Goal: Task Accomplishment & Management: Manage account settings

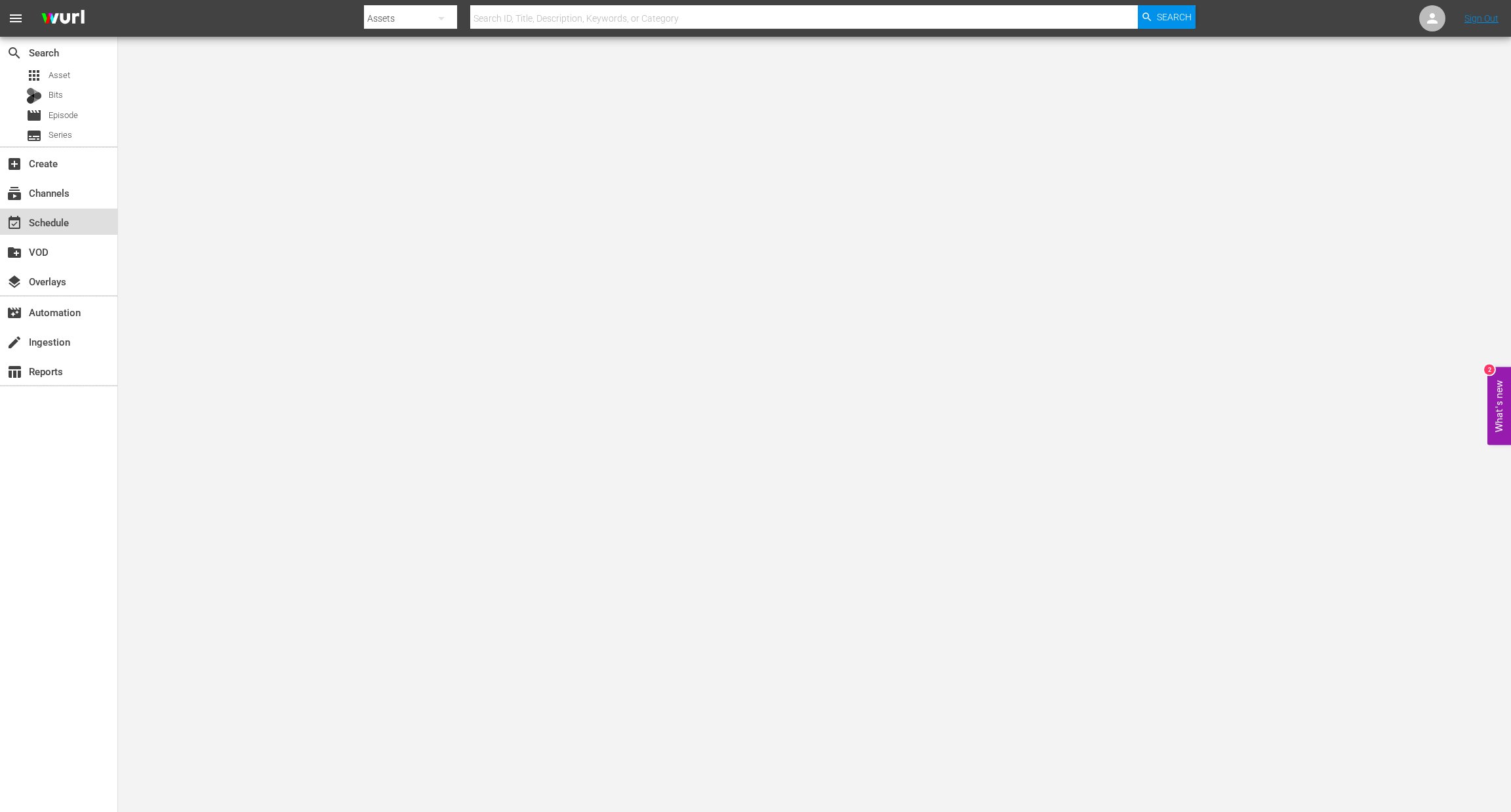
click at [63, 220] on div "event_available Schedule" at bounding box center [36, 220] width 73 height 12
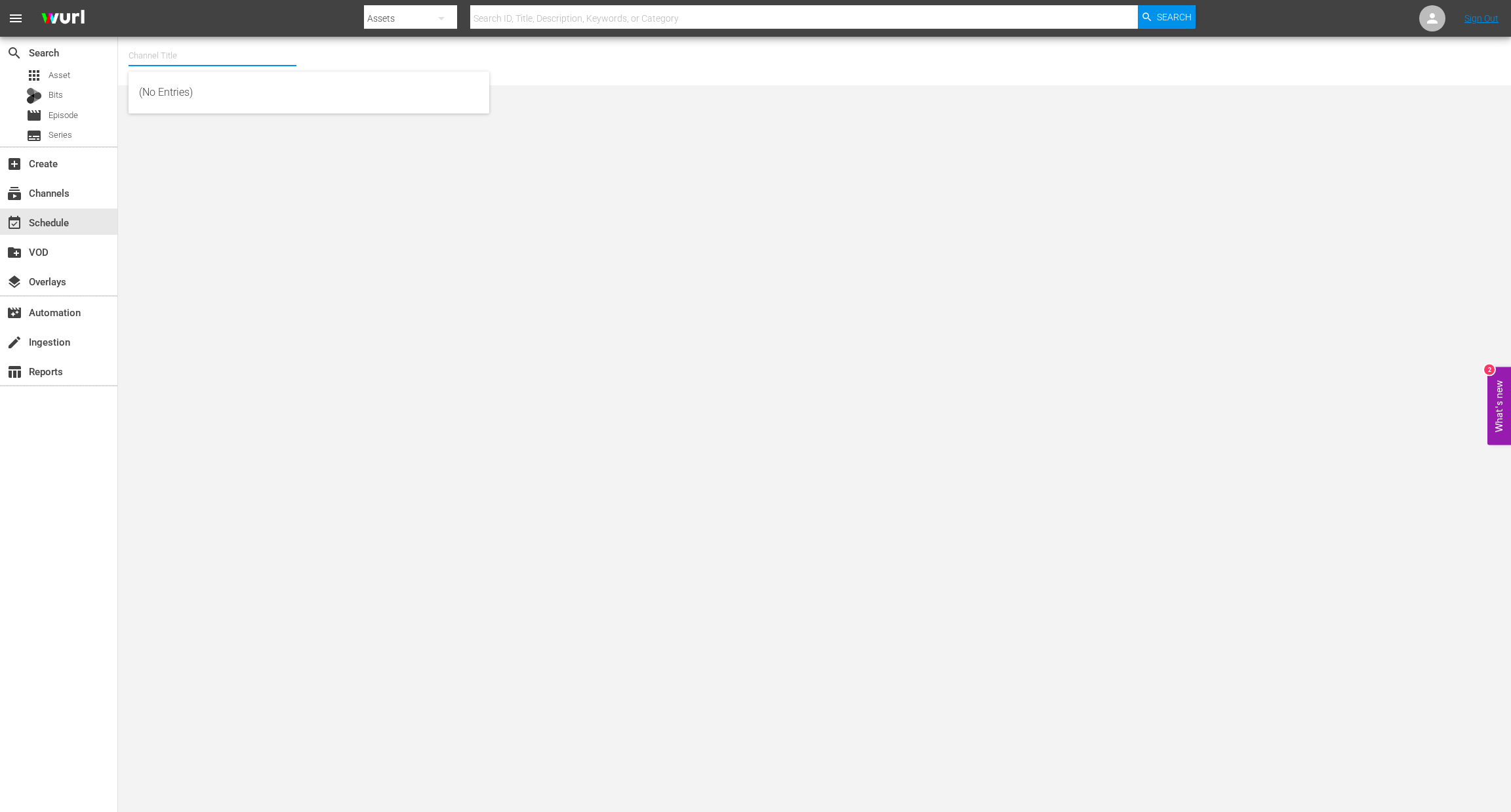
click at [181, 47] on input "text" at bounding box center [213, 56] width 168 height 31
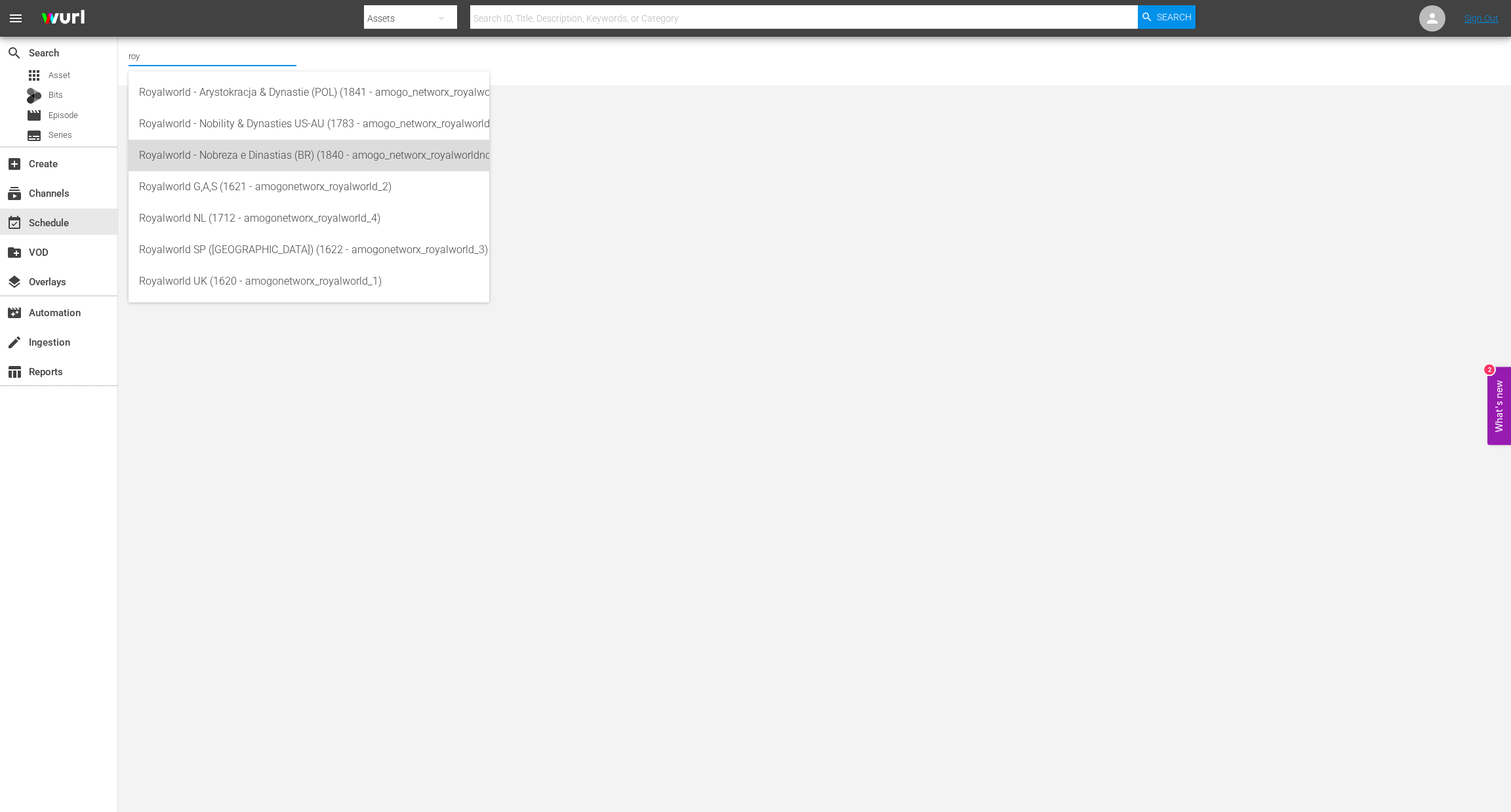
click at [284, 162] on div "Royalworld - Nobreza e Dinastias (BR) (1840 - amogo_networx_royalworldnobrezaed…" at bounding box center [309, 155] width 340 height 31
type input "Royalworld - Nobreza e Dinastias (BR) (1840 - amogo_networx_royalworldnobrezaed…"
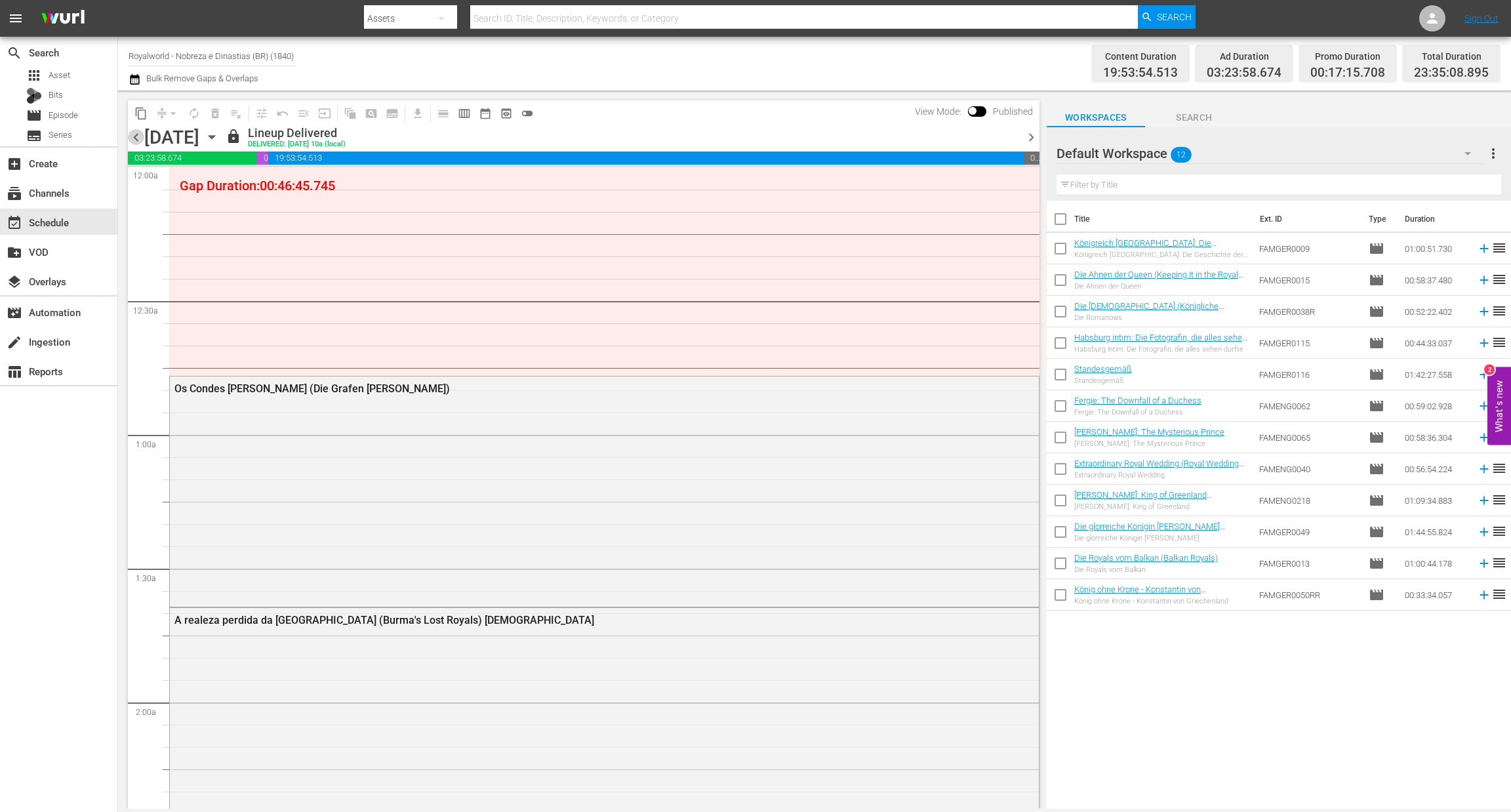
click at [128, 135] on span "chevron_left" at bounding box center [136, 137] width 17 height 17
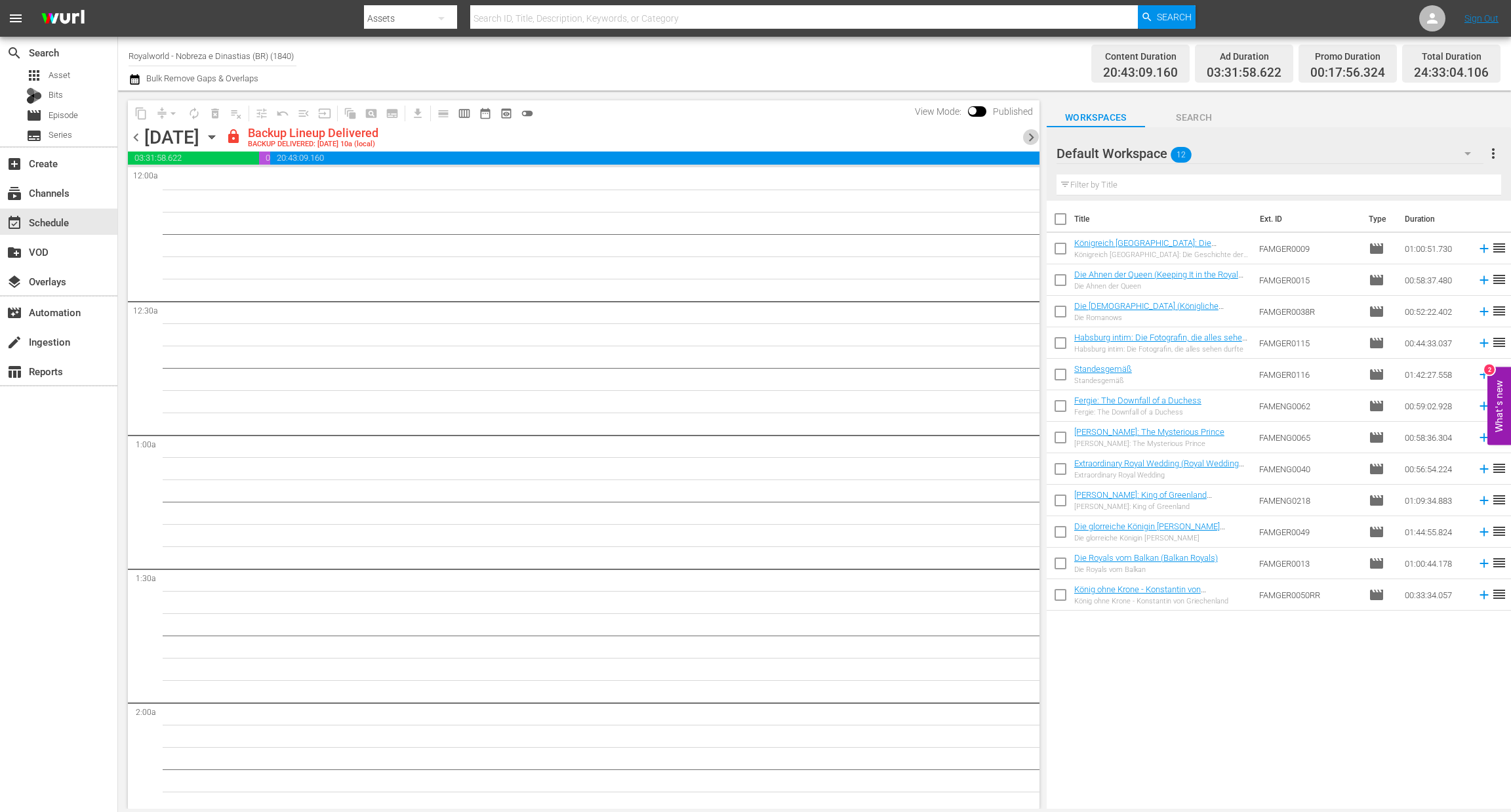
click at [1033, 138] on span "chevron_right" at bounding box center [1031, 137] width 17 height 17
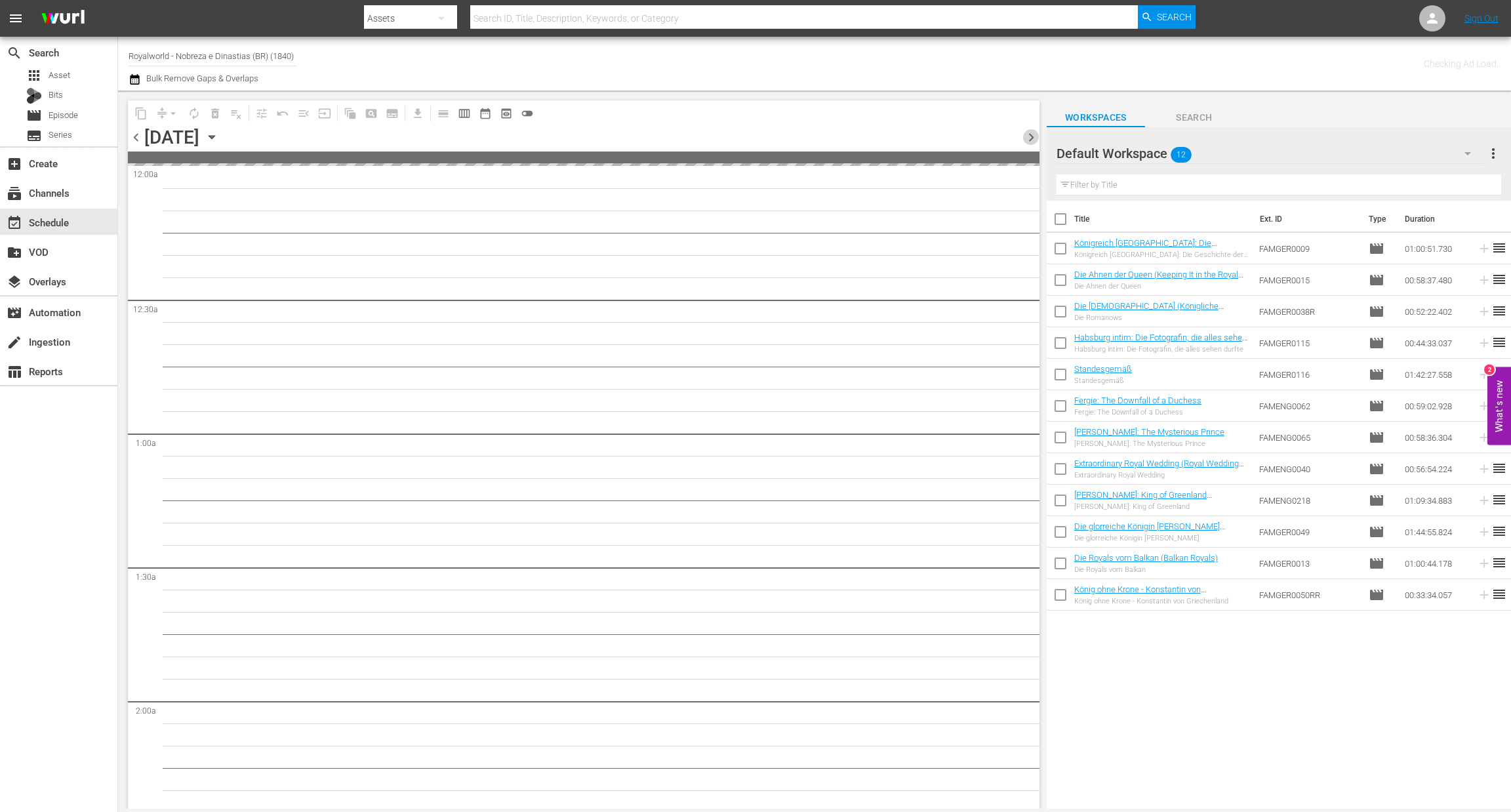
click at [1033, 138] on span "chevron_right" at bounding box center [1031, 137] width 17 height 17
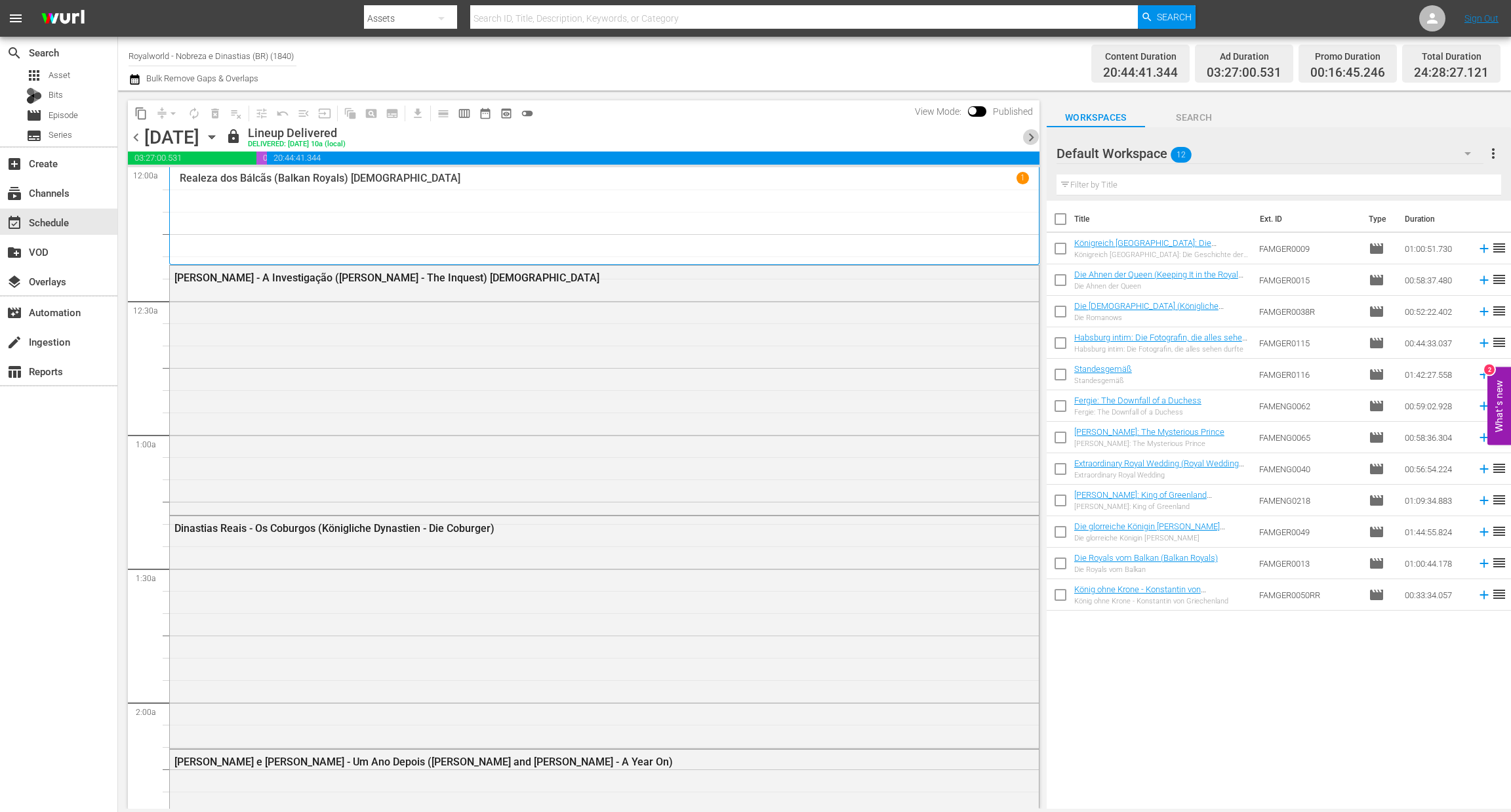
click at [1033, 138] on span "chevron_right" at bounding box center [1031, 137] width 17 height 17
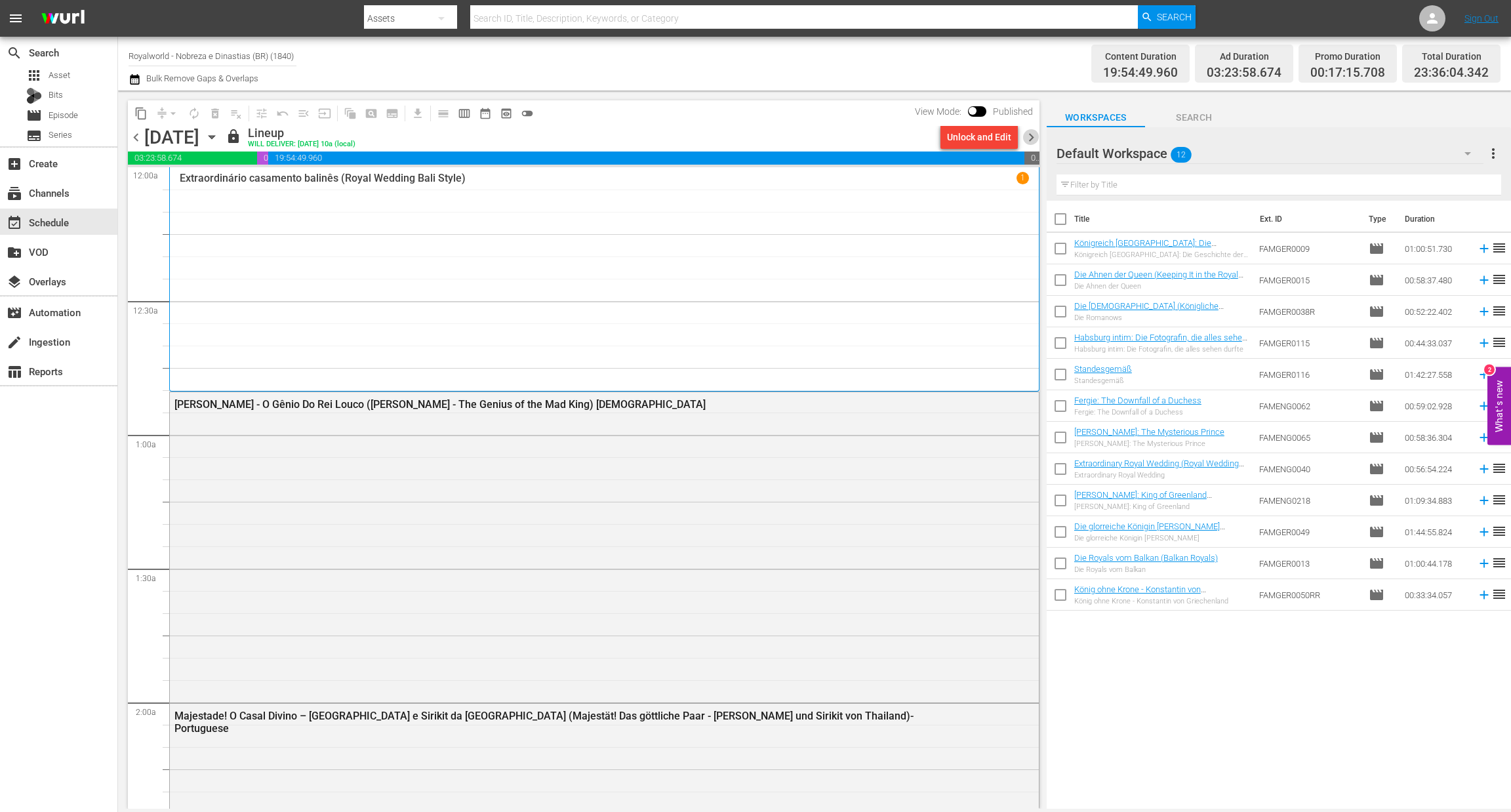
click at [1027, 131] on span "chevron_right" at bounding box center [1031, 137] width 17 height 17
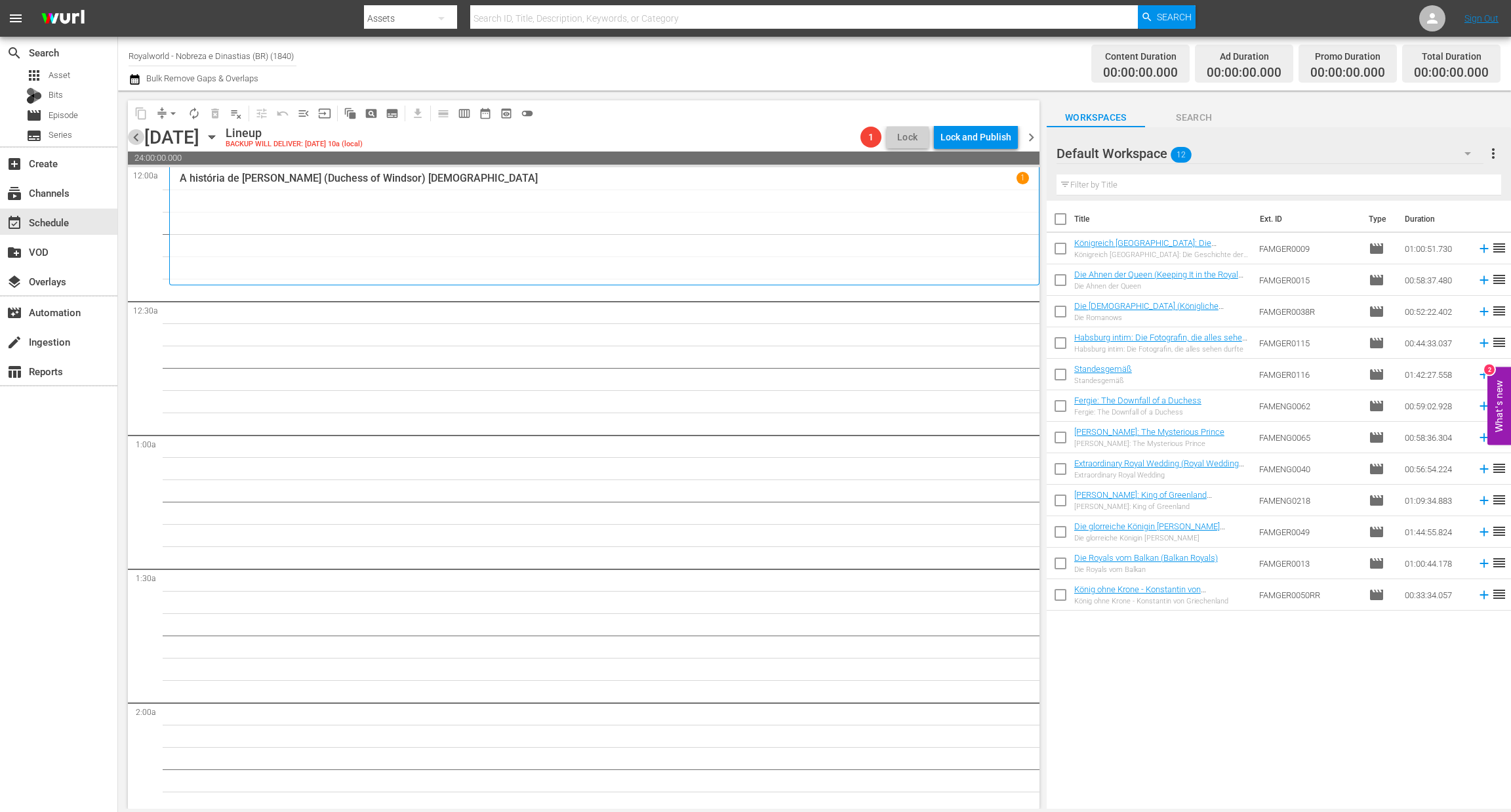
click at [136, 141] on span "chevron_left" at bounding box center [136, 137] width 17 height 17
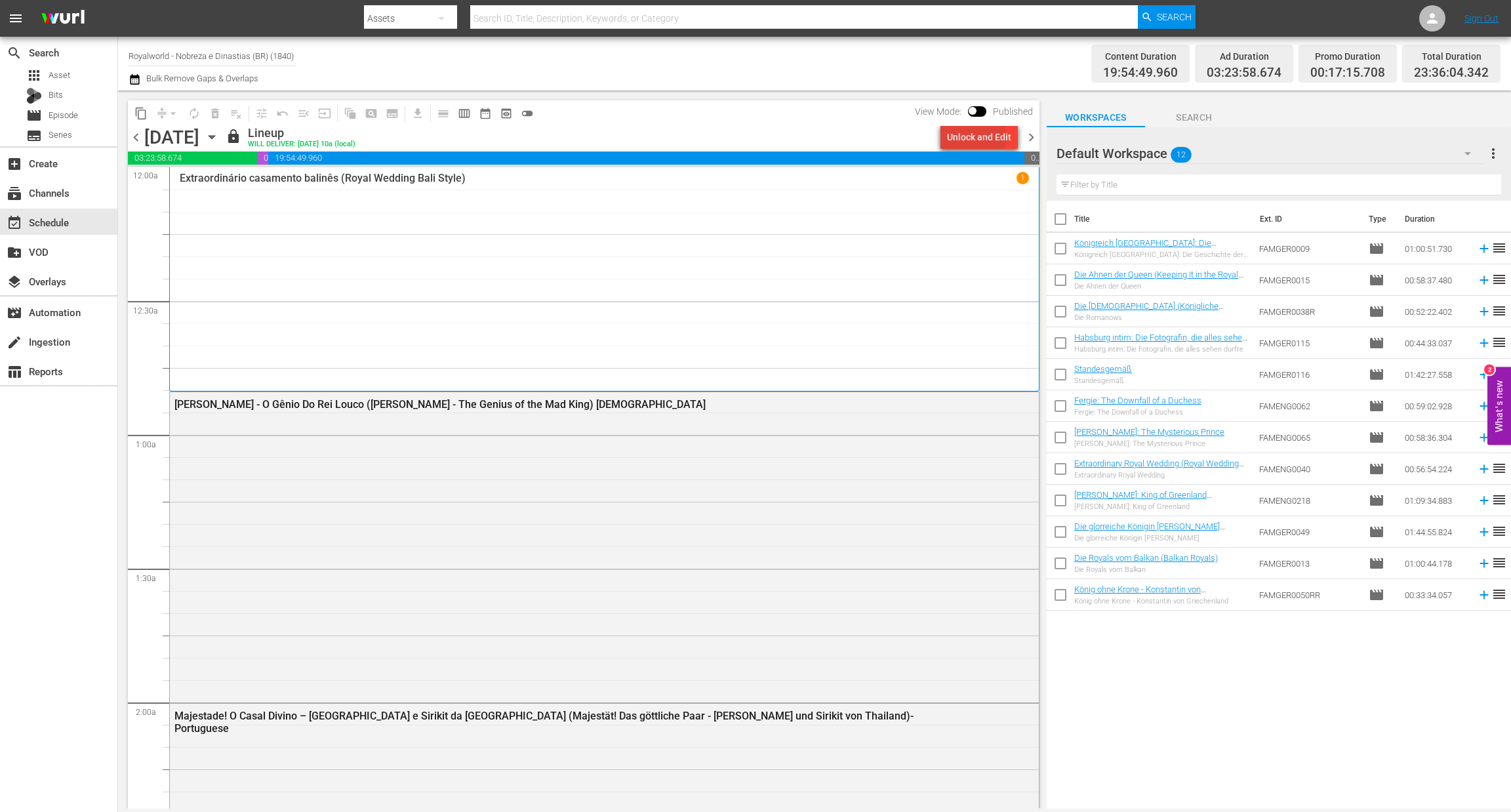
click at [957, 135] on div "Unlock and Edit" at bounding box center [980, 137] width 64 height 23
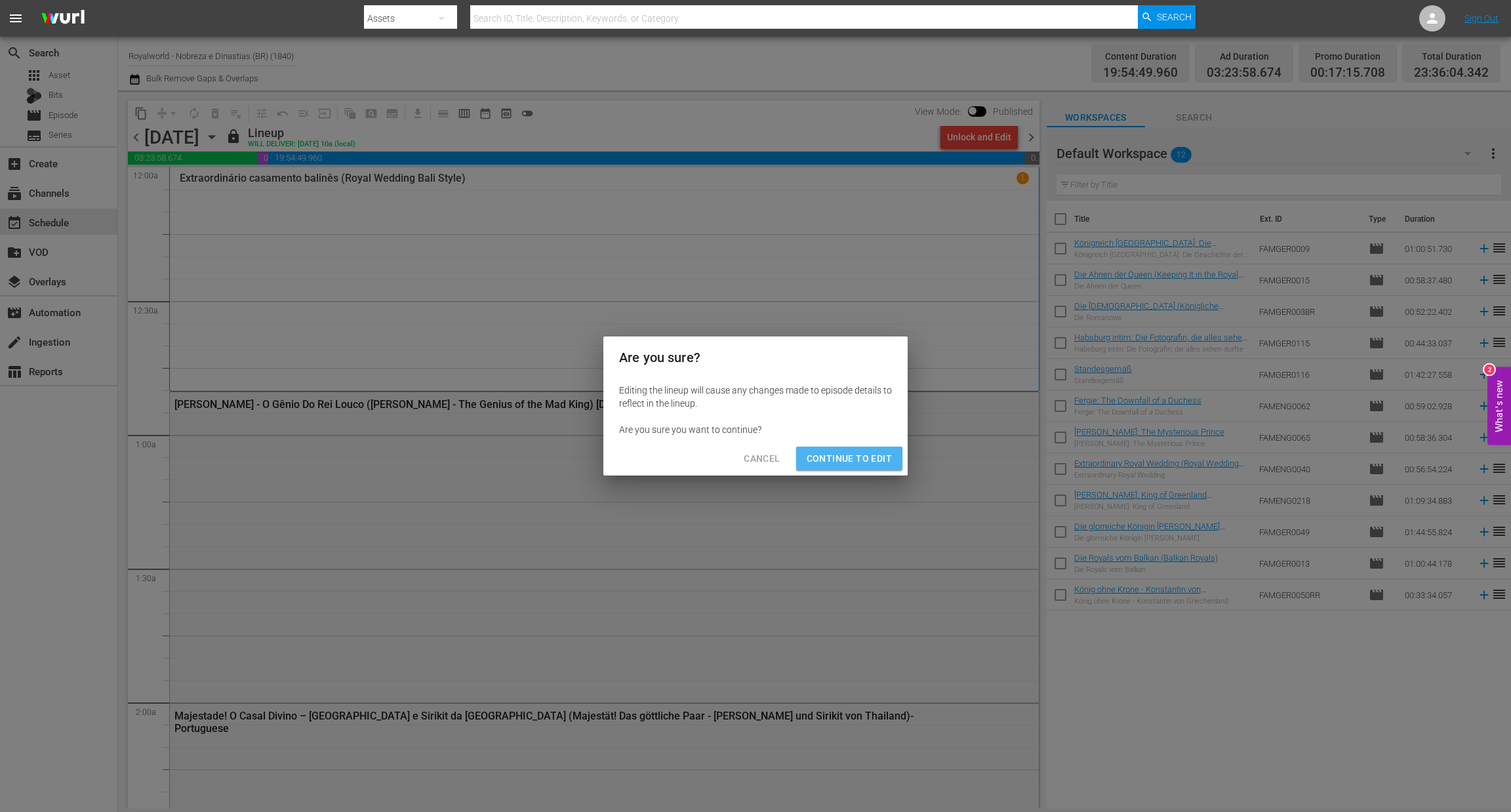
click at [857, 457] on span "Continue to Edit" at bounding box center [849, 458] width 85 height 17
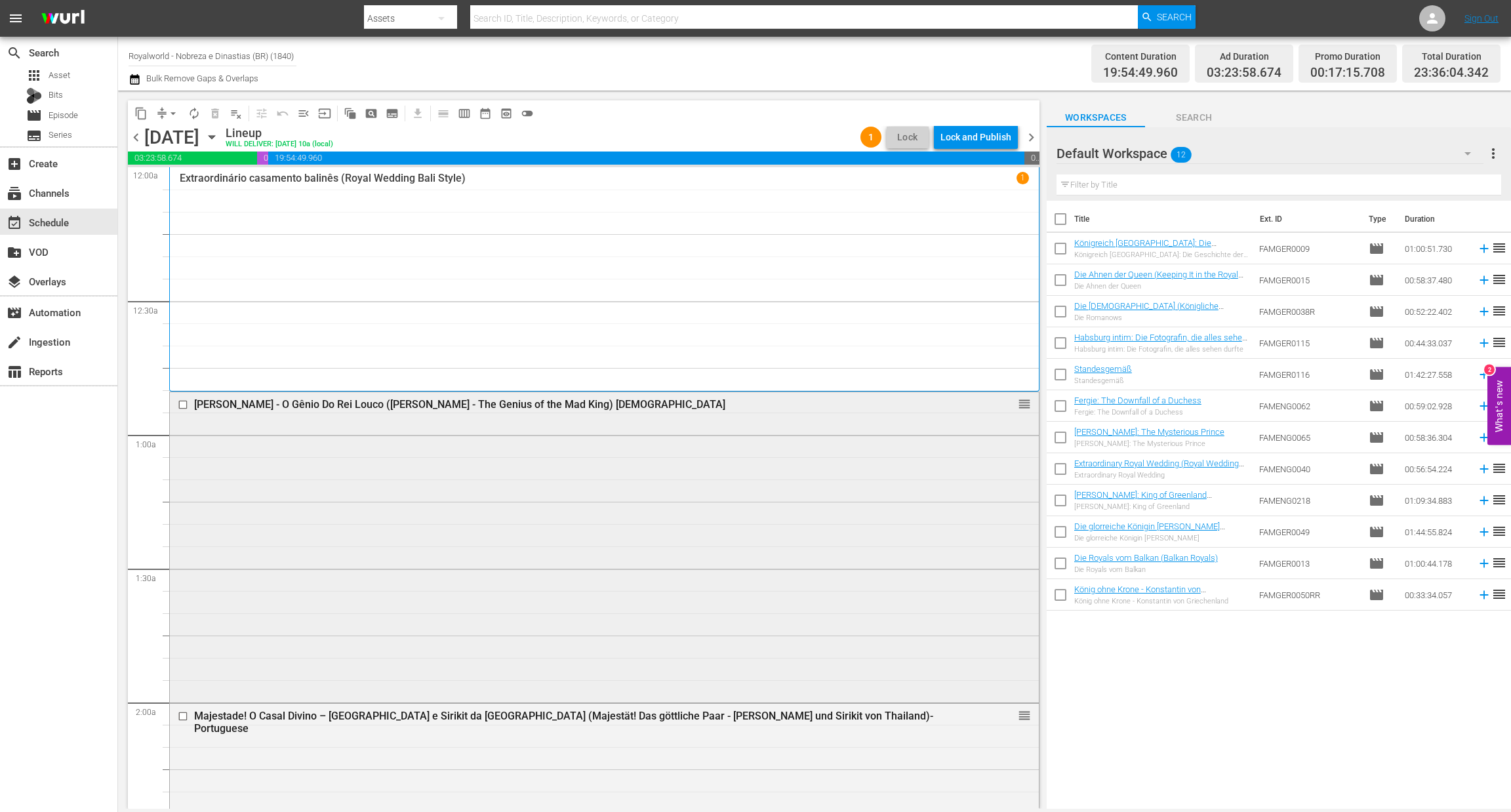
click at [446, 413] on div "[PERSON_NAME] - O Gênio Do Rei Louco ([PERSON_NAME] - The Genius of the Mad Kin…" at bounding box center [604, 405] width 870 height 25
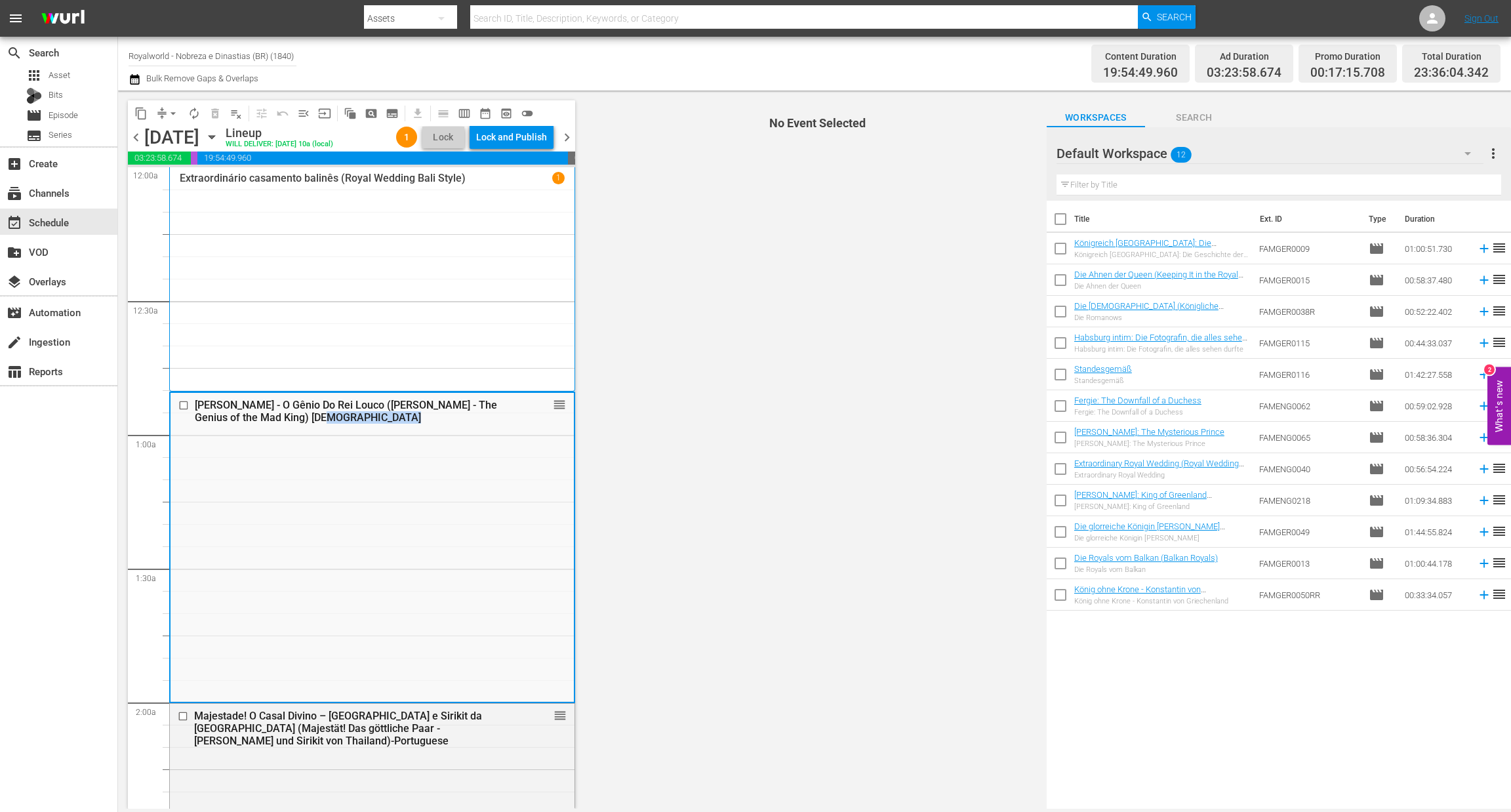
click at [446, 413] on div "[PERSON_NAME] - O Gênio Do Rei Louco ([PERSON_NAME] - The Genius of the Mad Kin…" at bounding box center [350, 411] width 311 height 25
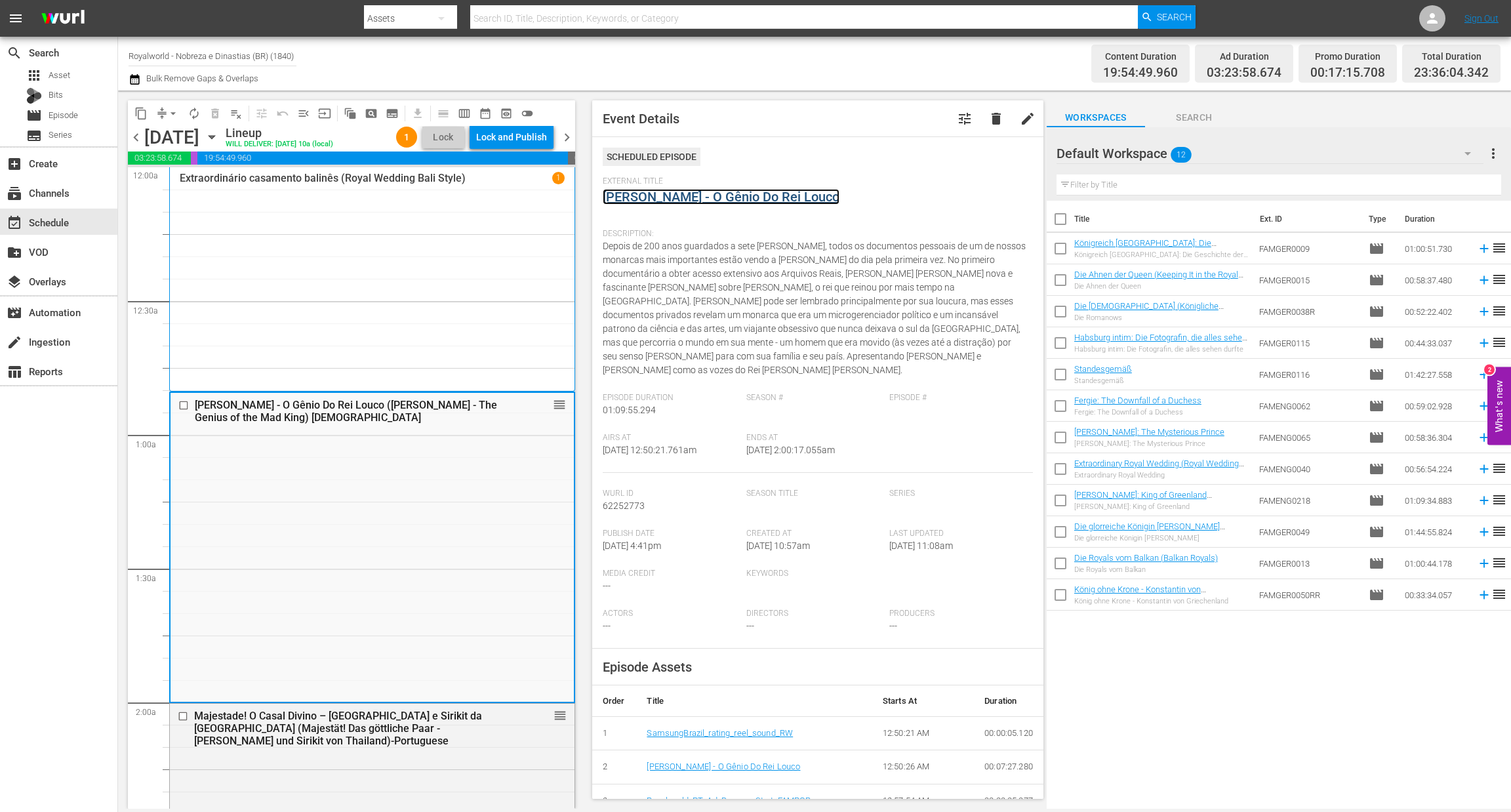
click at [707, 193] on link "[PERSON_NAME] - O Gênio Do Rei Louco" at bounding box center [720, 197] width 237 height 16
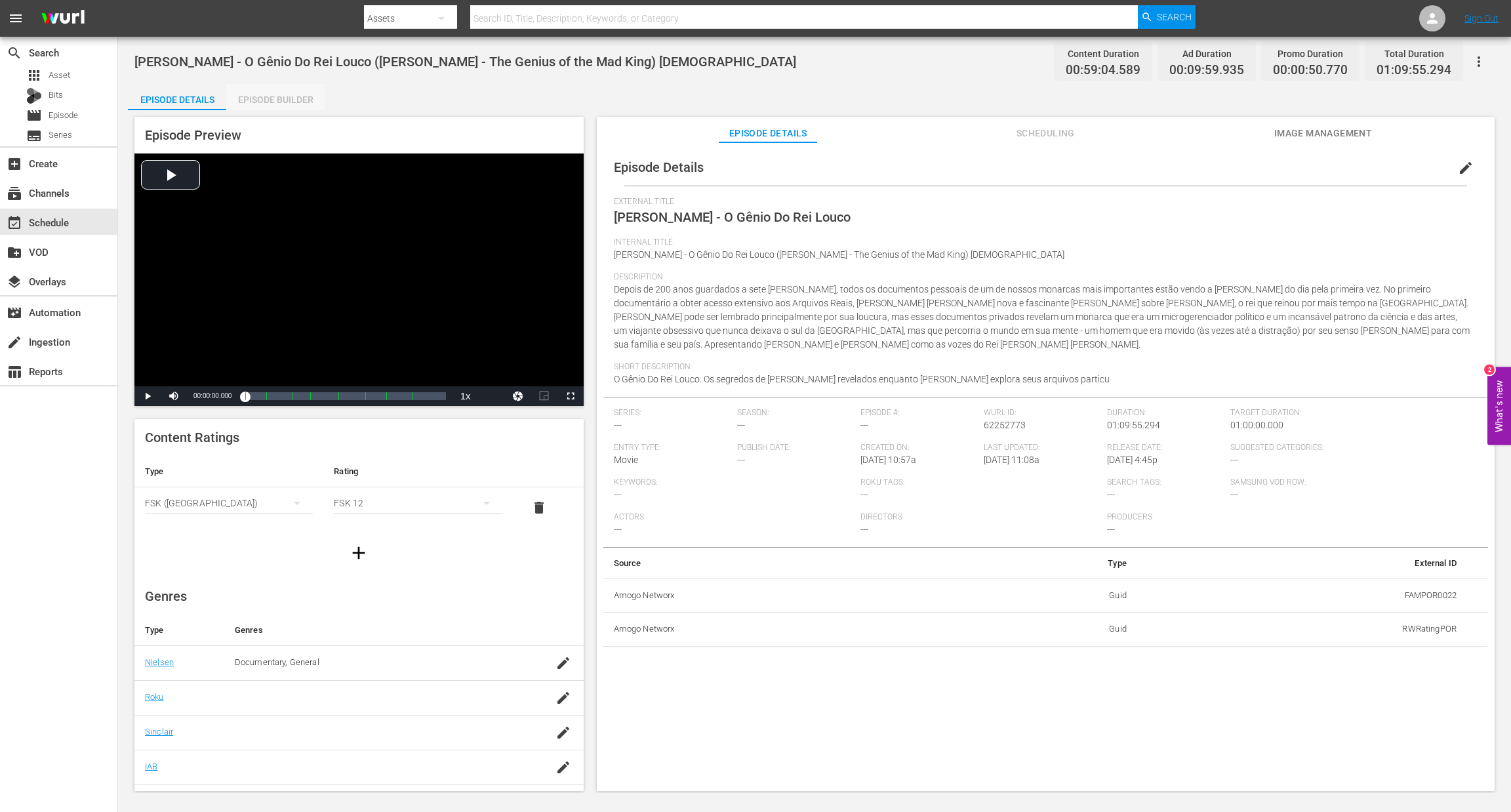
click at [314, 104] on div "Episode Builder" at bounding box center [275, 99] width 98 height 31
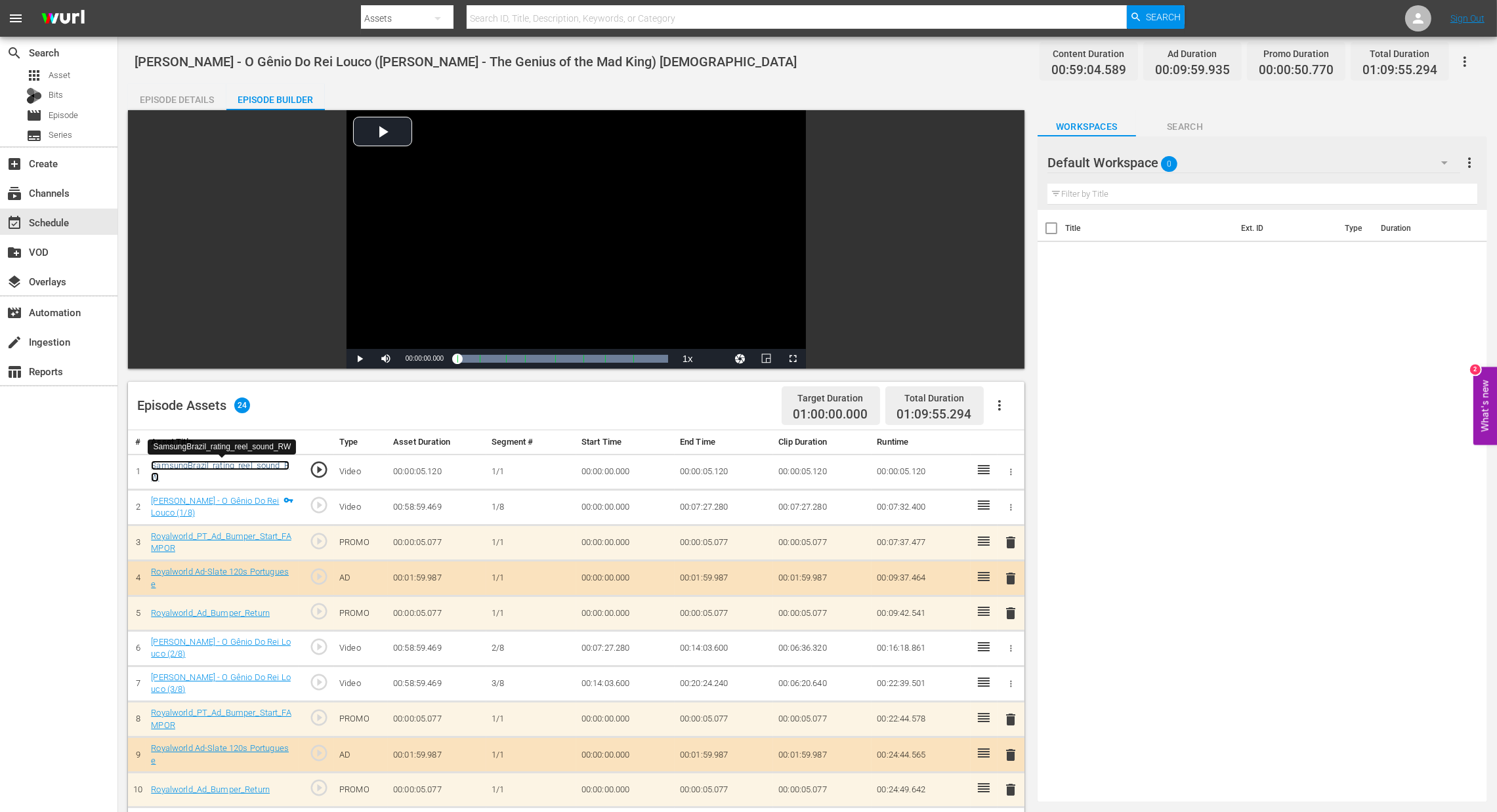
click at [217, 466] on link "SamsungBrazil_rating_reel_sound_RW" at bounding box center [220, 471] width 138 height 22
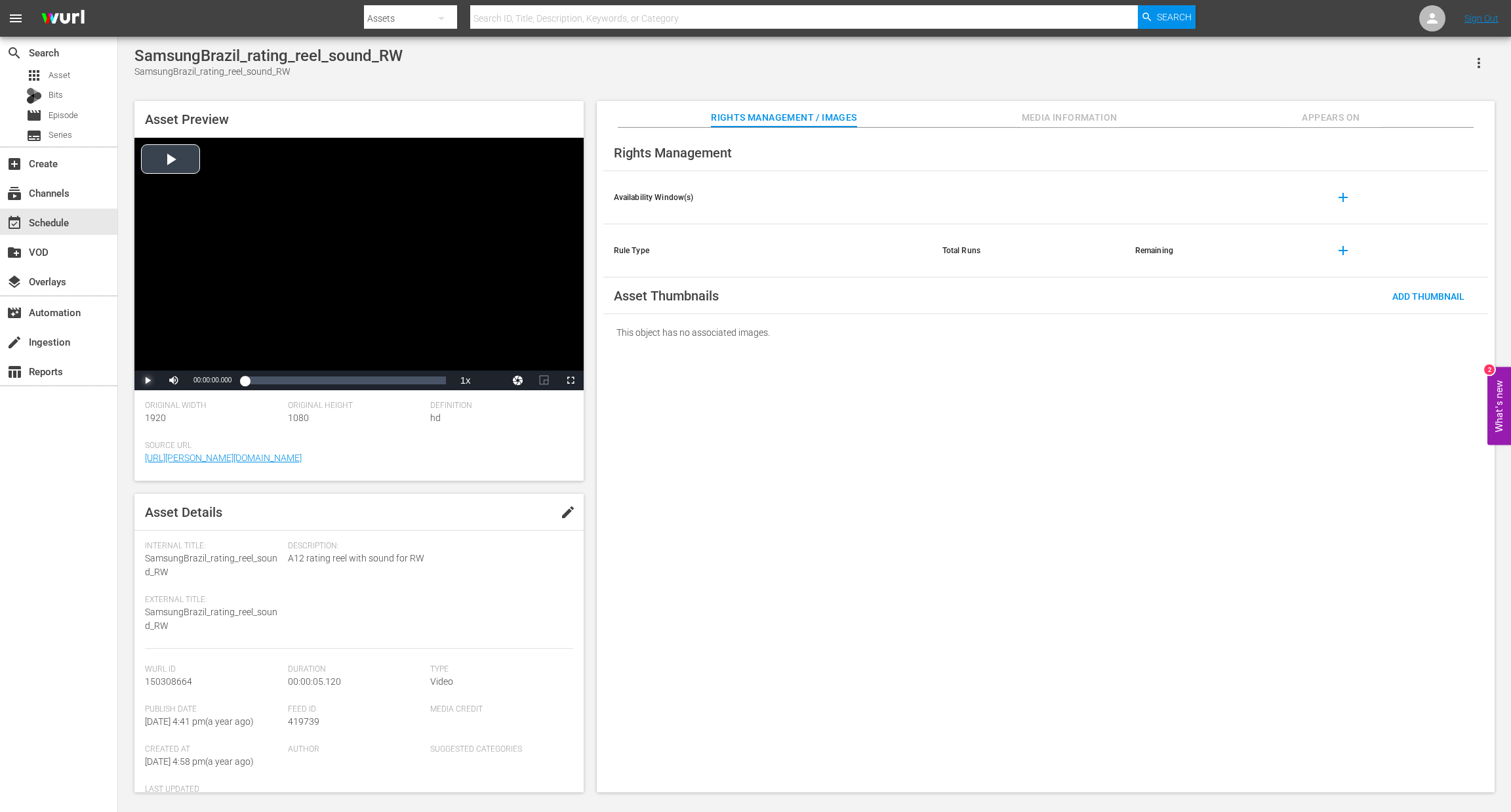
click at [147, 380] on span "Video Player" at bounding box center [147, 380] width 0 height 0
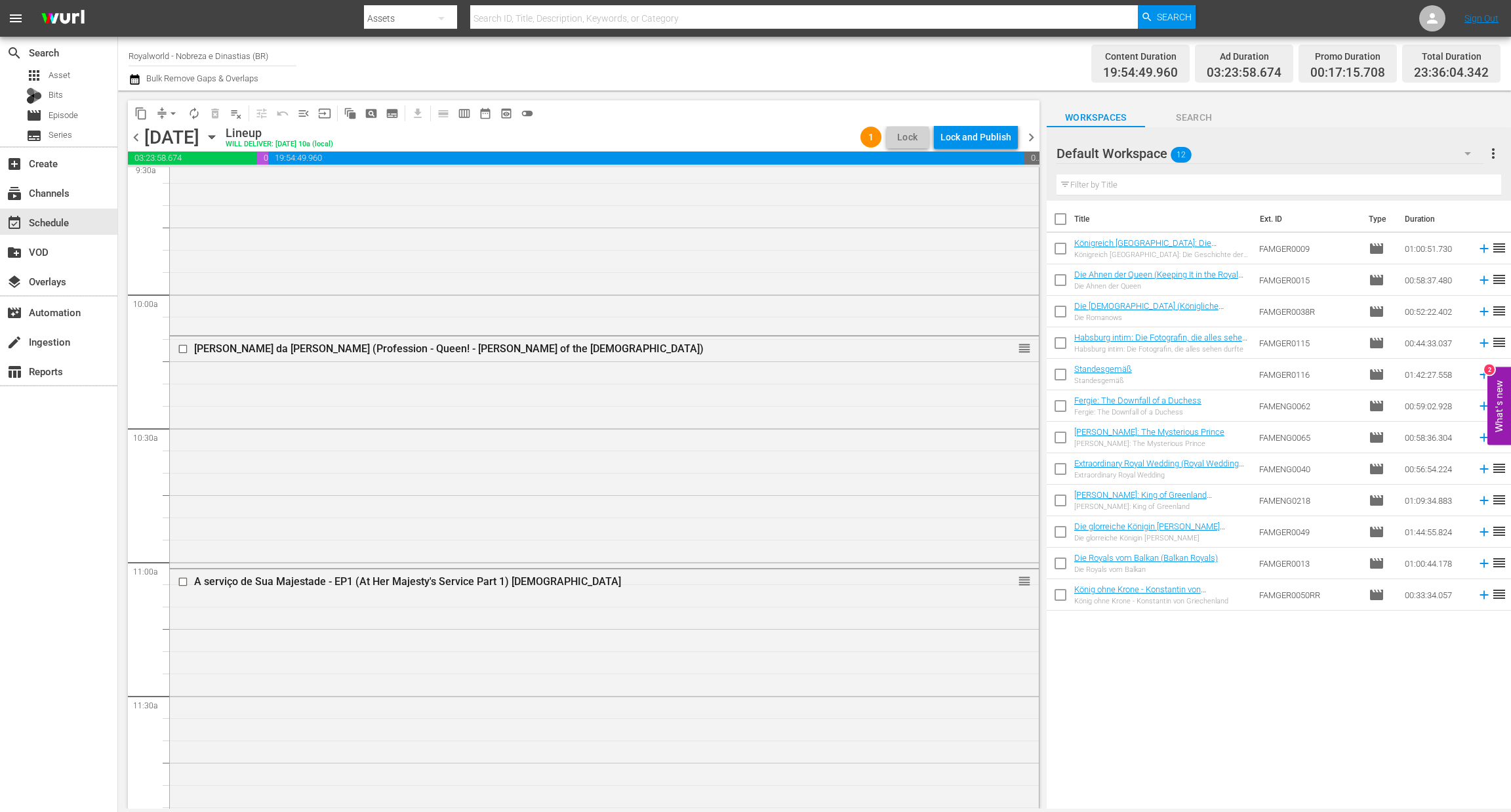
scroll to position [2976, 0]
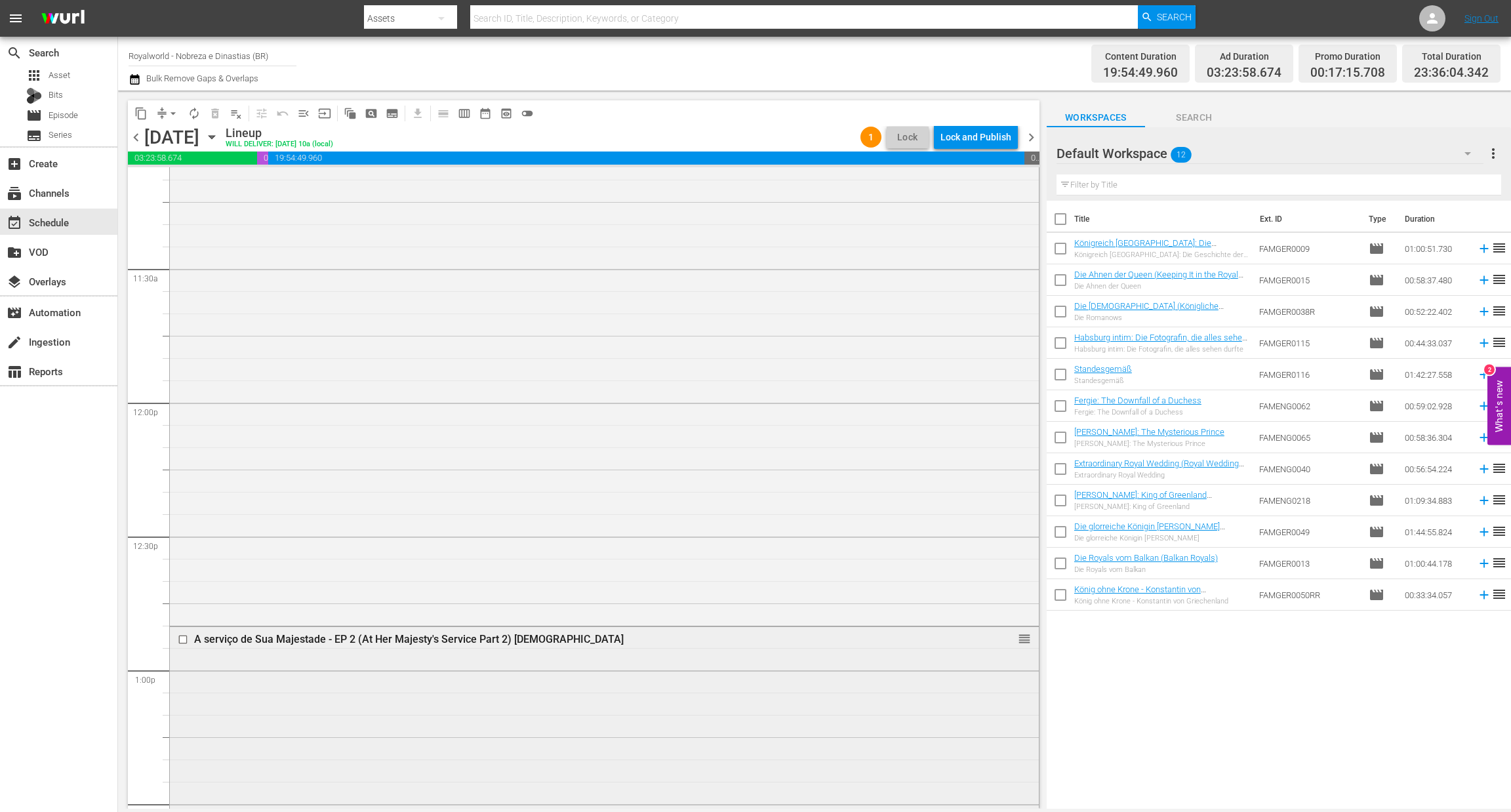
click at [366, 636] on div "A serviço de Sua Majestade - EP 2 (At Her Majesty's Service Part 2) [DEMOGRAPHI…" at bounding box center [579, 638] width 771 height 13
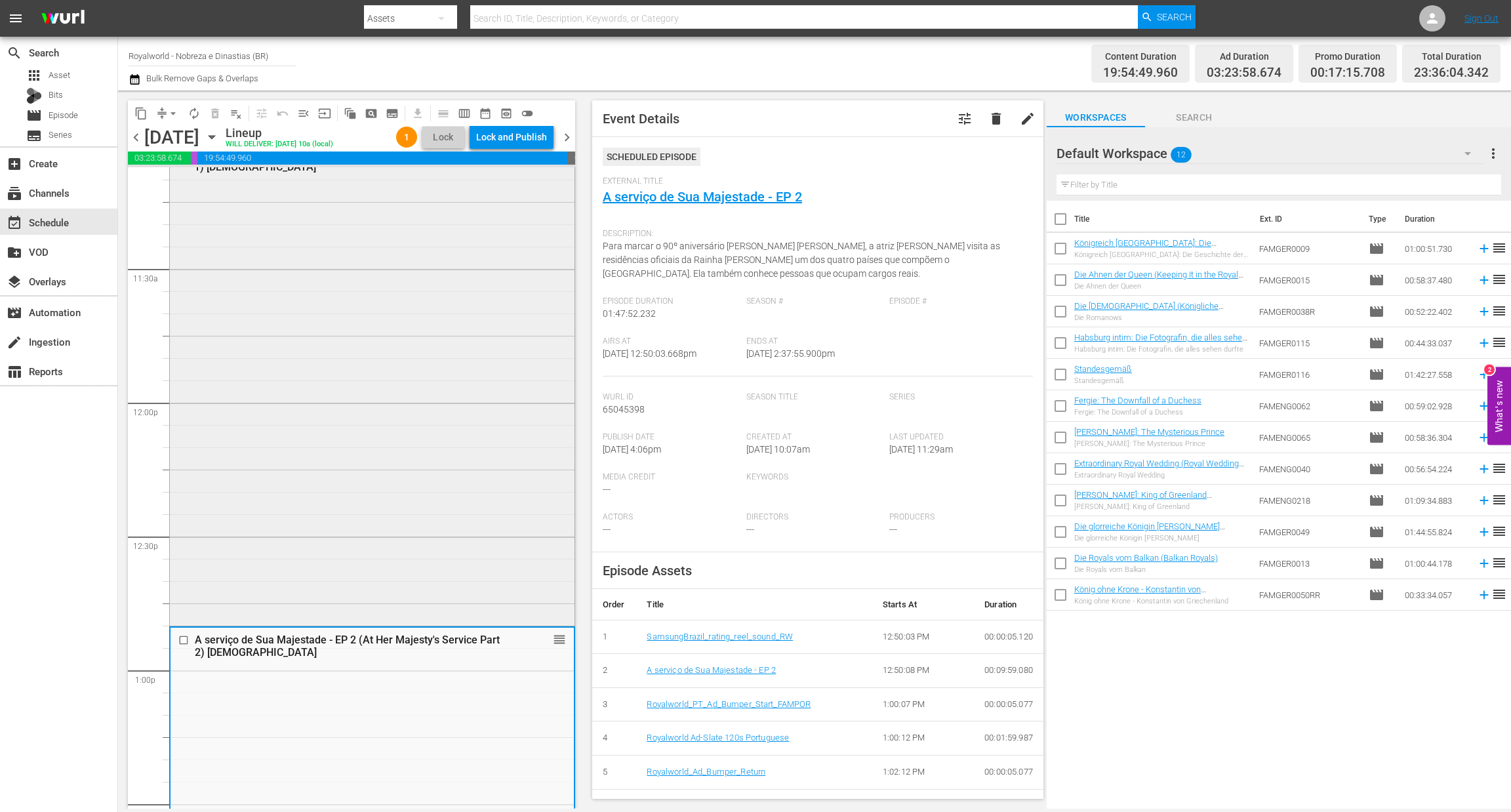
scroll to position [2863, 0]
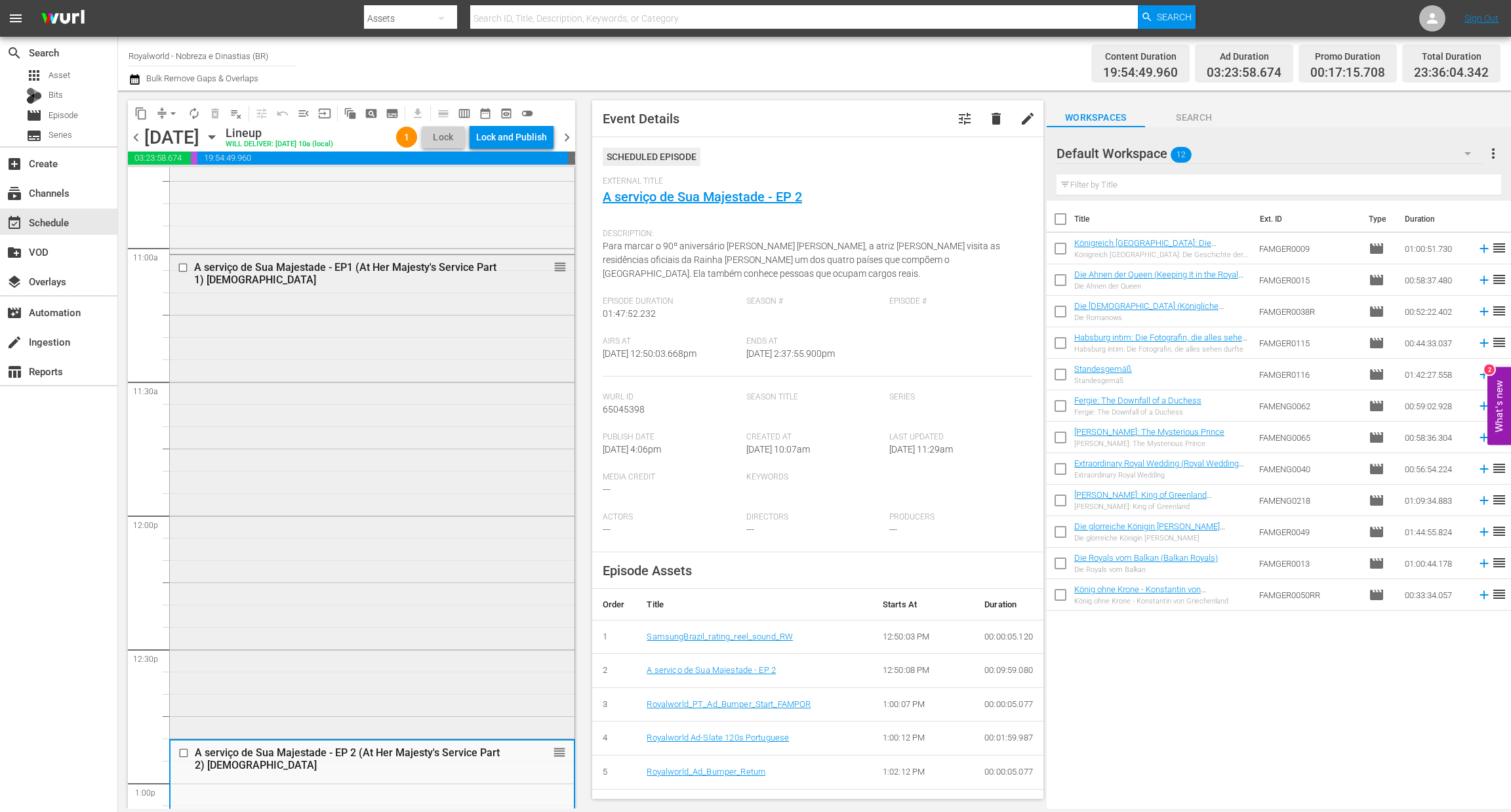
click at [286, 271] on div "A serviço de Sua Majestade - EP1 (At Her Majesty's Service Part 1) [DEMOGRAPHIC…" at bounding box center [350, 274] width 312 height 25
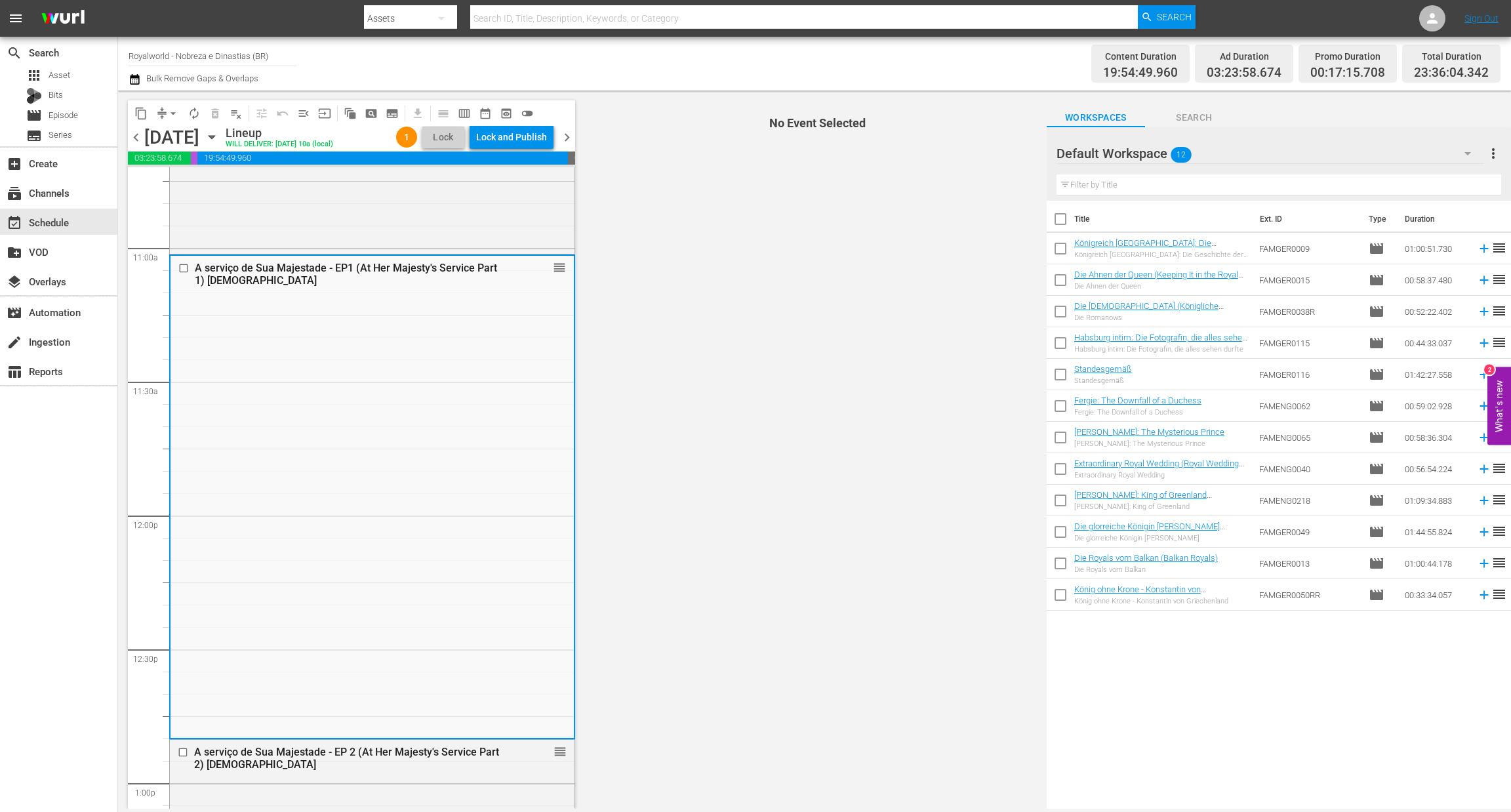
click at [286, 271] on div "A serviço de Sua Majestade - EP1 (At Her Majesty's Service Part 1) [DEMOGRAPHIC…" at bounding box center [350, 274] width 311 height 25
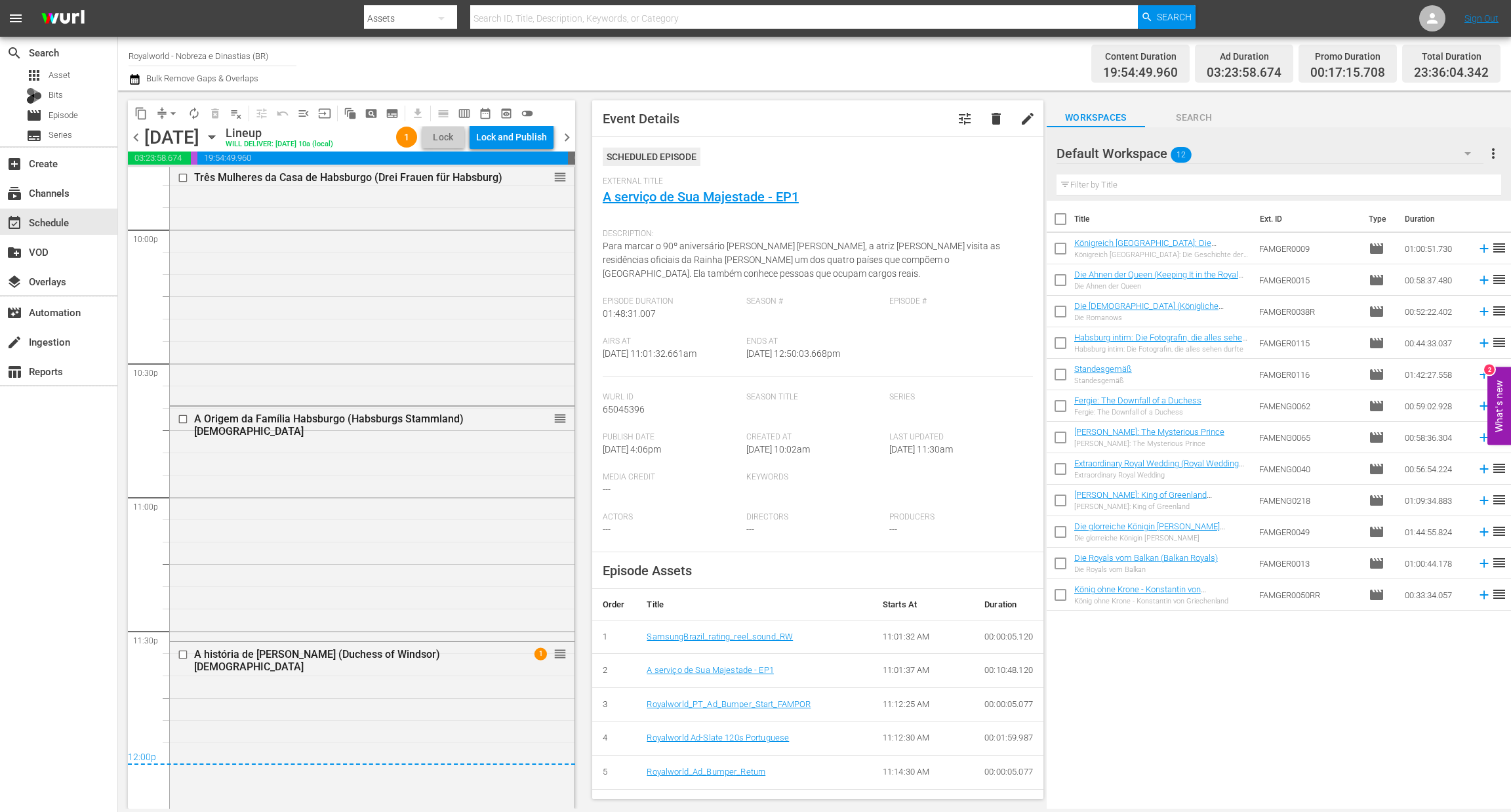
scroll to position [5897, 0]
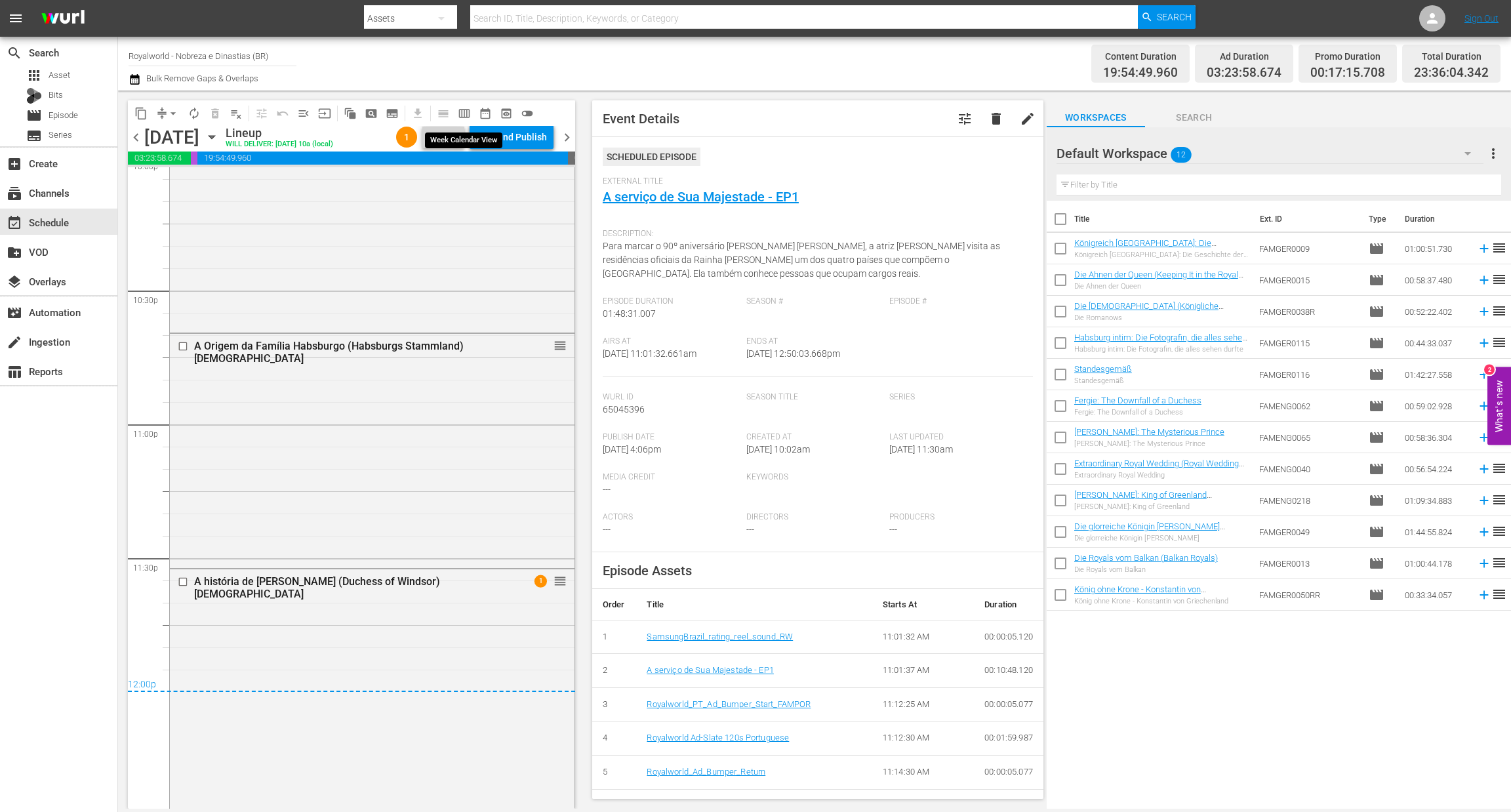
click at [464, 111] on span "calendar_view_week_outlined" at bounding box center [464, 113] width 13 height 13
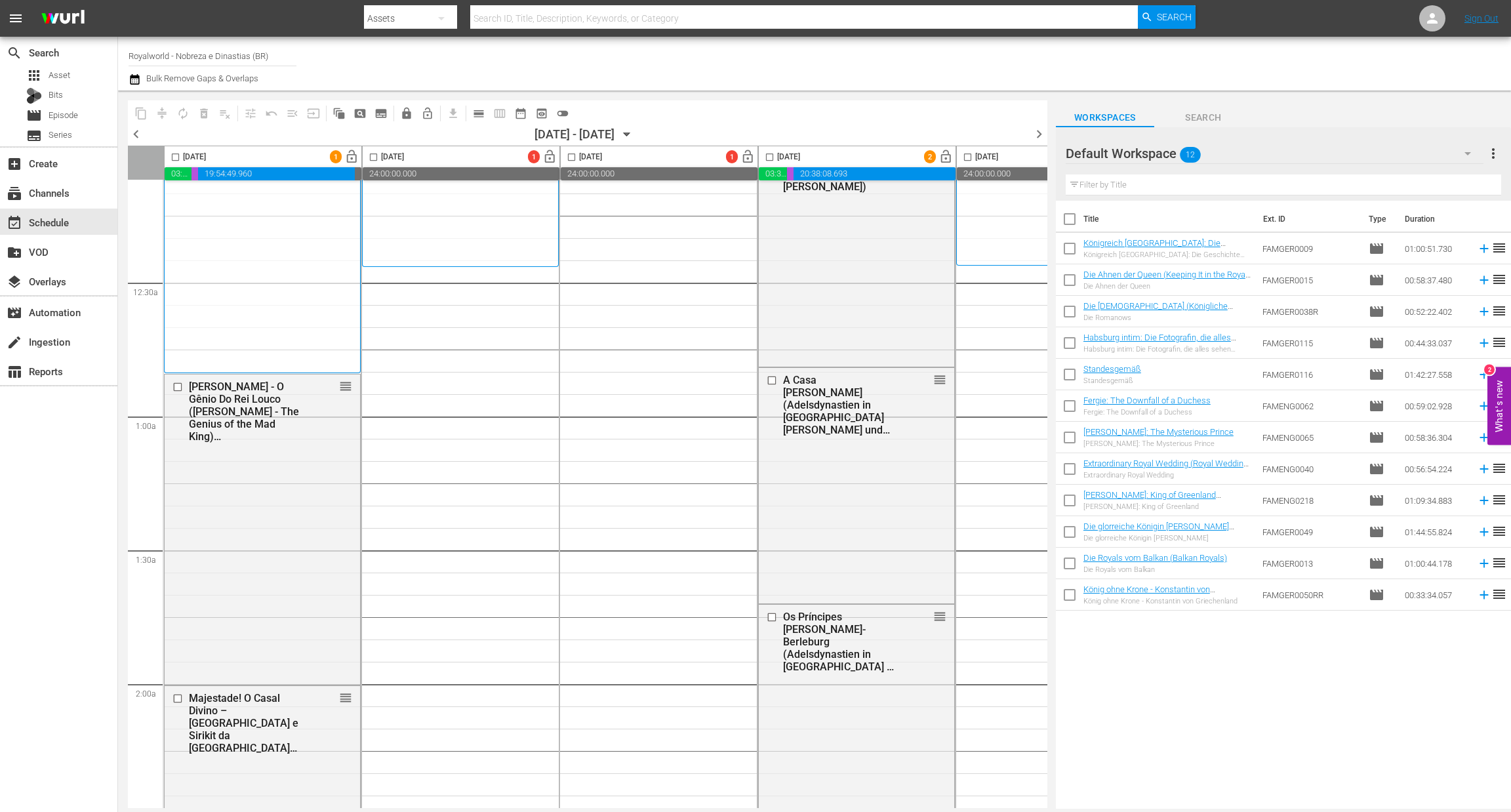
scroll to position [0, 0]
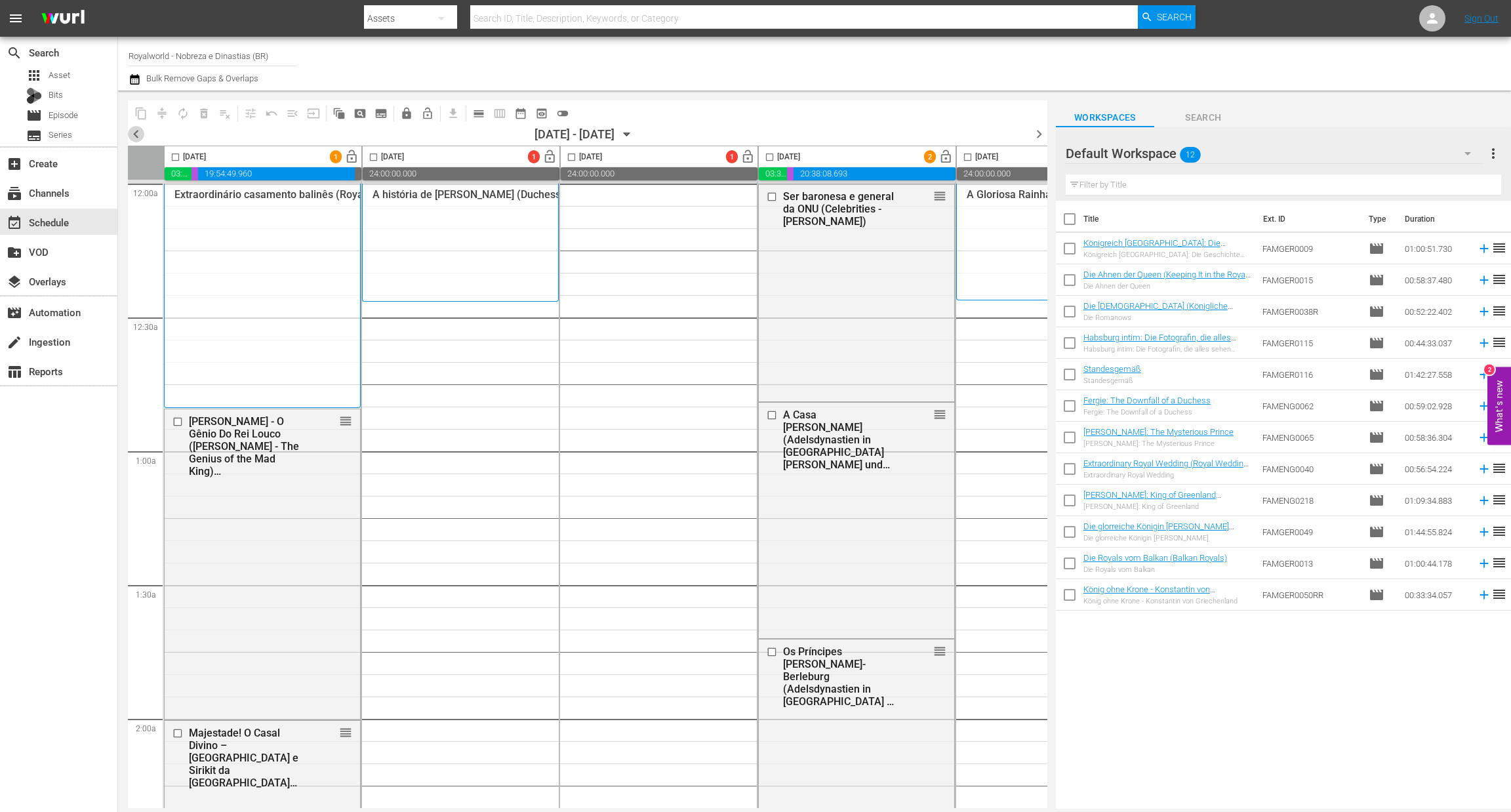
click at [136, 132] on span "chevron_left" at bounding box center [136, 134] width 17 height 17
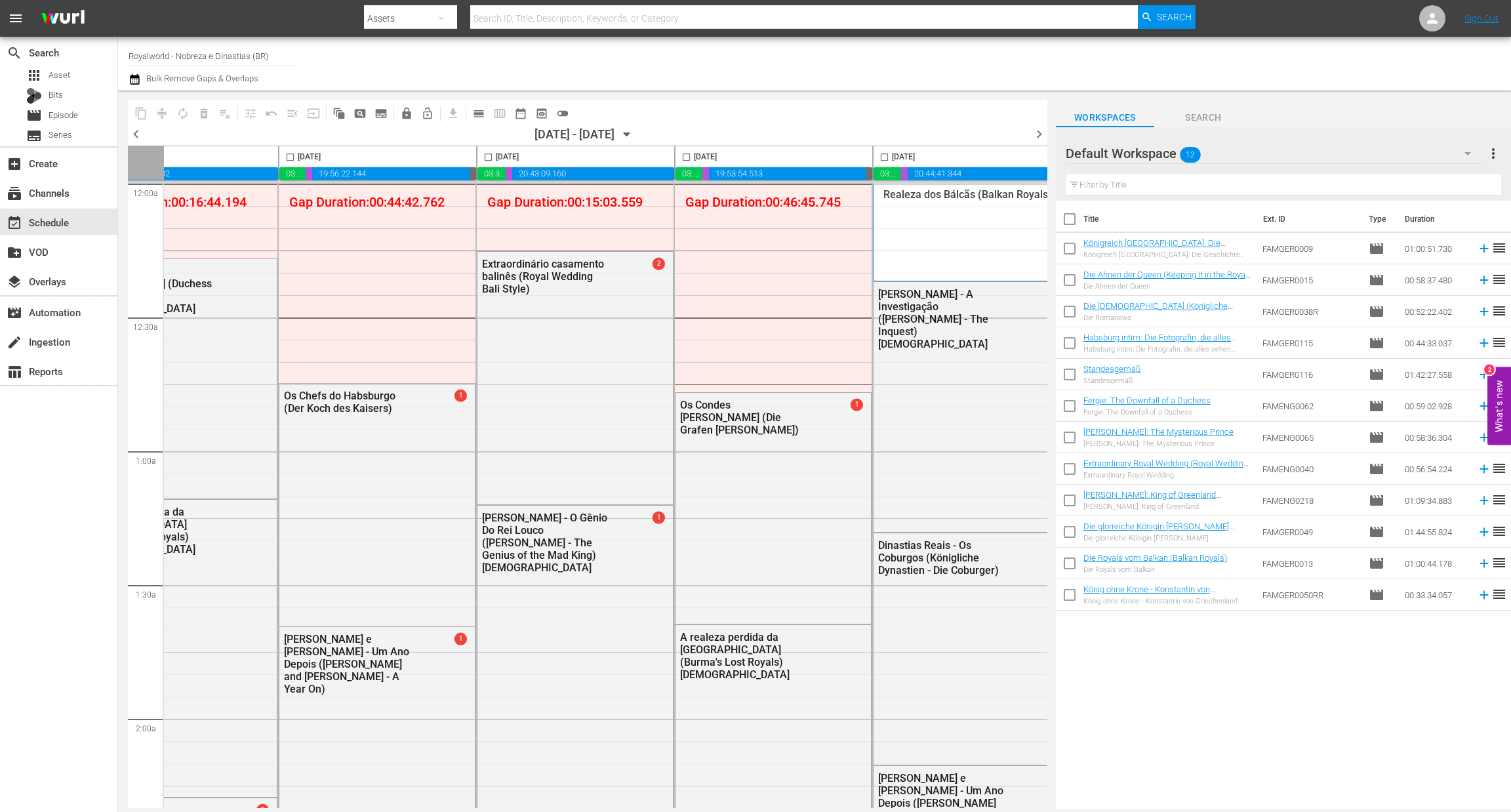
scroll to position [0, 509]
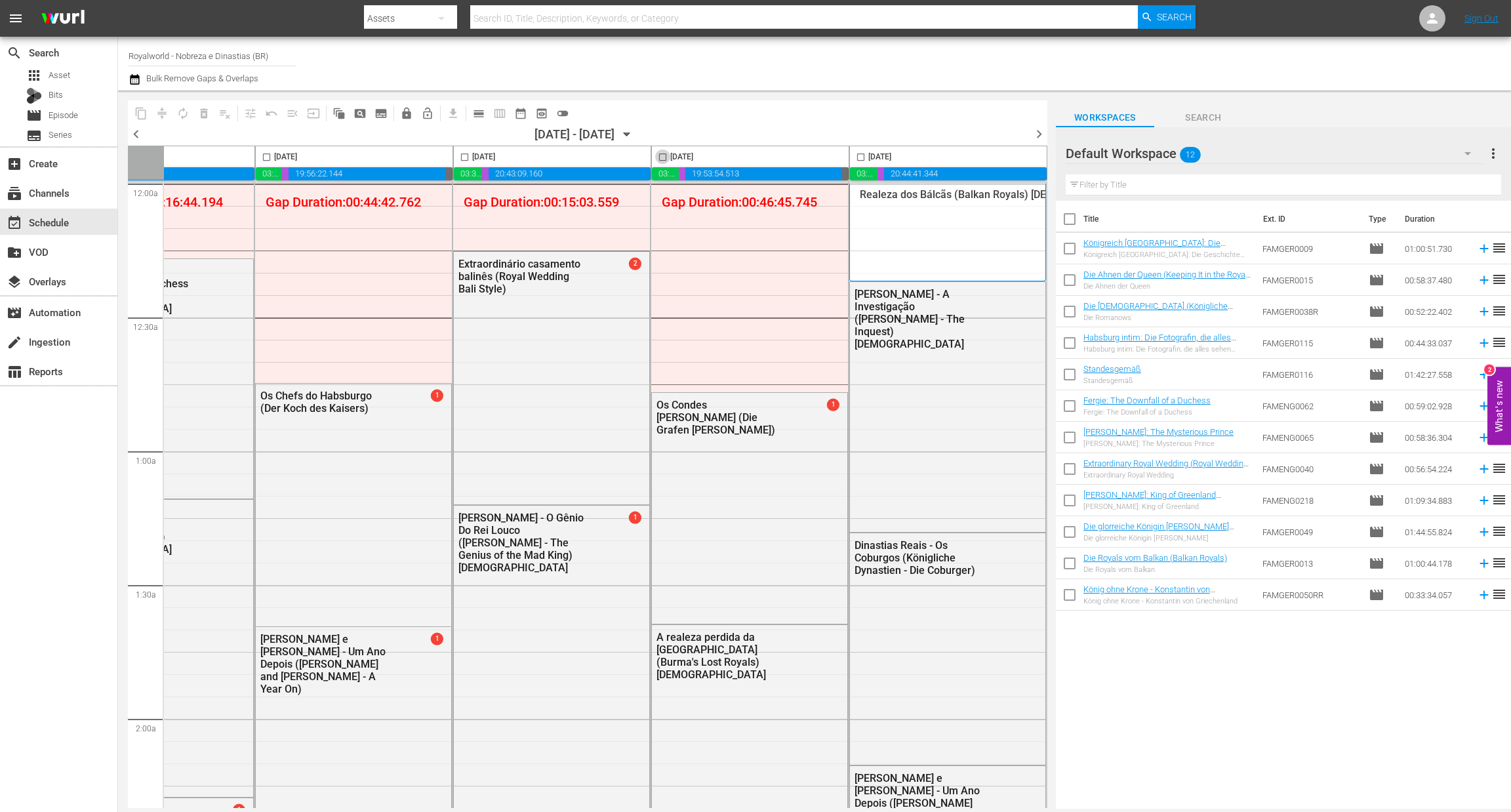
click at [659, 157] on input "checkbox" at bounding box center [662, 159] width 15 height 15
checkbox input "true"
click at [143, 103] on button "content_copy" at bounding box center [141, 114] width 21 height 21
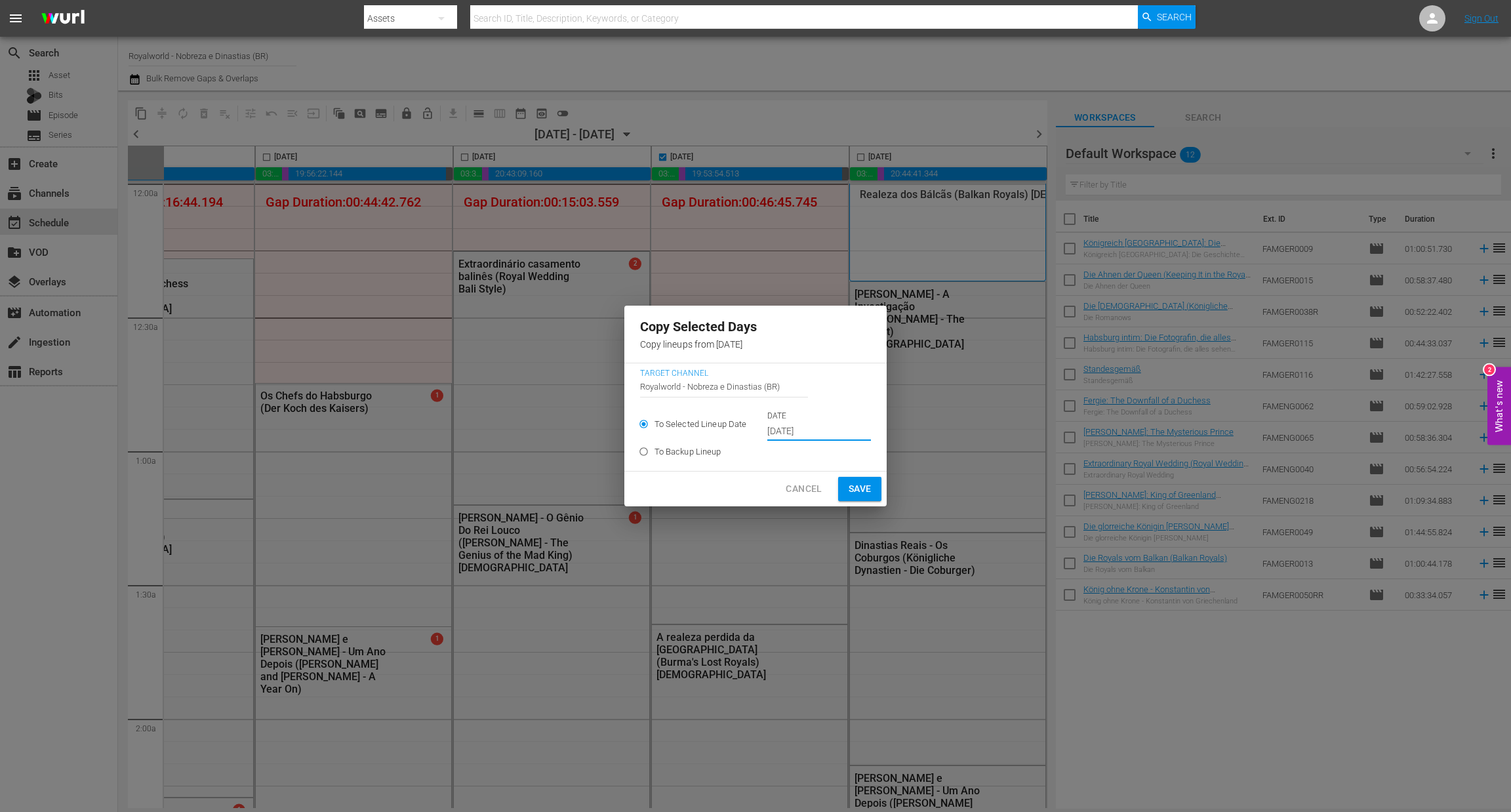
click at [832, 434] on input "[DATE]" at bounding box center [819, 432] width 103 height 19
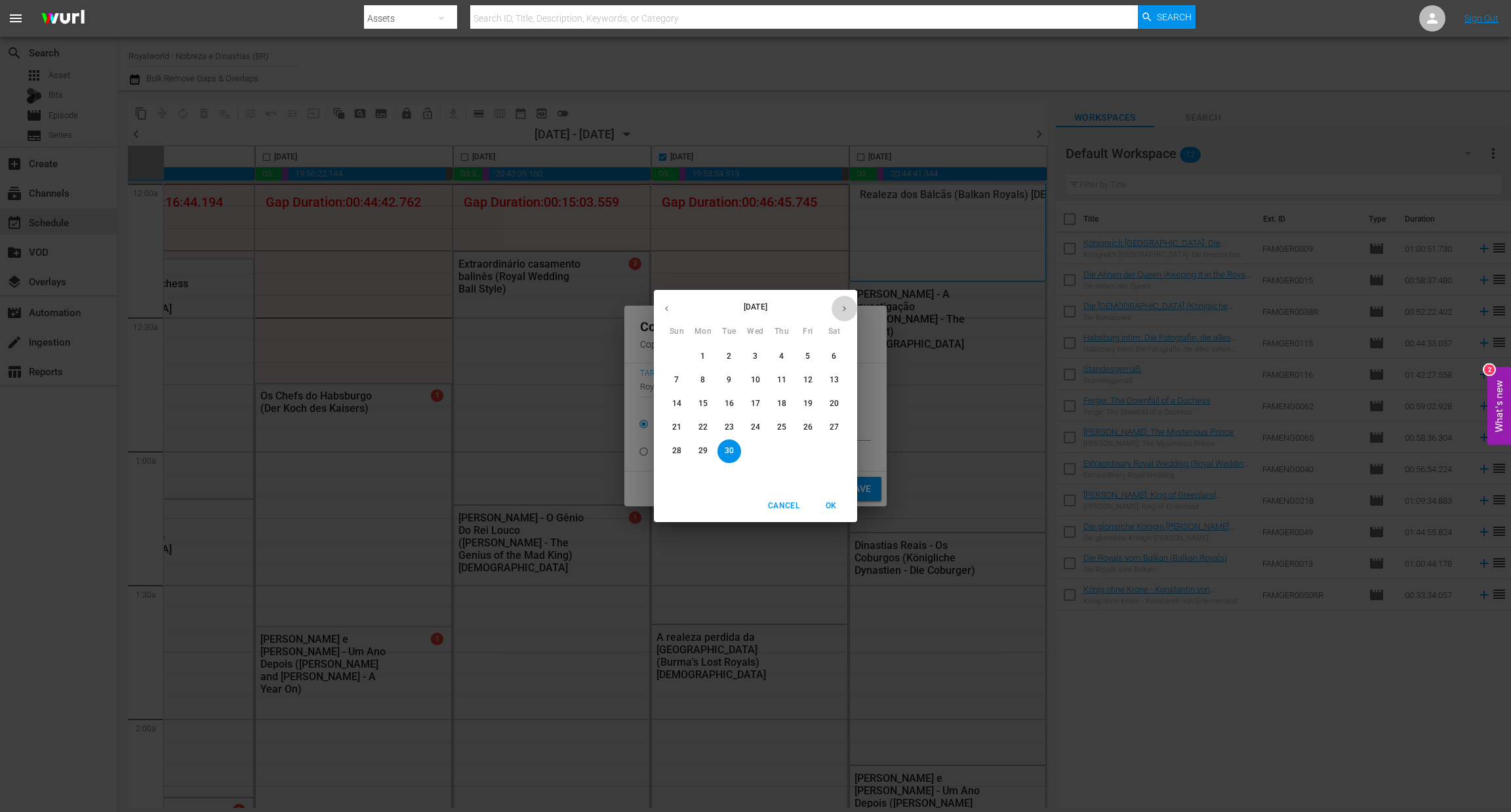
click at [840, 314] on button "button" at bounding box center [844, 308] width 25 height 25
click at [806, 355] on p "3" at bounding box center [807, 356] width 5 height 11
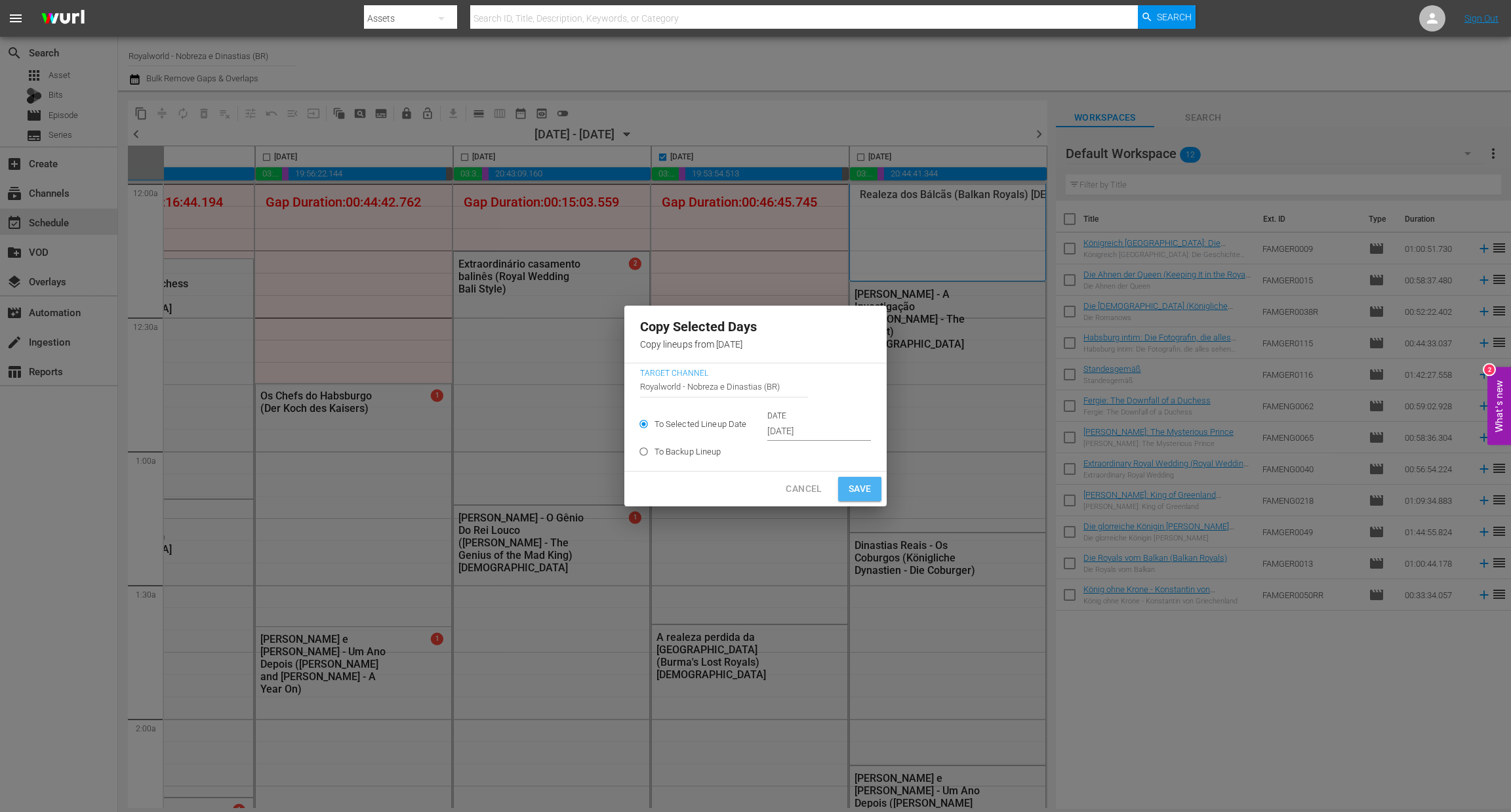
click at [863, 483] on span "Save" at bounding box center [861, 488] width 23 height 17
type input "[DATE]"
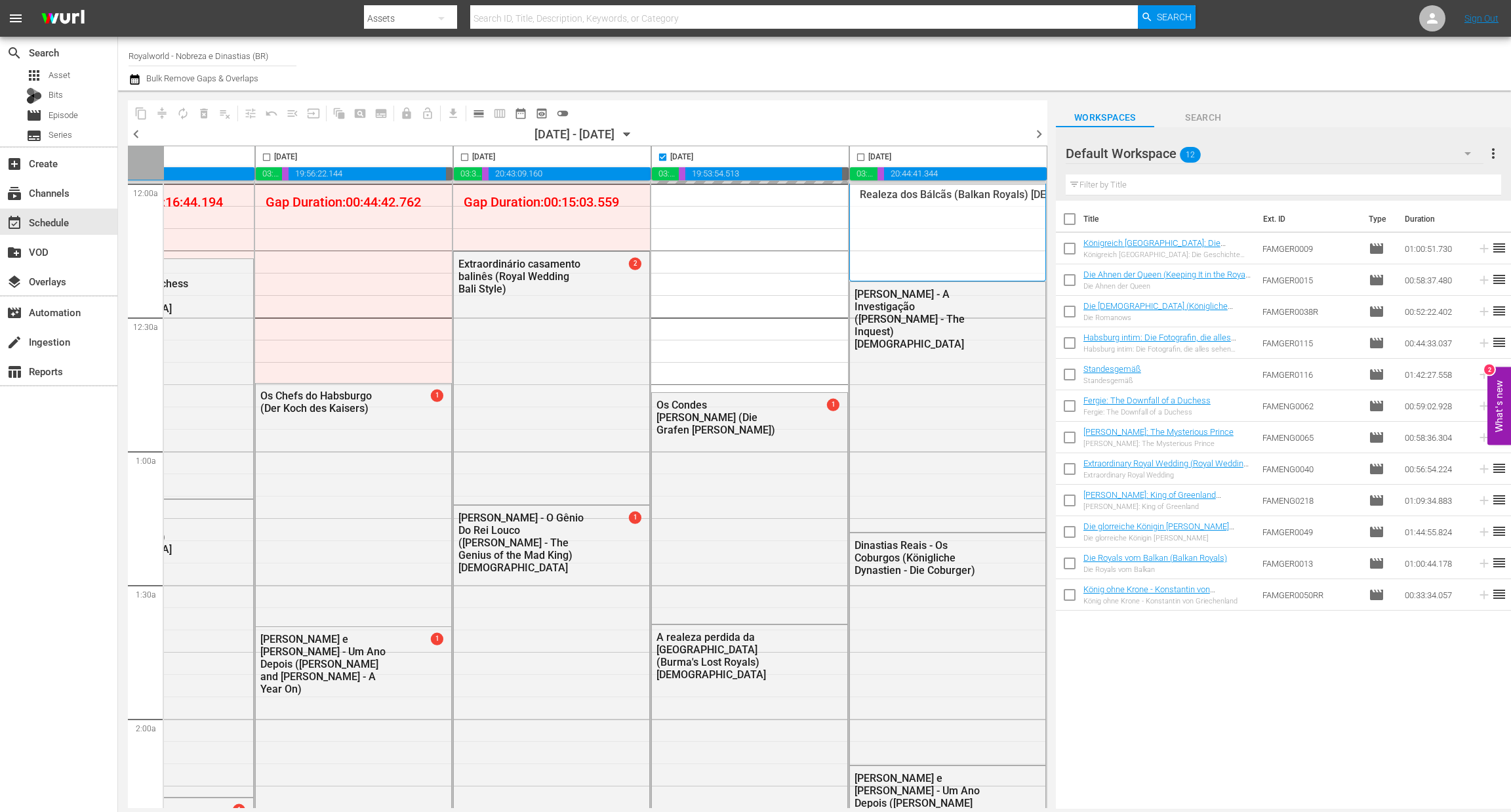
click at [1041, 137] on span "chevron_right" at bounding box center [1039, 134] width 17 height 17
click at [1039, 130] on span "chevron_right" at bounding box center [1039, 134] width 17 height 17
click at [1037, 135] on span "chevron_right" at bounding box center [1039, 134] width 17 height 17
checkbox input "false"
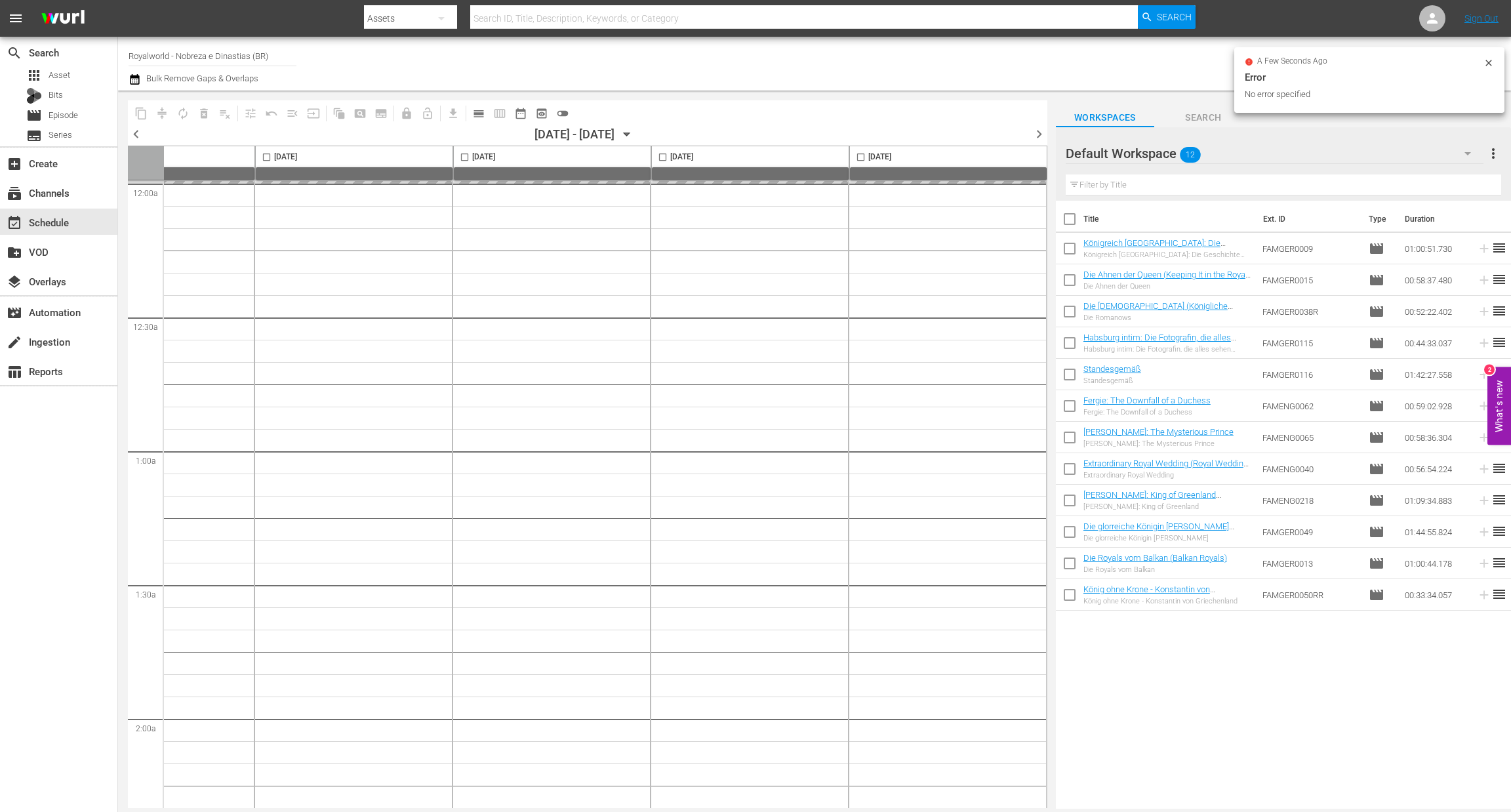
click at [481, 113] on span "calendar_view_day_outlined" at bounding box center [478, 113] width 13 height 13
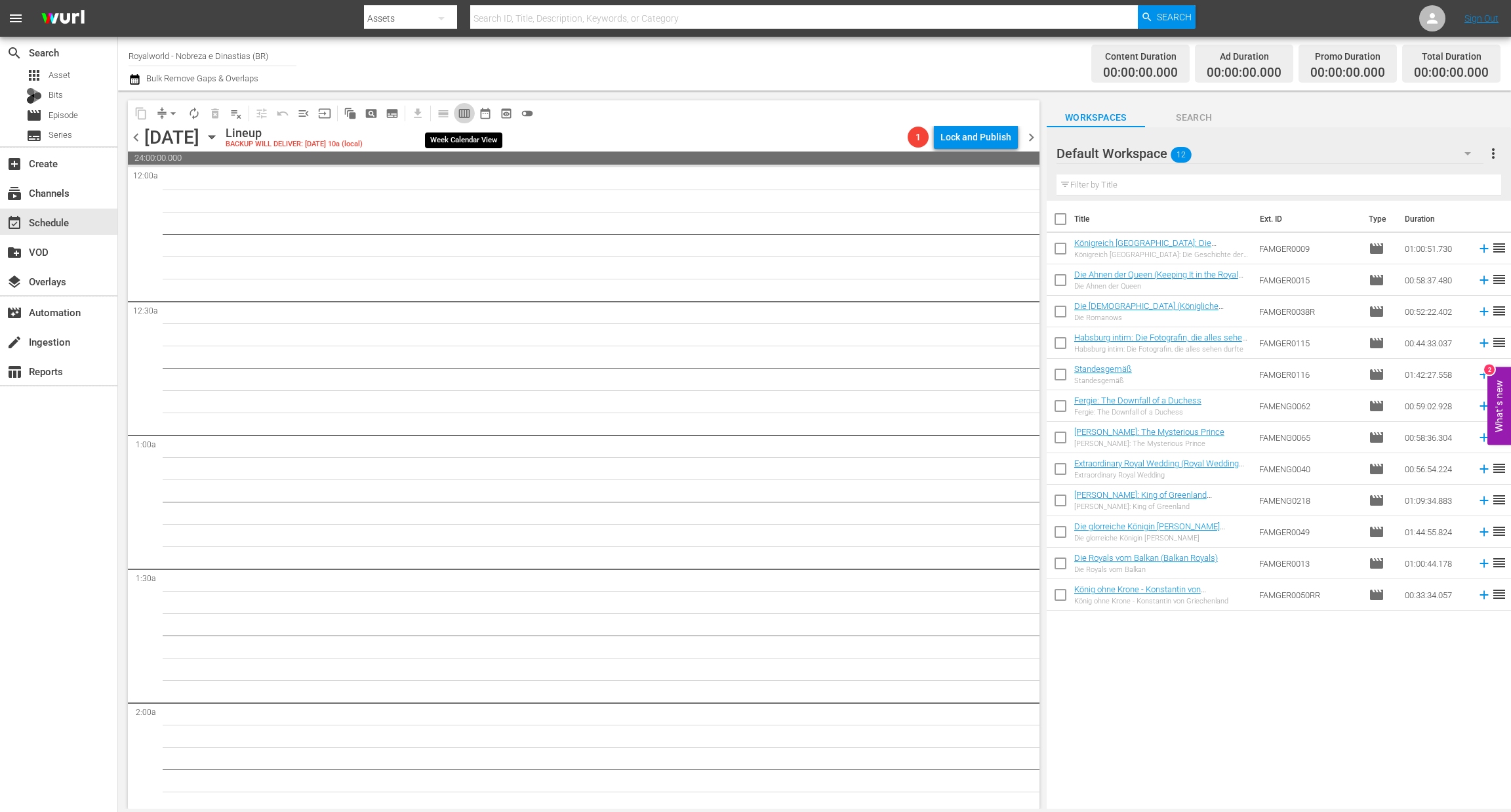
click at [462, 111] on span "calendar_view_week_outlined" at bounding box center [464, 113] width 13 height 13
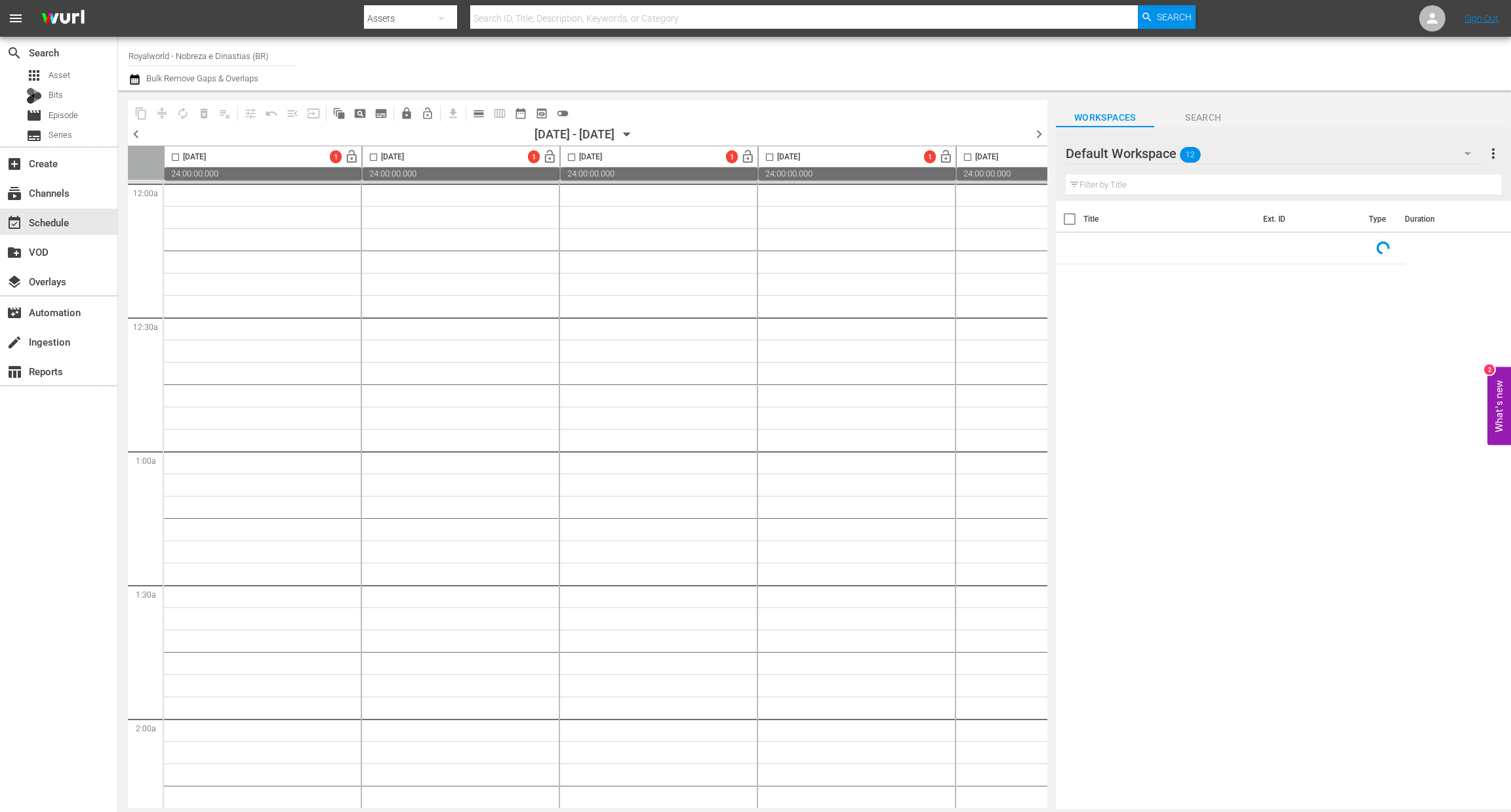
click at [138, 134] on span "chevron_left" at bounding box center [136, 134] width 17 height 17
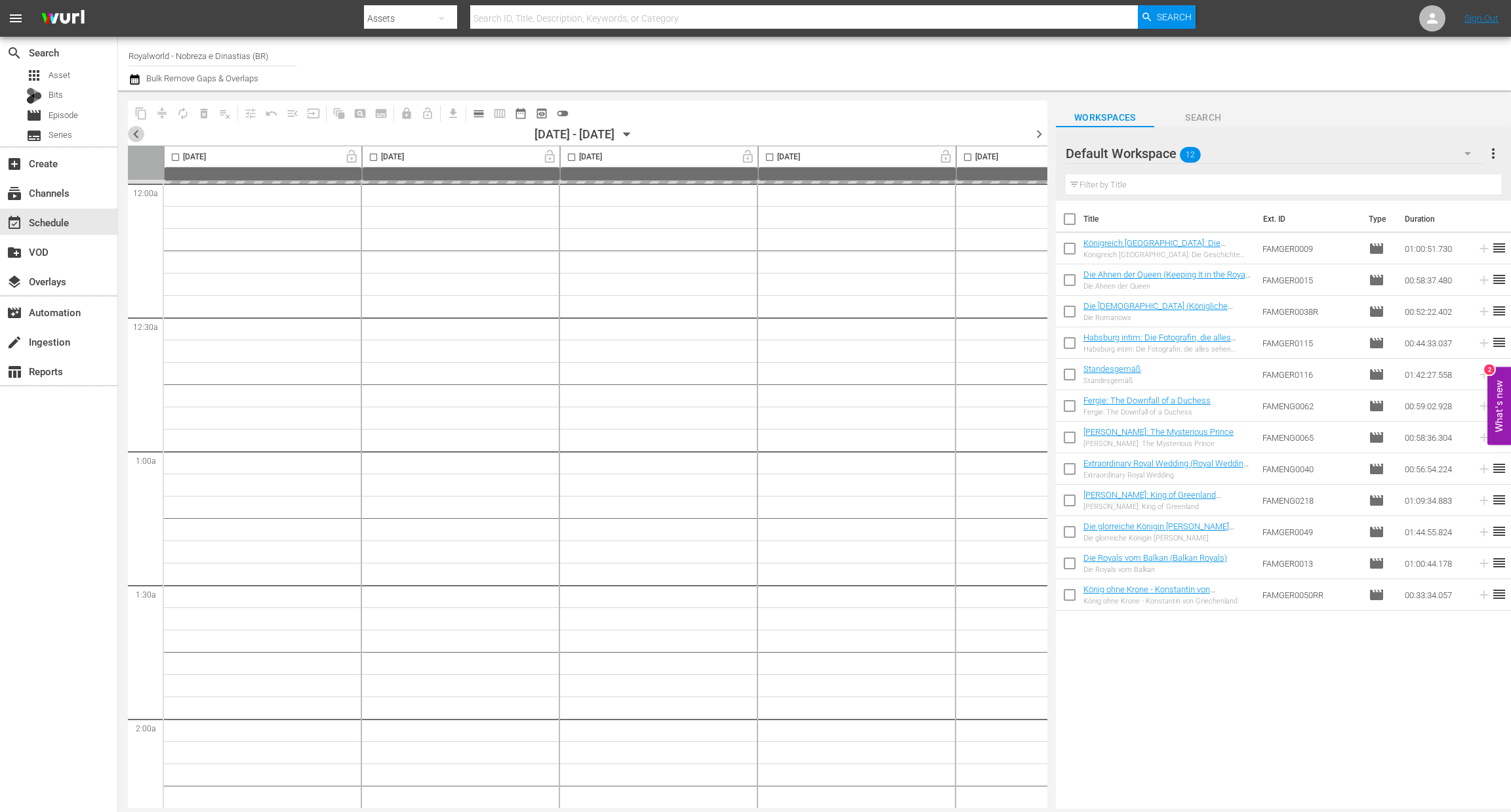
click at [138, 134] on span "chevron_left" at bounding box center [136, 134] width 17 height 17
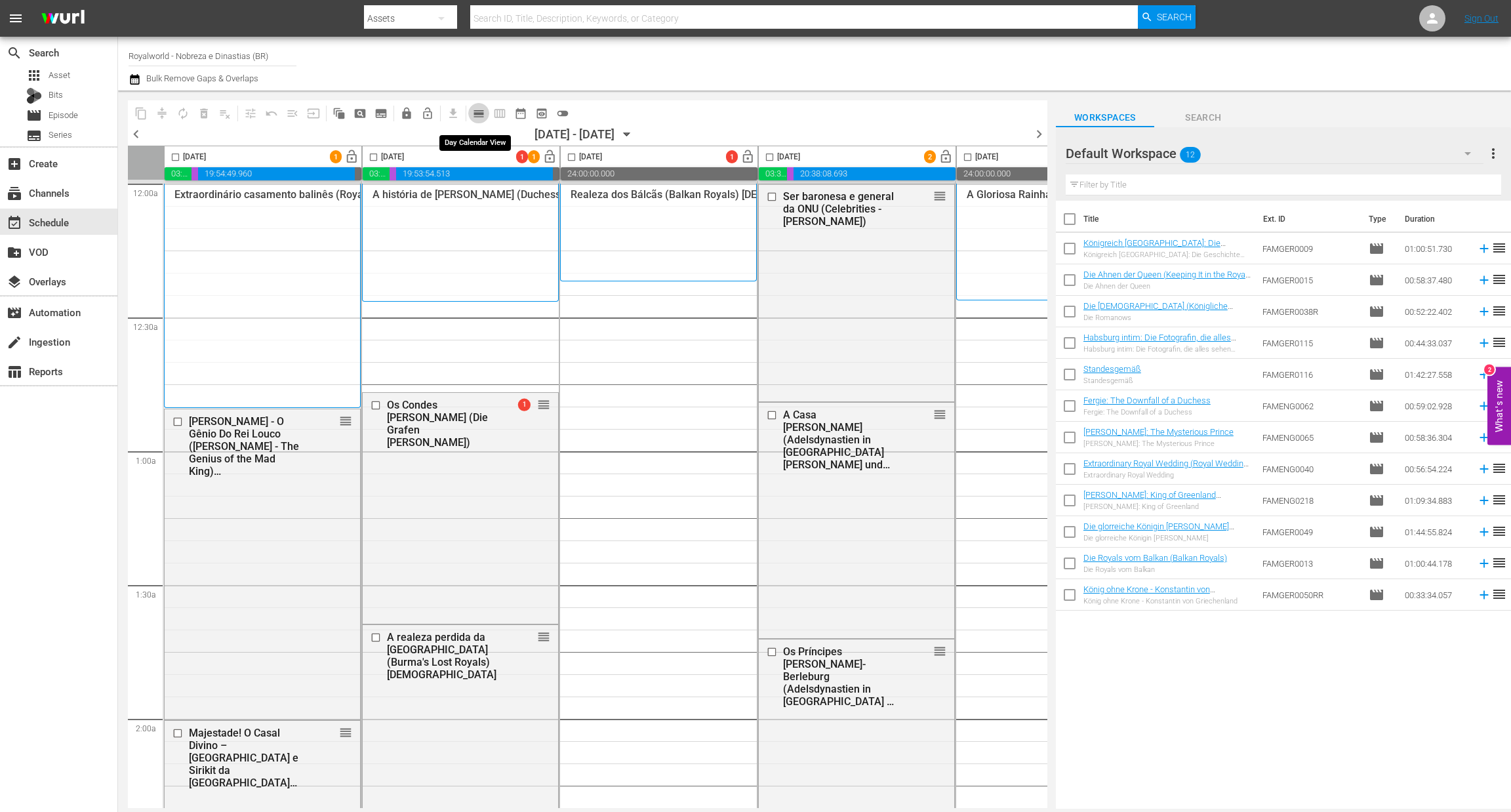
click at [473, 110] on span "calendar_view_day_outlined" at bounding box center [478, 113] width 13 height 13
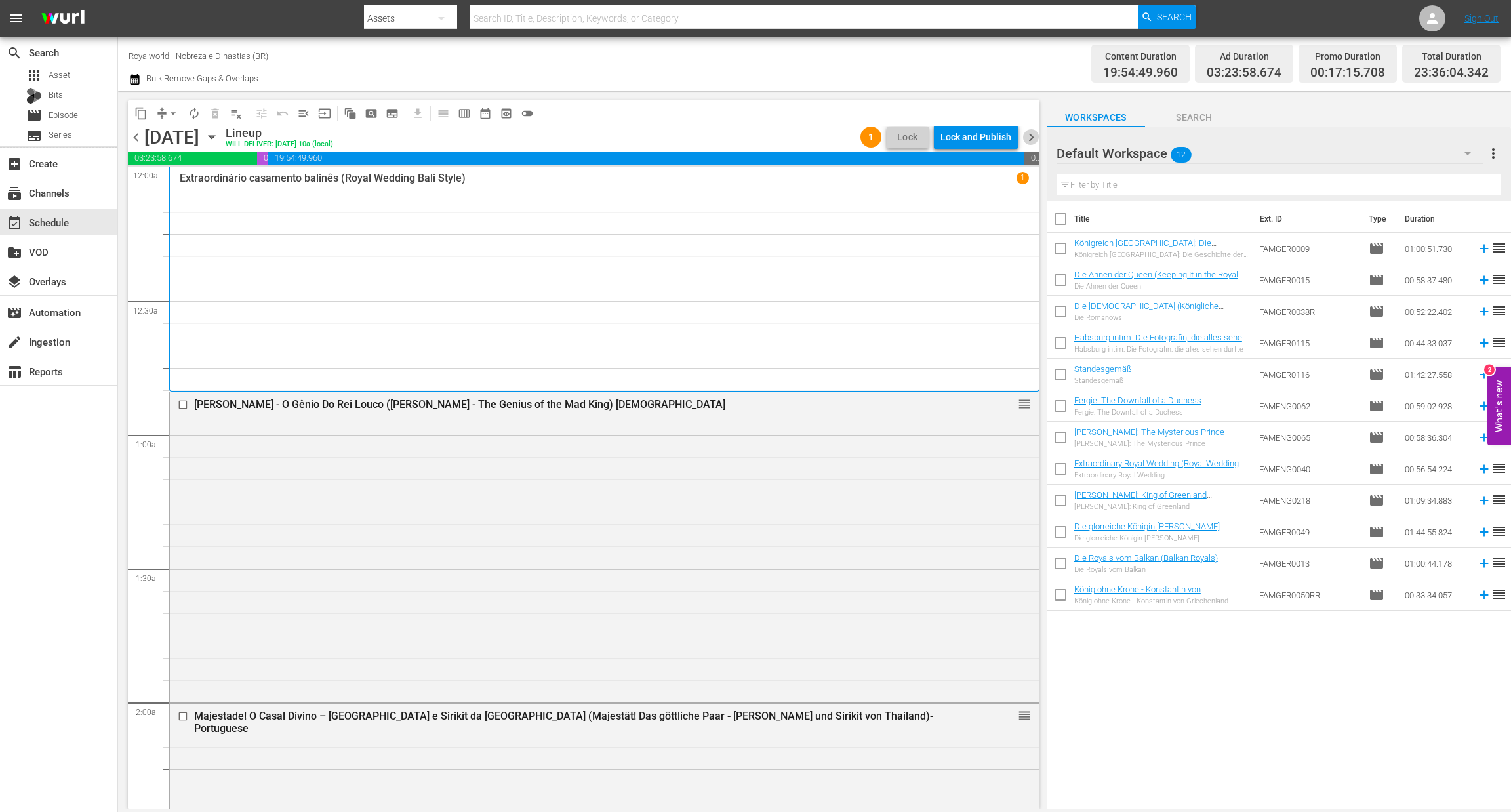
click at [1030, 141] on span "chevron_right" at bounding box center [1031, 137] width 17 height 17
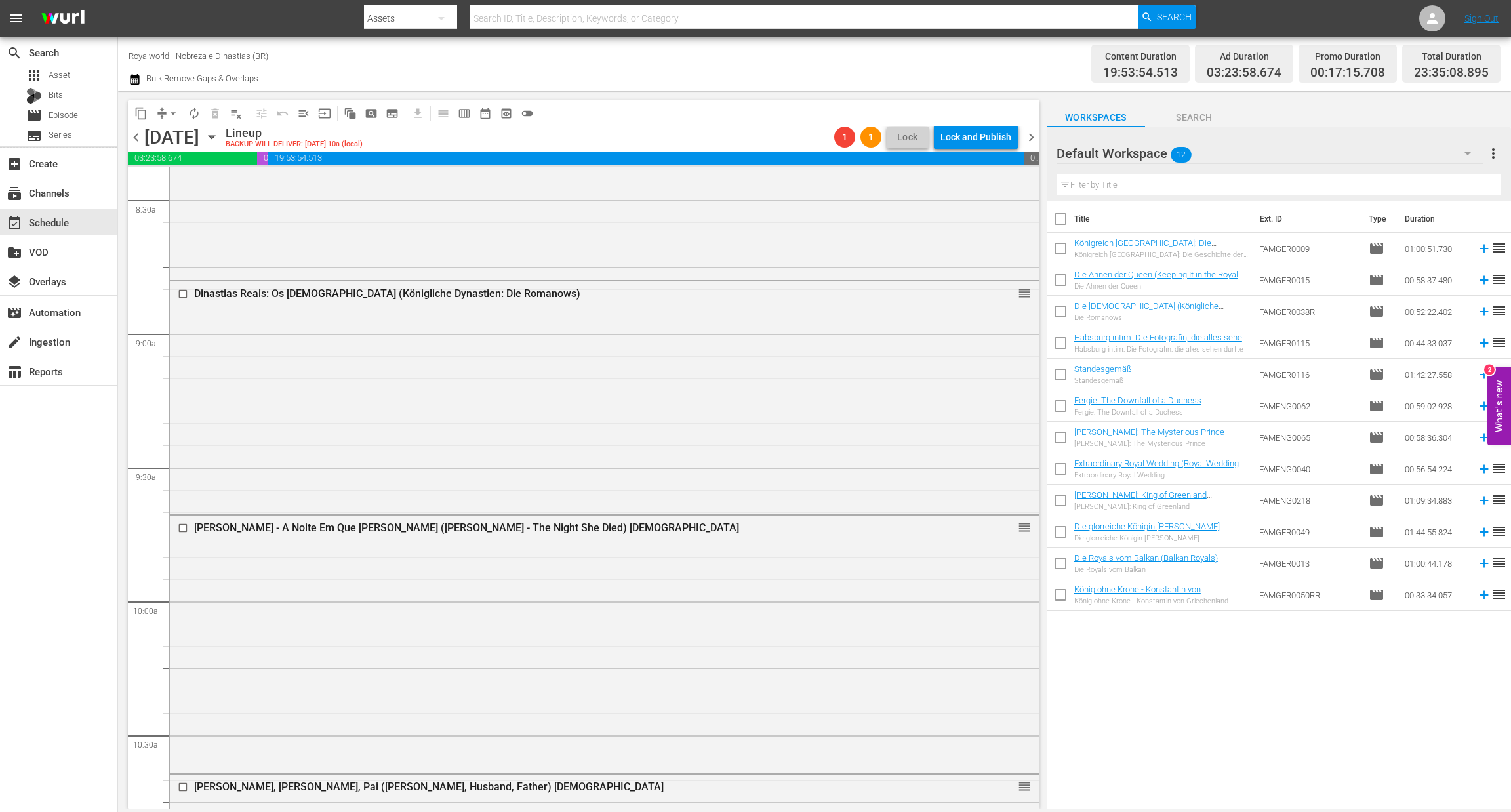
scroll to position [2241, 0]
drag, startPoint x: 1009, startPoint y: 533, endPoint x: 939, endPoint y: 187, distance: 353.0
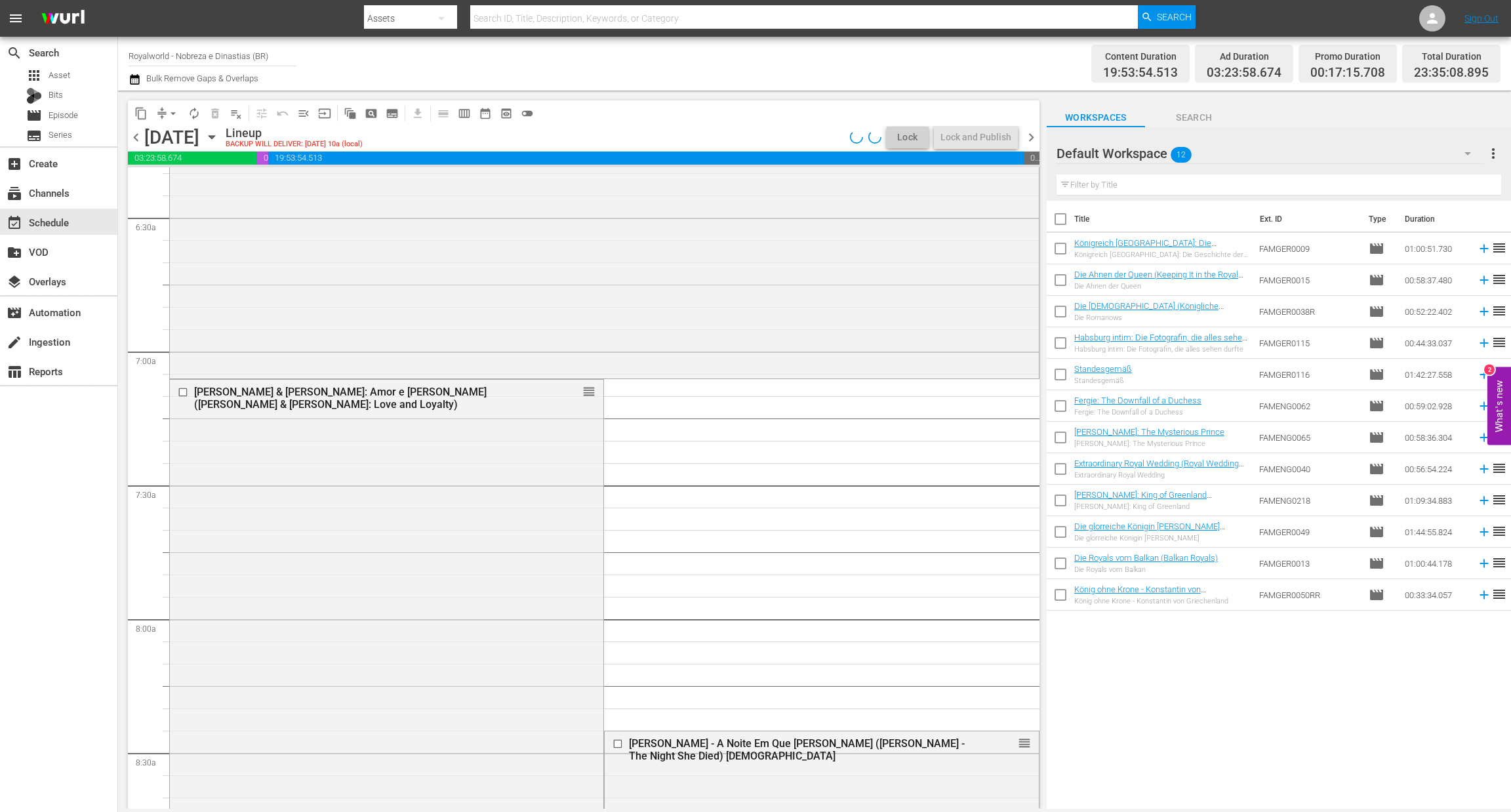
scroll to position [1686, 0]
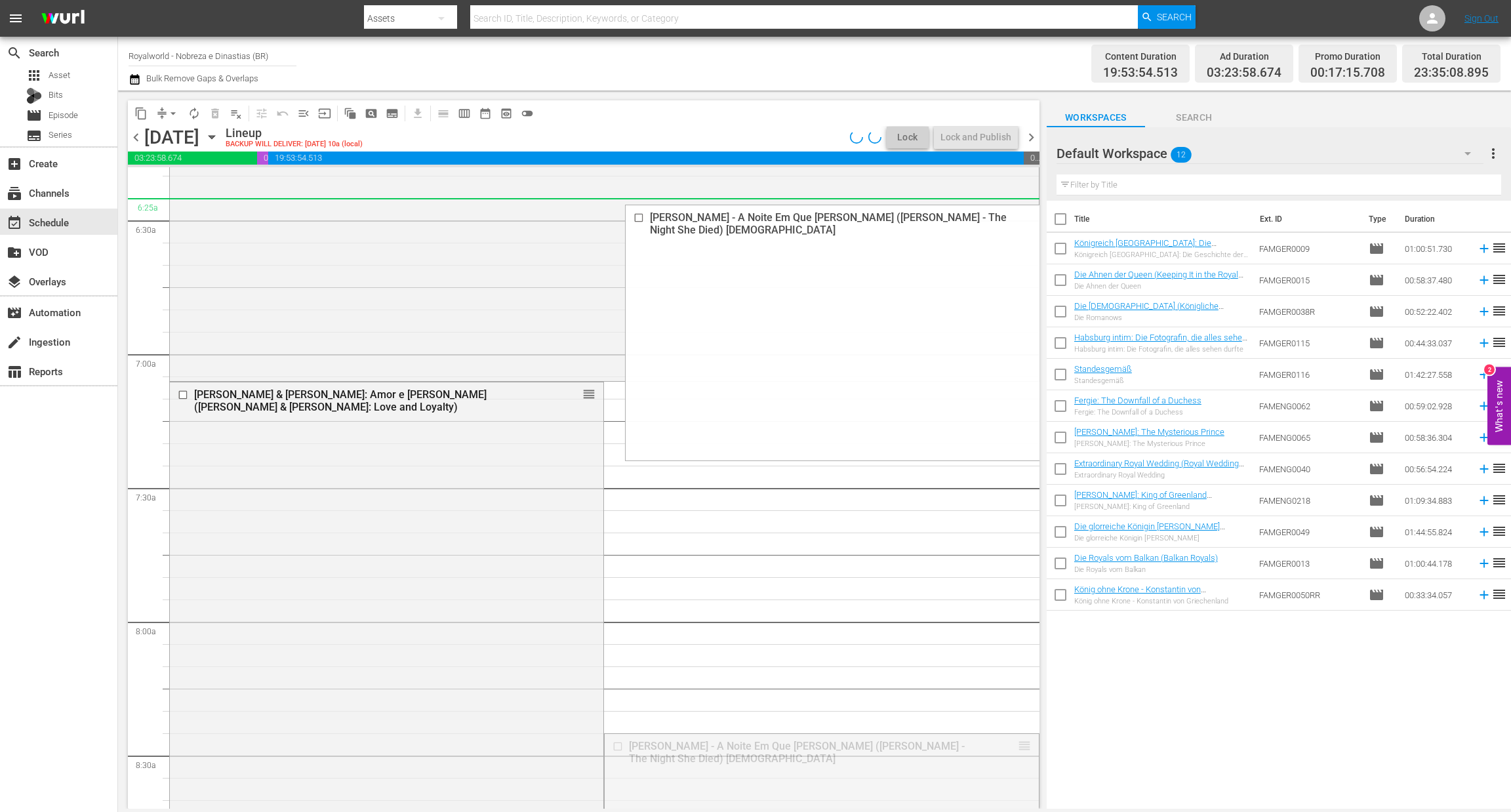
drag, startPoint x: 1010, startPoint y: 749, endPoint x: 934, endPoint y: 214, distance: 540.4
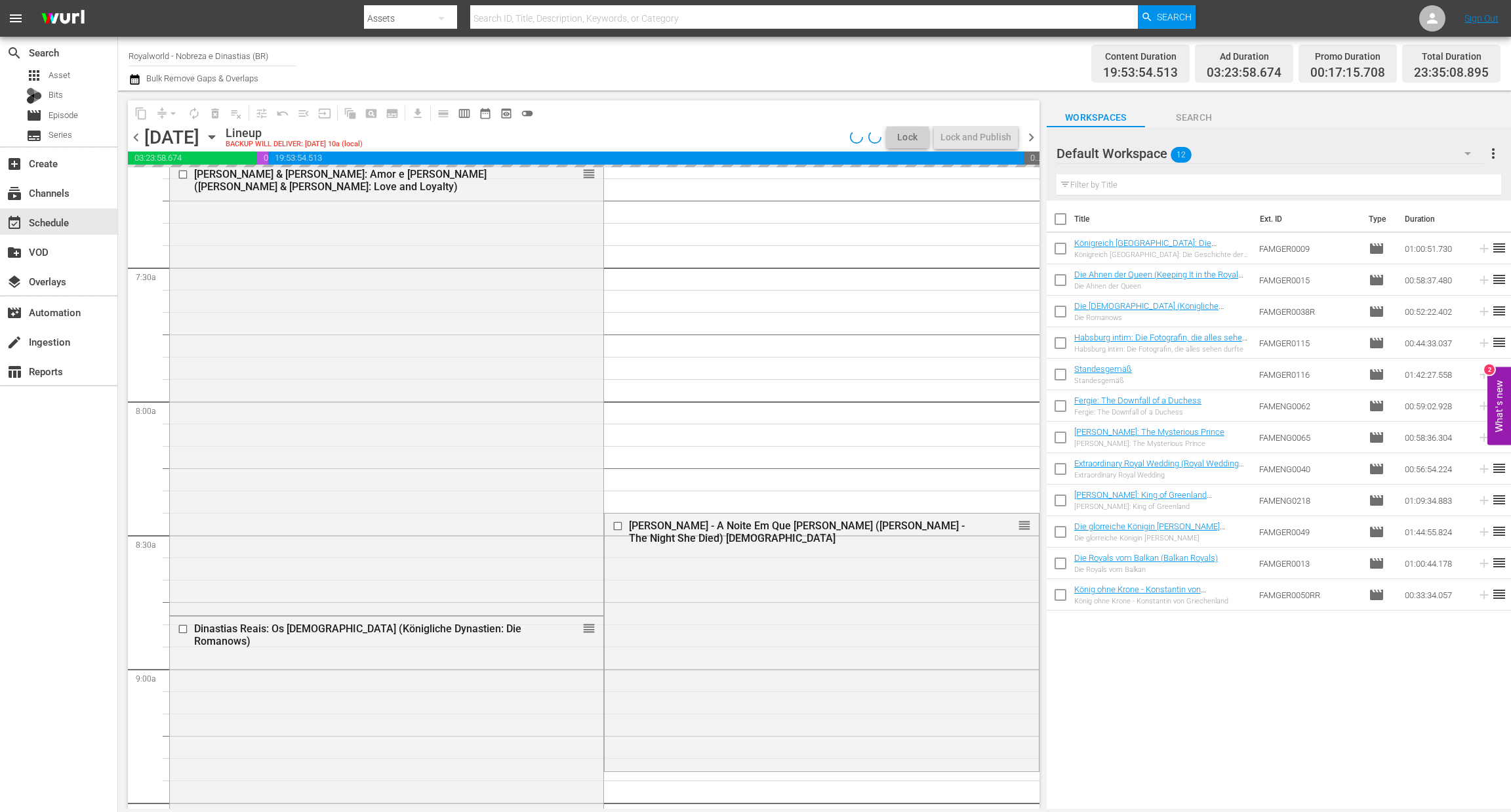
scroll to position [1908, 0]
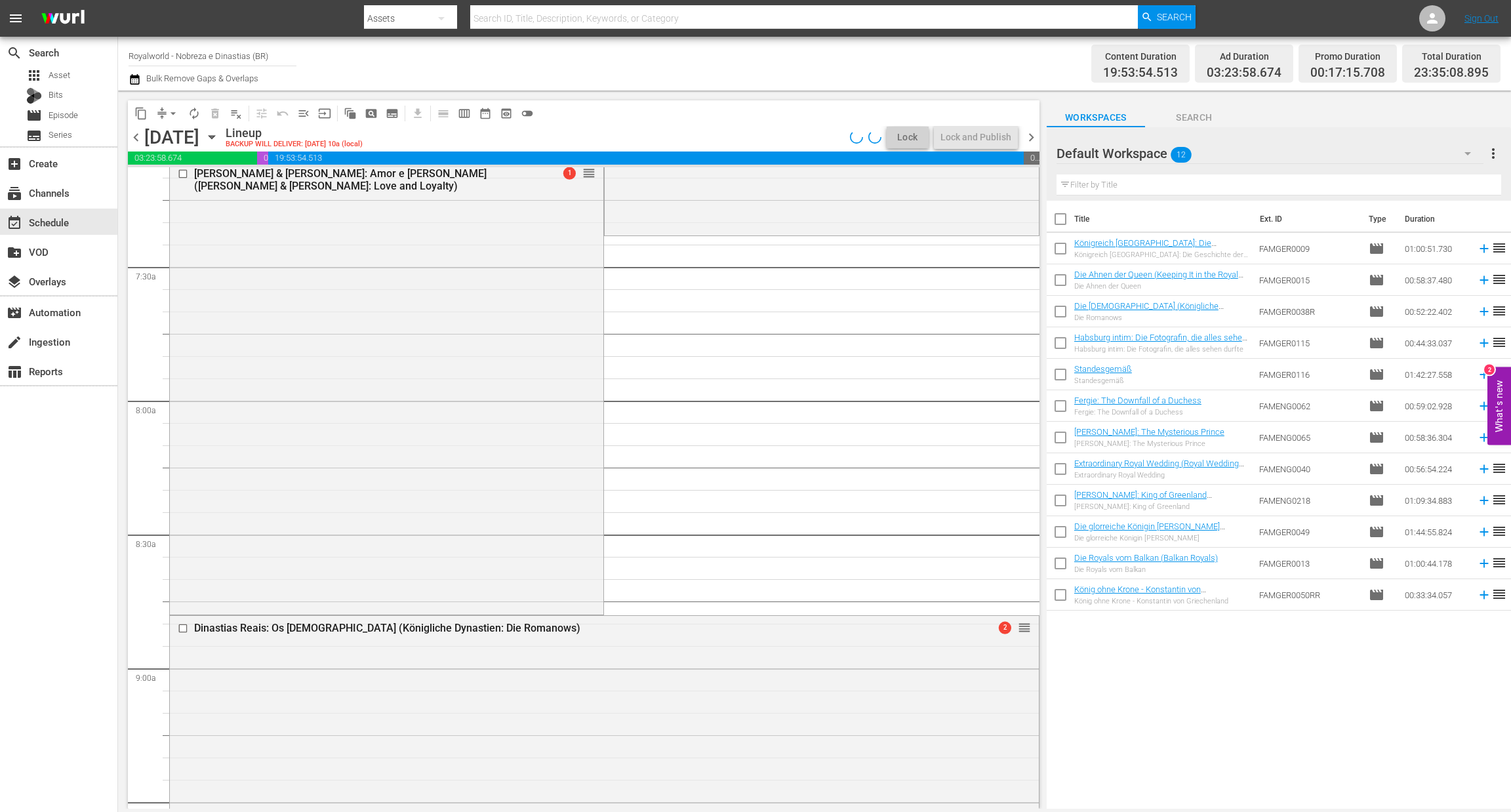
drag, startPoint x: 1005, startPoint y: 524, endPoint x: 969, endPoint y: 331, distance: 196.3
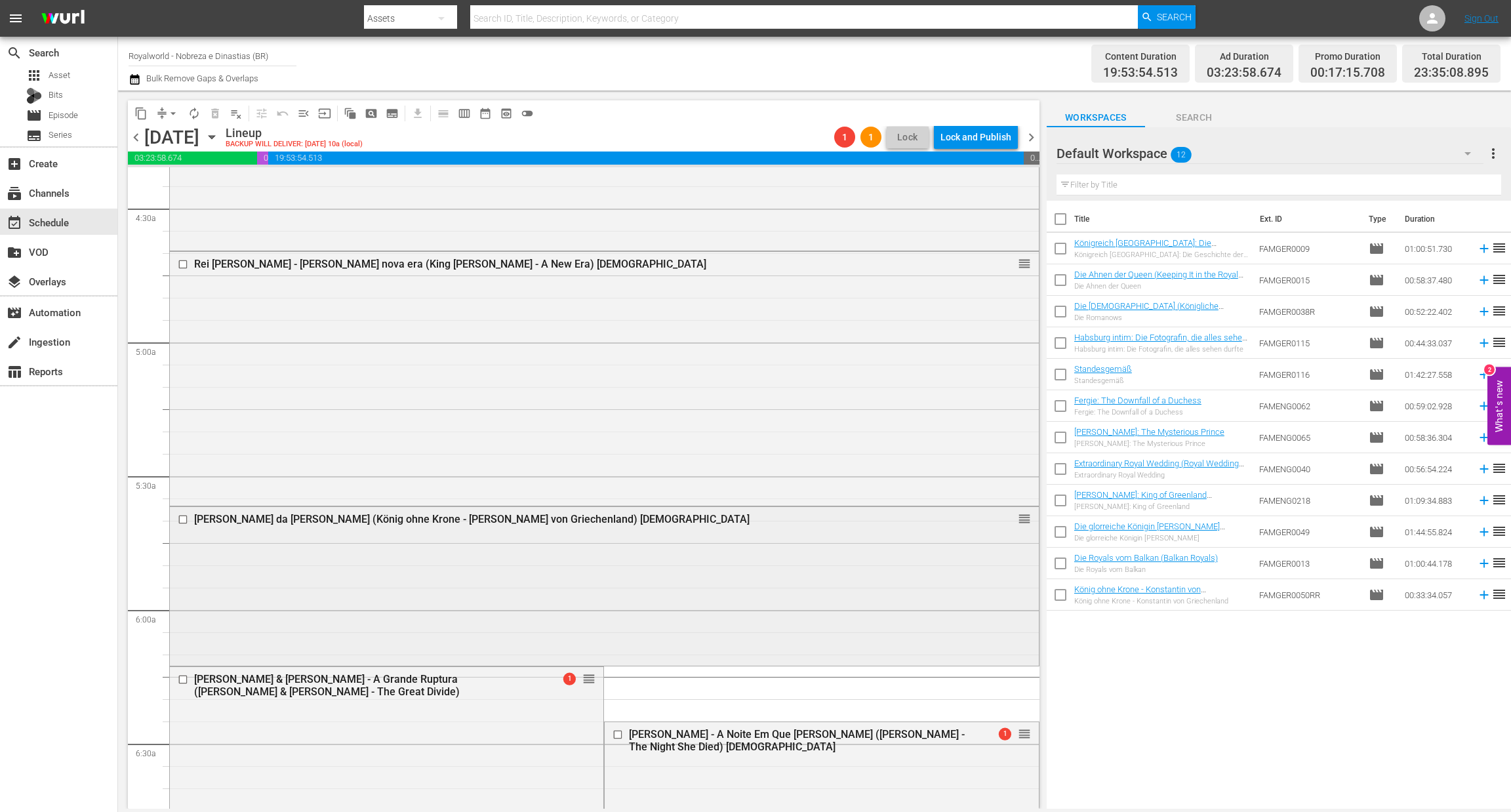
scroll to position [1150, 0]
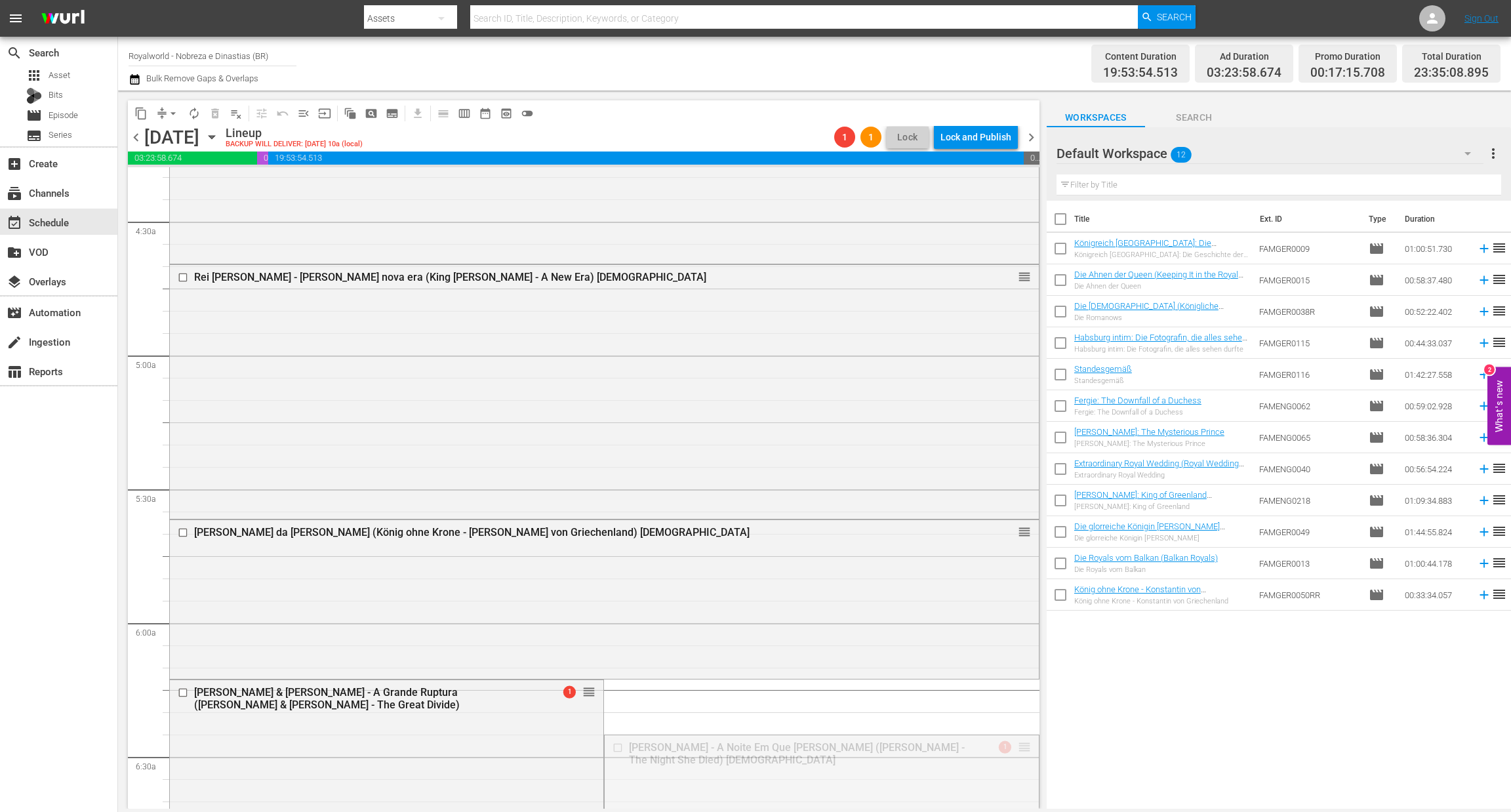
drag, startPoint x: 1013, startPoint y: 748, endPoint x: 914, endPoint y: 213, distance: 544.1
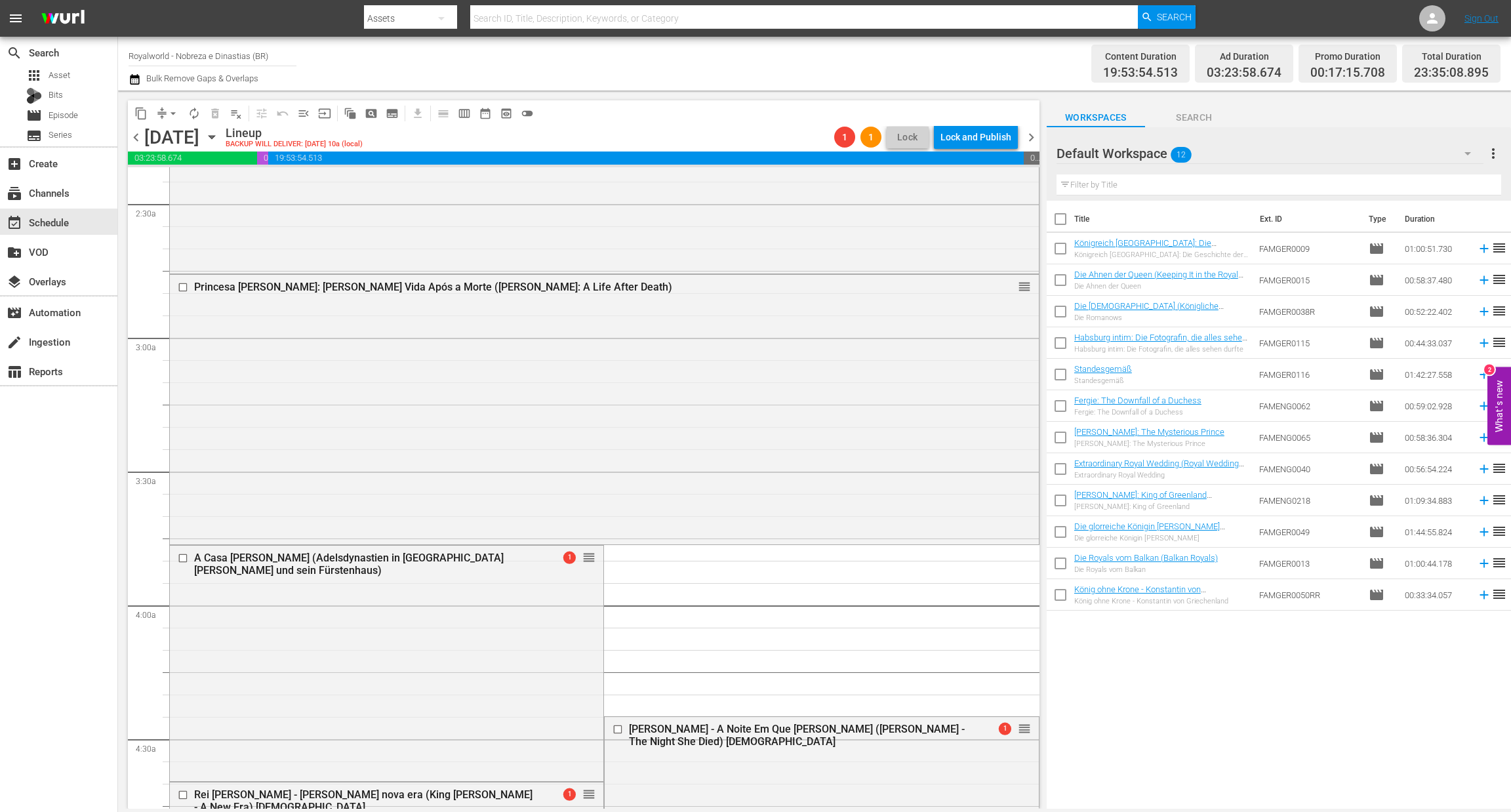
scroll to position [629, 0]
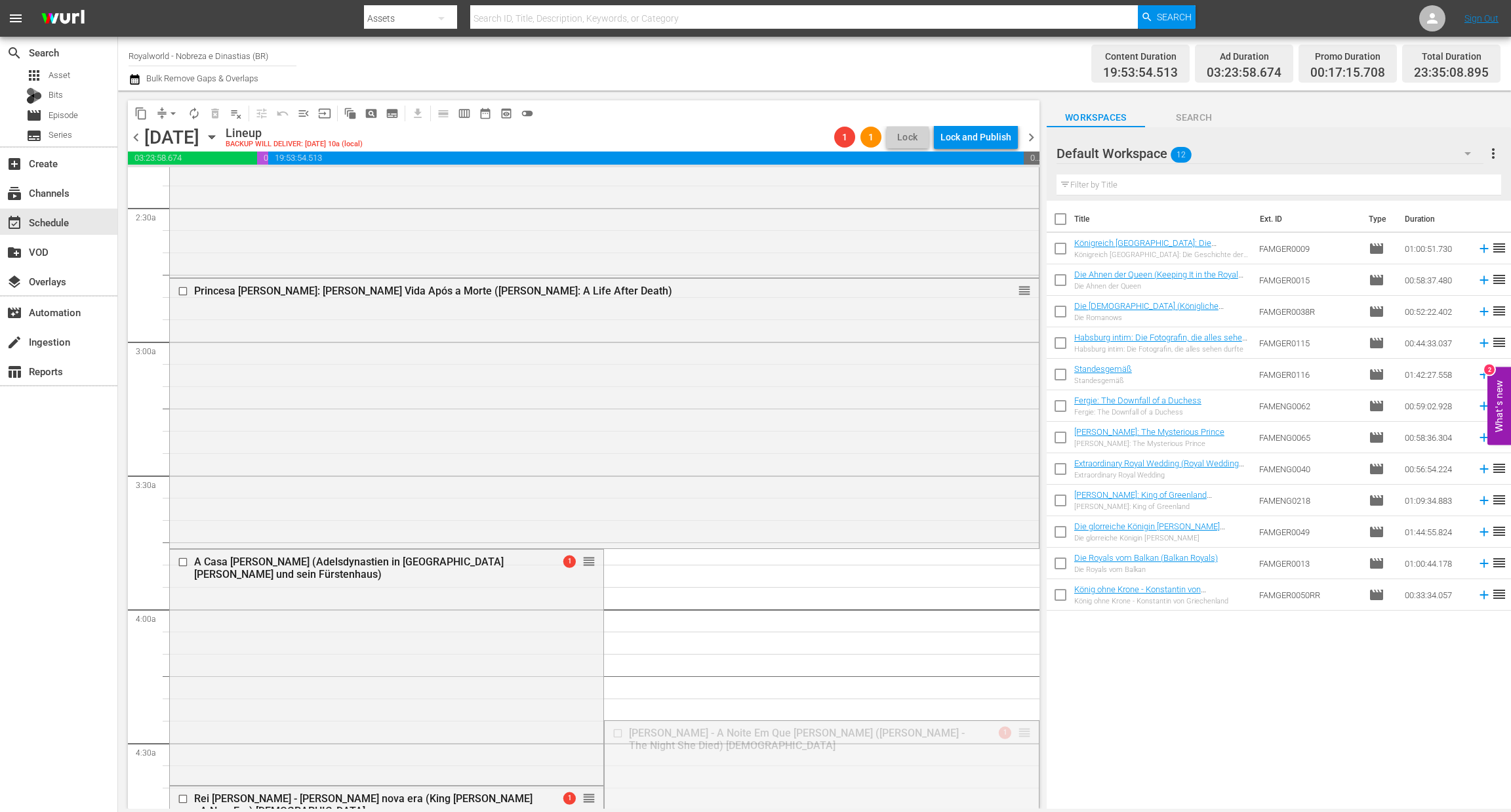
drag, startPoint x: 1012, startPoint y: 734, endPoint x: 852, endPoint y: 229, distance: 529.7
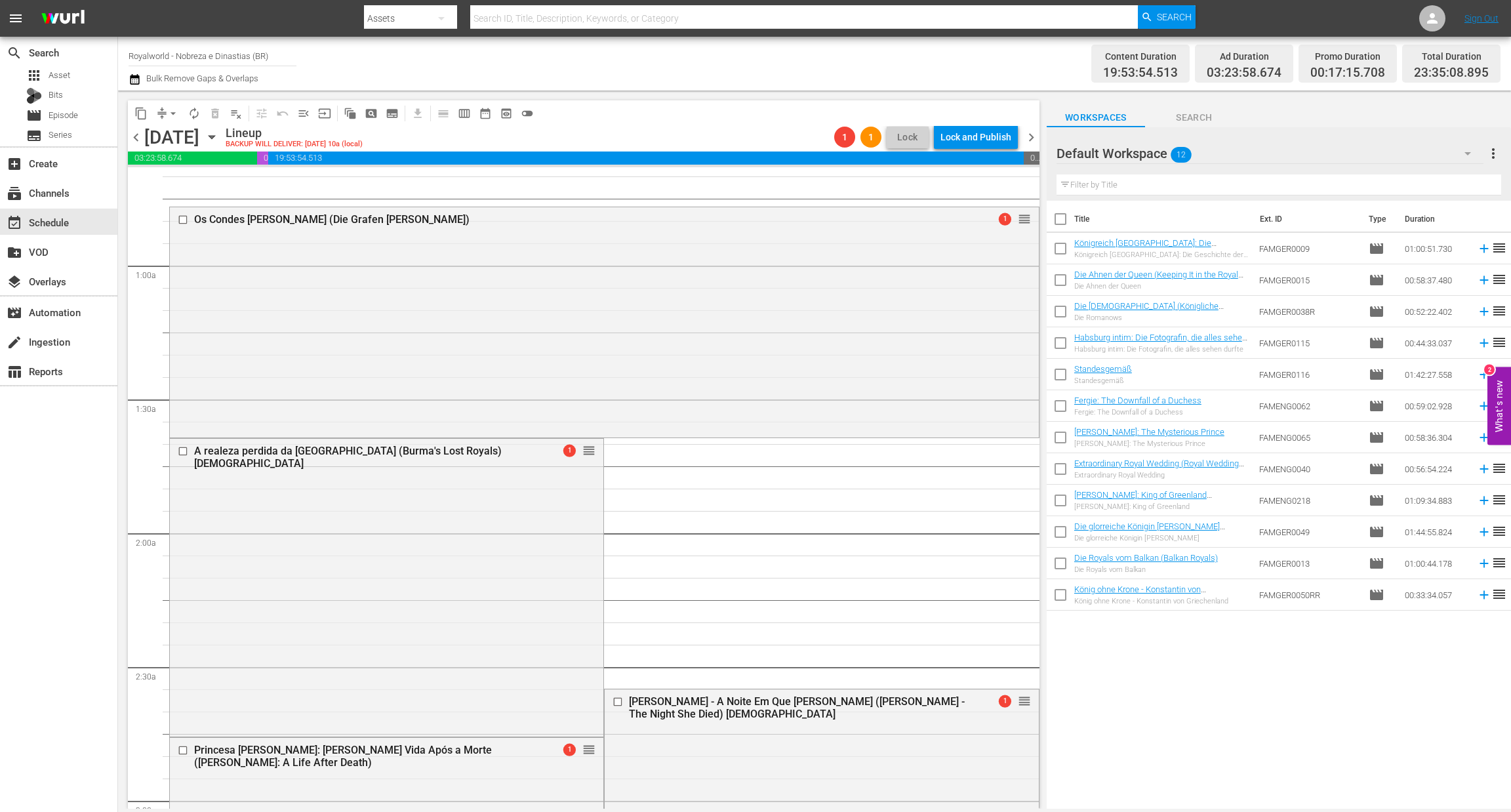
scroll to position [170, 0]
drag, startPoint x: 1014, startPoint y: 705, endPoint x: 915, endPoint y: 193, distance: 521.5
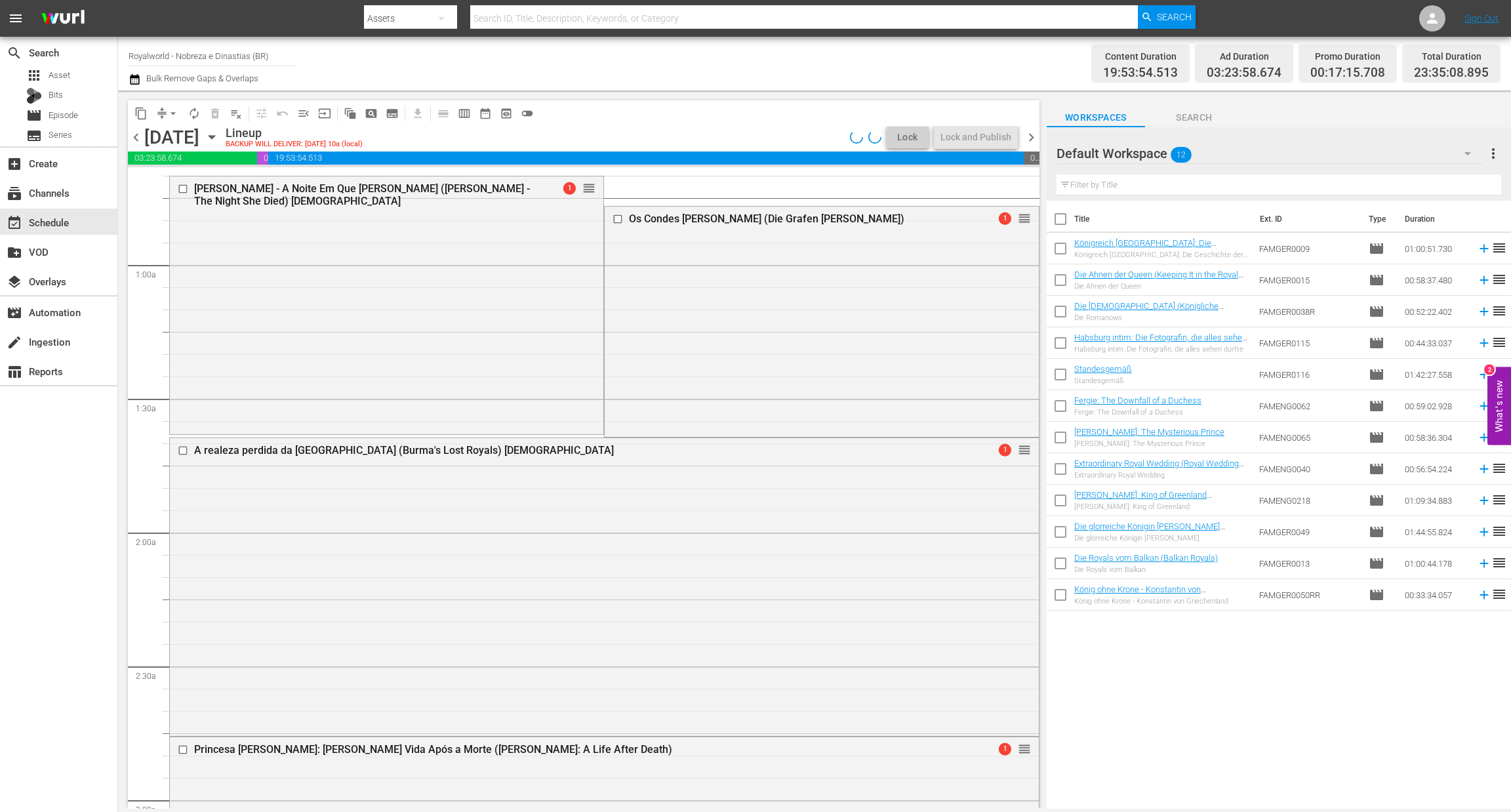
scroll to position [0, 0]
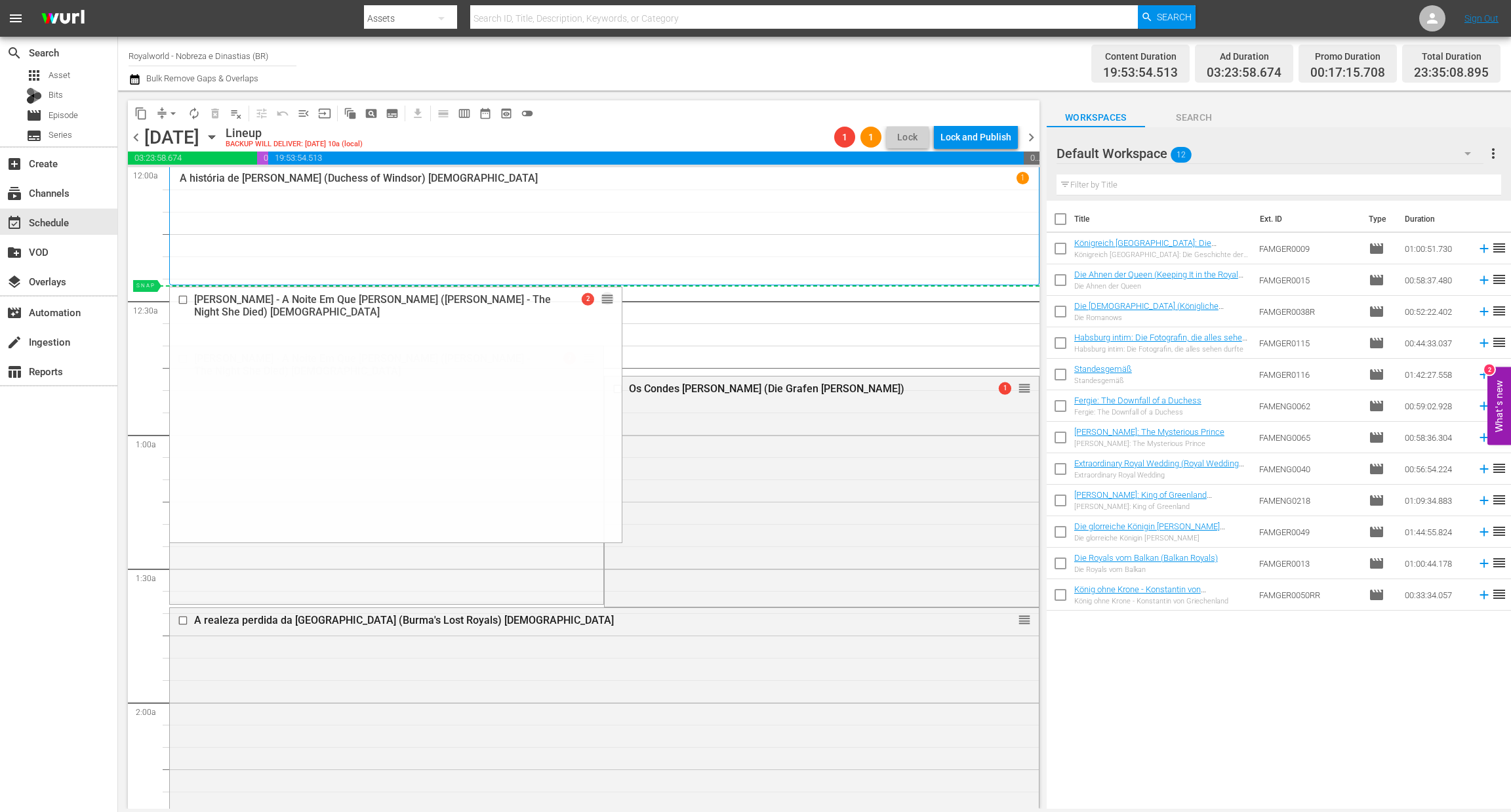
drag, startPoint x: 582, startPoint y: 356, endPoint x: 580, endPoint y: 293, distance: 63.0
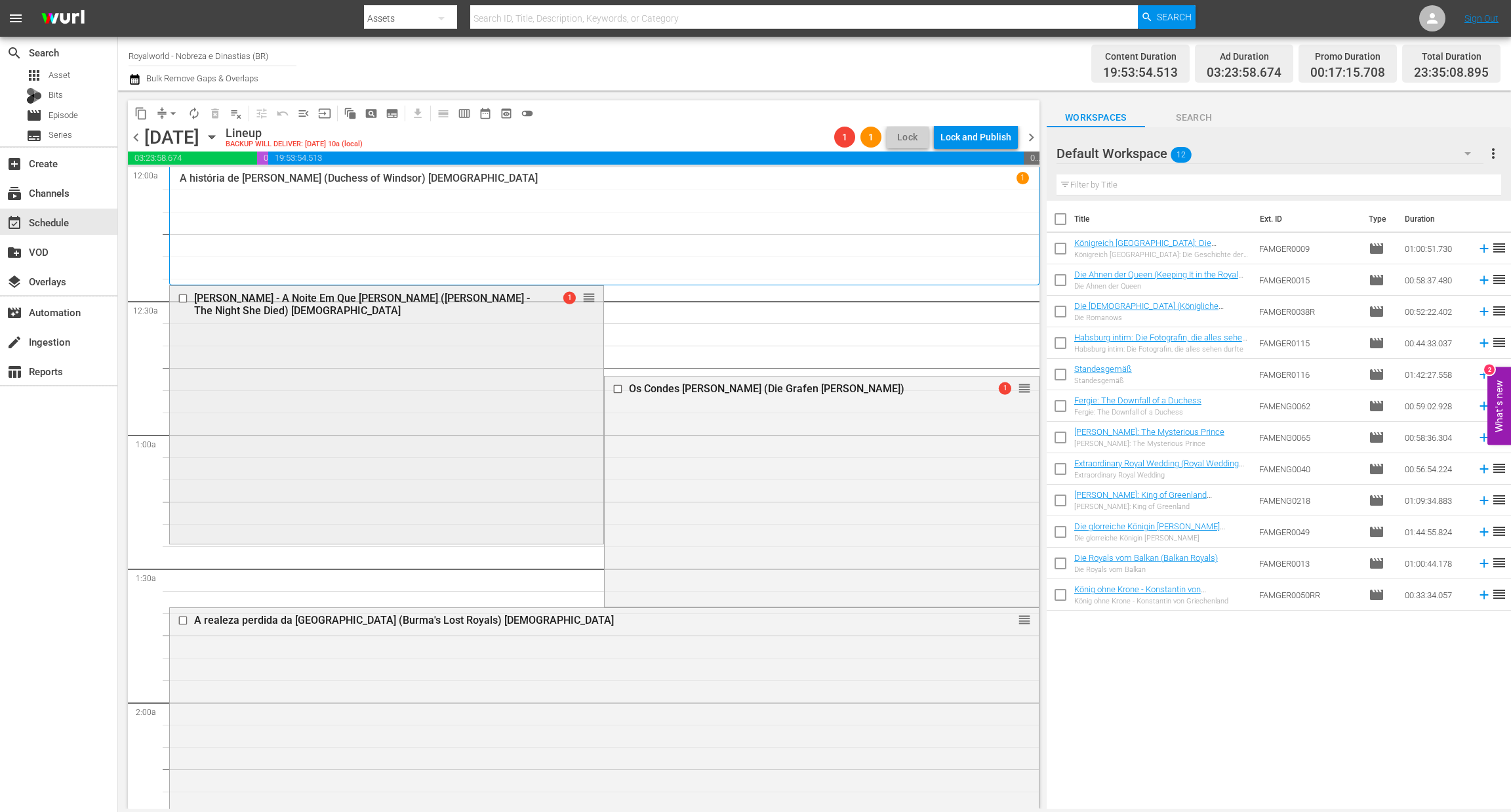
click at [360, 317] on div "[PERSON_NAME] - A Noite Em Que [PERSON_NAME] ([PERSON_NAME] - The Night She Die…" at bounding box center [386, 303] width 434 height 35
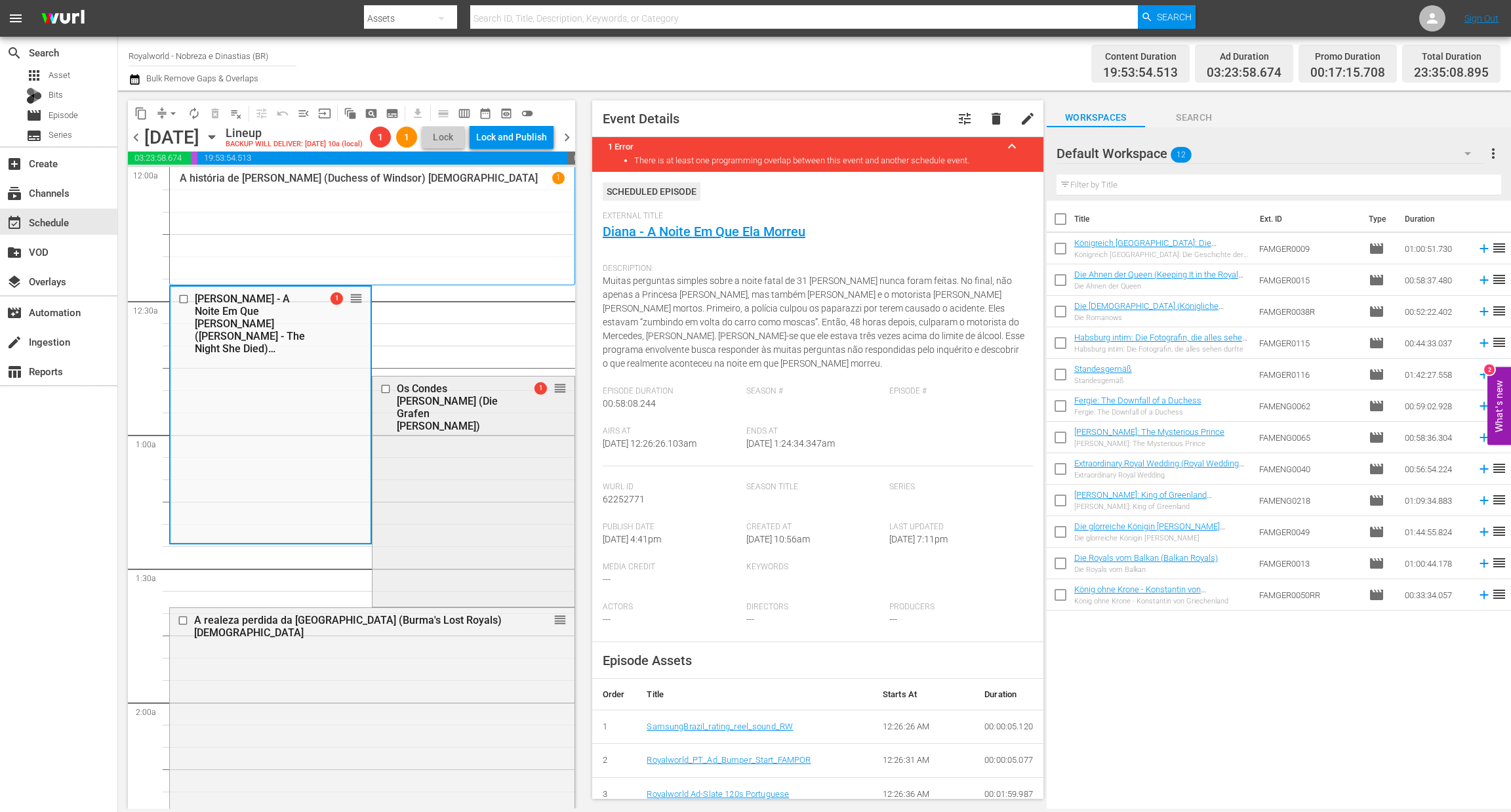
click at [449, 402] on div "Os Condes [PERSON_NAME] (Die Grafen [PERSON_NAME])" at bounding box center [455, 406] width 118 height 50
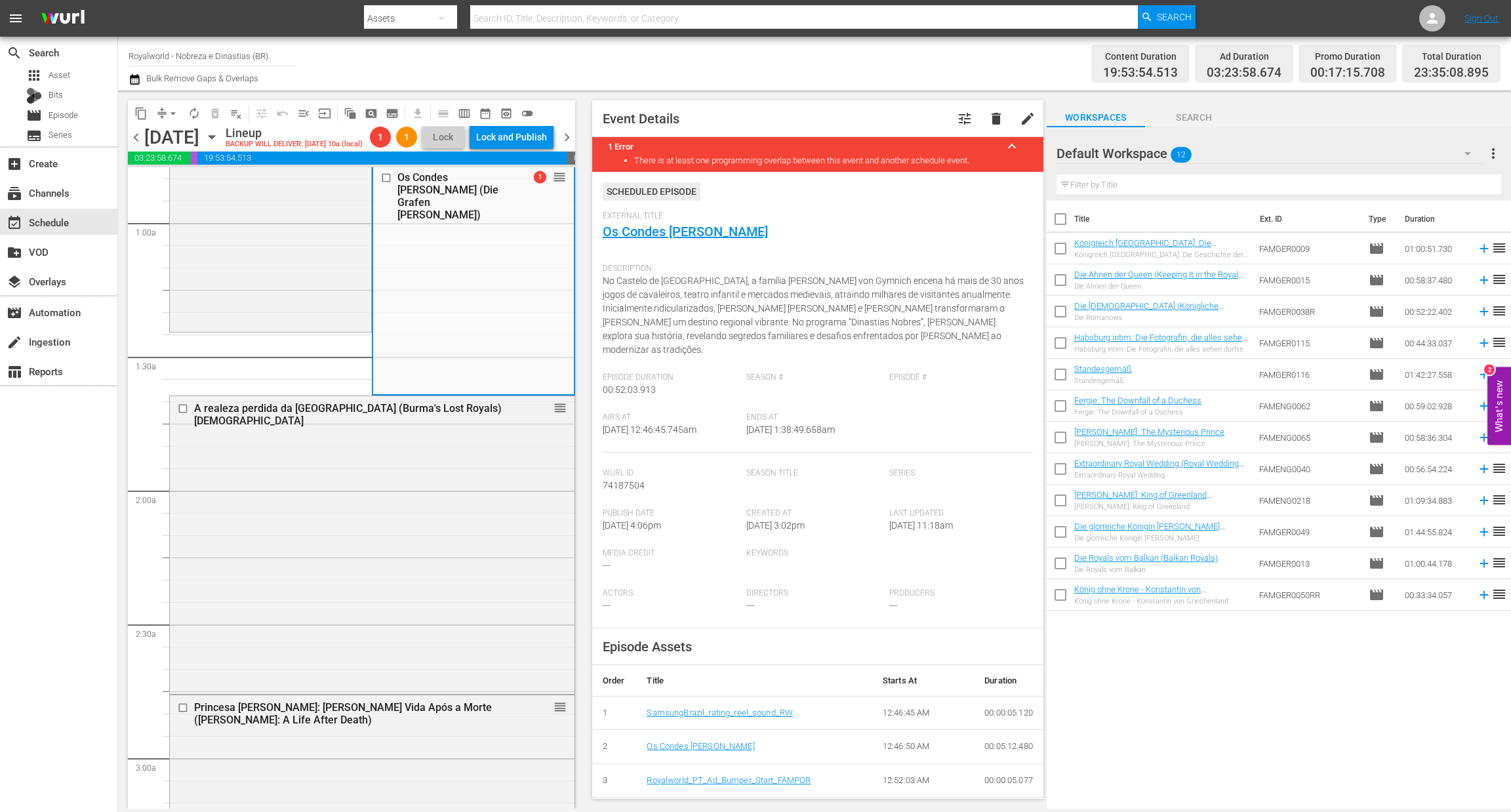
scroll to position [213, 0]
drag, startPoint x: 542, startPoint y: 175, endPoint x: 412, endPoint y: 624, distance: 467.4
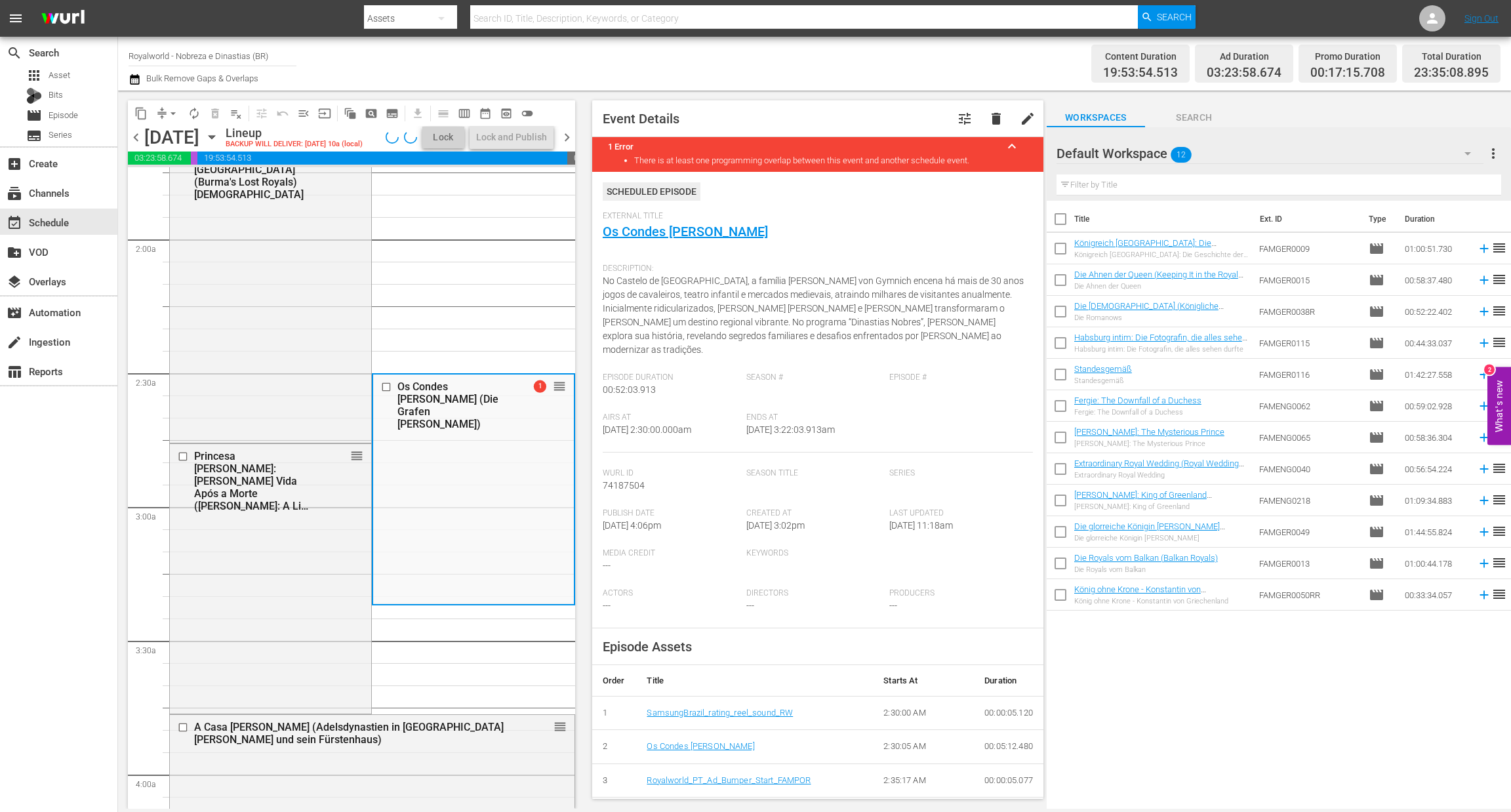
scroll to position [31, 0]
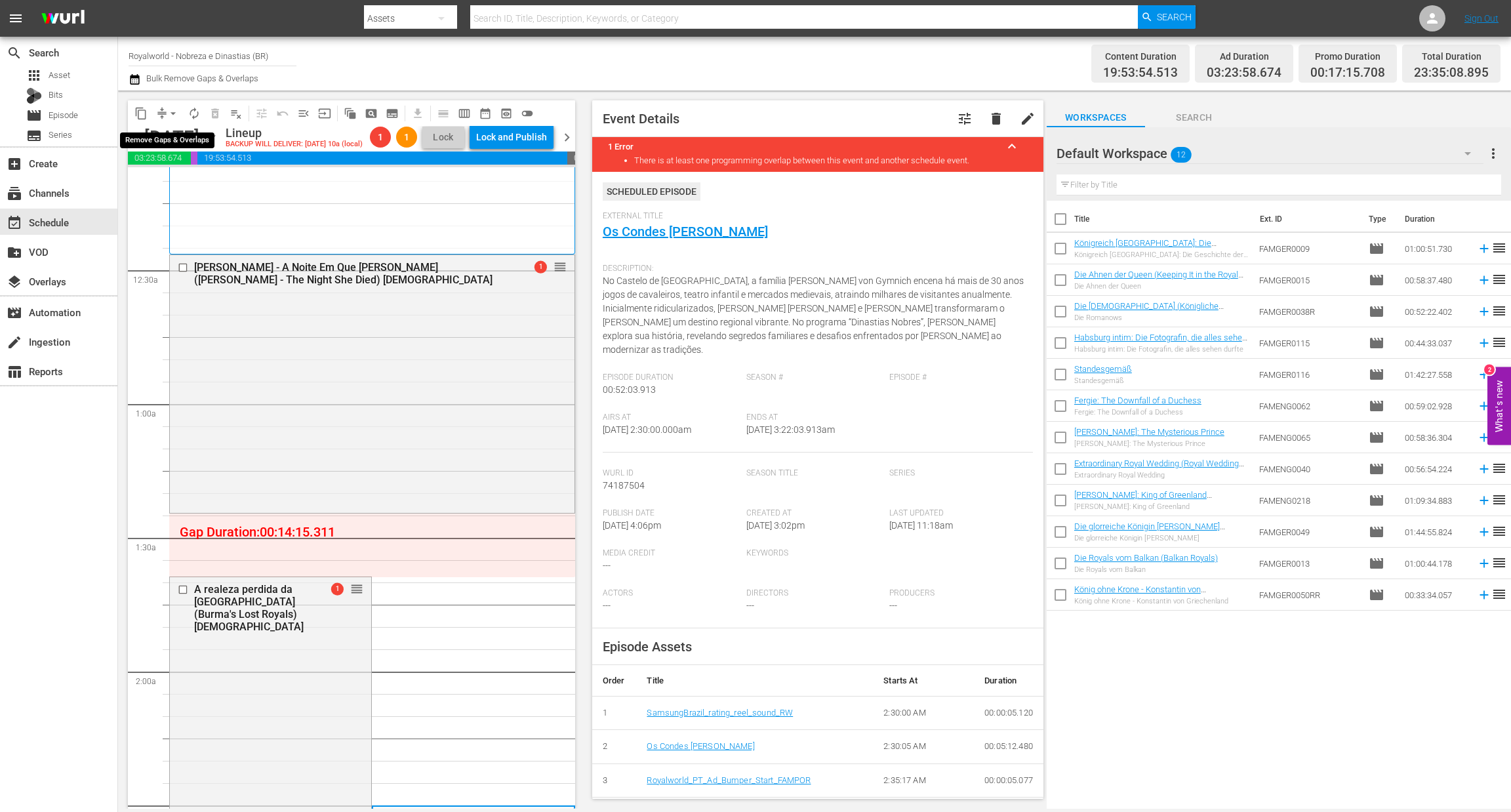
click at [172, 111] on span "arrow_drop_down" at bounding box center [173, 113] width 13 height 13
click at [191, 189] on li "Align to End of Previous Day" at bounding box center [174, 182] width 137 height 21
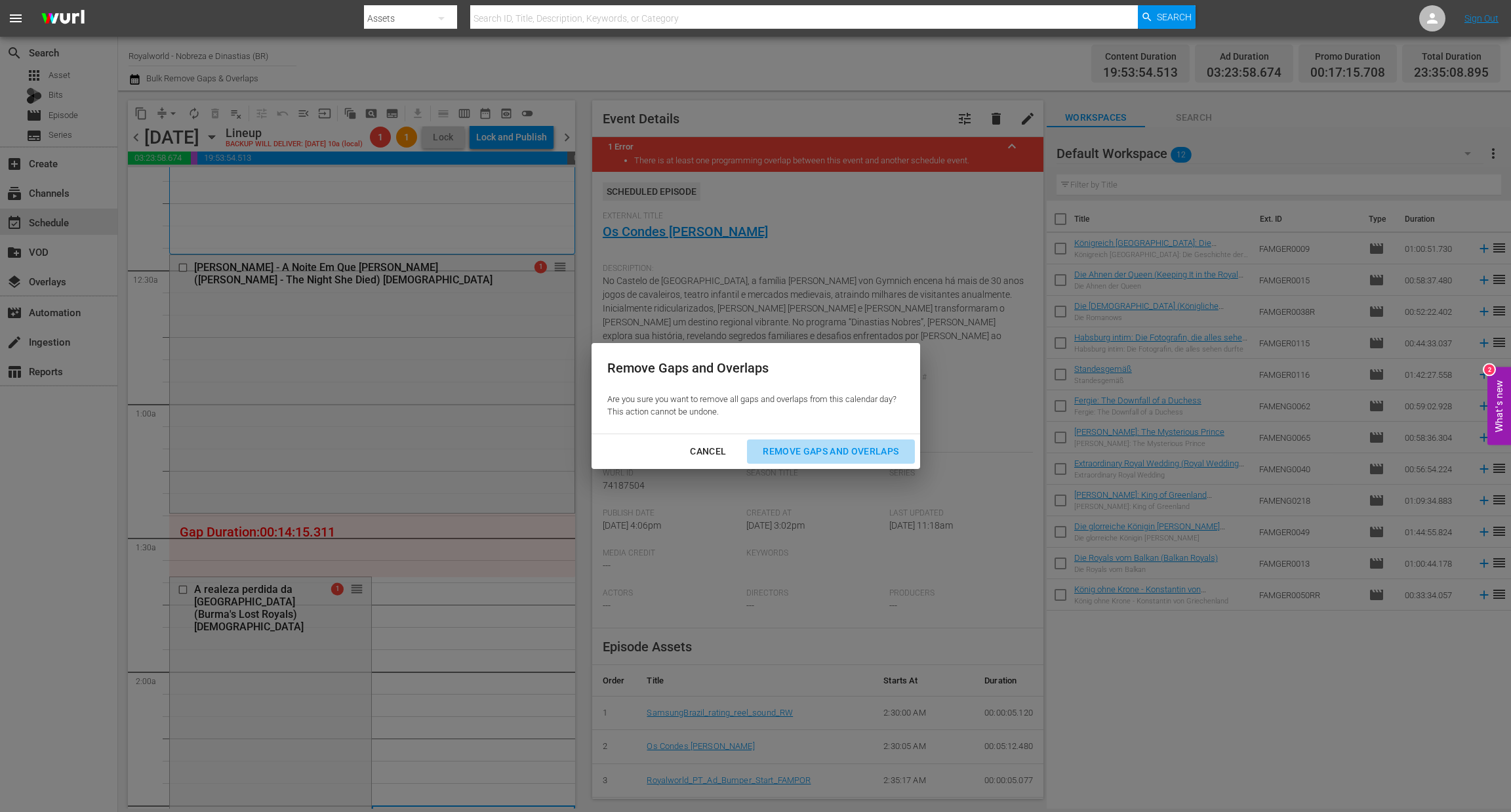
click at [810, 462] on button "Remove Gaps and Overlaps" at bounding box center [831, 451] width 168 height 24
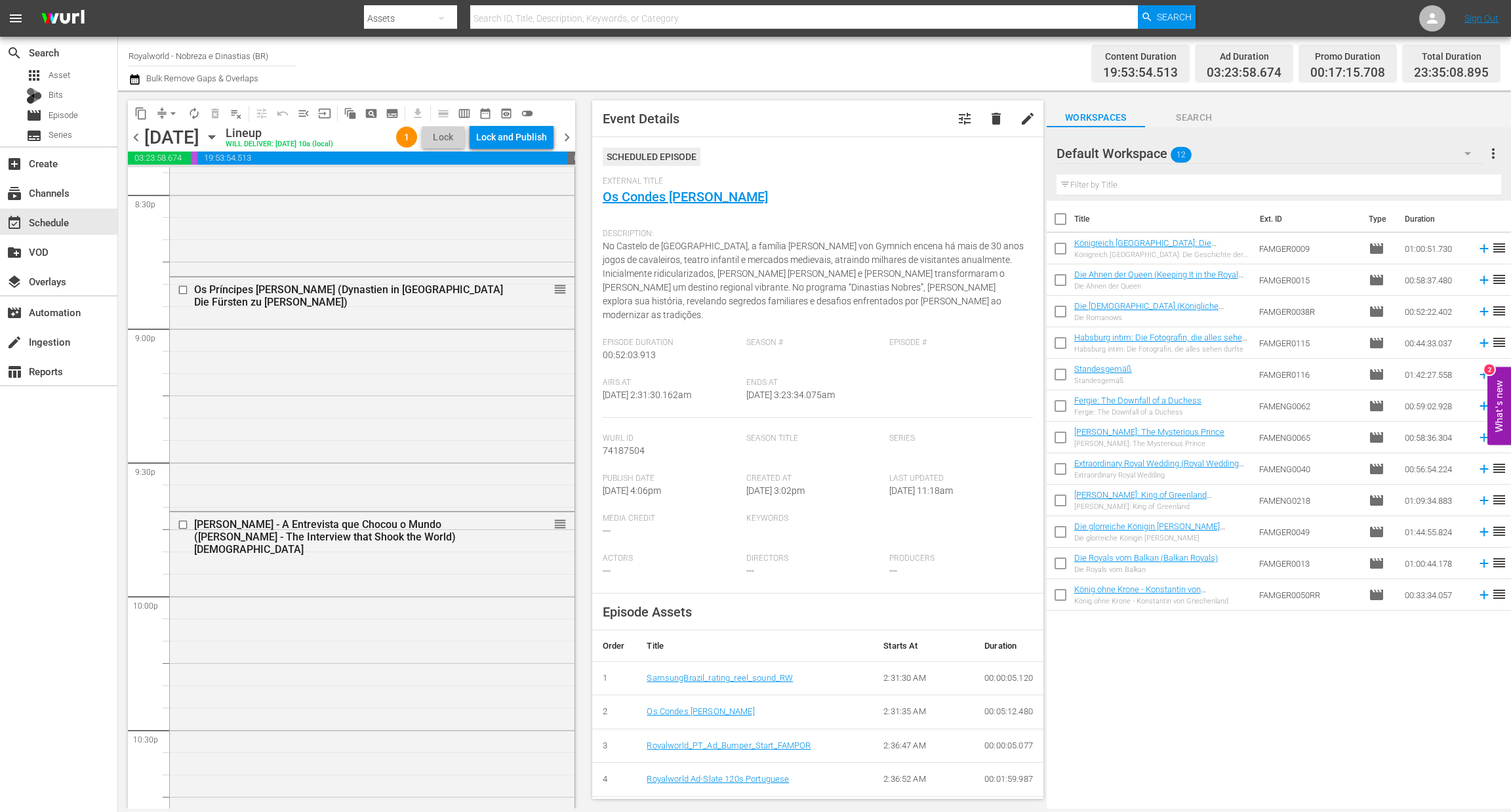
scroll to position [5787, 0]
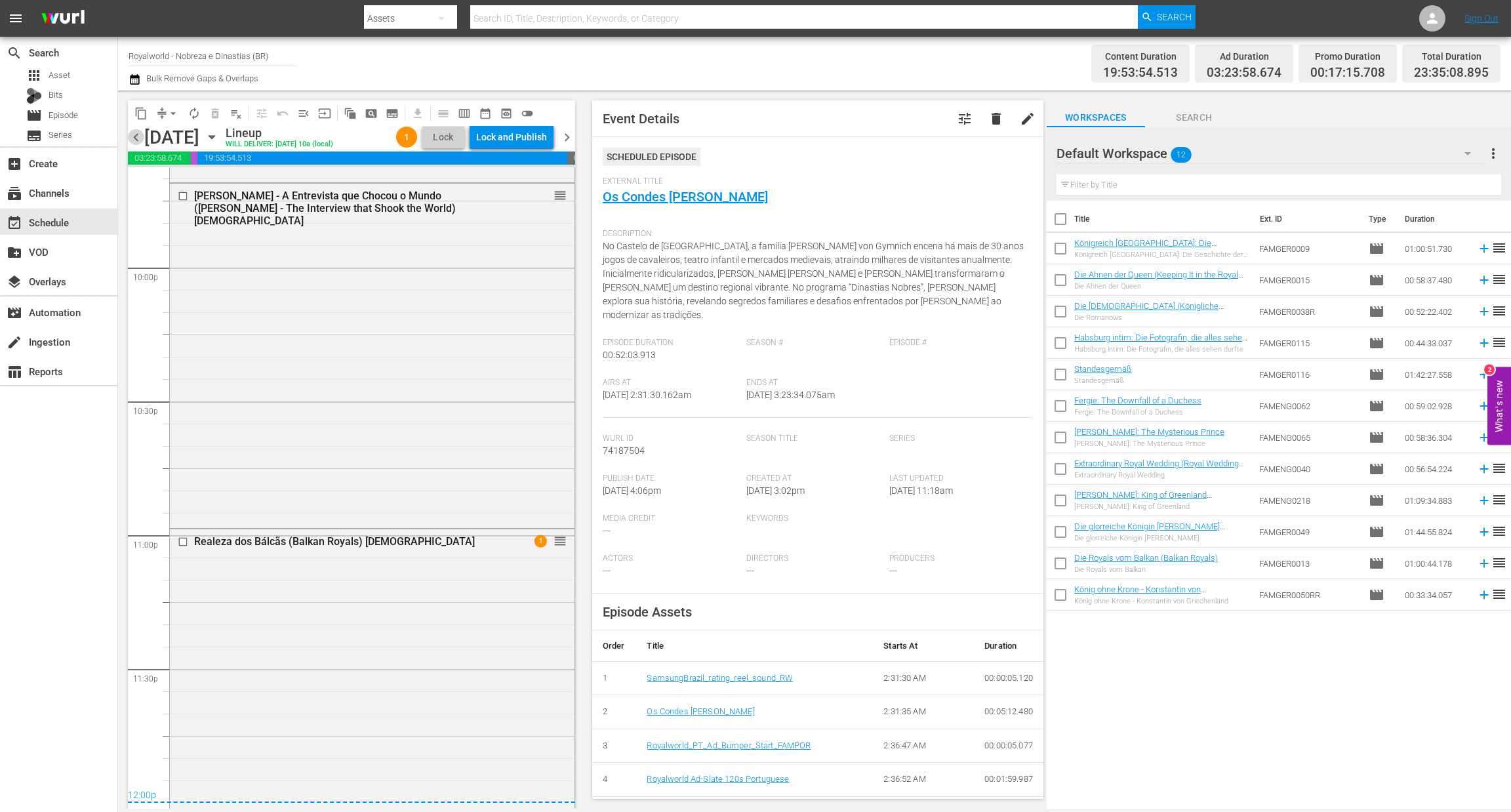
click at [136, 138] on span "chevron_left" at bounding box center [136, 137] width 17 height 17
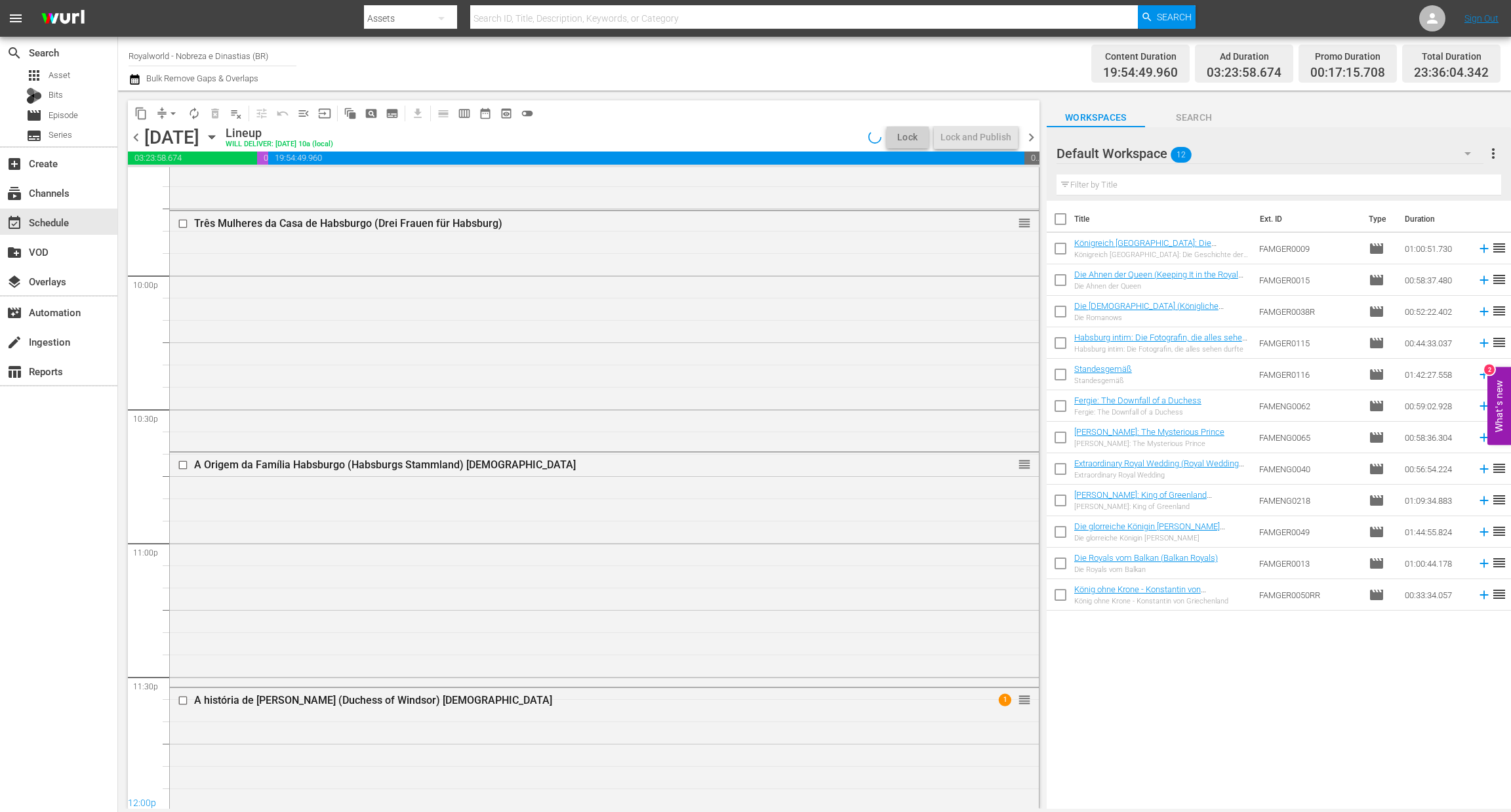
scroll to position [5787, 0]
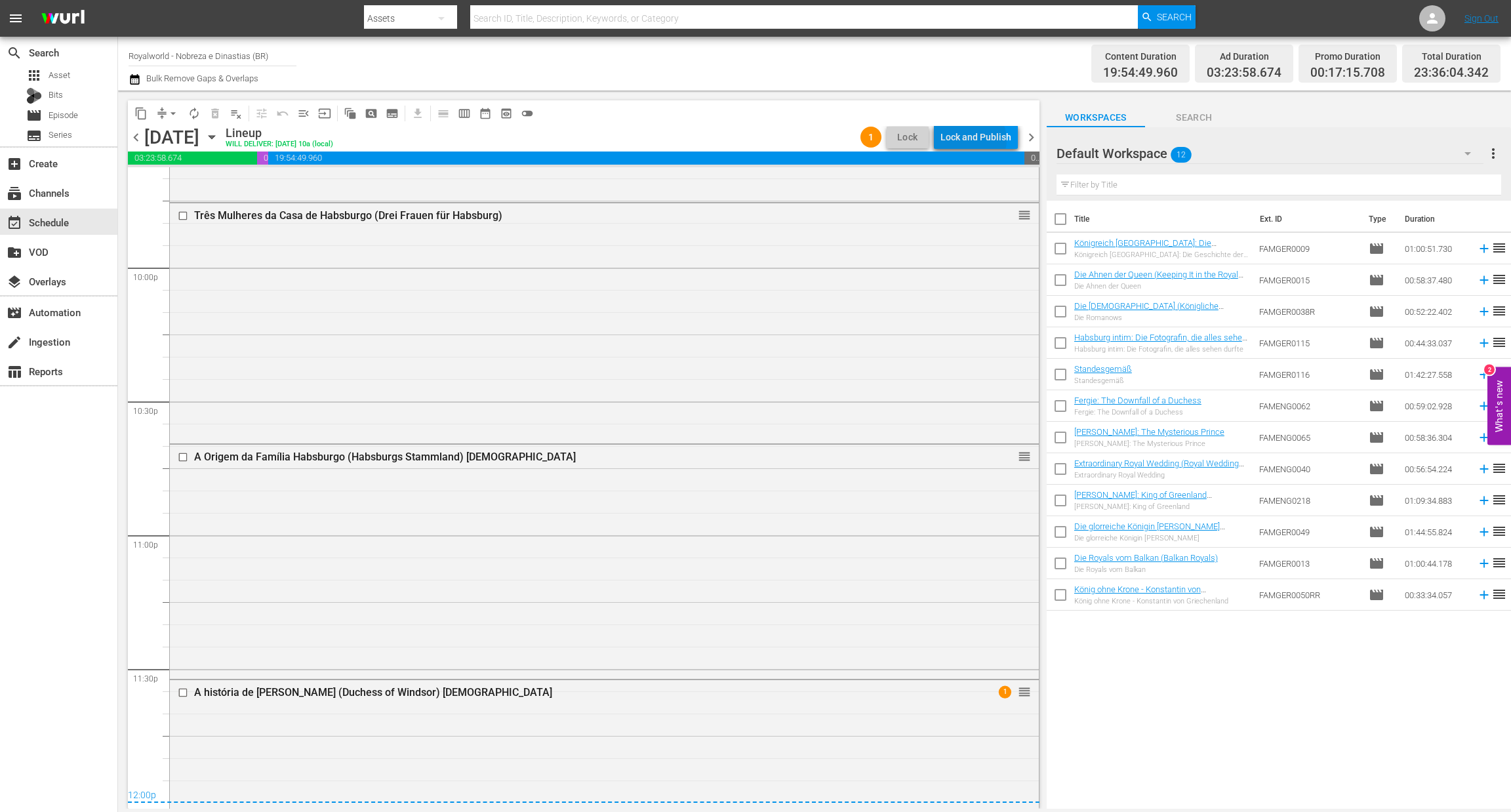
click at [975, 139] on div "Lock and Publish" at bounding box center [976, 137] width 71 height 23
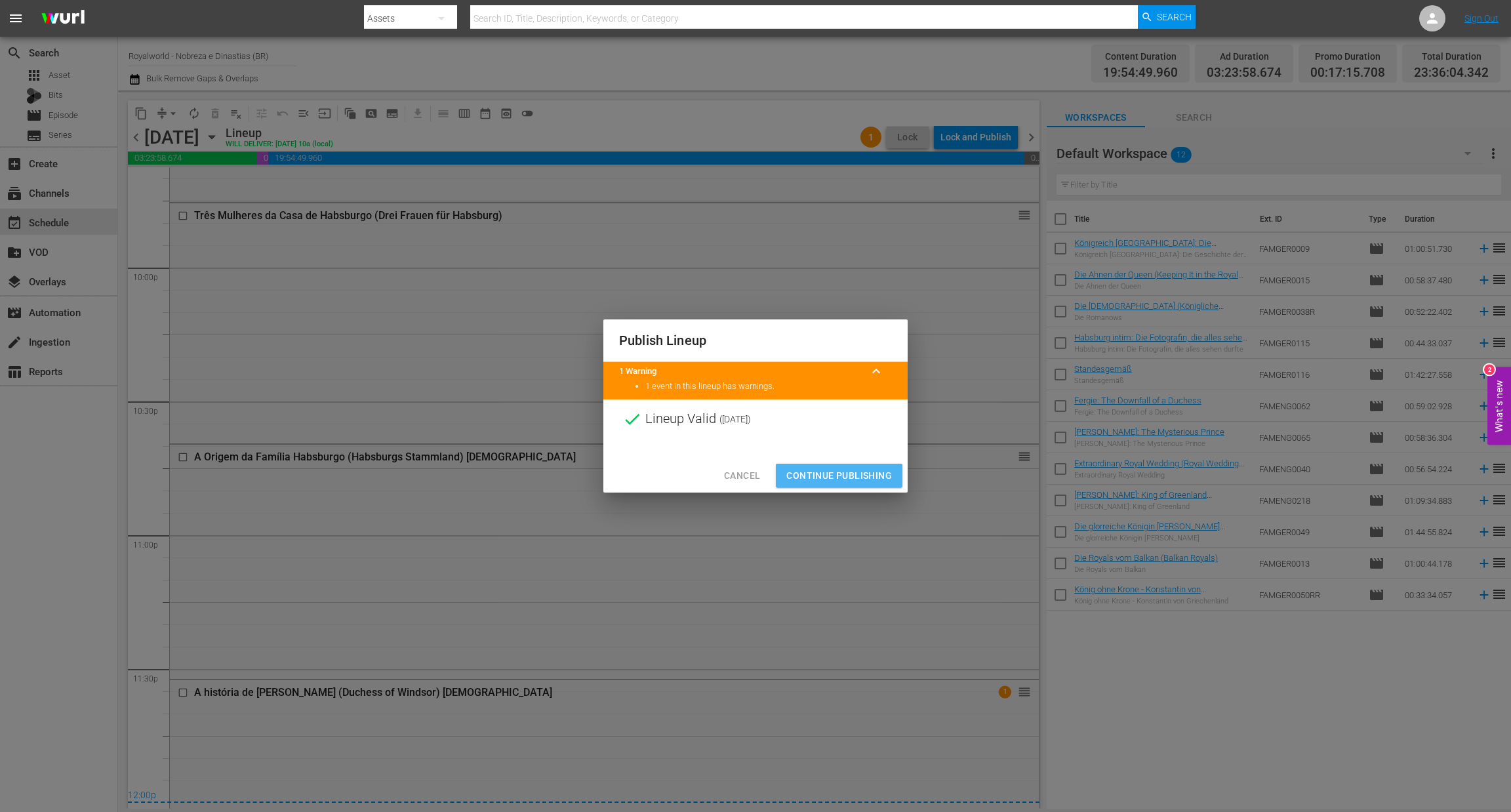
click at [859, 470] on span "Continue Publishing" at bounding box center [839, 476] width 105 height 17
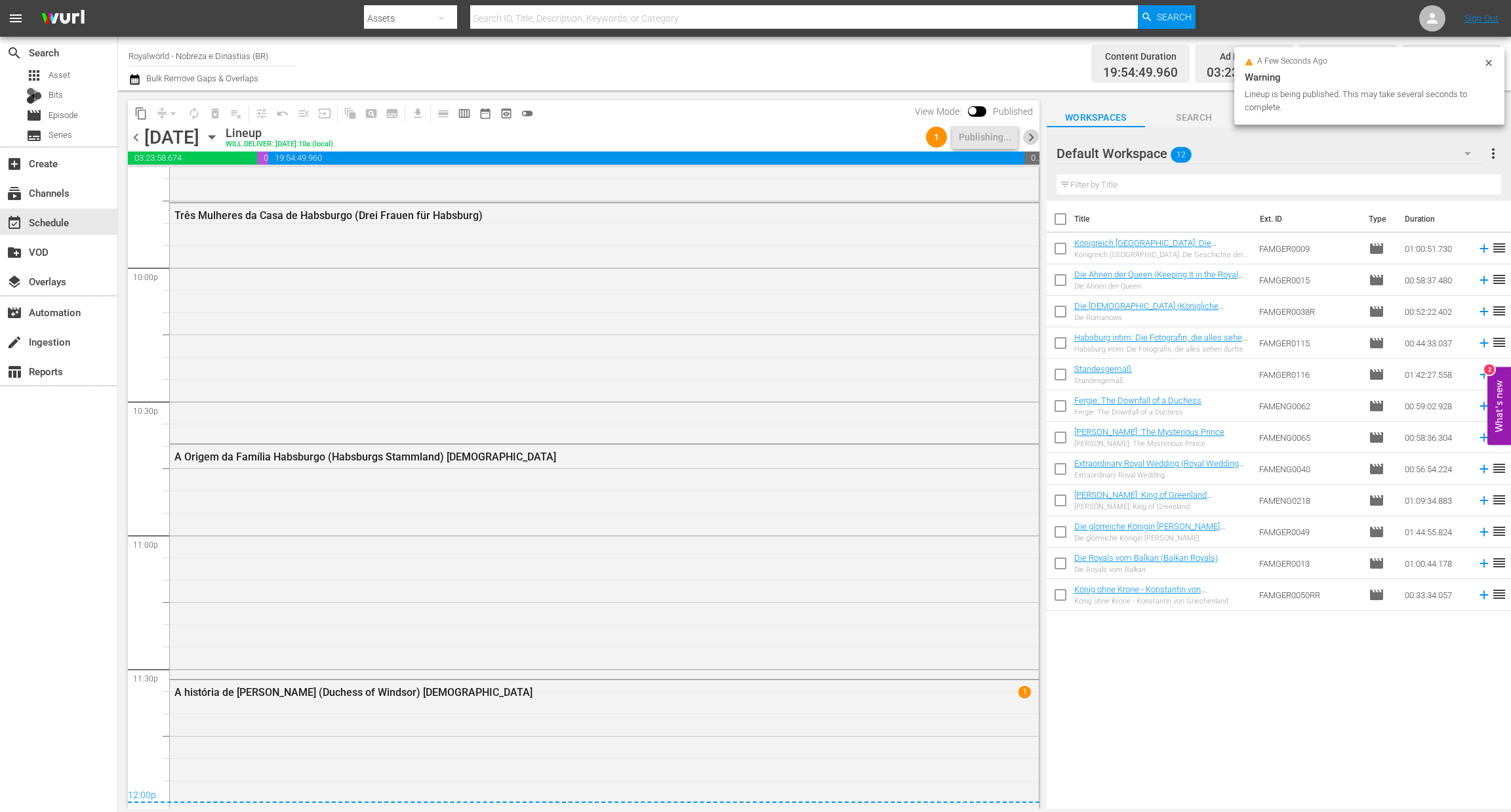
click at [1027, 143] on span "chevron_right" at bounding box center [1031, 137] width 17 height 17
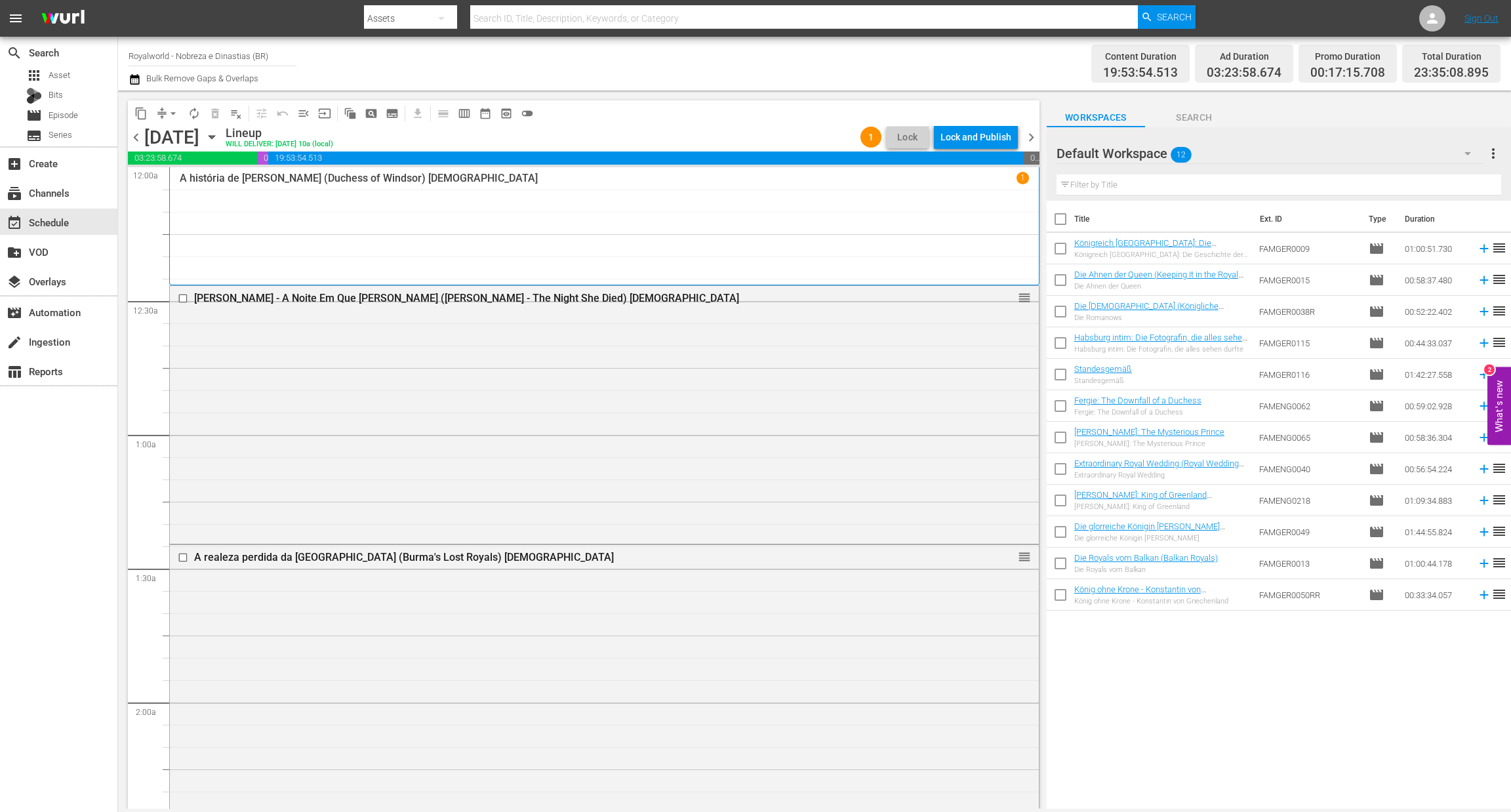
click at [994, 124] on div "content_copy compress arrow_drop_down autorenew_outlined delete_forever_outline…" at bounding box center [583, 113] width 911 height 25
click at [989, 132] on div "Lock and Publish" at bounding box center [976, 137] width 71 height 23
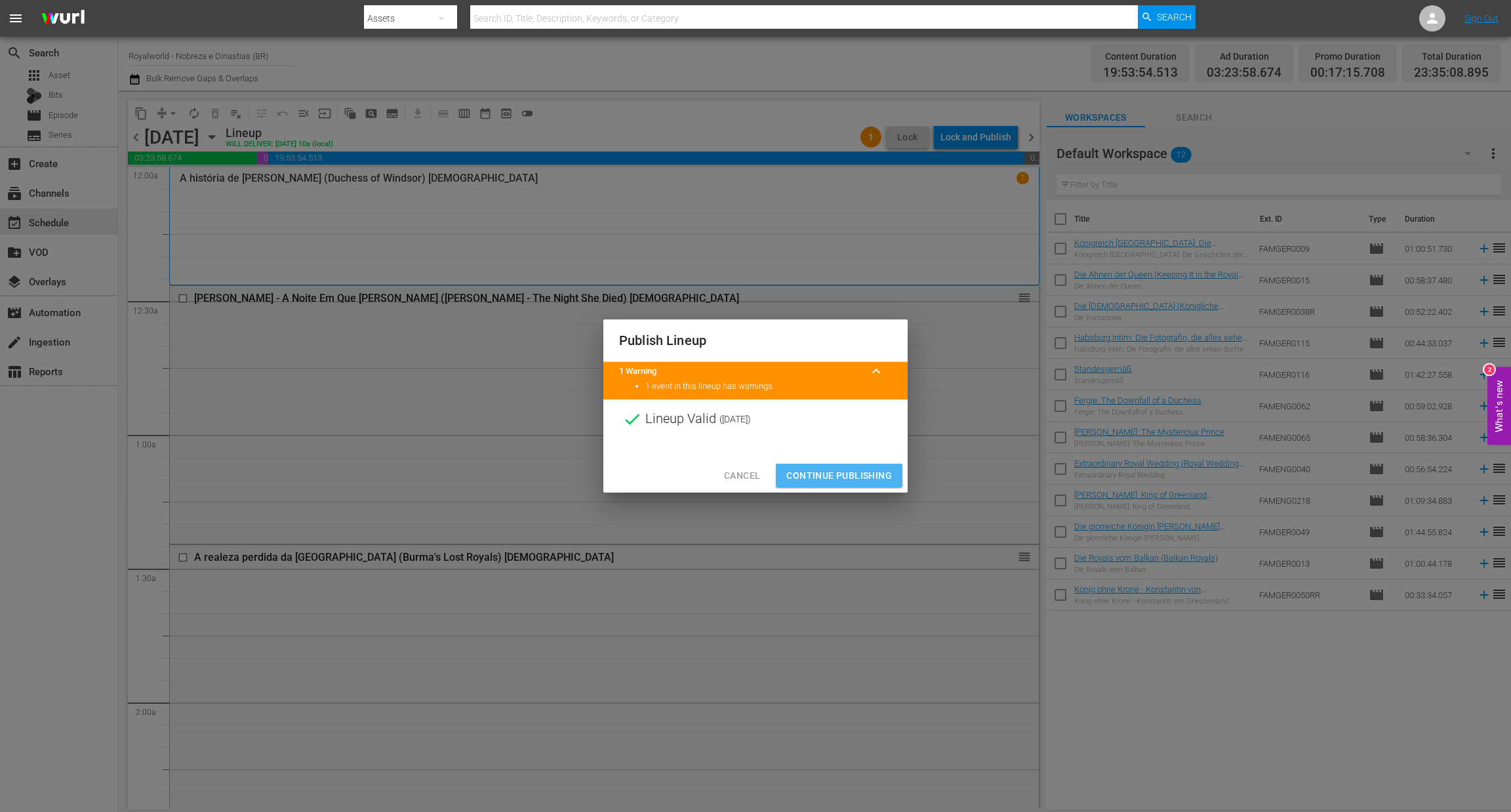
click at [853, 469] on span "Continue Publishing" at bounding box center [839, 476] width 105 height 17
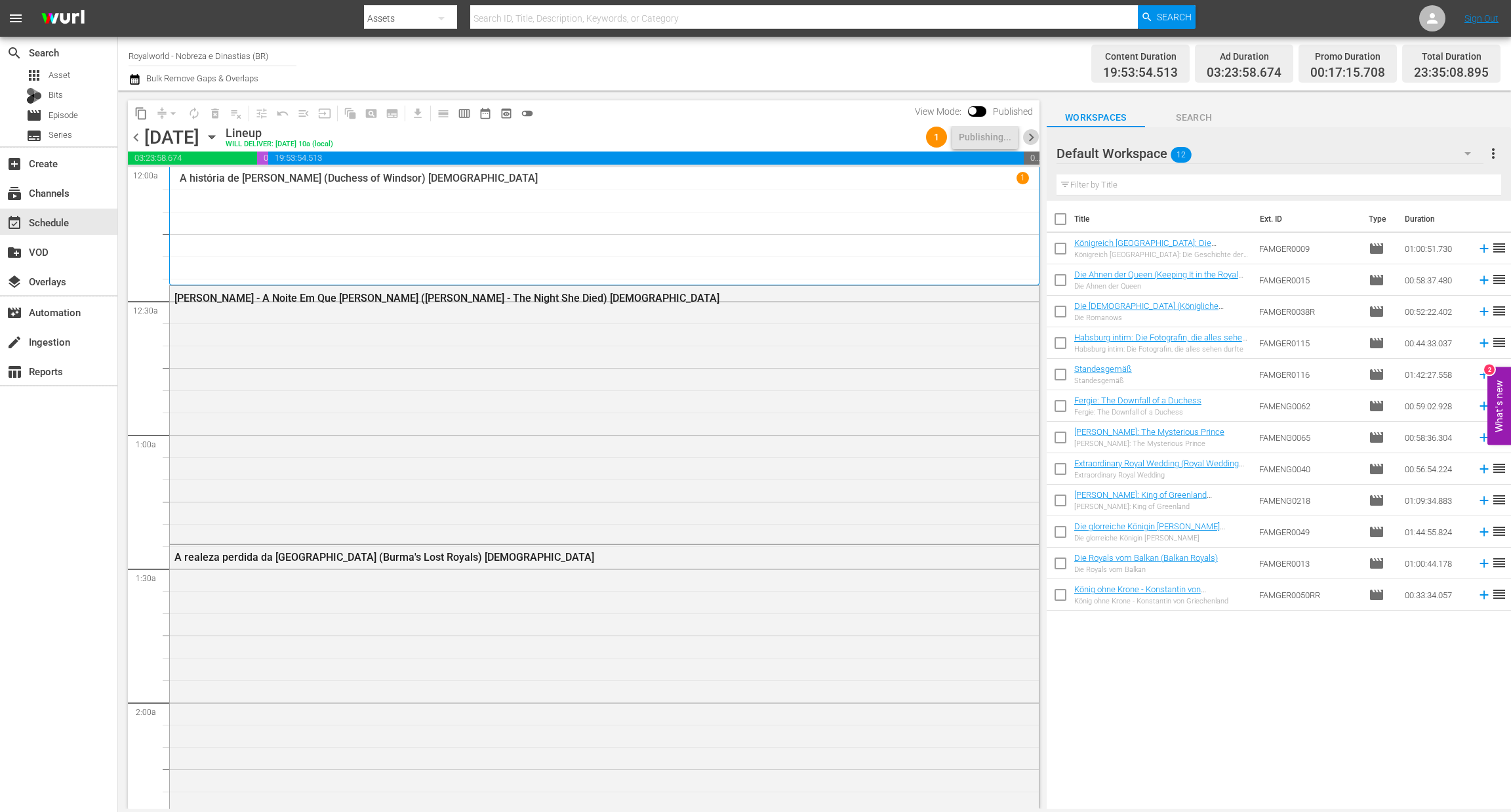
click at [1031, 139] on span "chevron_right" at bounding box center [1031, 137] width 17 height 17
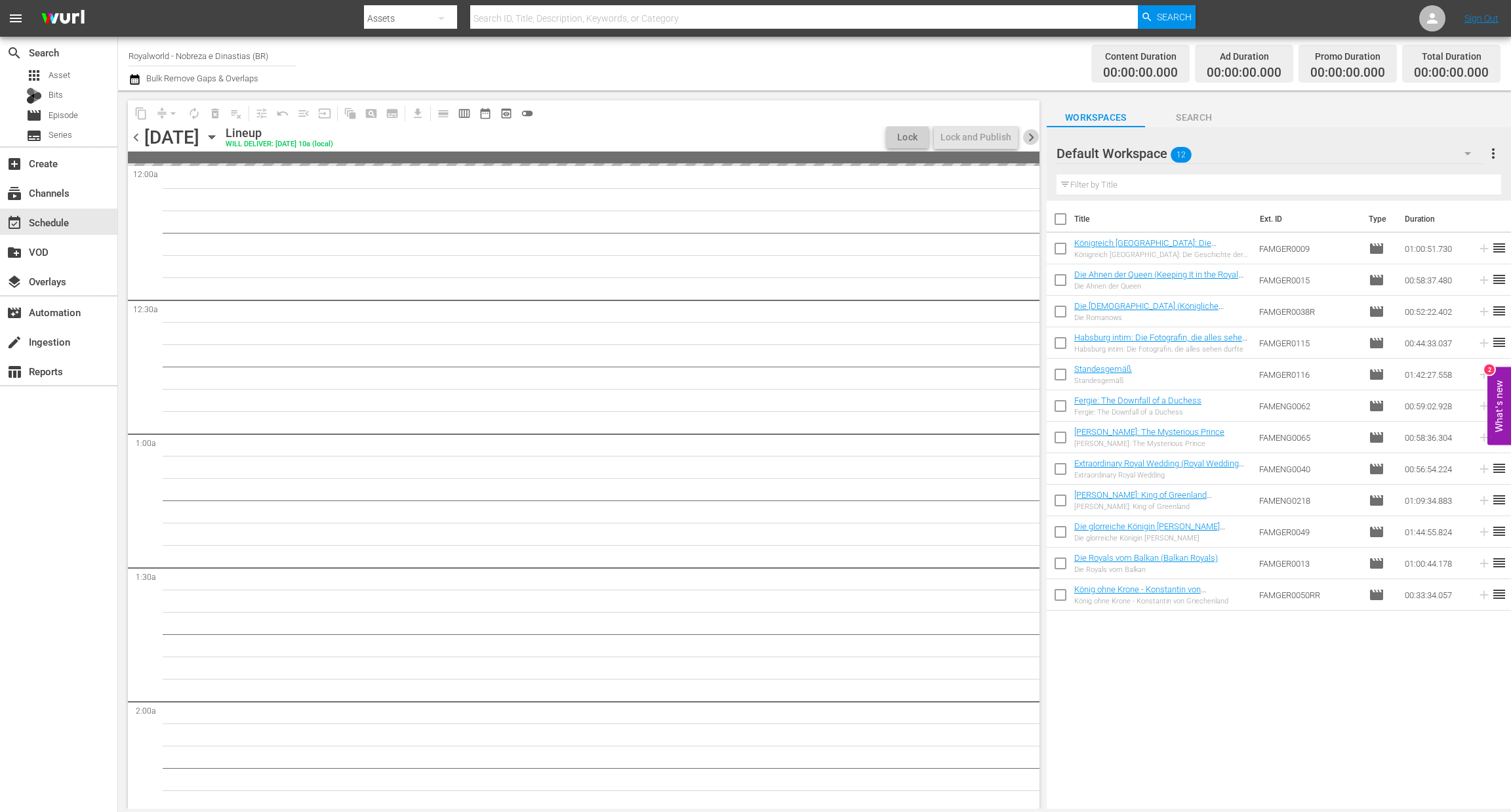
click at [1031, 139] on span "chevron_right" at bounding box center [1031, 137] width 17 height 17
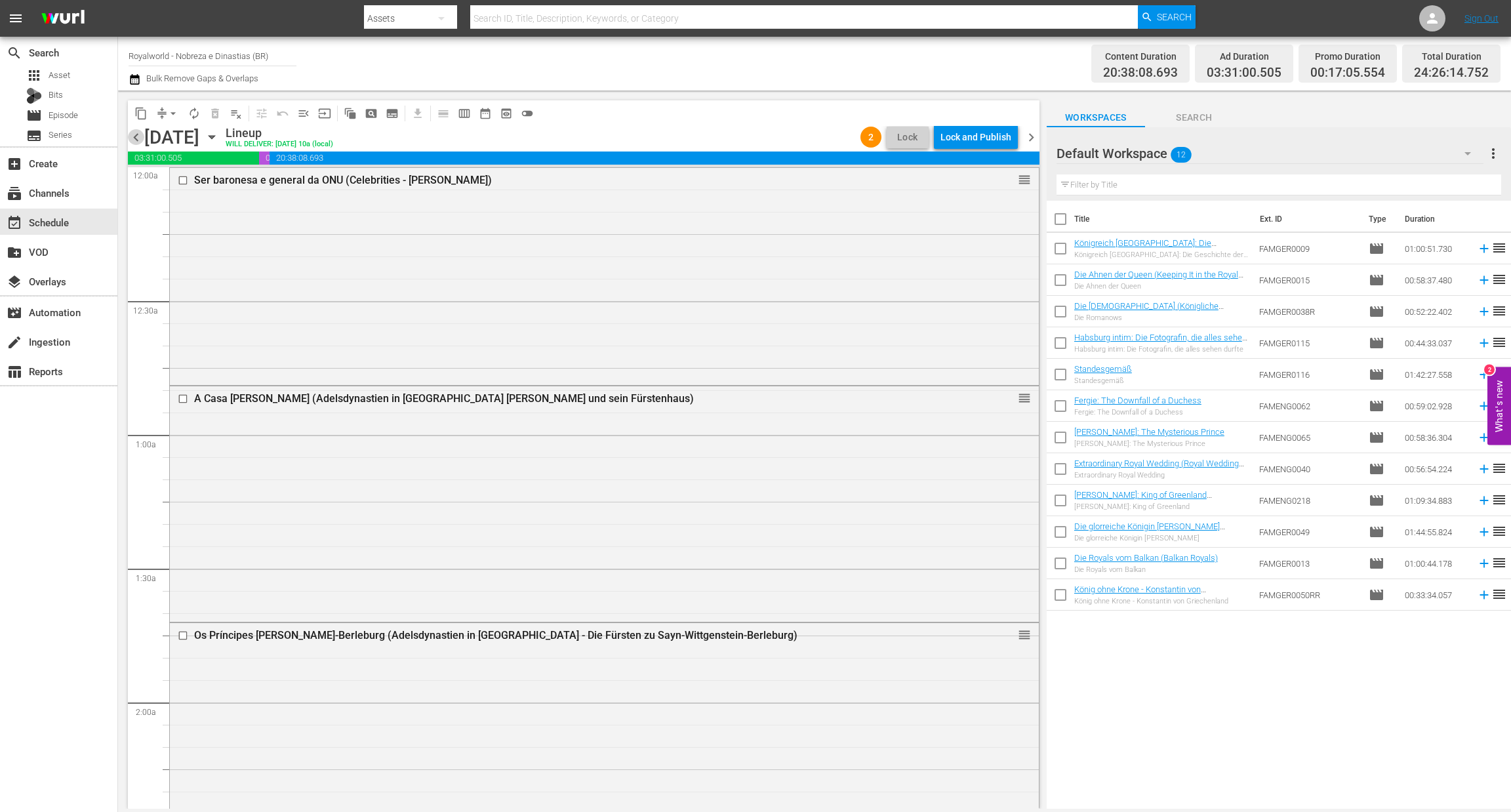
click at [133, 141] on span "chevron_left" at bounding box center [136, 137] width 17 height 17
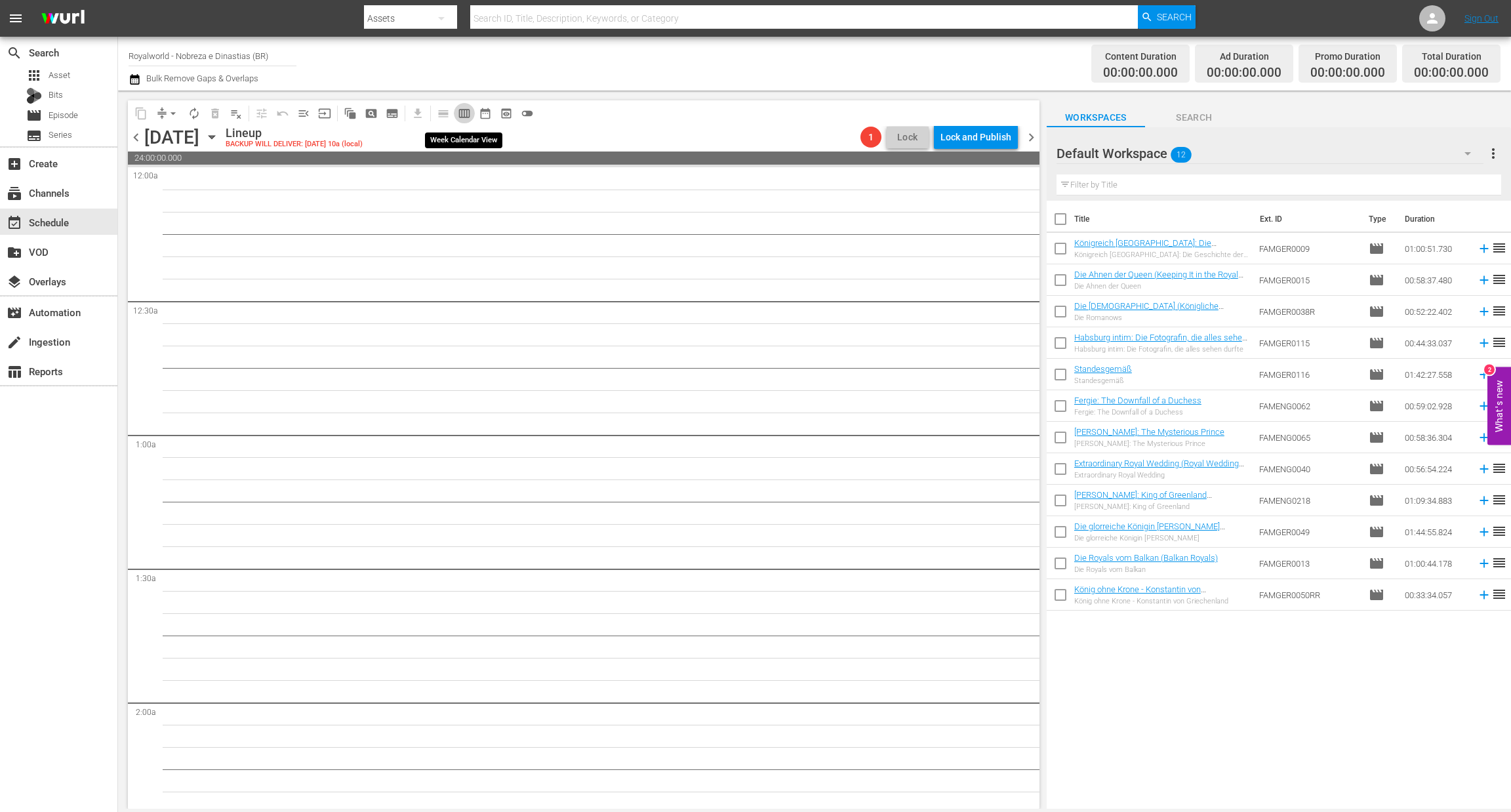
click at [468, 113] on span "calendar_view_week_outlined" at bounding box center [464, 113] width 13 height 13
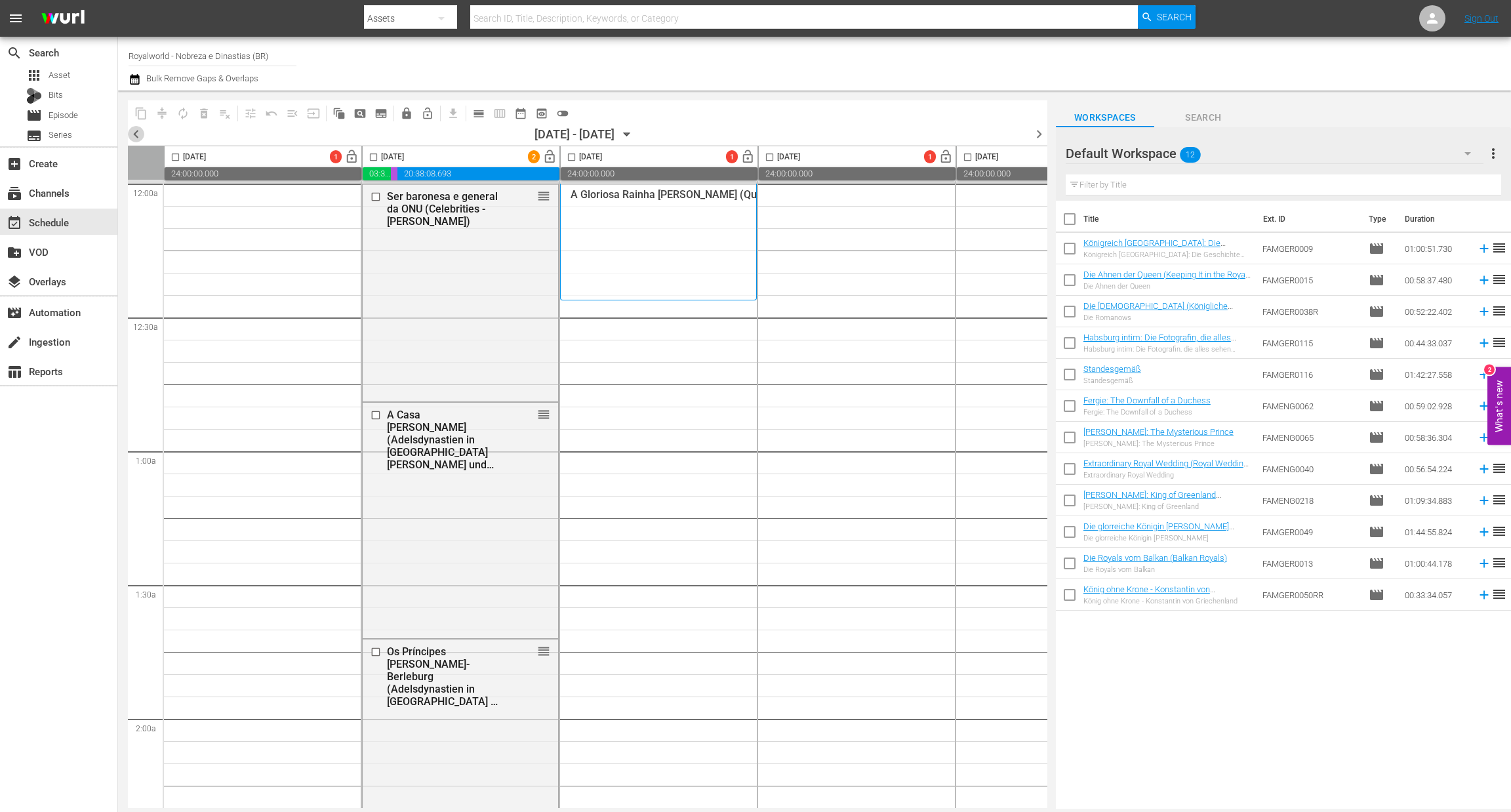
click at [133, 126] on span "chevron_left" at bounding box center [136, 134] width 17 height 17
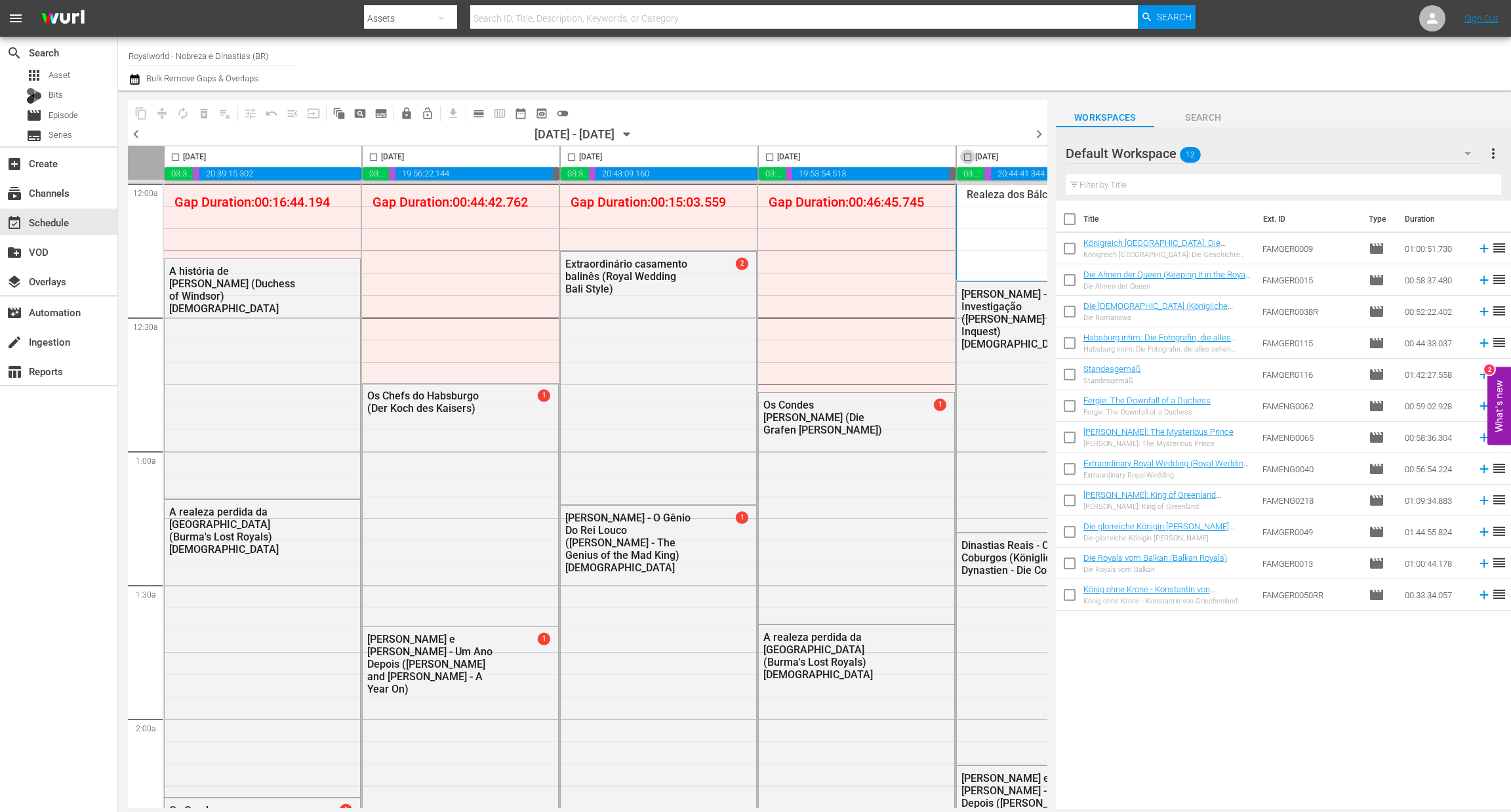
click at [971, 160] on input "checkbox" at bounding box center [967, 159] width 15 height 15
checkbox input "true"
click at [141, 112] on span "content_copy" at bounding box center [140, 113] width 13 height 13
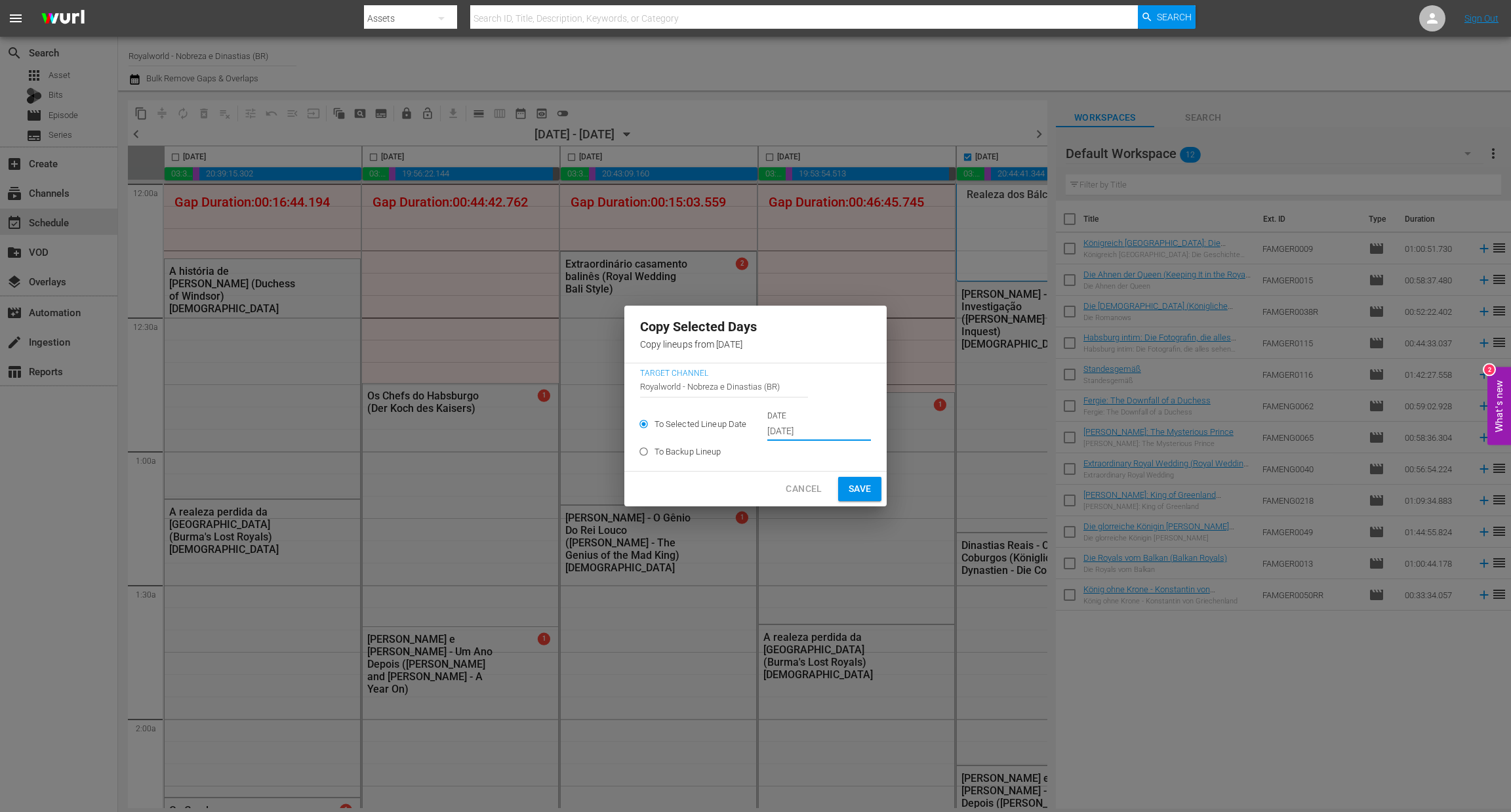
click at [832, 429] on input "[DATE]" at bounding box center [819, 432] width 103 height 19
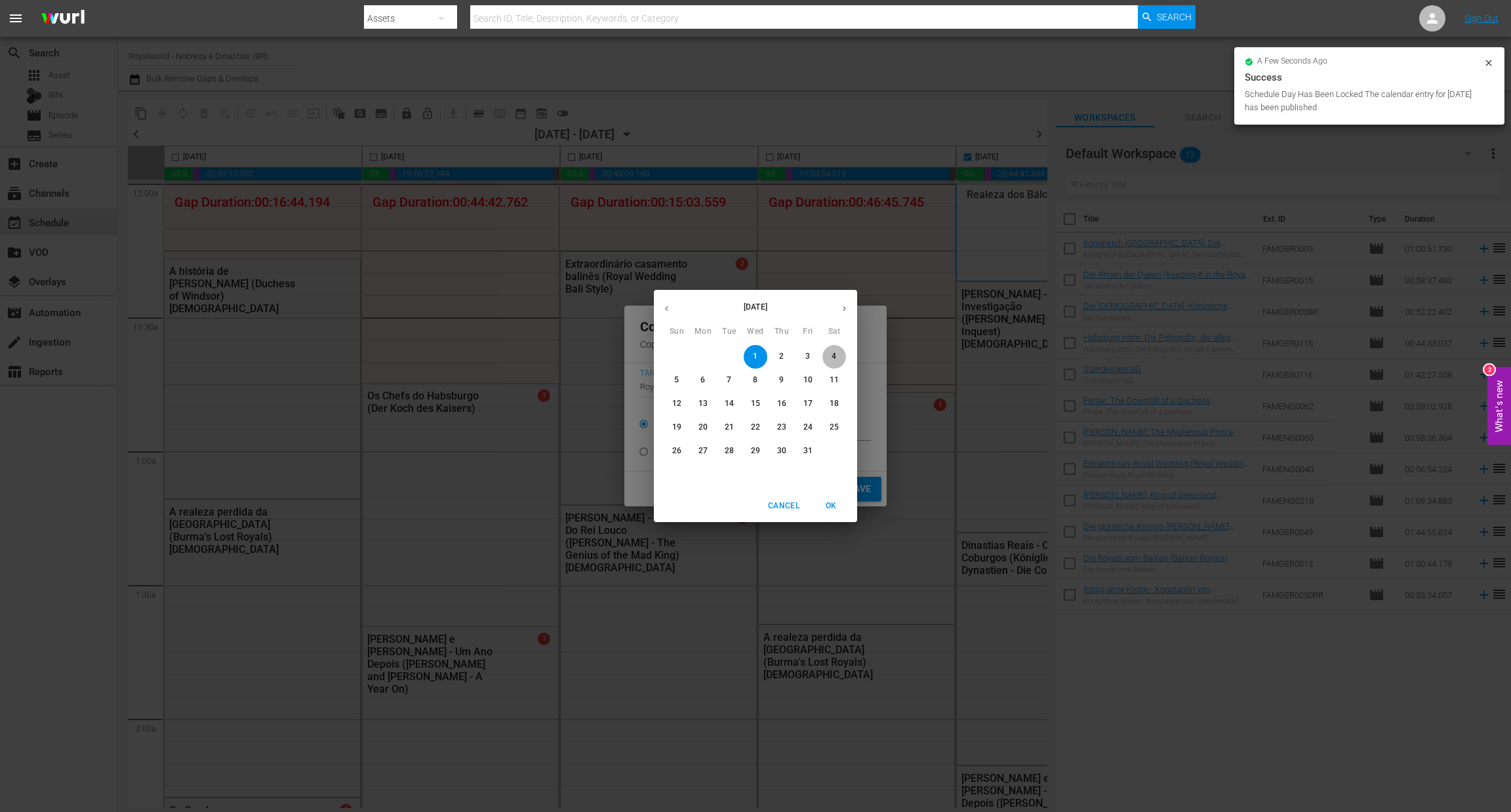
click at [837, 354] on span "4" at bounding box center [834, 356] width 23 height 11
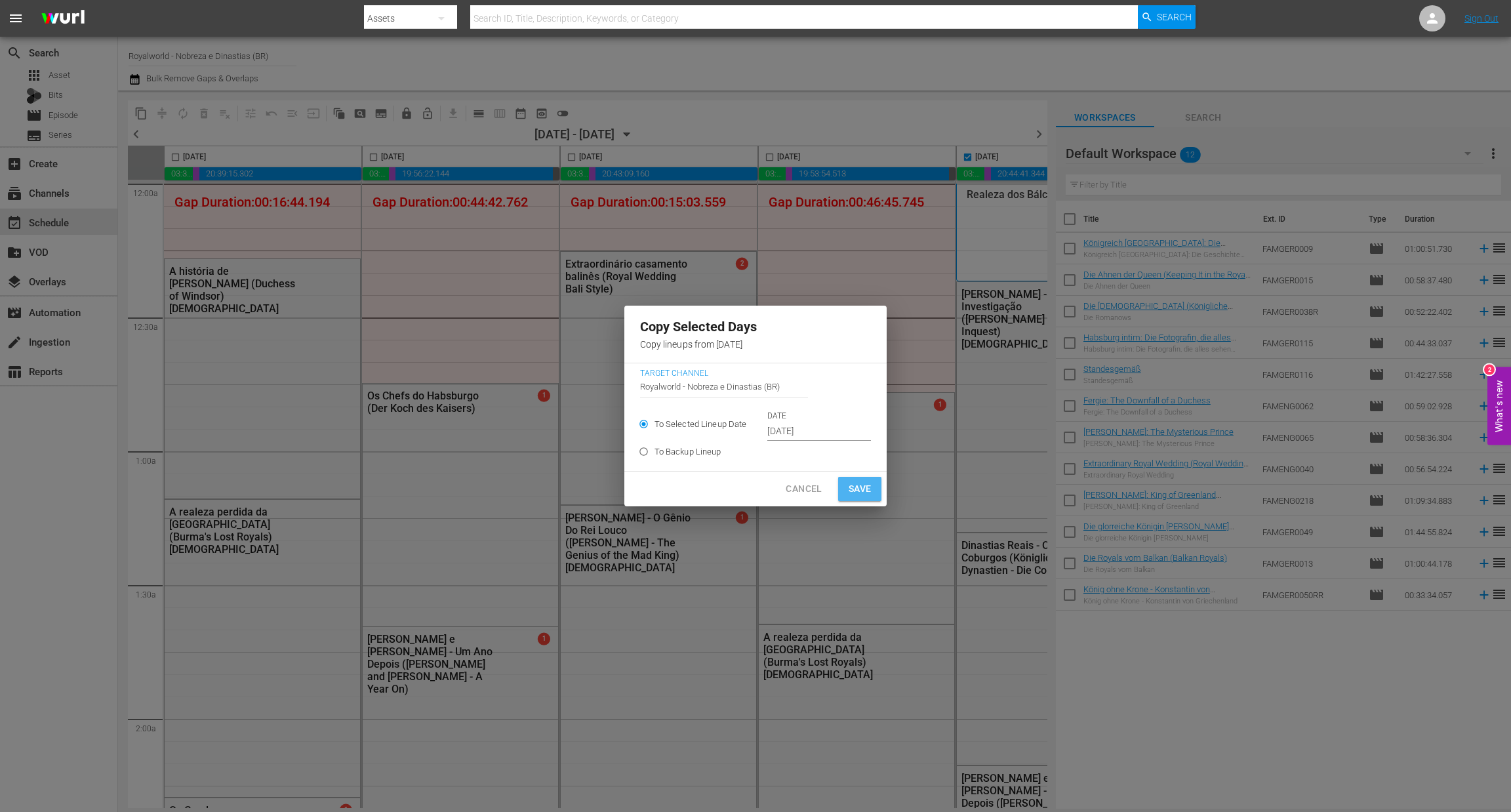
click at [865, 493] on span "Save" at bounding box center [861, 488] width 23 height 17
type input "[DATE]"
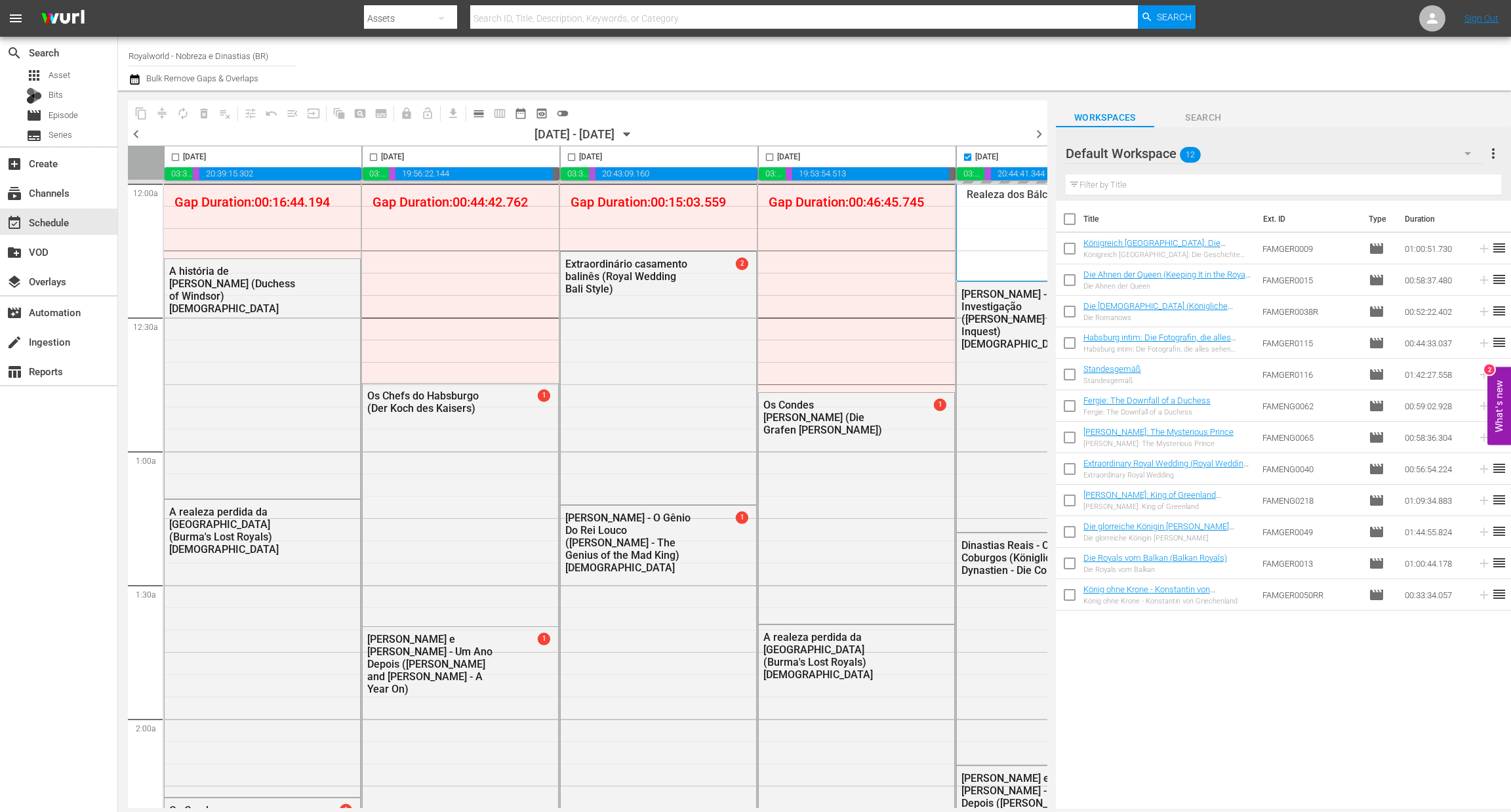
checkbox input "false"
click at [1039, 135] on span "chevron_right" at bounding box center [1039, 134] width 17 height 17
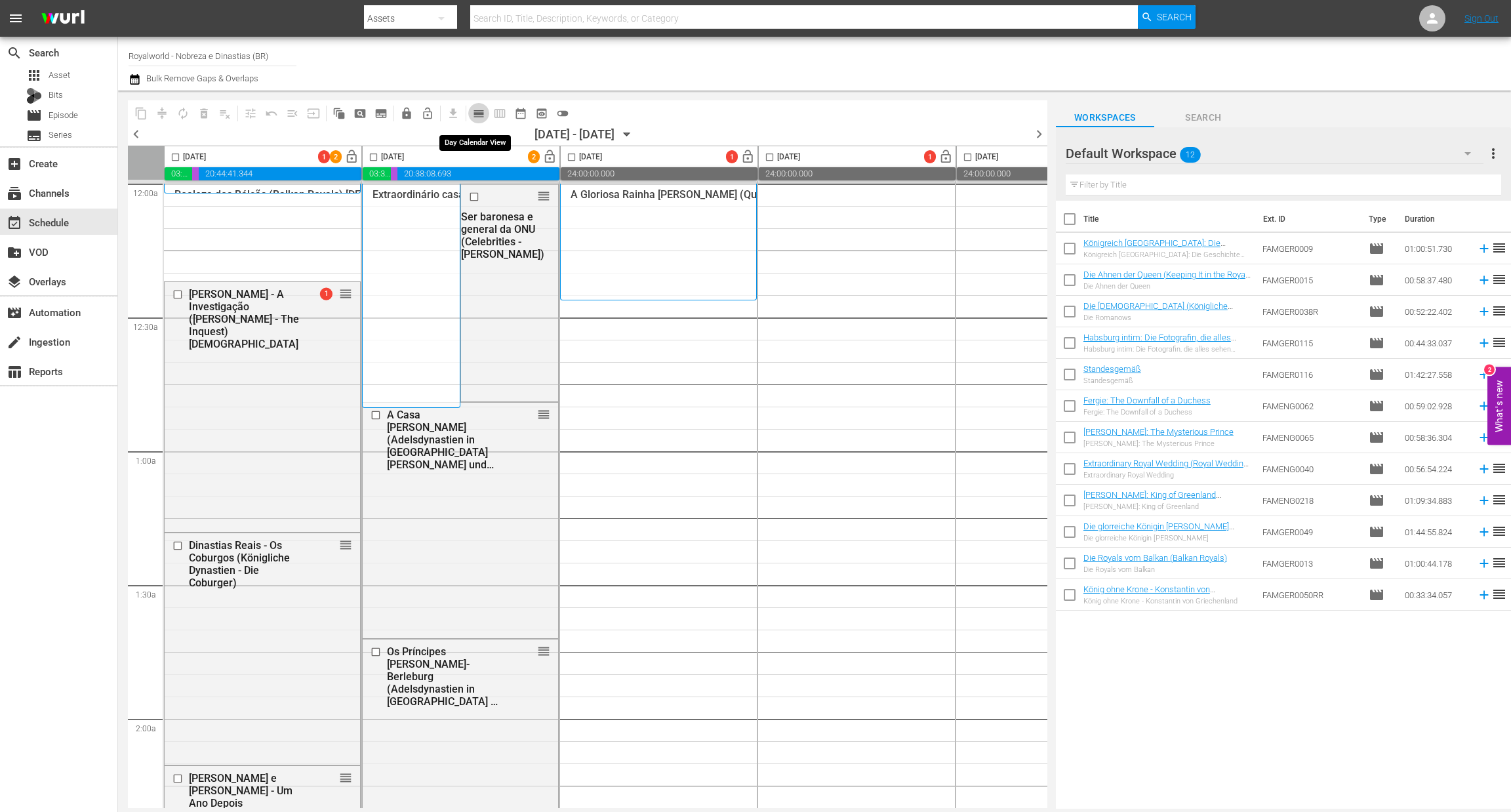
click at [470, 115] on button "calendar_view_day_outlined" at bounding box center [479, 114] width 21 height 21
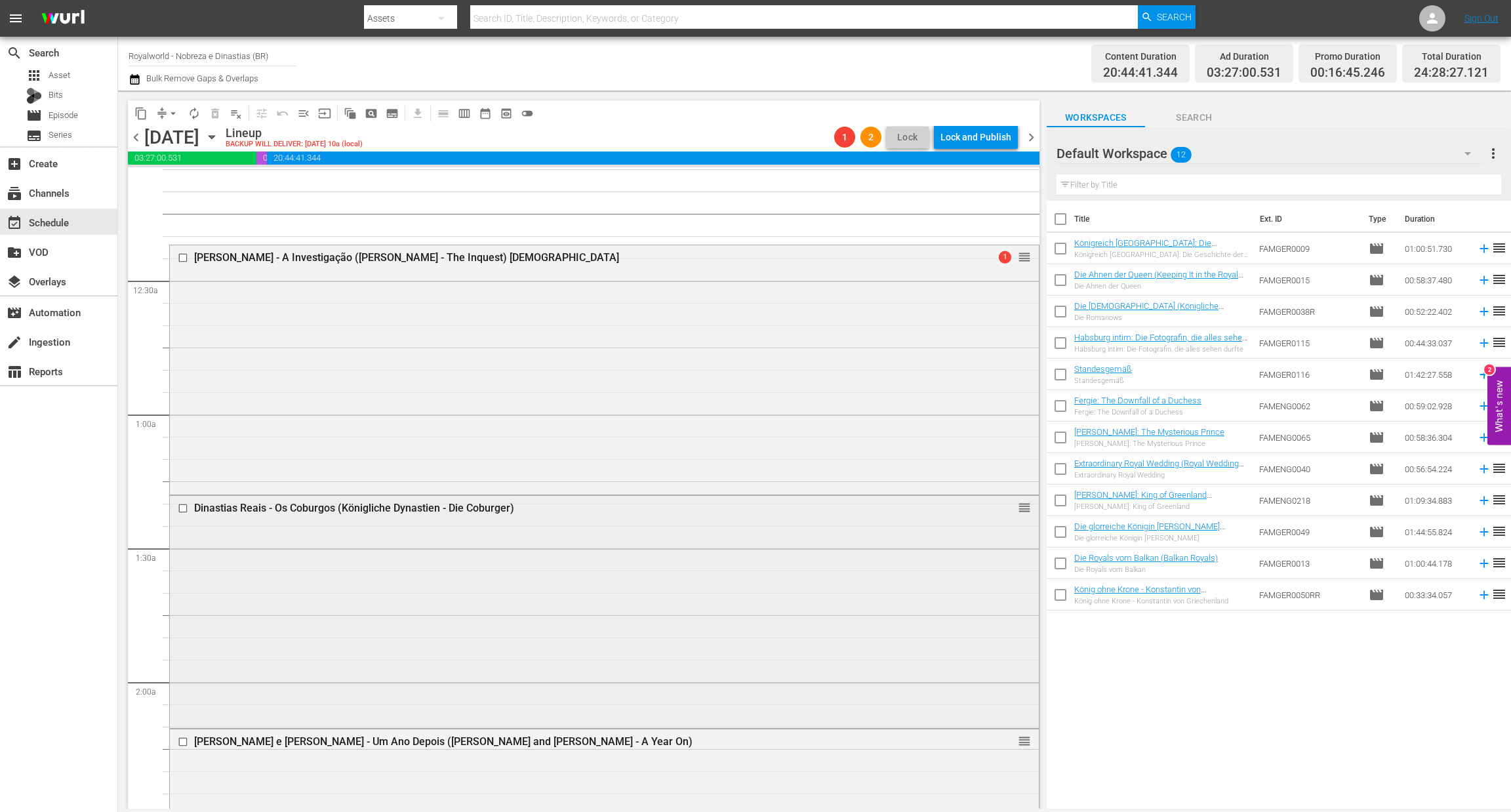
scroll to position [18, 0]
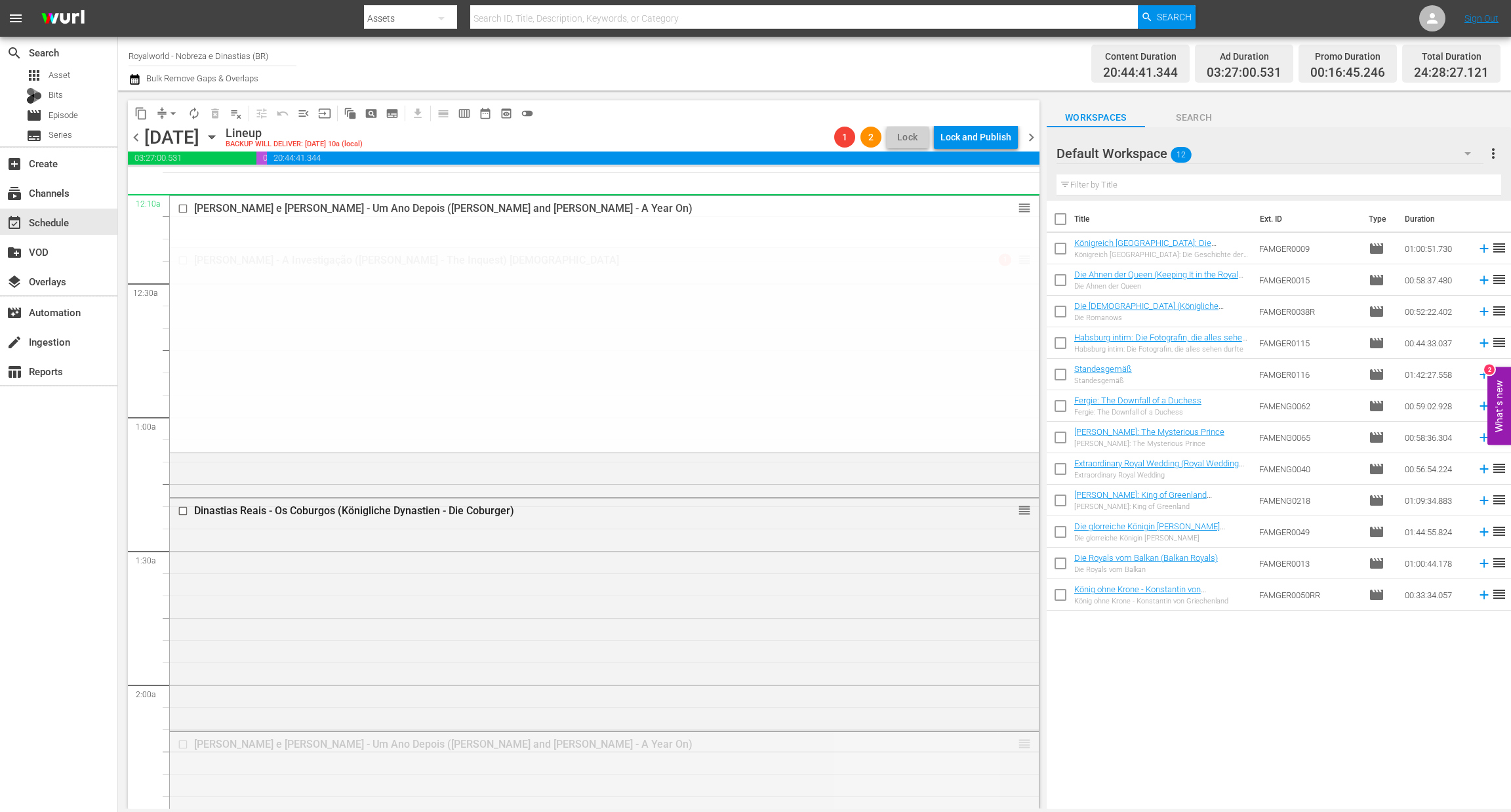
drag, startPoint x: 1014, startPoint y: 749, endPoint x: 872, endPoint y: 201, distance: 566.1
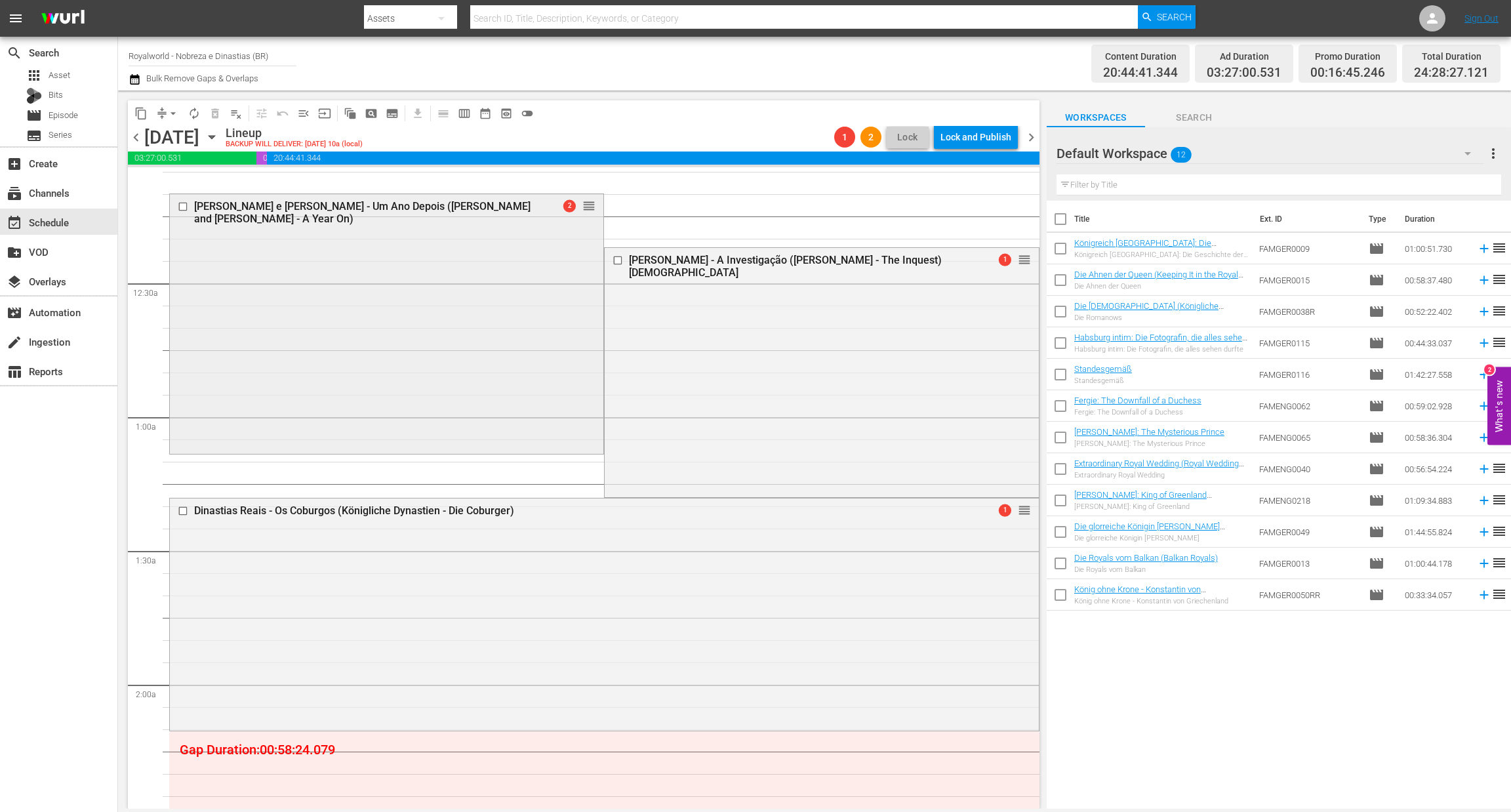
click at [378, 206] on div "[PERSON_NAME] e [PERSON_NAME] - Um Ano Depois ([PERSON_NAME] and [PERSON_NAME] …" at bounding box center [364, 213] width 340 height 25
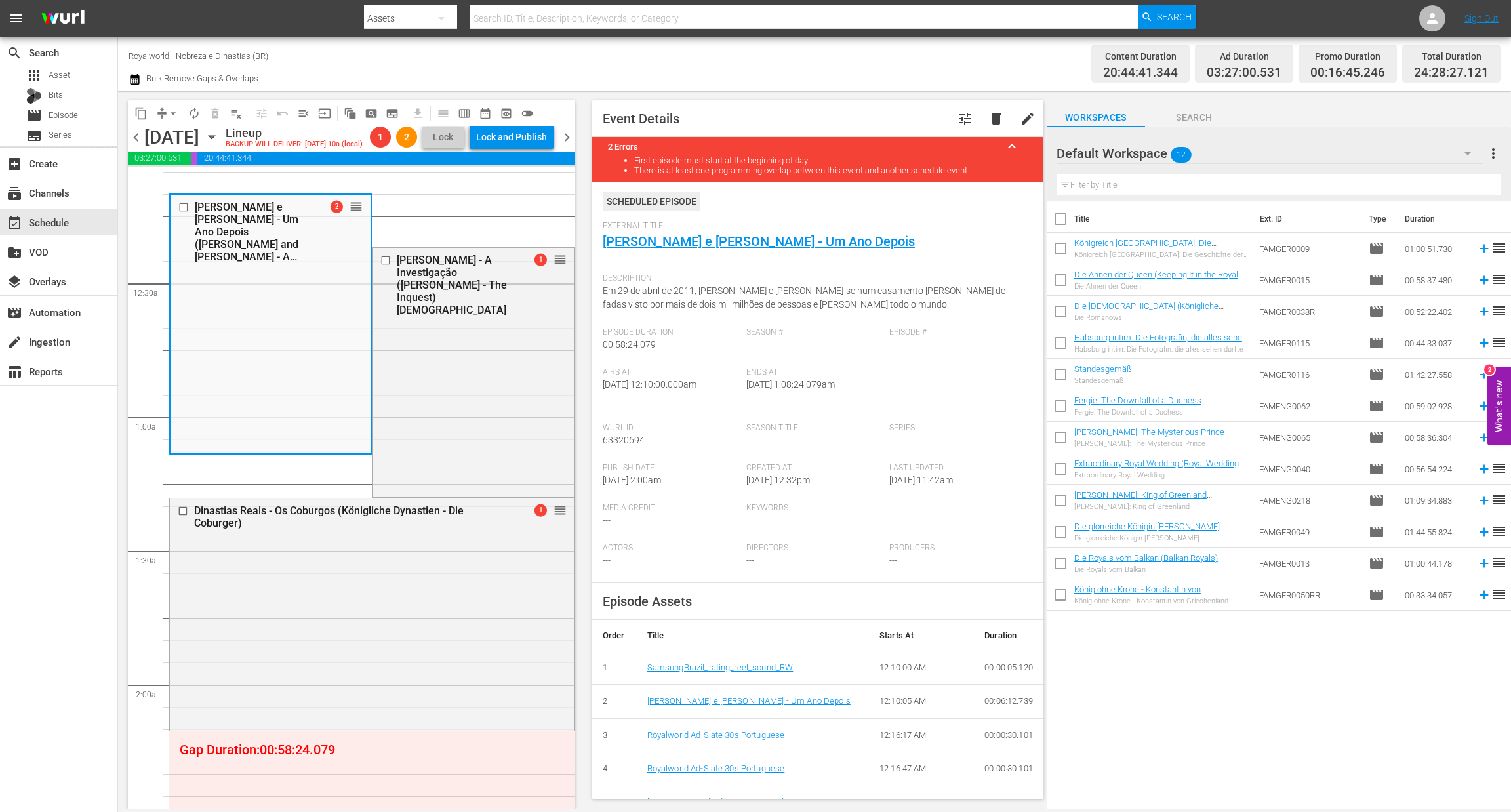
click at [415, 280] on div "[PERSON_NAME] - A Investigação ([PERSON_NAME] - The Inquest) [DEMOGRAPHIC_DATA]" at bounding box center [455, 285] width 118 height 62
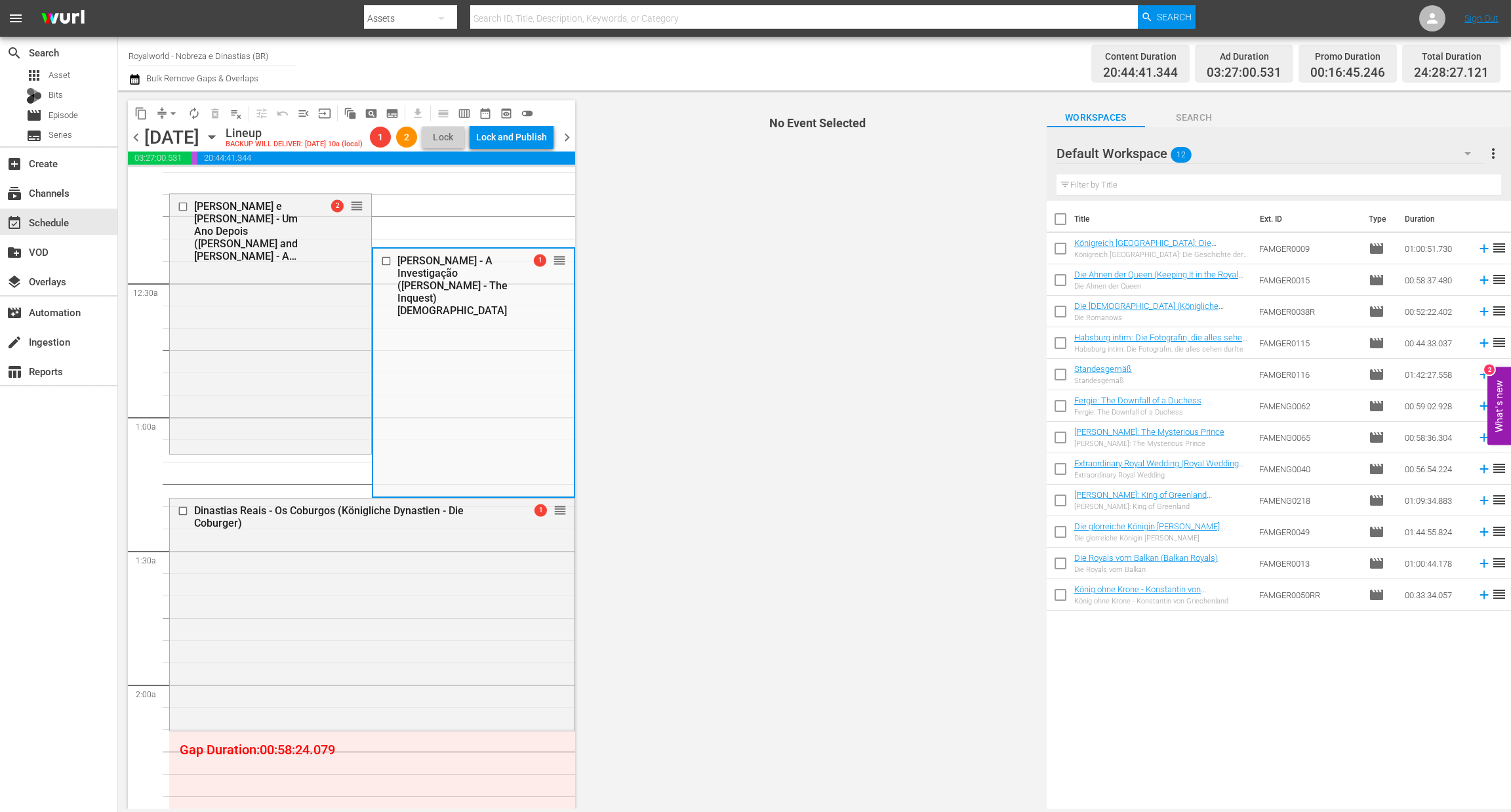
click at [415, 280] on div "[PERSON_NAME] - A Investigação ([PERSON_NAME] - The Inquest) [DEMOGRAPHIC_DATA]" at bounding box center [456, 286] width 117 height 62
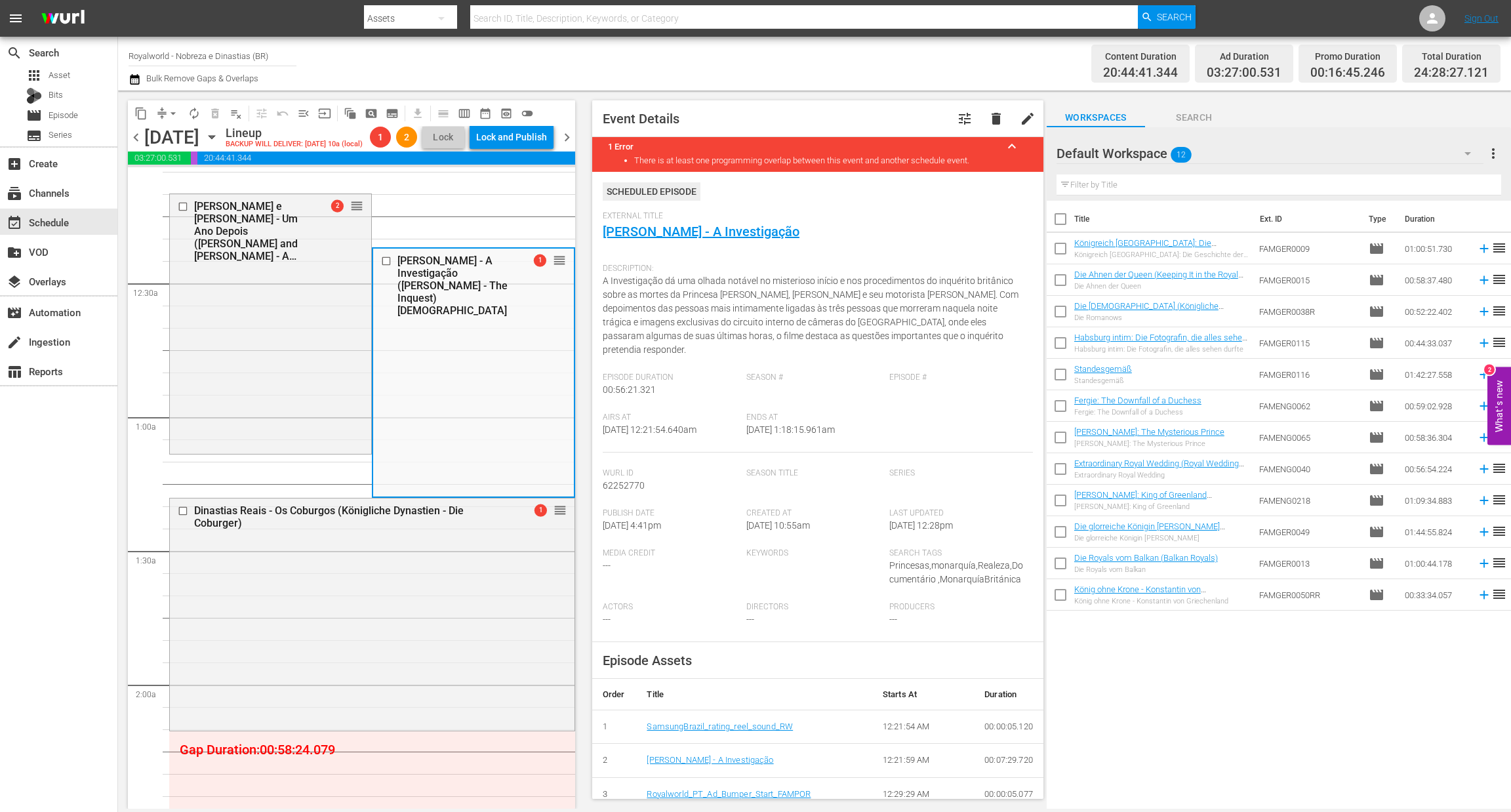
click at [212, 525] on div "Dinastias Reais - Os Coburgos (Königliche Dynastien - Die Coburger)" at bounding box center [350, 517] width 312 height 25
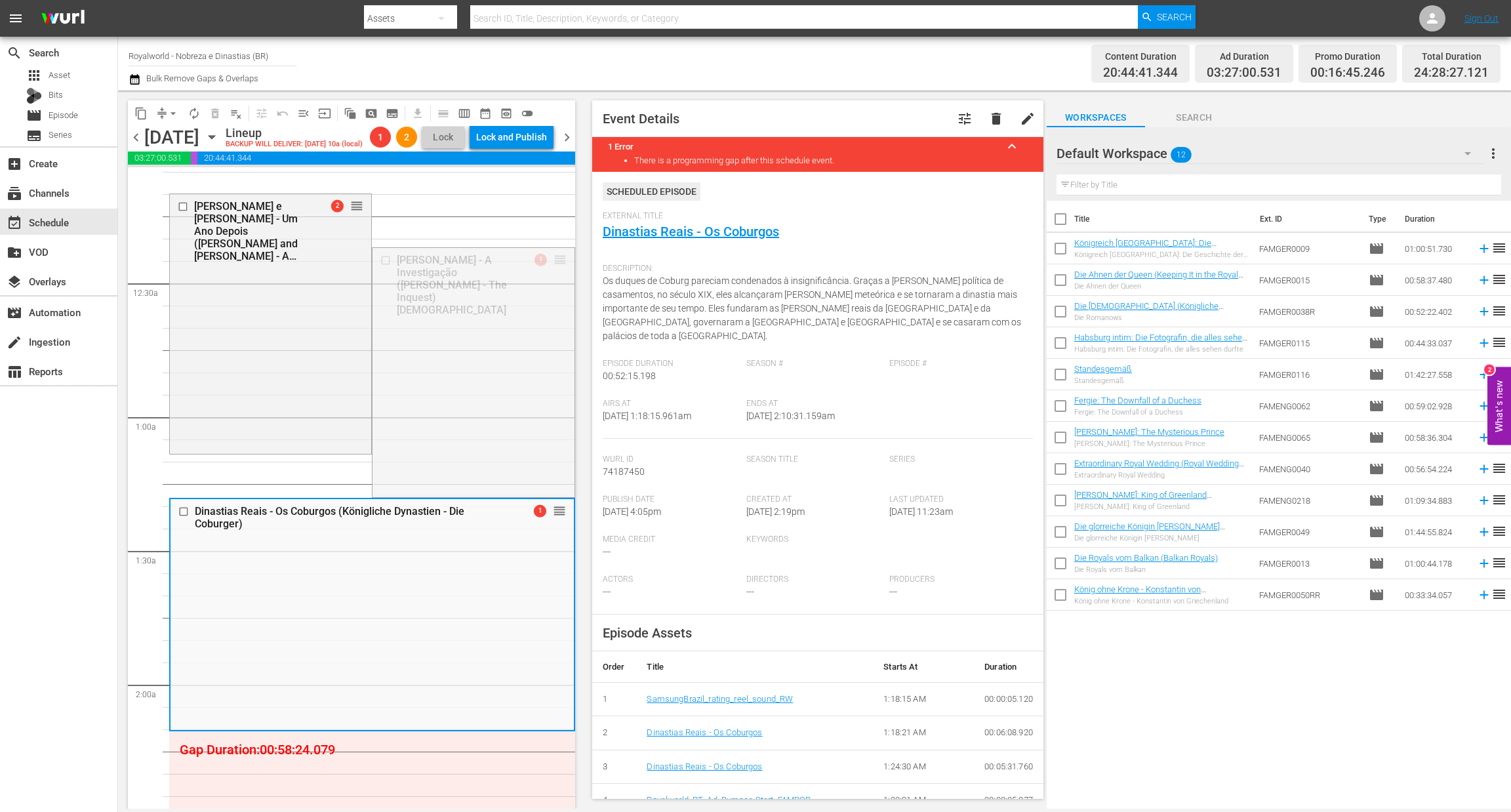
drag, startPoint x: 548, startPoint y: 266, endPoint x: 386, endPoint y: 757, distance: 517.0
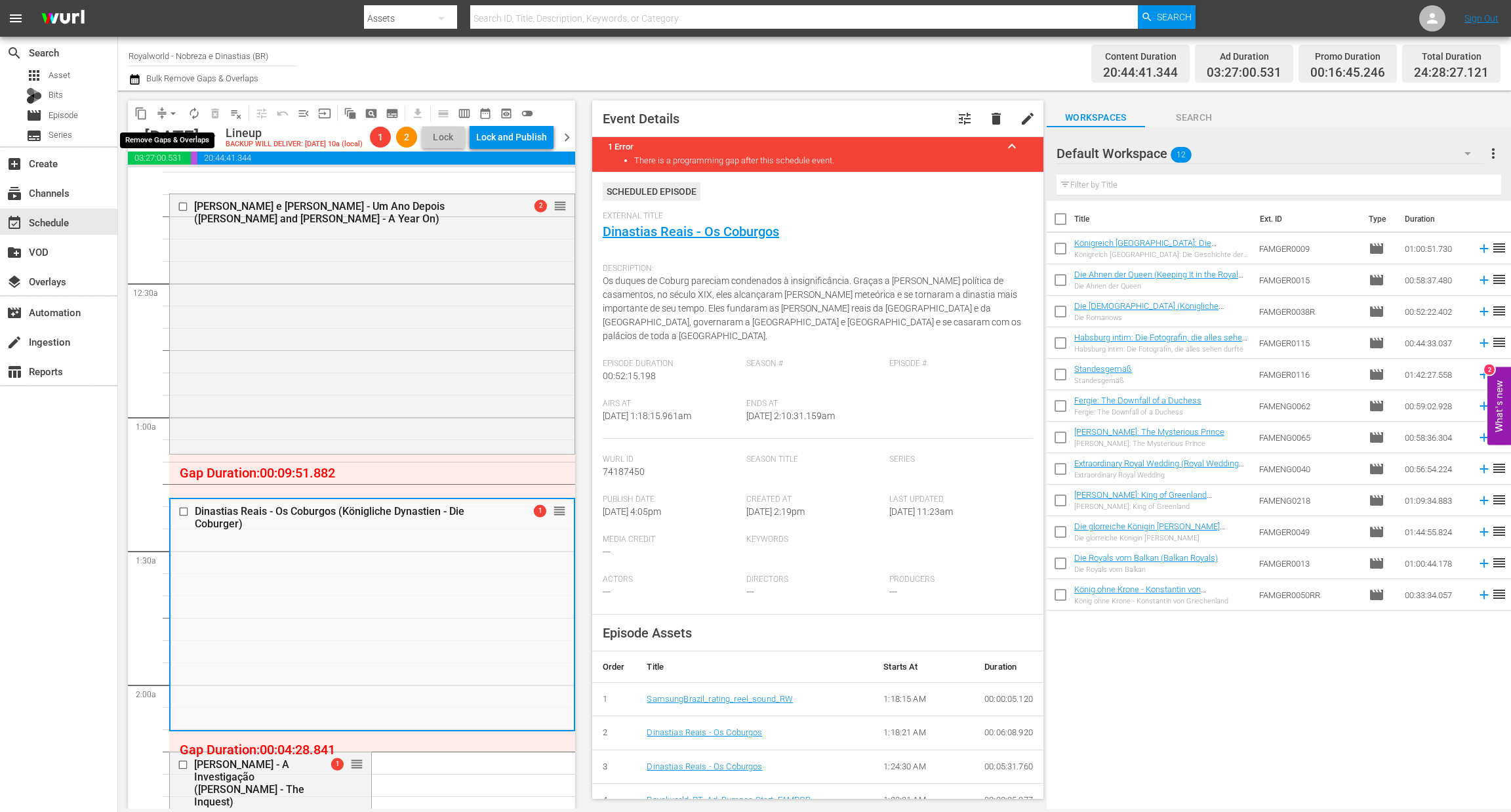
click at [171, 113] on span "arrow_drop_down" at bounding box center [173, 113] width 13 height 13
click at [208, 183] on li "Align to End of Previous Day" at bounding box center [174, 182] width 137 height 21
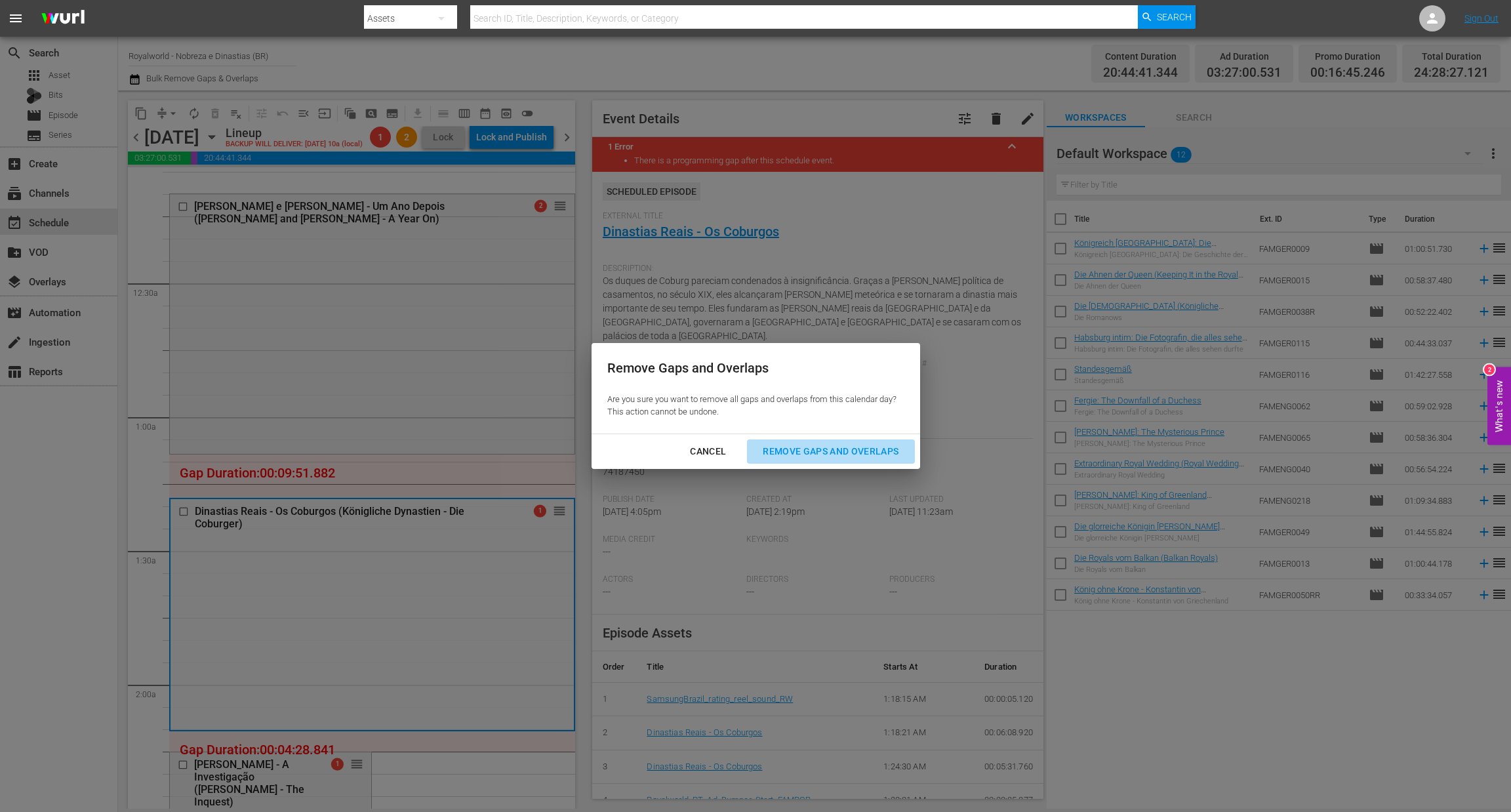
click at [825, 446] on div "Remove Gaps and Overlaps" at bounding box center [831, 451] width 157 height 17
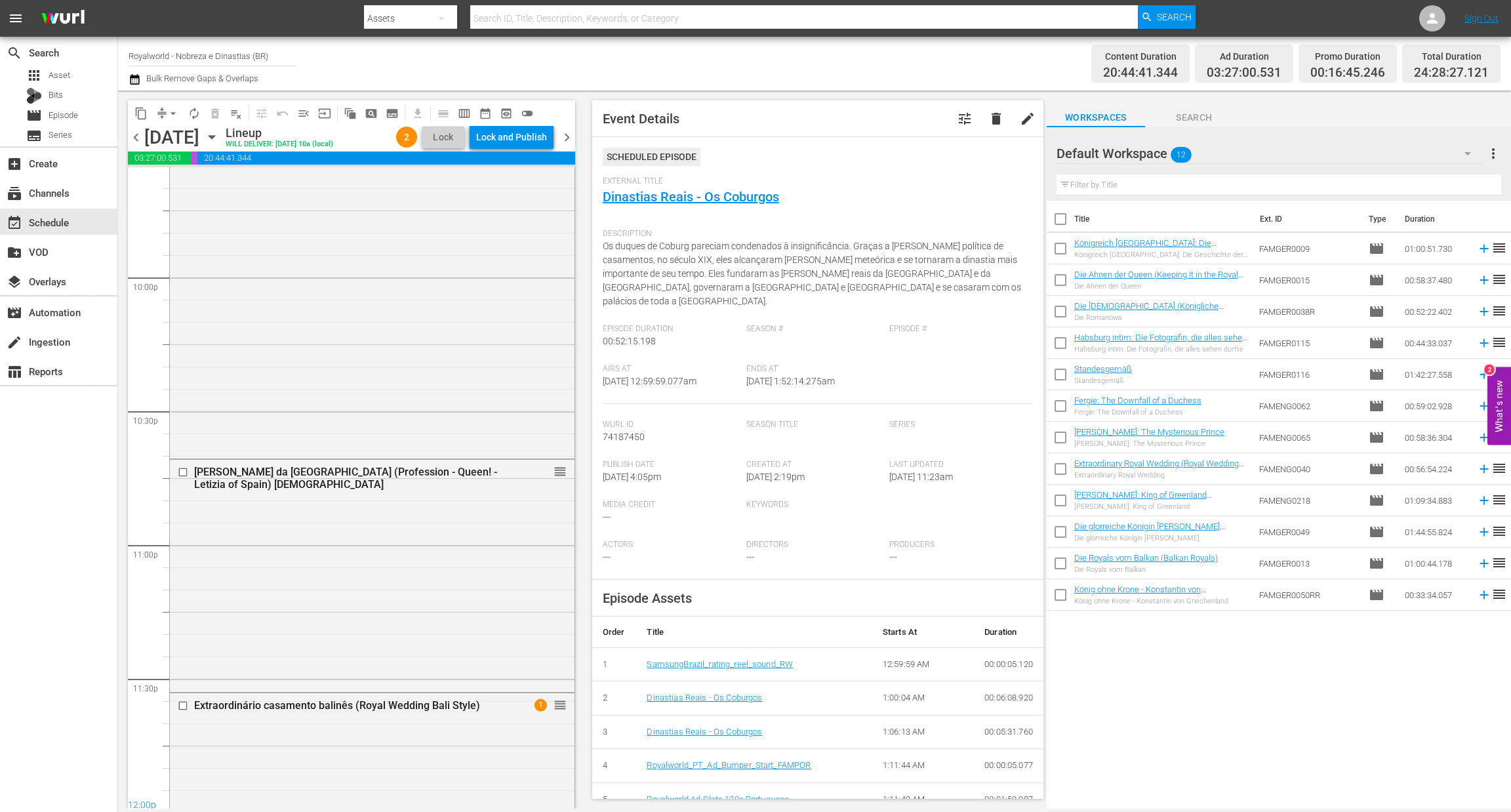
scroll to position [5915, 0]
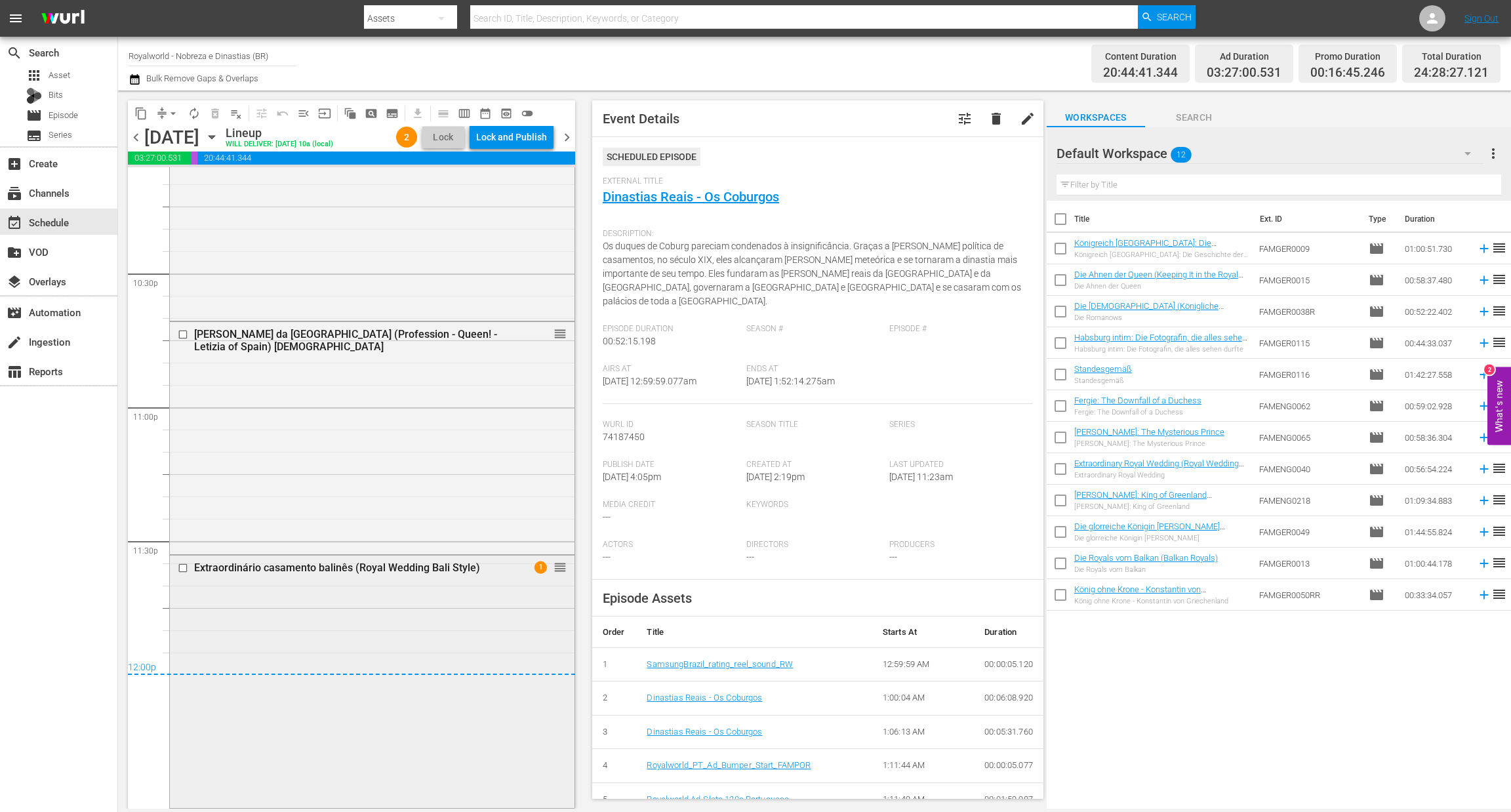
click at [377, 584] on div "Extraordinário casamento balinês (Royal Wedding Bali Style) 1 reorder" at bounding box center [371, 680] width 405 height 251
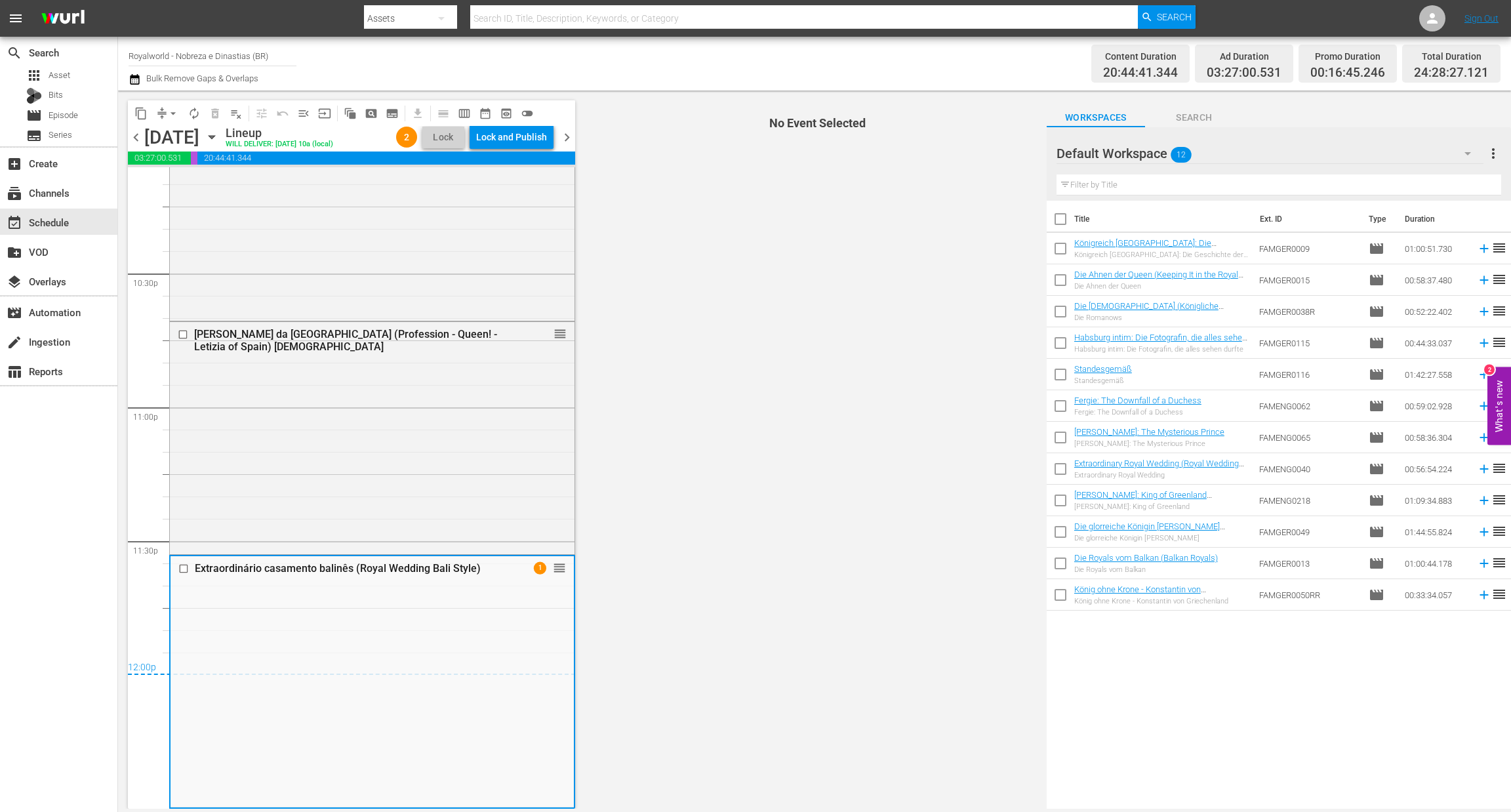
click at [377, 584] on div "Extraordinário casamento balinês (Royal Wedding Bali Style) 1 reorder" at bounding box center [372, 681] width 404 height 251
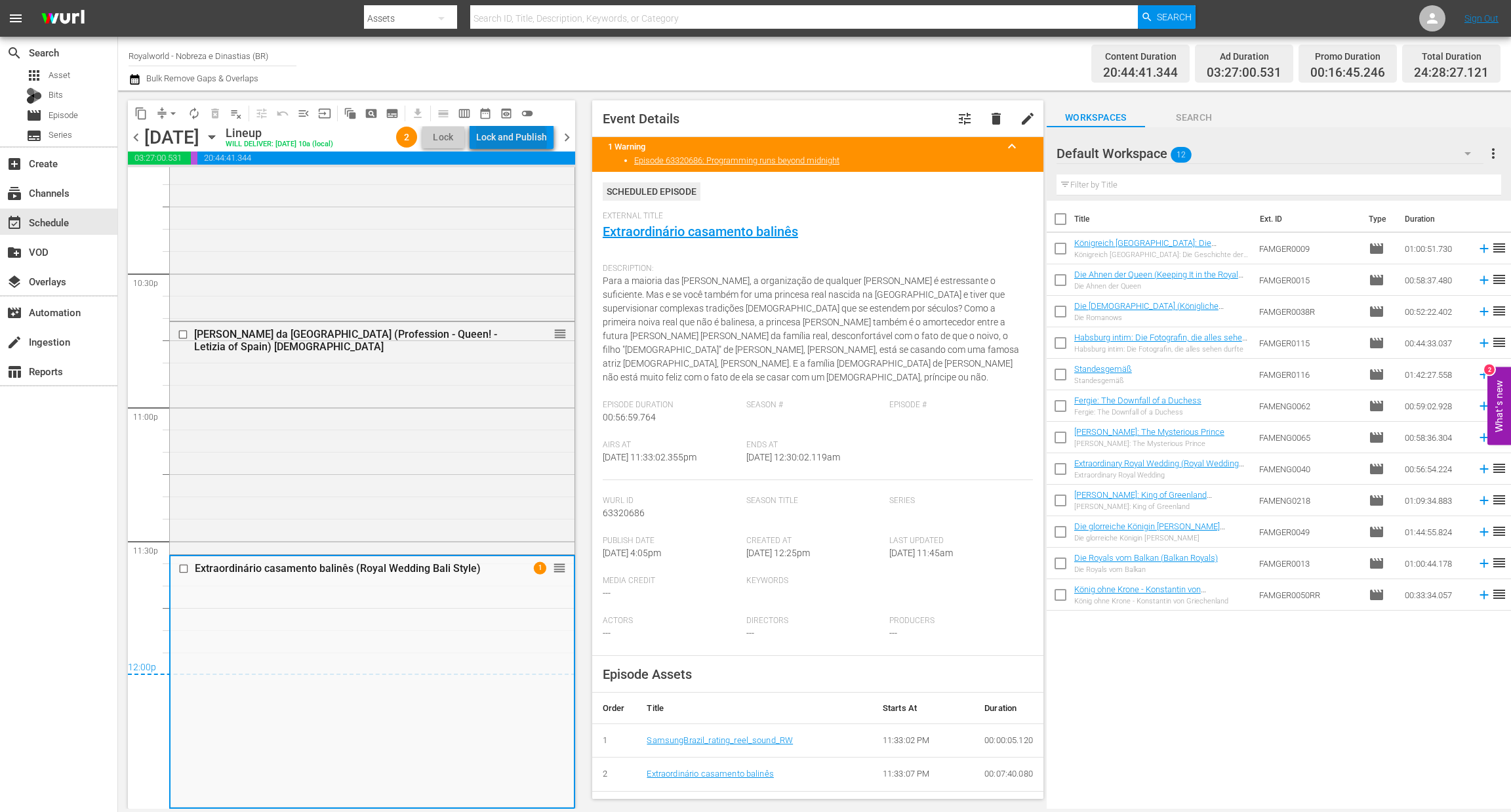
click at [515, 139] on div "Lock and Publish" at bounding box center [511, 137] width 71 height 23
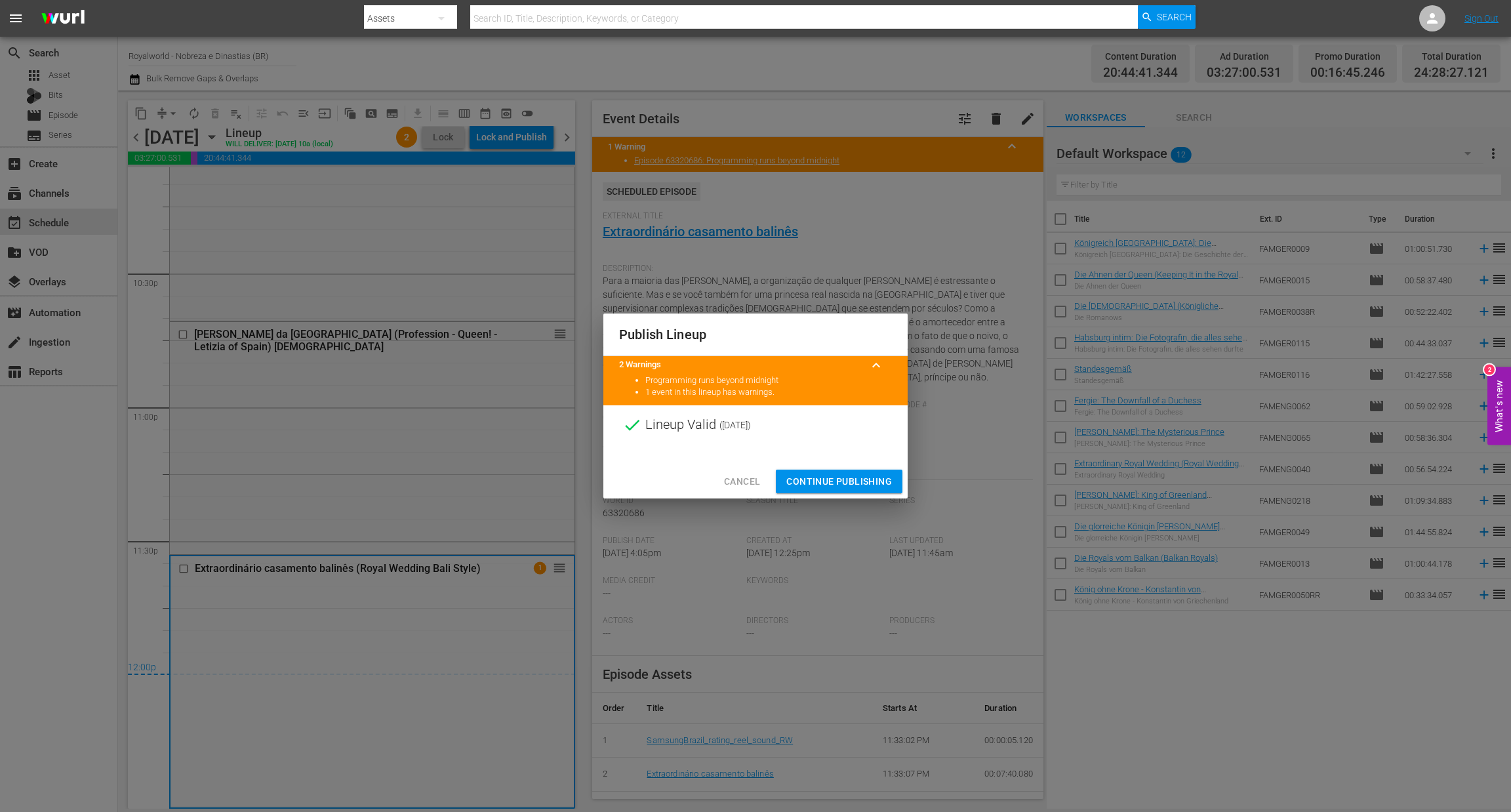
click at [837, 494] on div "Cancel Continue Publishing" at bounding box center [756, 482] width 304 height 35
click at [827, 482] on span "Continue Publishing" at bounding box center [839, 482] width 105 height 17
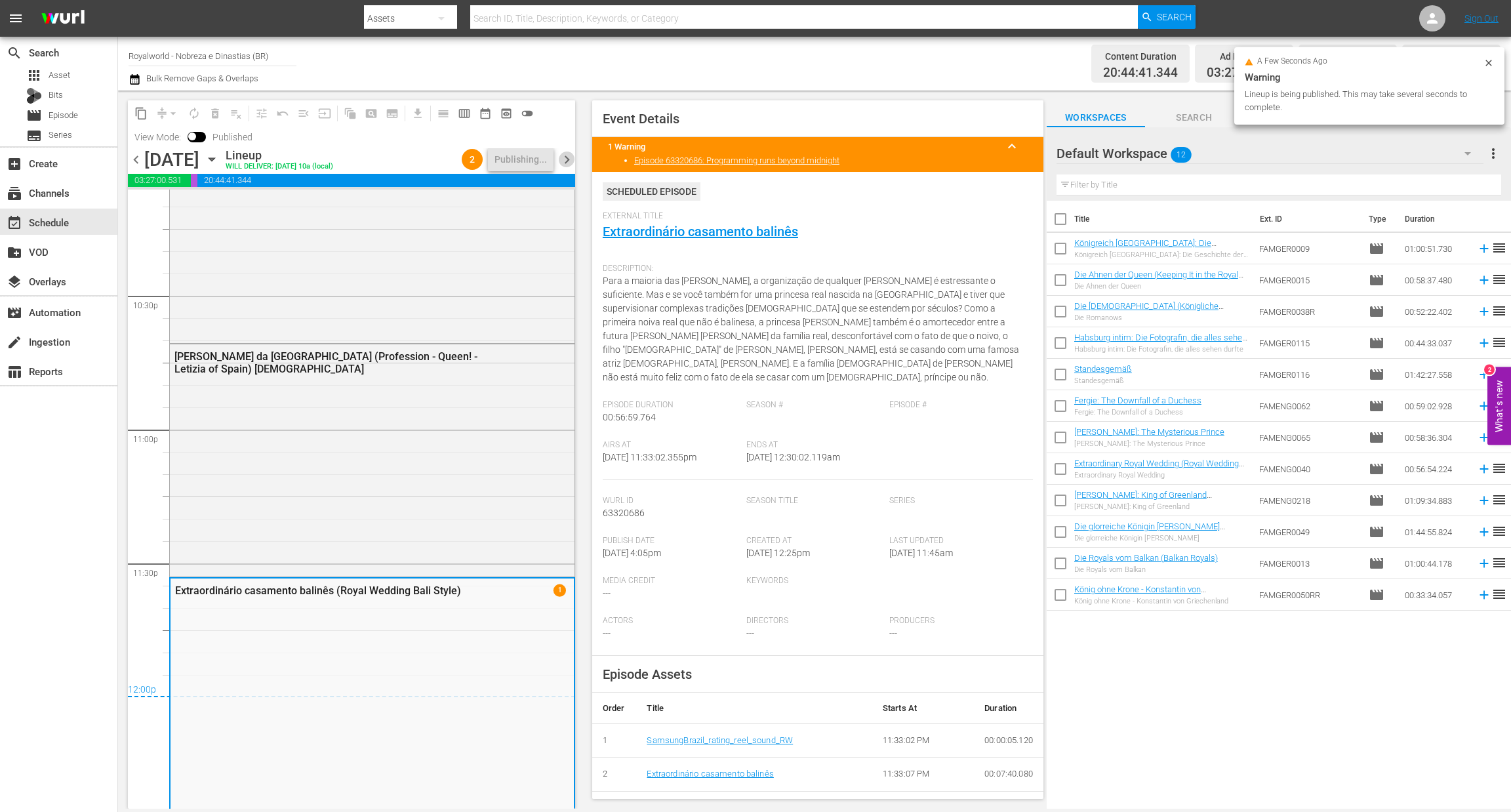
click at [564, 162] on span "chevron_right" at bounding box center [566, 159] width 17 height 17
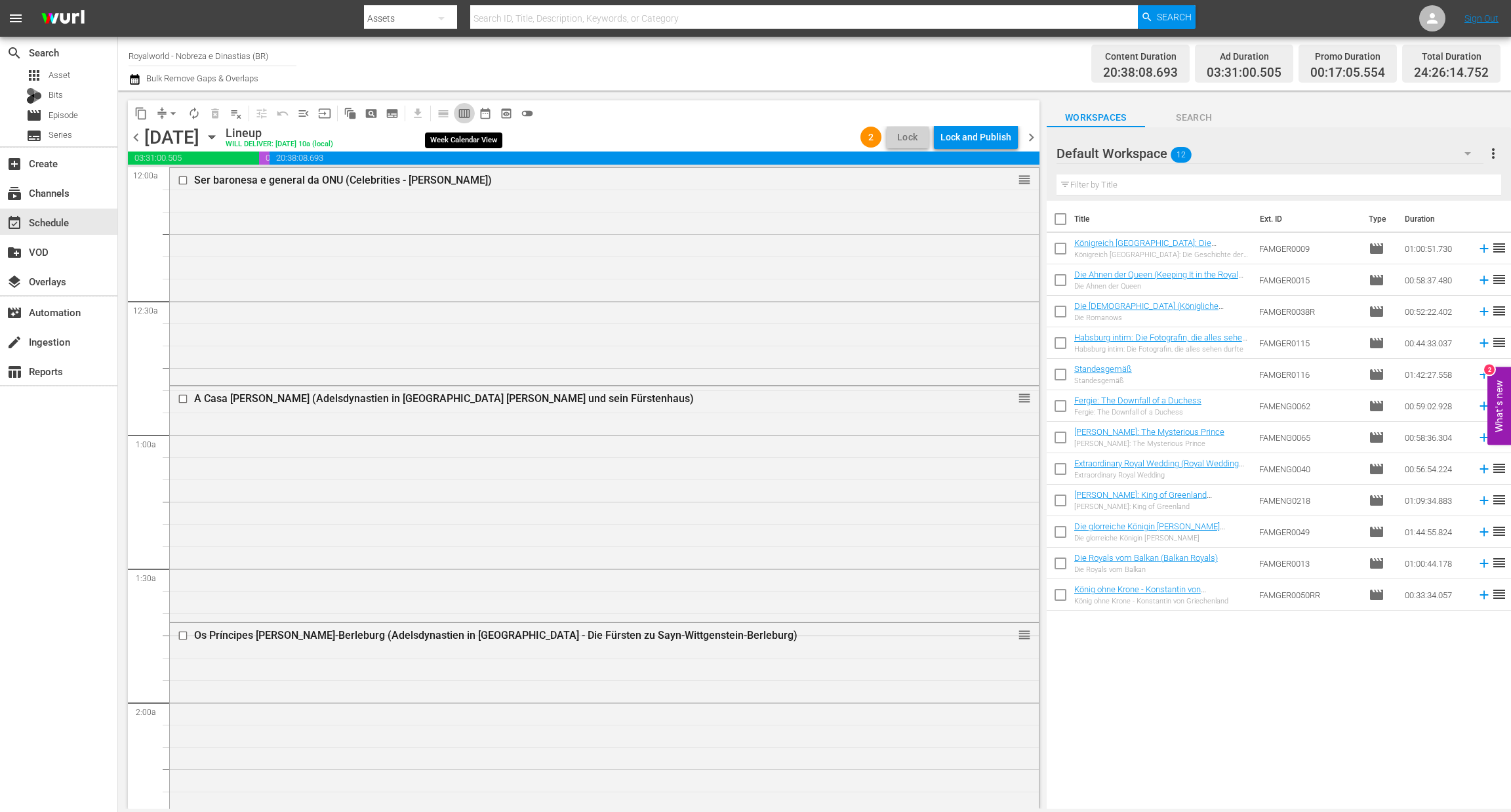
click at [458, 114] on span "calendar_view_week_outlined" at bounding box center [464, 113] width 13 height 13
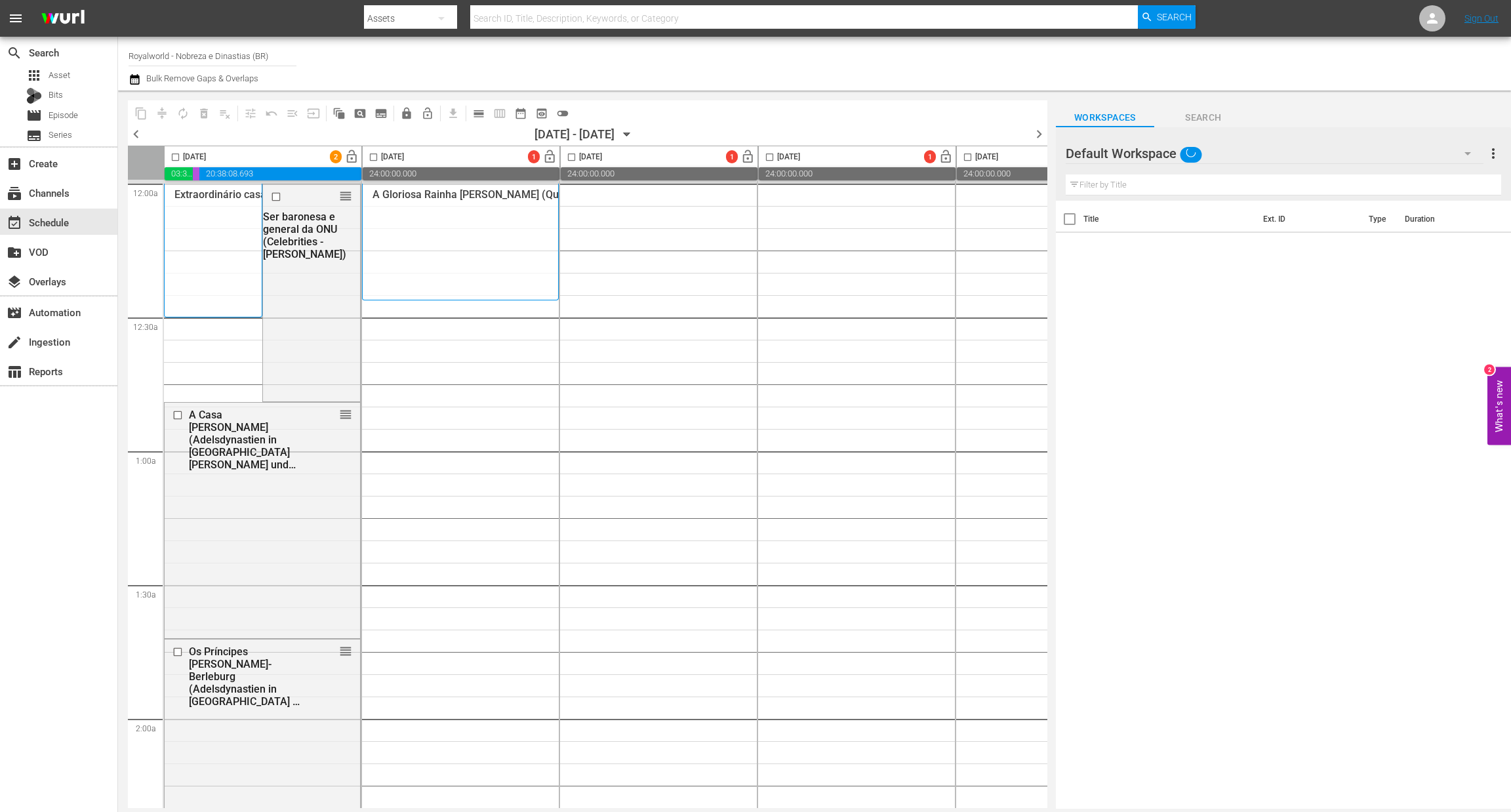
click at [170, 159] on input "checkbox" at bounding box center [174, 159] width 15 height 15
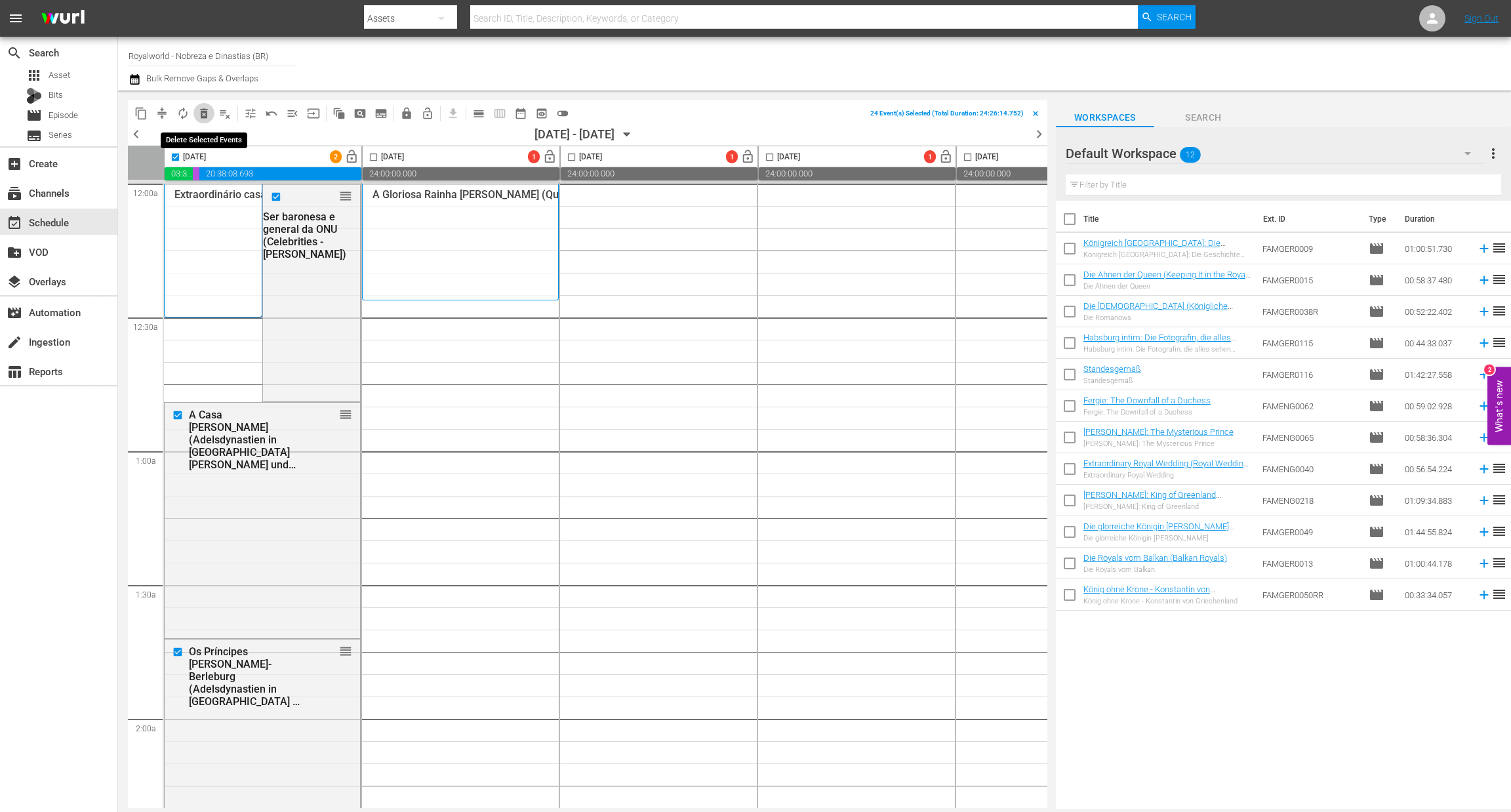
click at [200, 111] on span "delete_forever_outlined" at bounding box center [204, 113] width 13 height 13
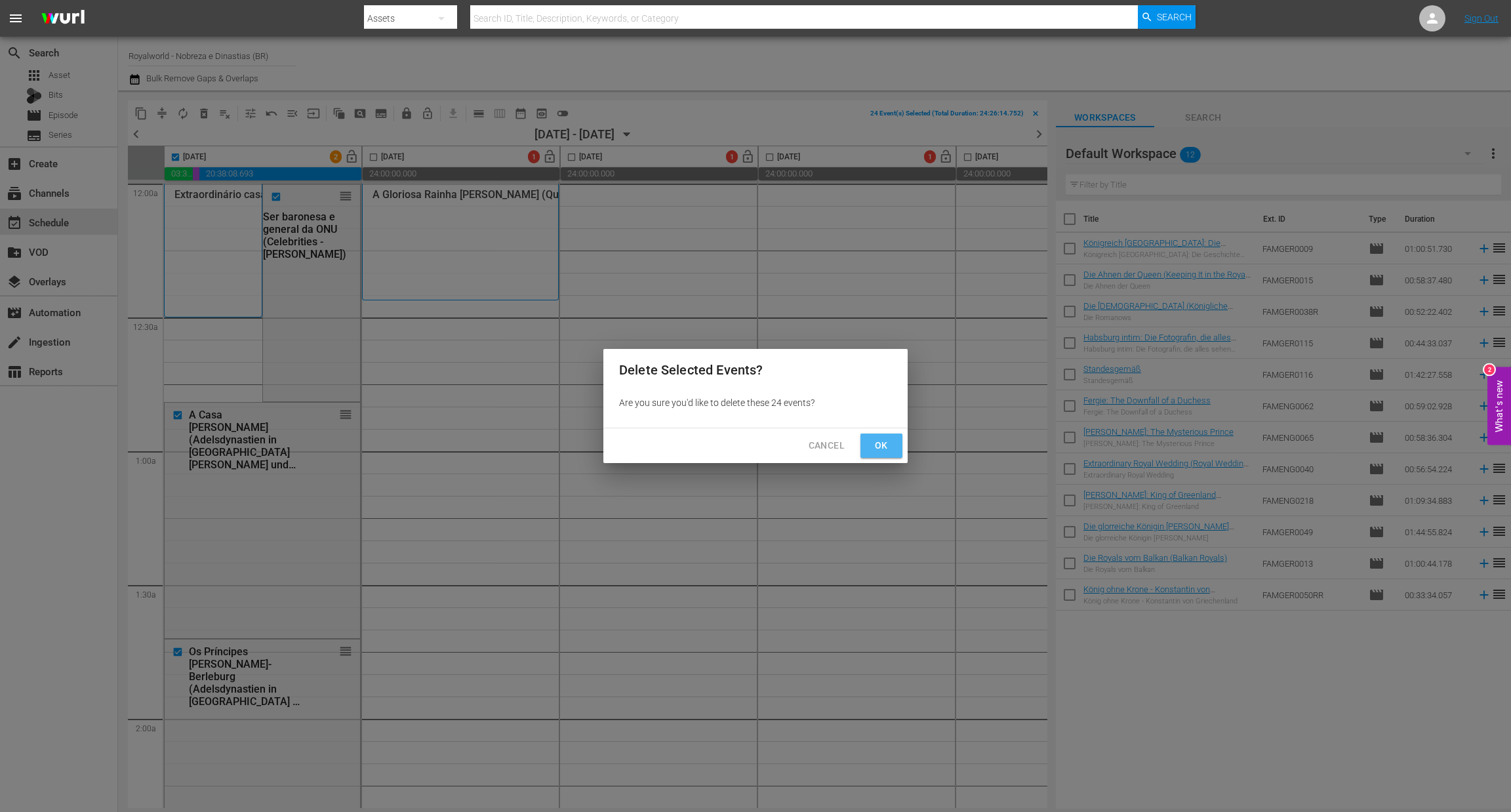
click at [879, 445] on span "Ok" at bounding box center [882, 445] width 21 height 17
checkbox input "false"
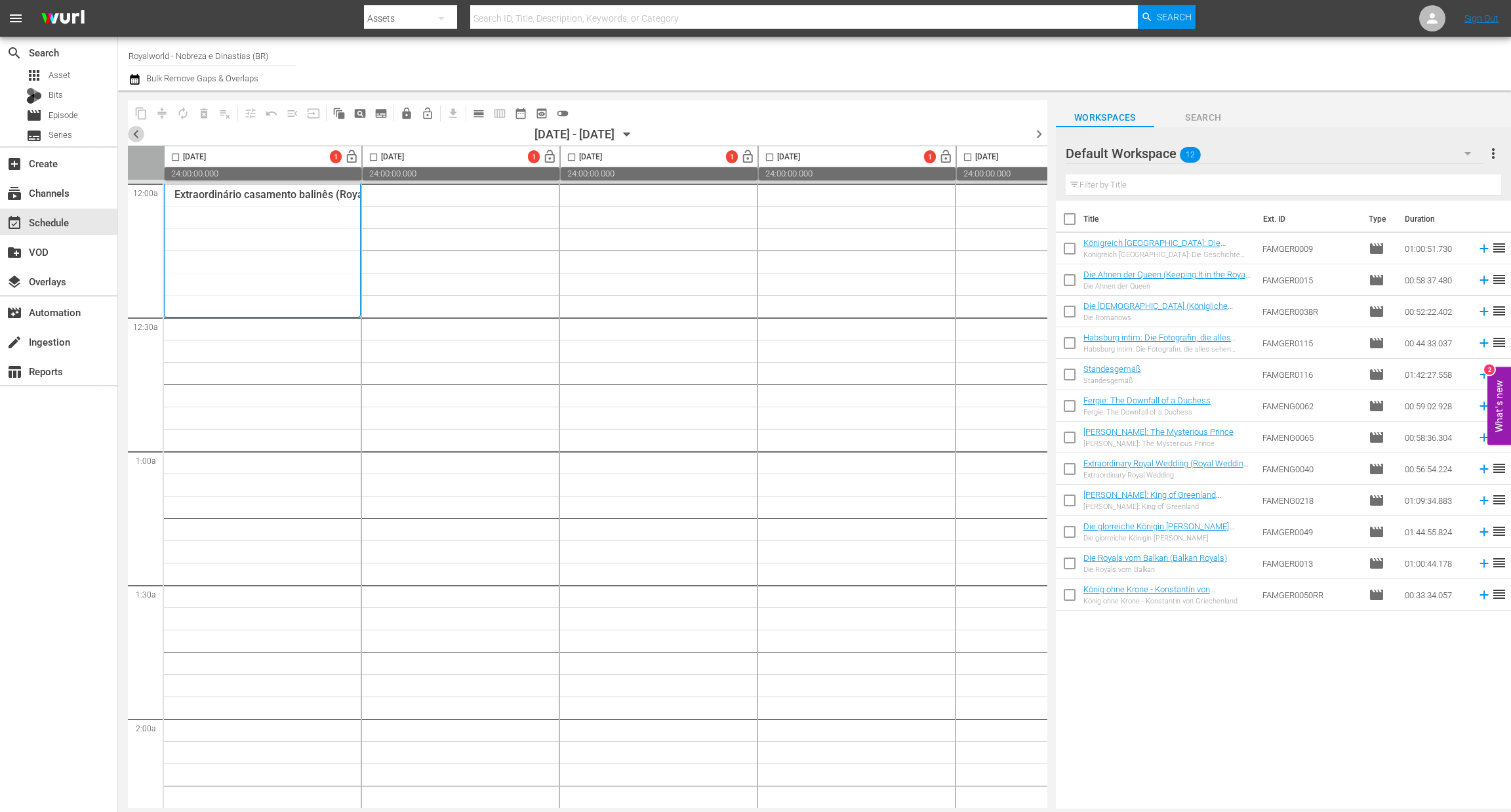
click at [137, 137] on span "chevron_left" at bounding box center [136, 134] width 17 height 17
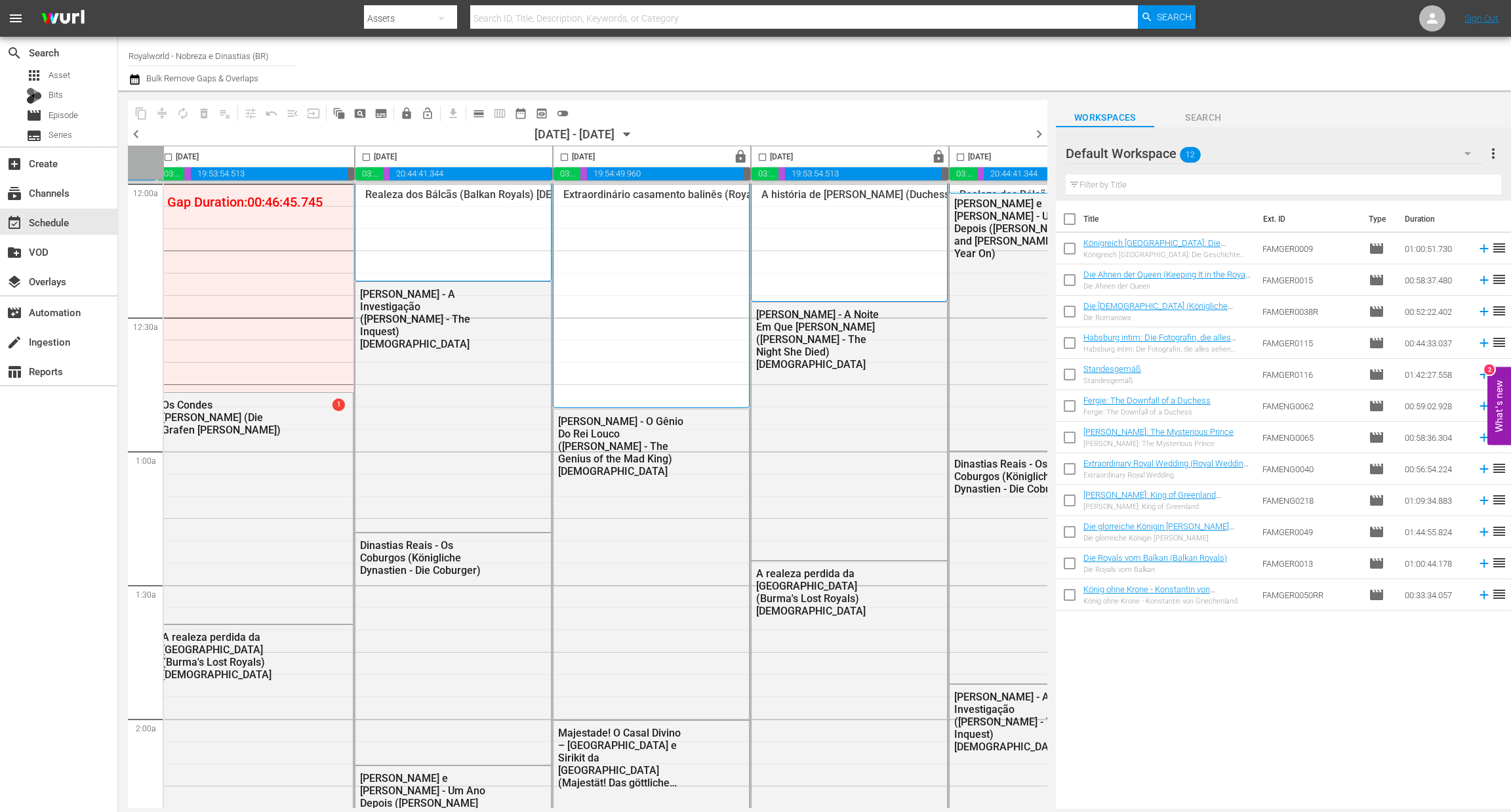
scroll to position [0, 509]
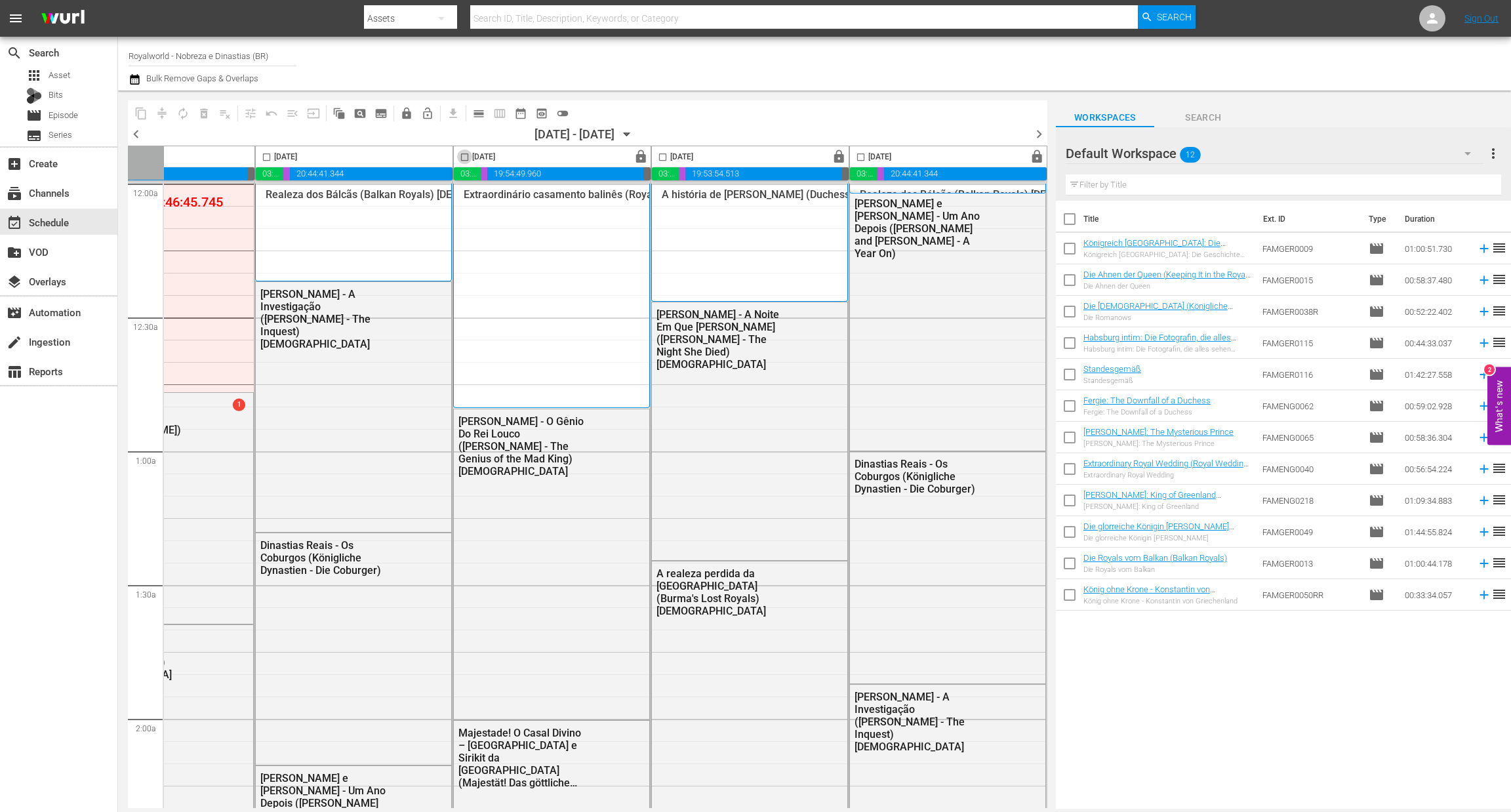
click at [457, 153] on input "checkbox" at bounding box center [464, 159] width 15 height 15
checkbox input "true"
click at [136, 112] on span "content_copy" at bounding box center [140, 113] width 13 height 13
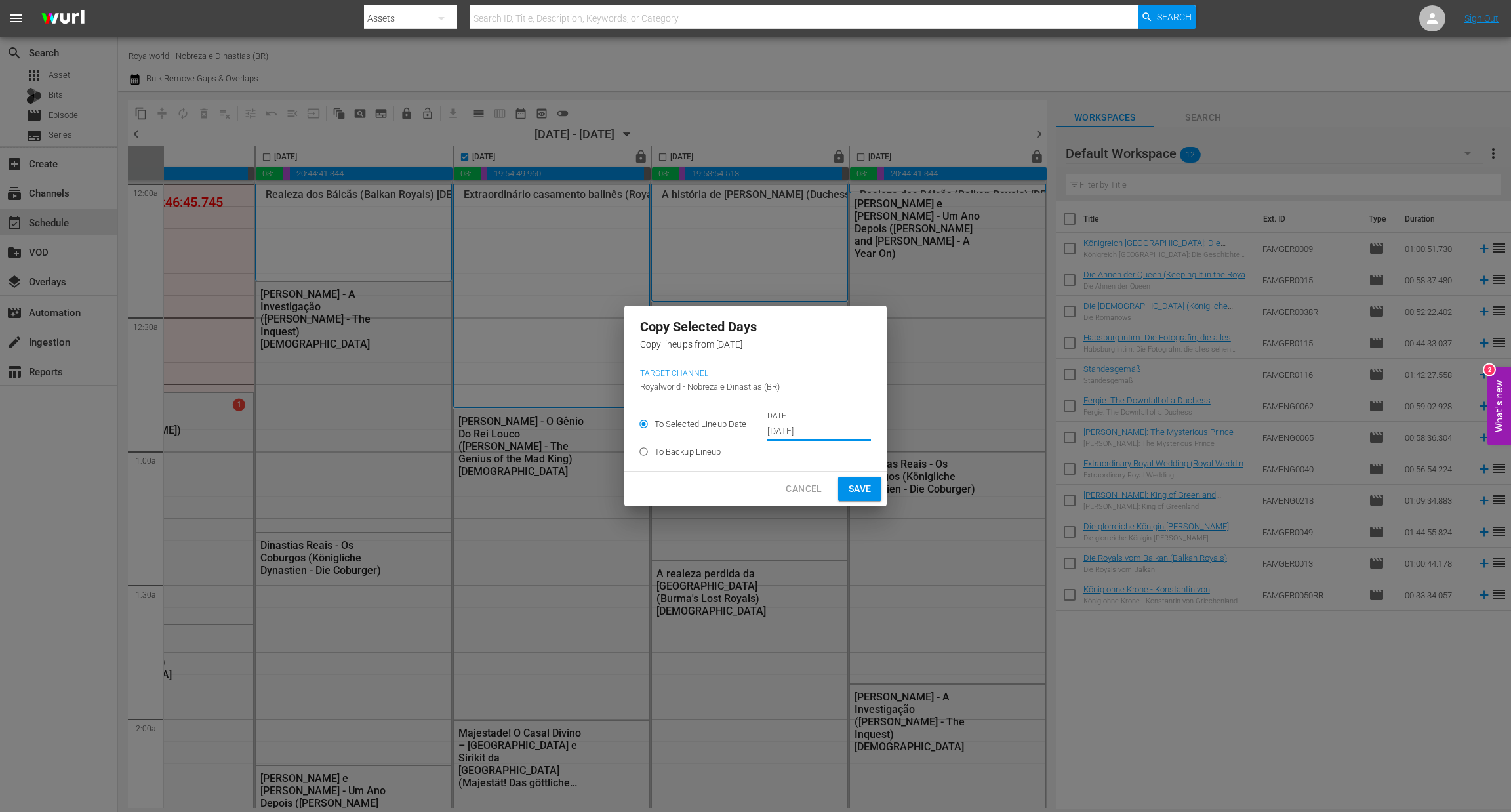
click at [835, 427] on input "Oct 2nd 2025" at bounding box center [819, 432] width 103 height 19
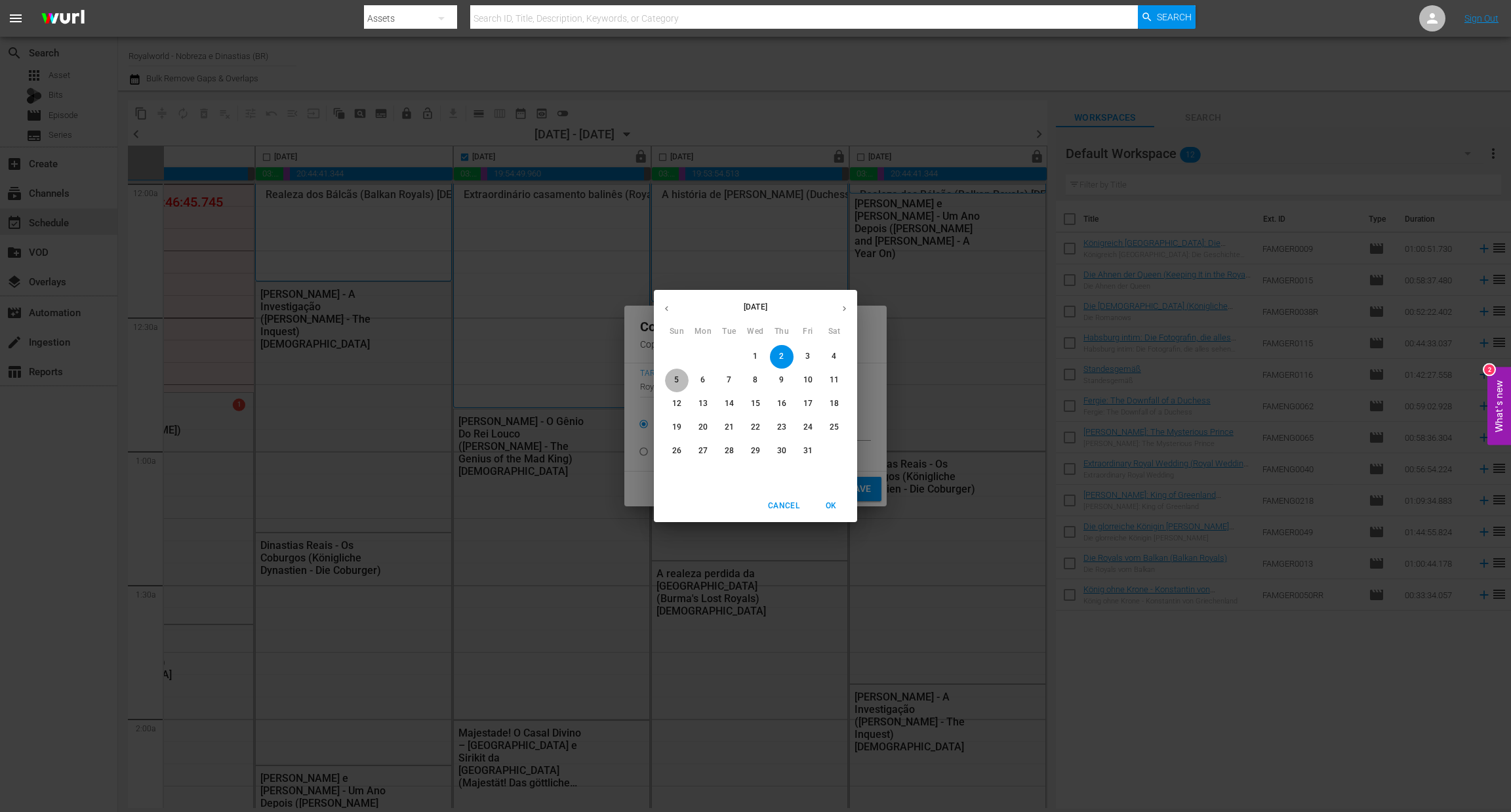
click at [674, 379] on span "5" at bounding box center [677, 379] width 23 height 11
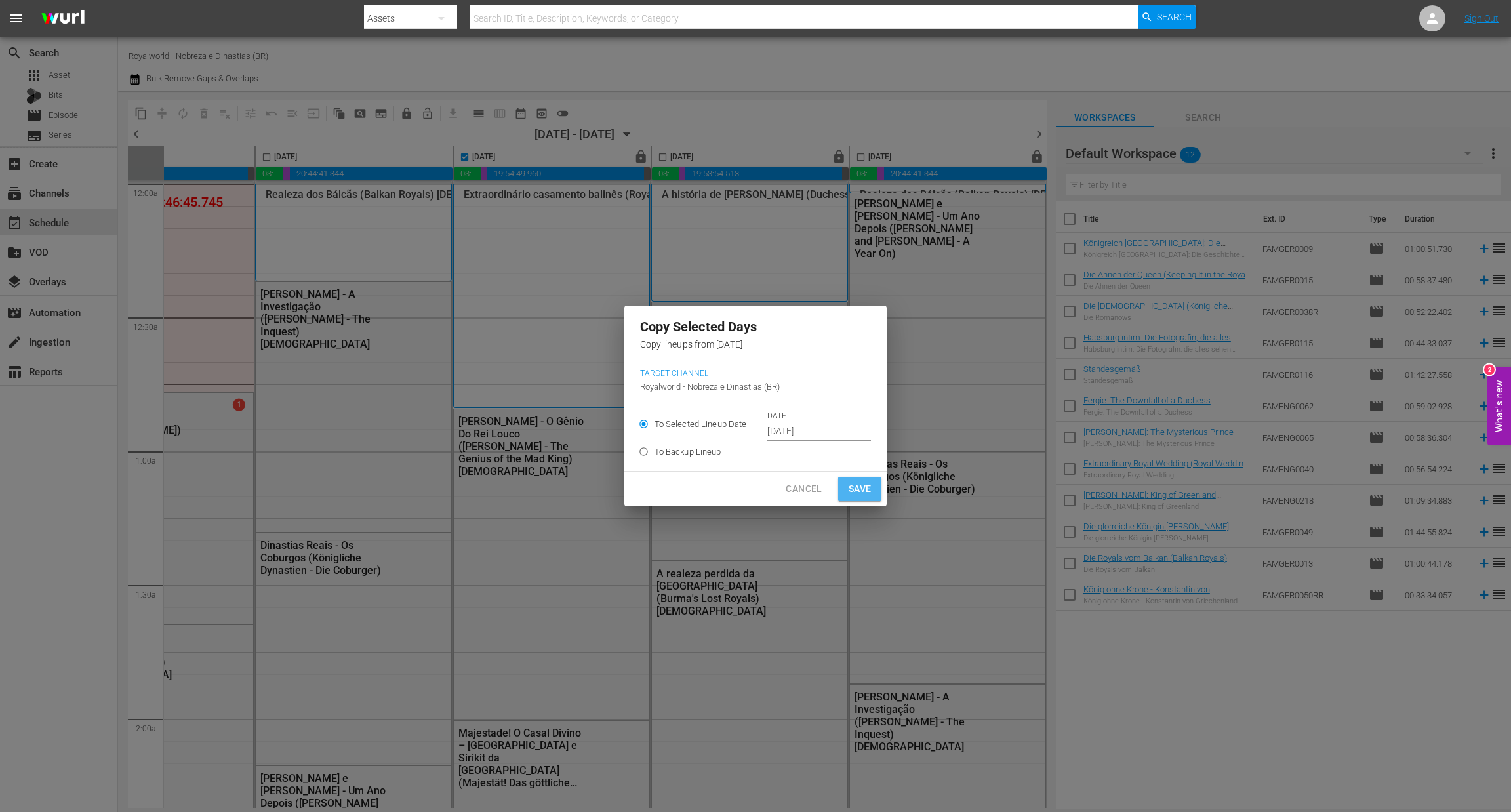
click at [849, 491] on span "Save" at bounding box center [861, 488] width 23 height 17
type input "Oct 2nd 2025"
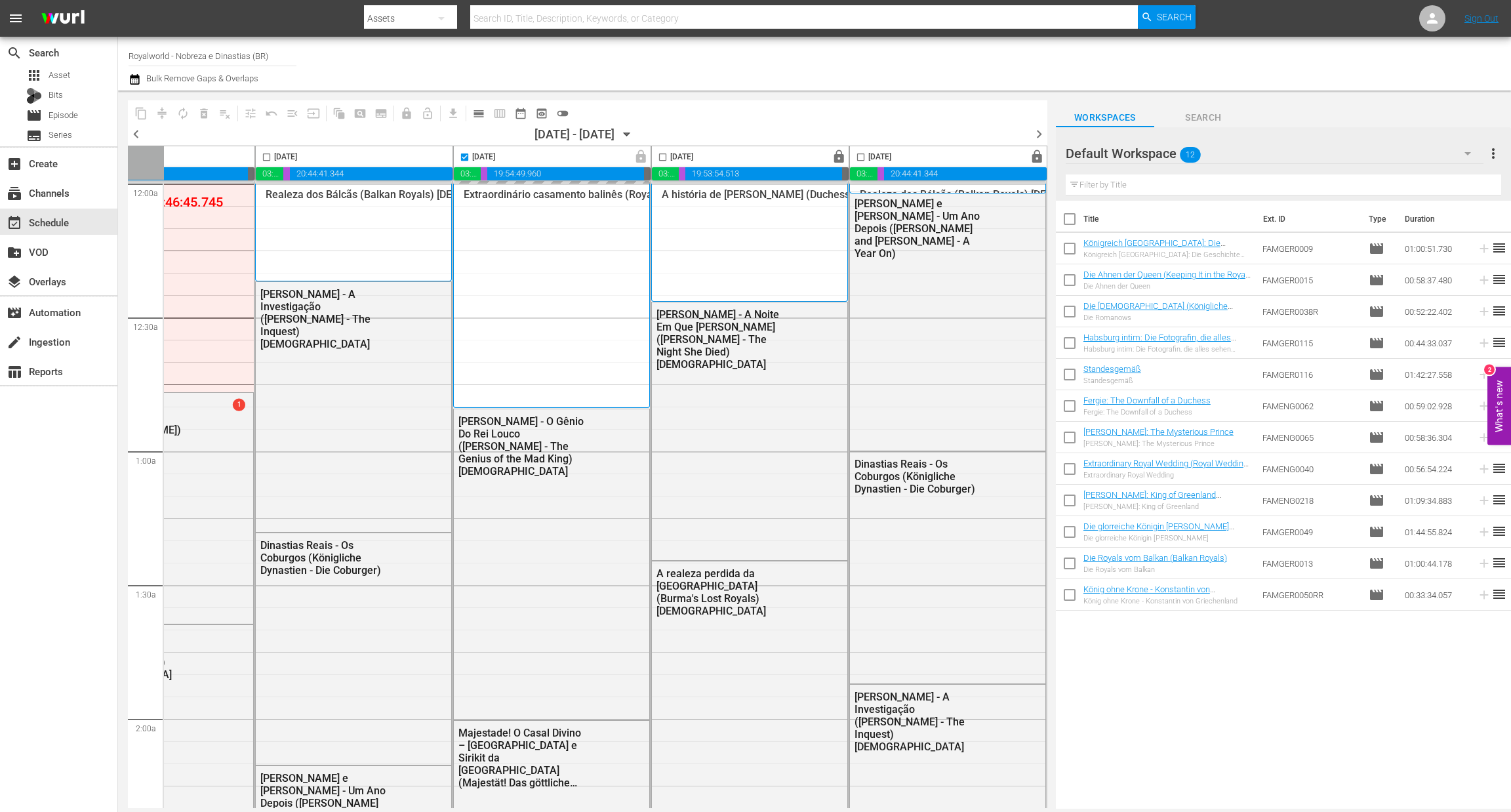
click at [1037, 135] on span "chevron_right" at bounding box center [1039, 134] width 17 height 17
click at [1039, 135] on span "chevron_right" at bounding box center [1039, 134] width 17 height 17
checkbox input "false"
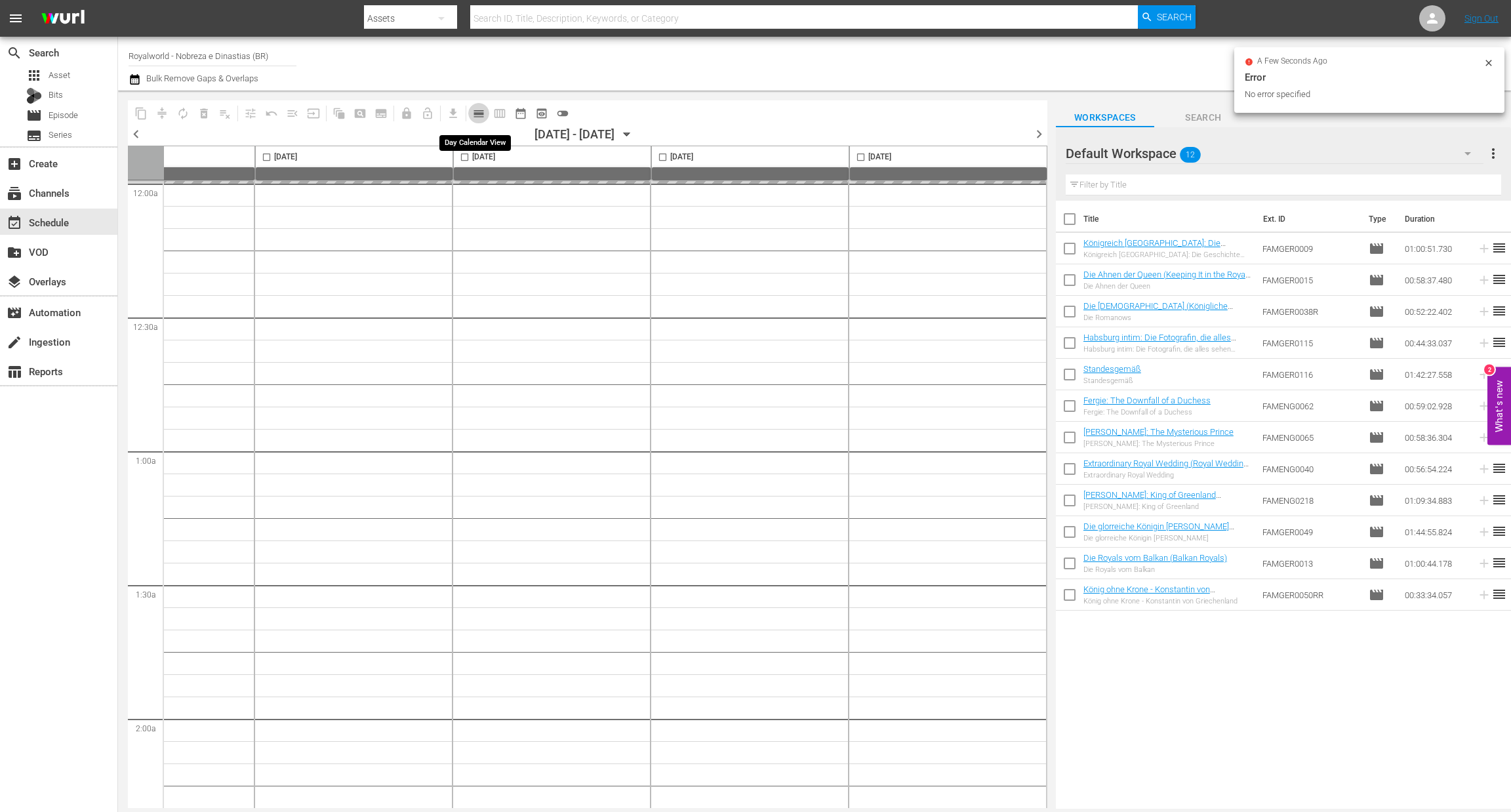
click at [480, 114] on span "calendar_view_day_outlined" at bounding box center [478, 113] width 13 height 13
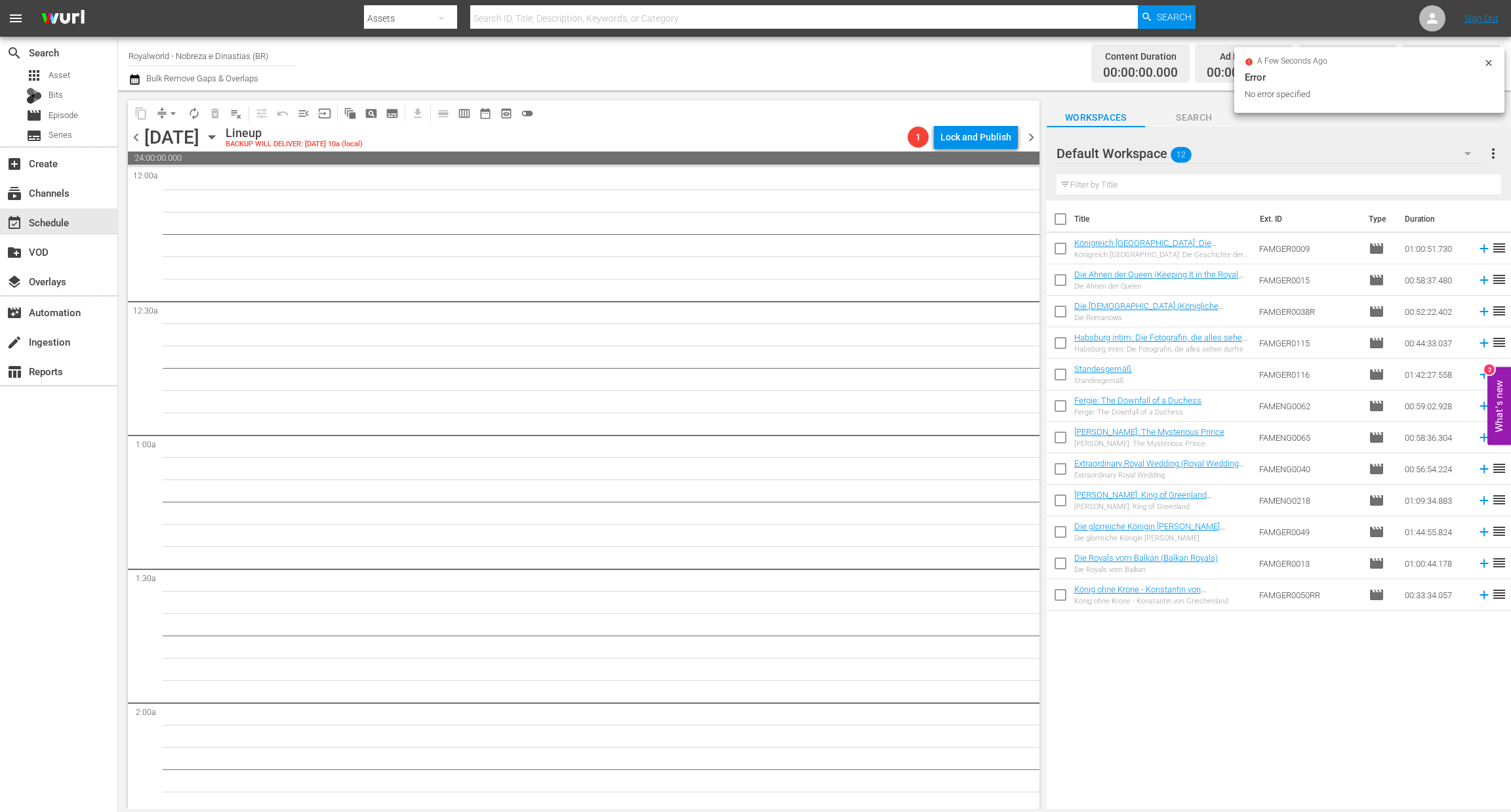
click at [138, 139] on span "chevron_left" at bounding box center [136, 137] width 17 height 17
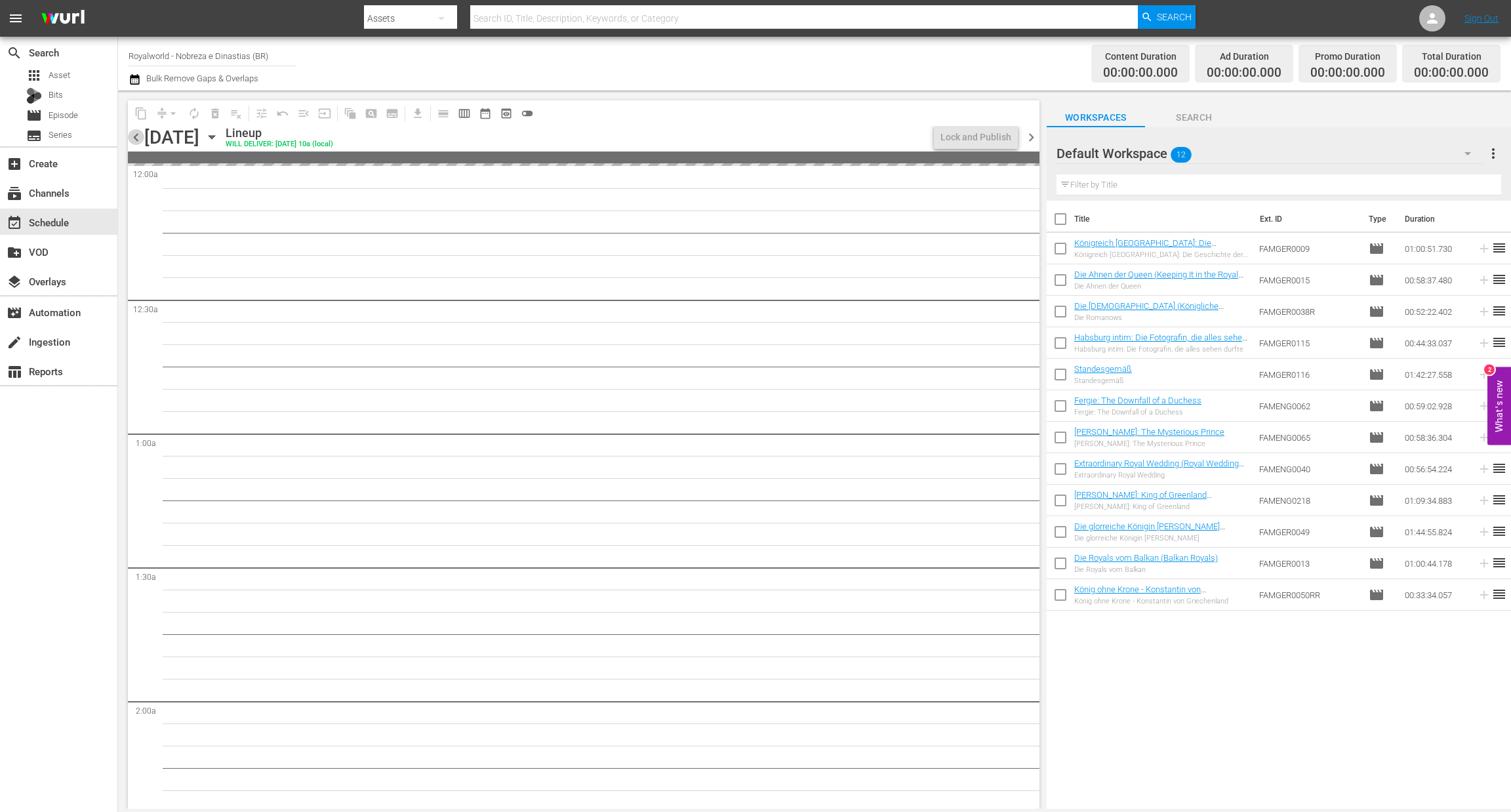
click at [138, 139] on span "chevron_left" at bounding box center [136, 137] width 17 height 17
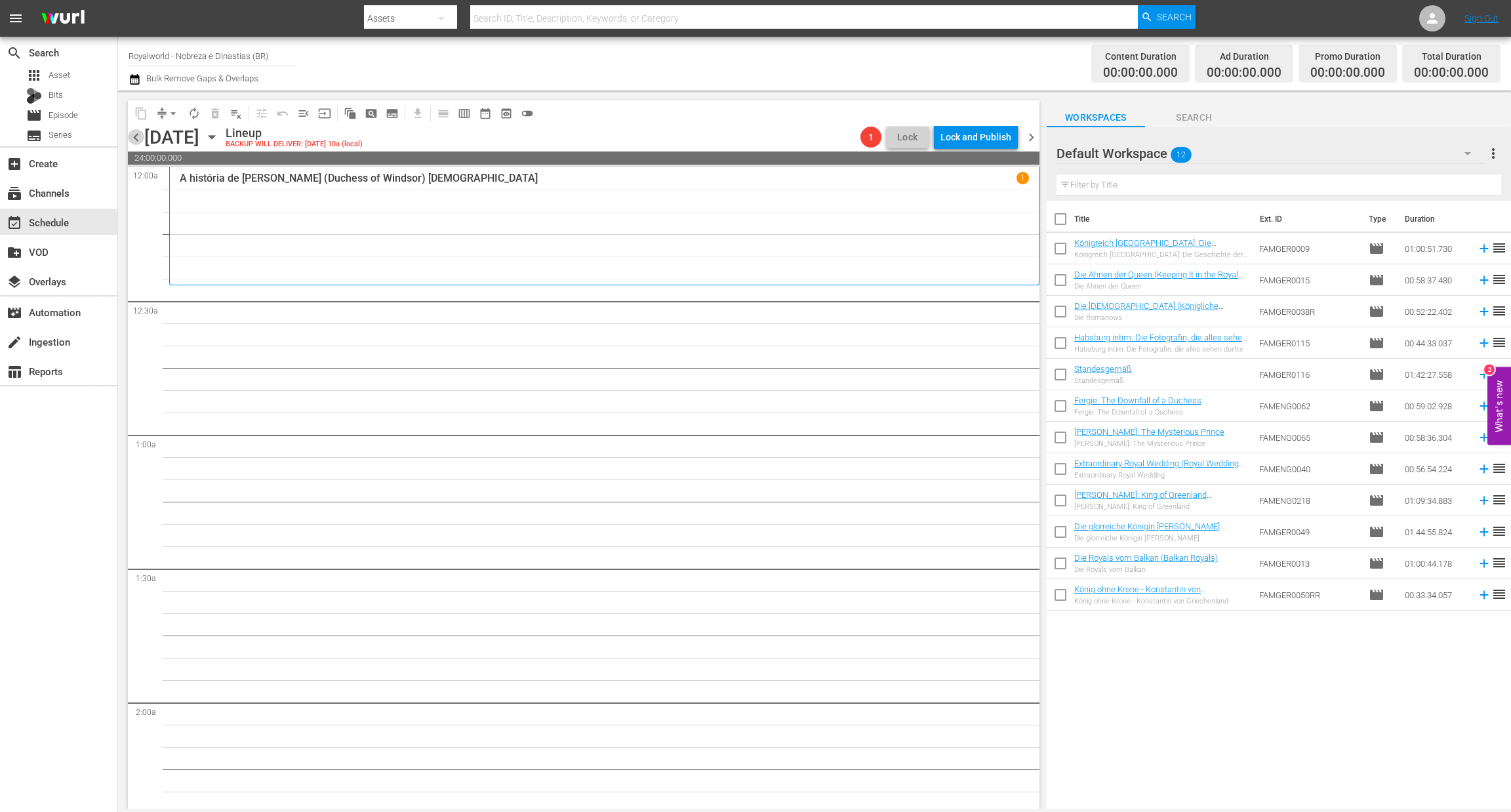
click at [138, 139] on span "chevron_left" at bounding box center [136, 137] width 17 height 17
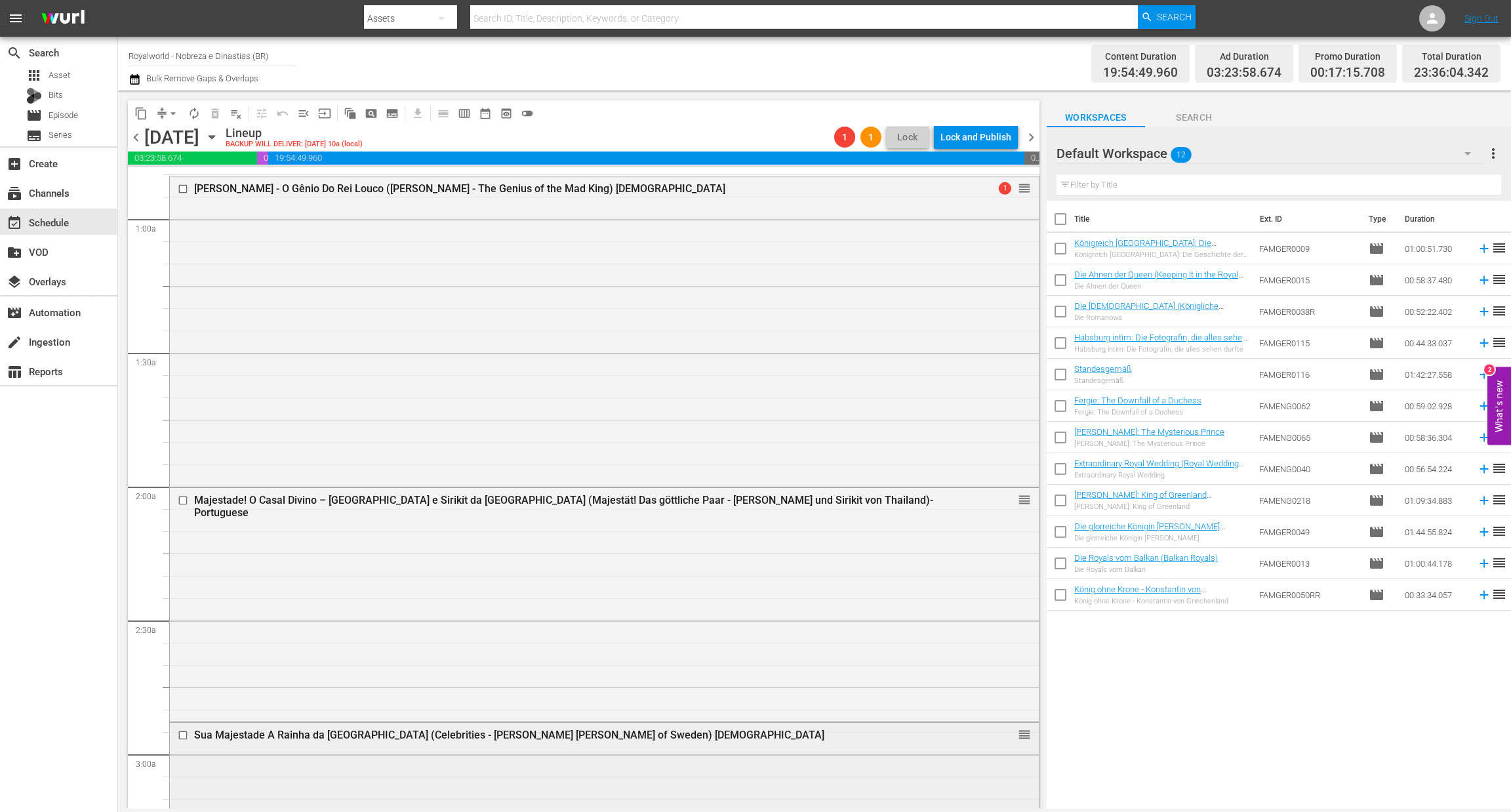
scroll to position [179, 0]
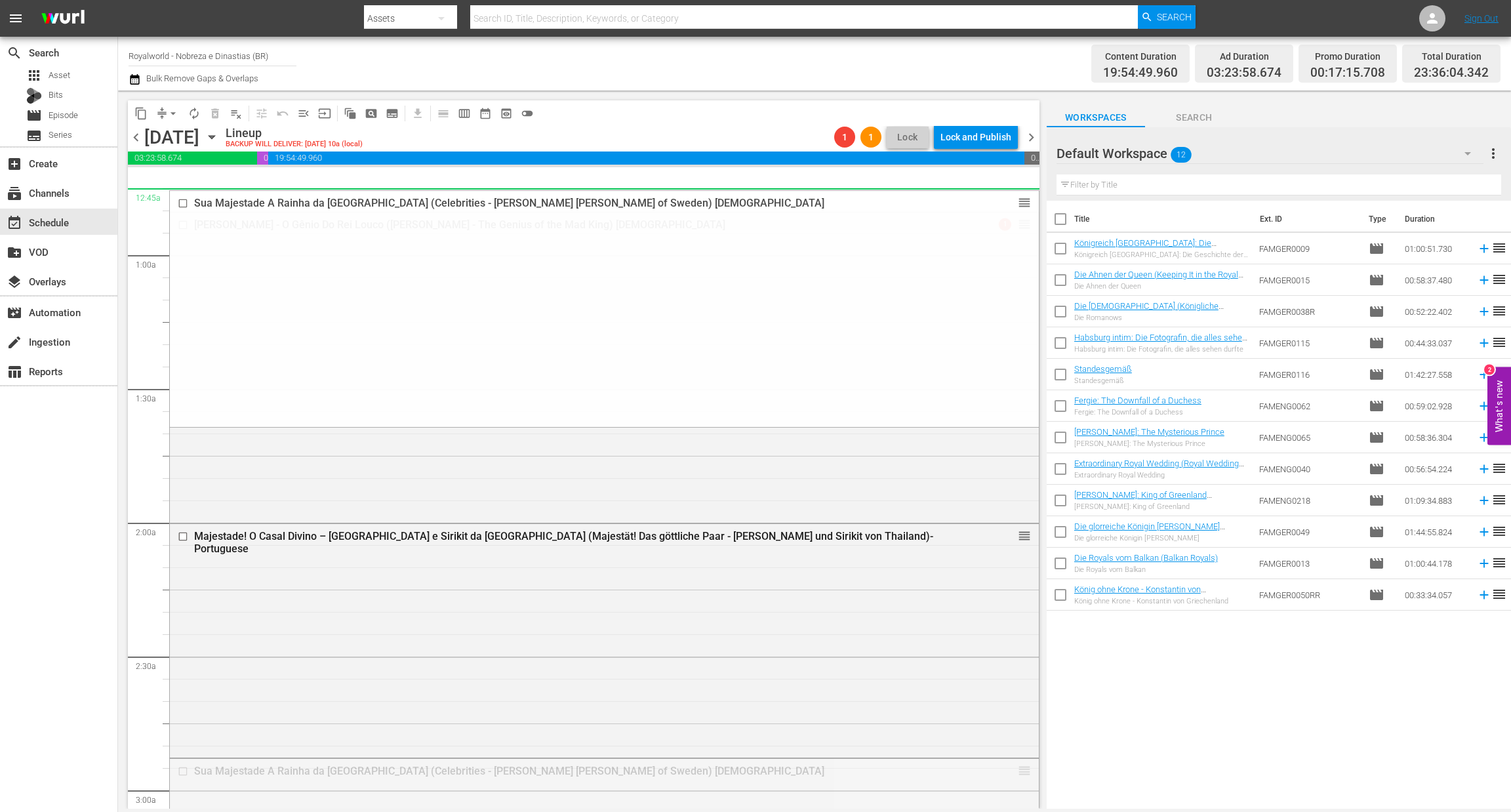
drag, startPoint x: 1010, startPoint y: 771, endPoint x: 927, endPoint y: 204, distance: 573.0
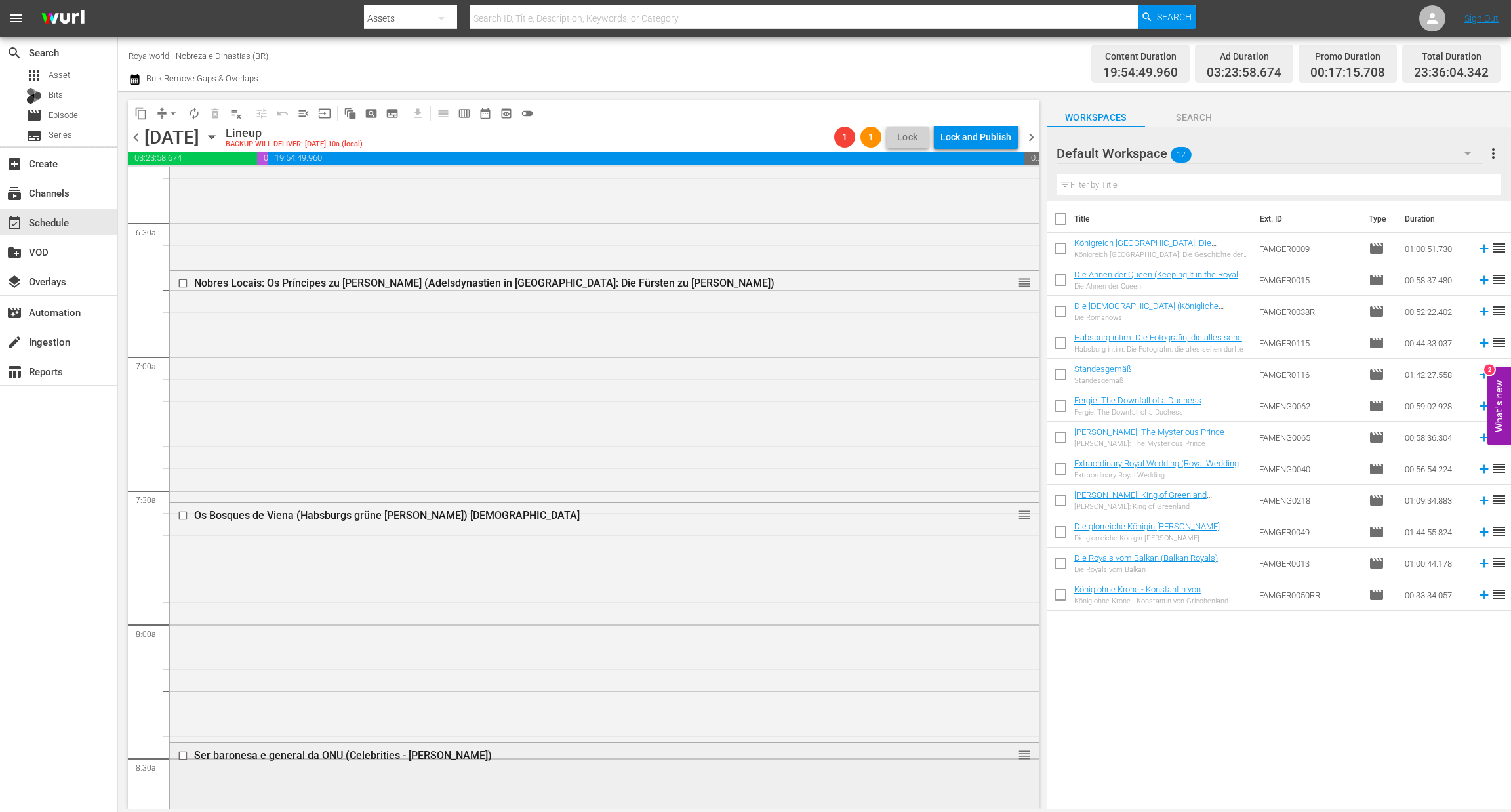
scroll to position [1682, 0]
drag, startPoint x: 1010, startPoint y: 755, endPoint x: 923, endPoint y: 185, distance: 576.6
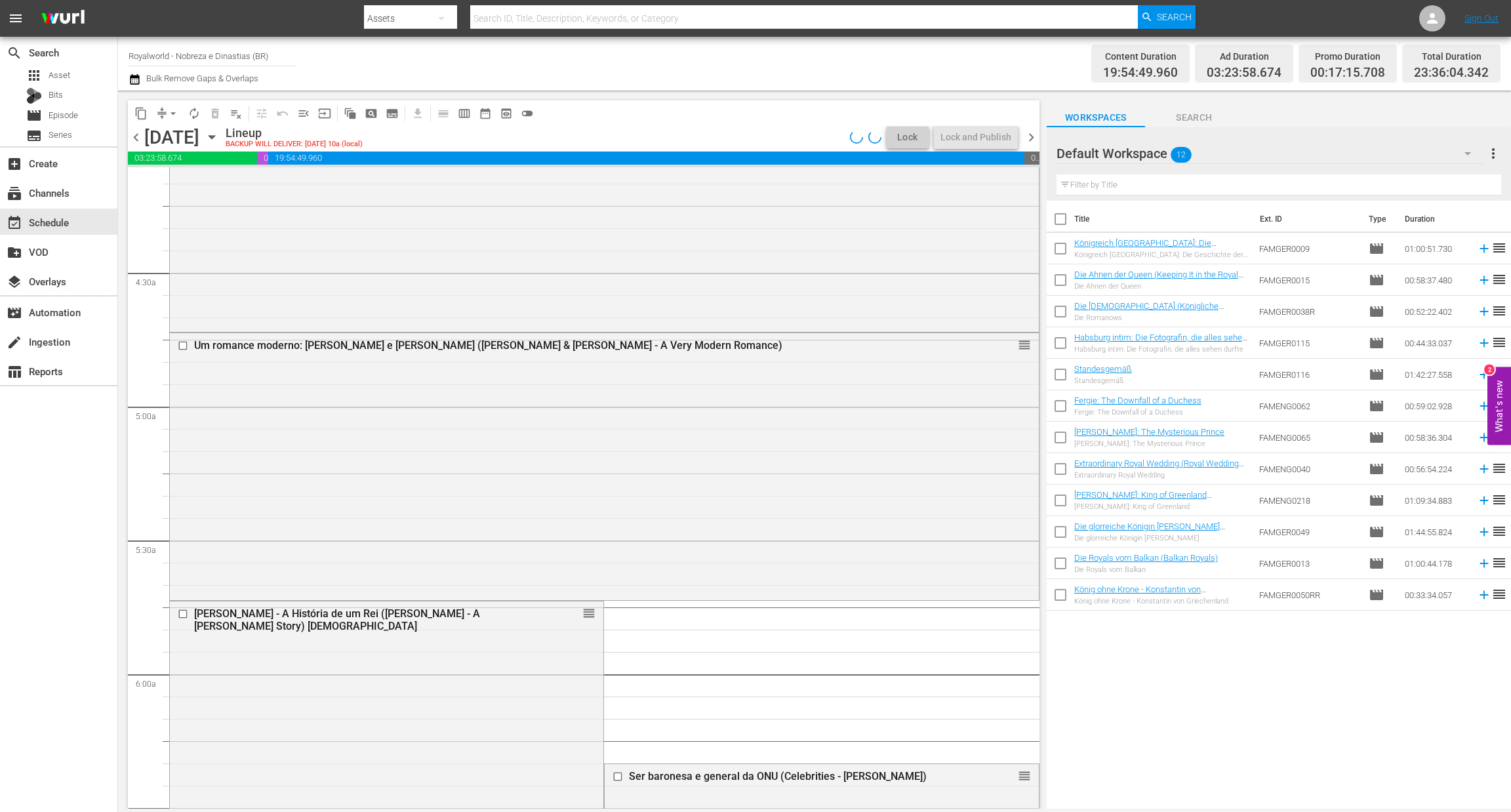
scroll to position [1107, 0]
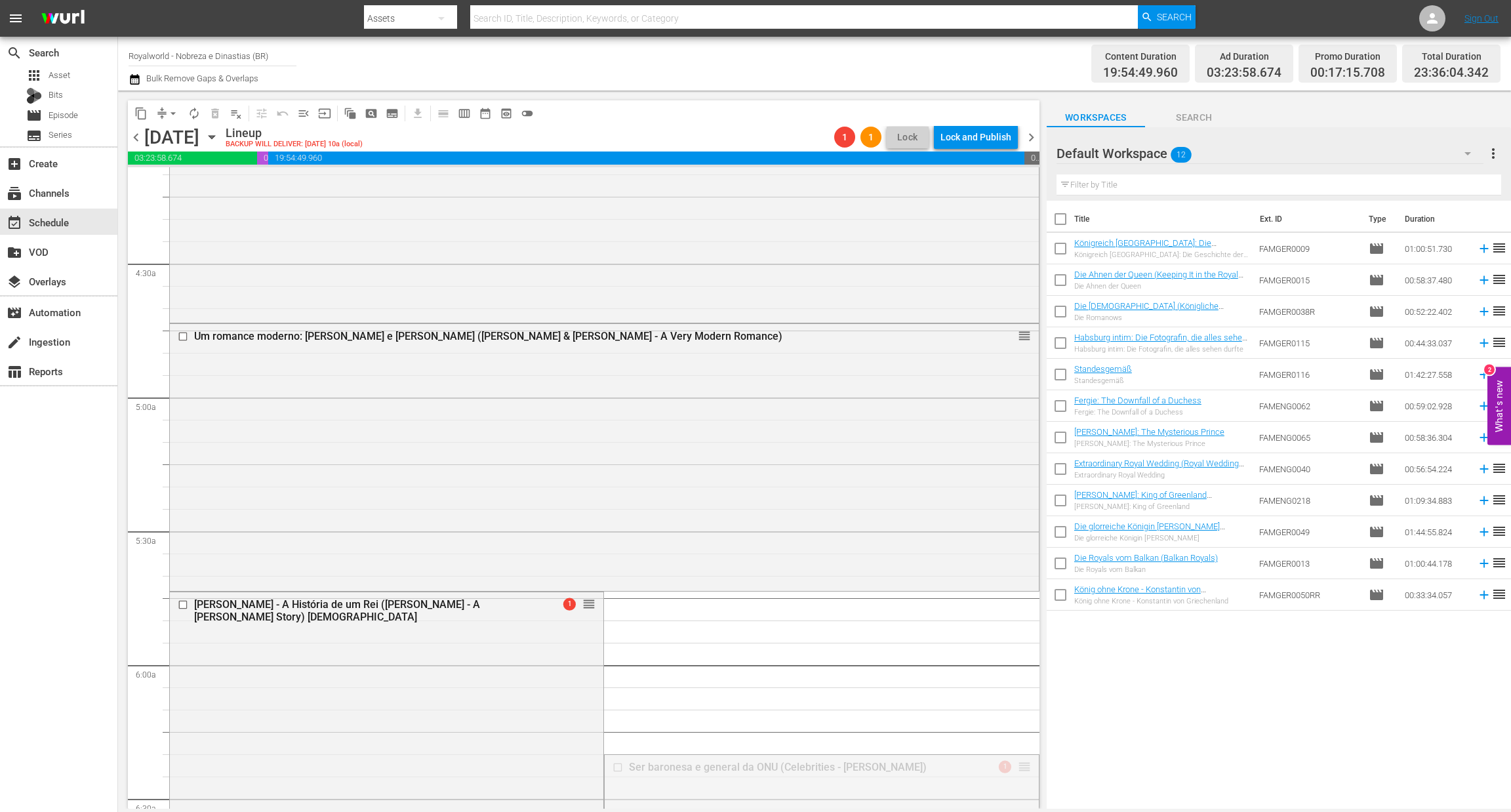
drag, startPoint x: 1011, startPoint y: 771, endPoint x: 872, endPoint y: 213, distance: 575.1
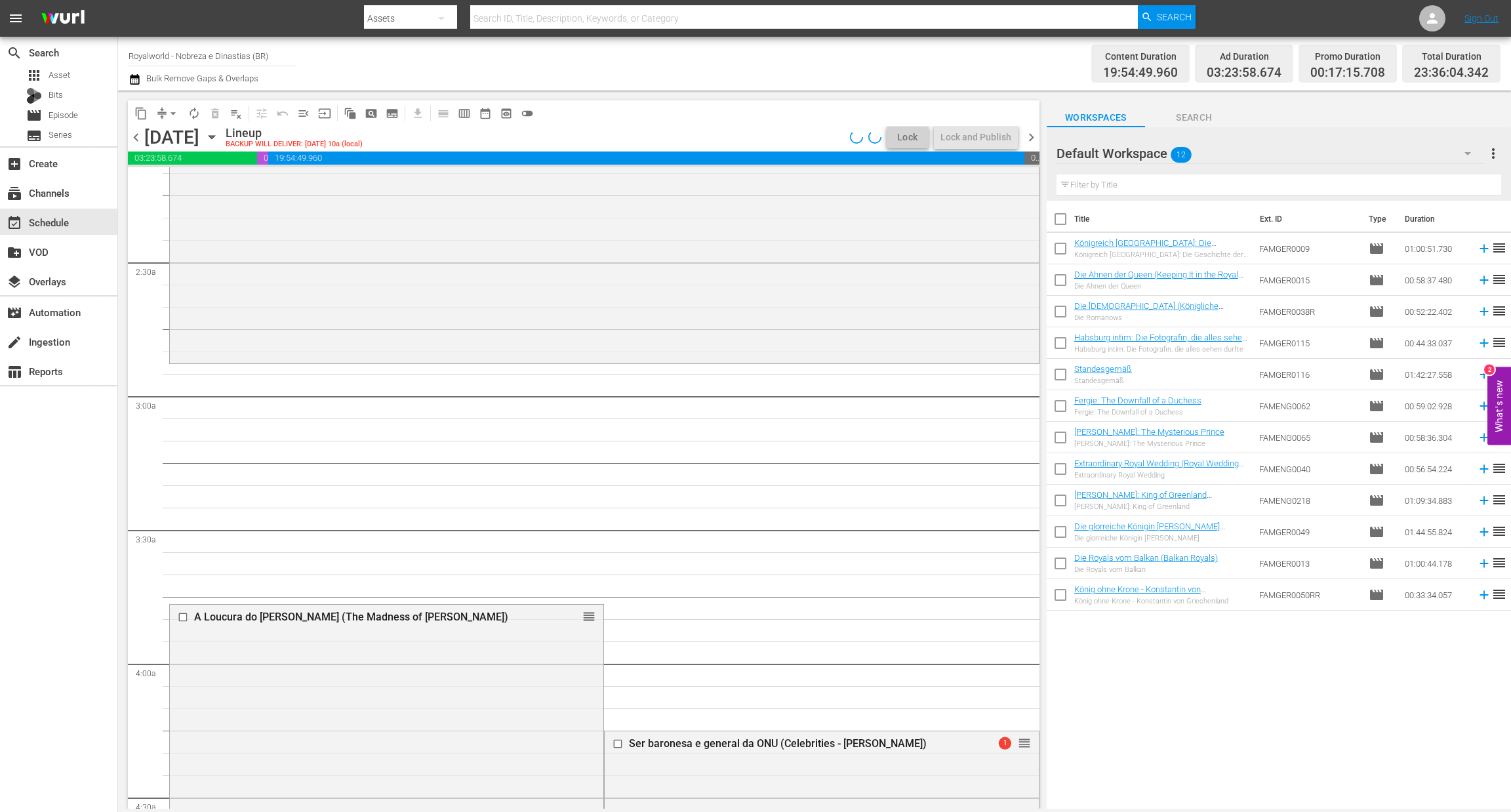
scroll to position [573, 0]
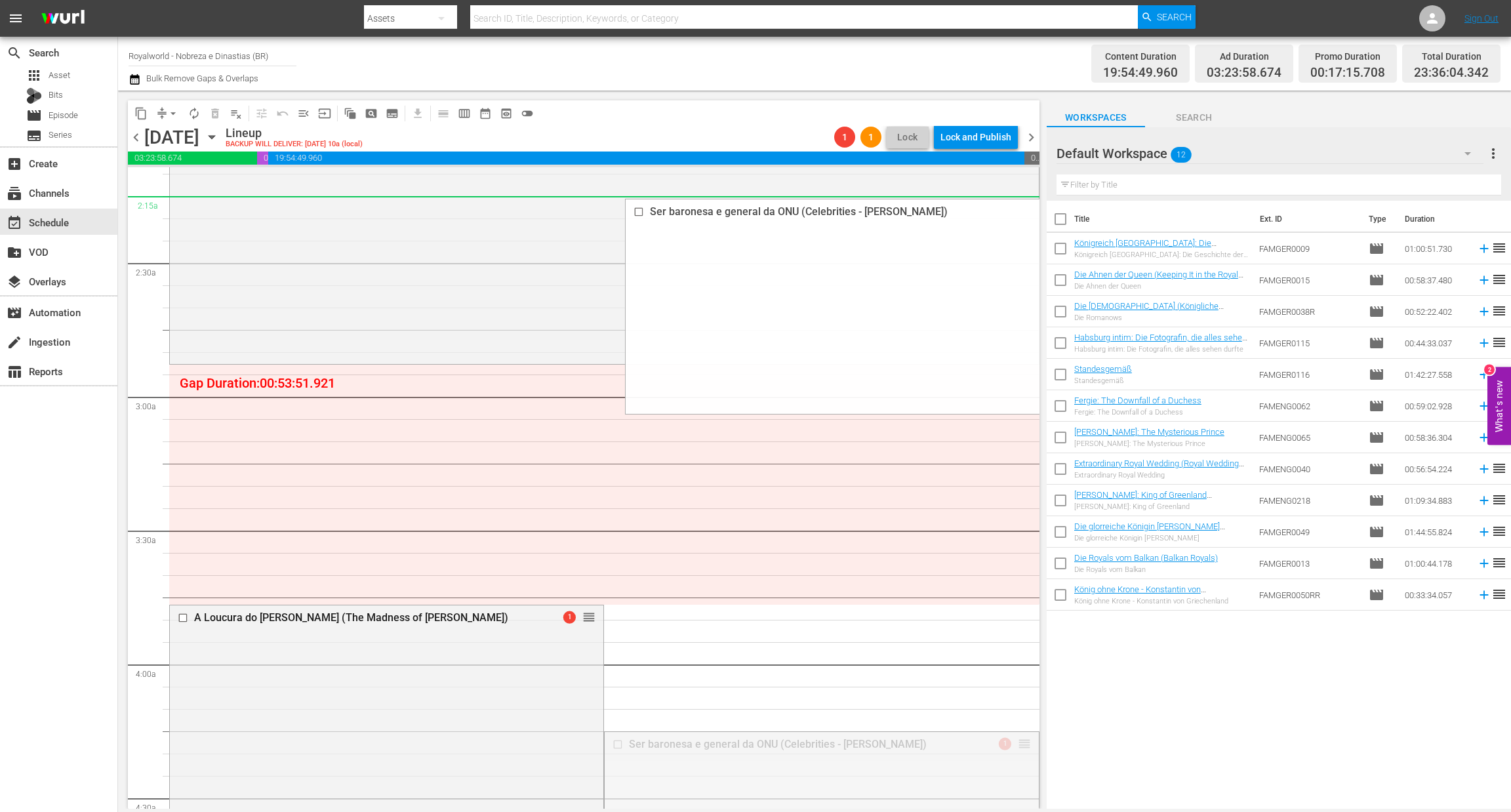
drag, startPoint x: 1011, startPoint y: 745, endPoint x: 904, endPoint y: 206, distance: 549.5
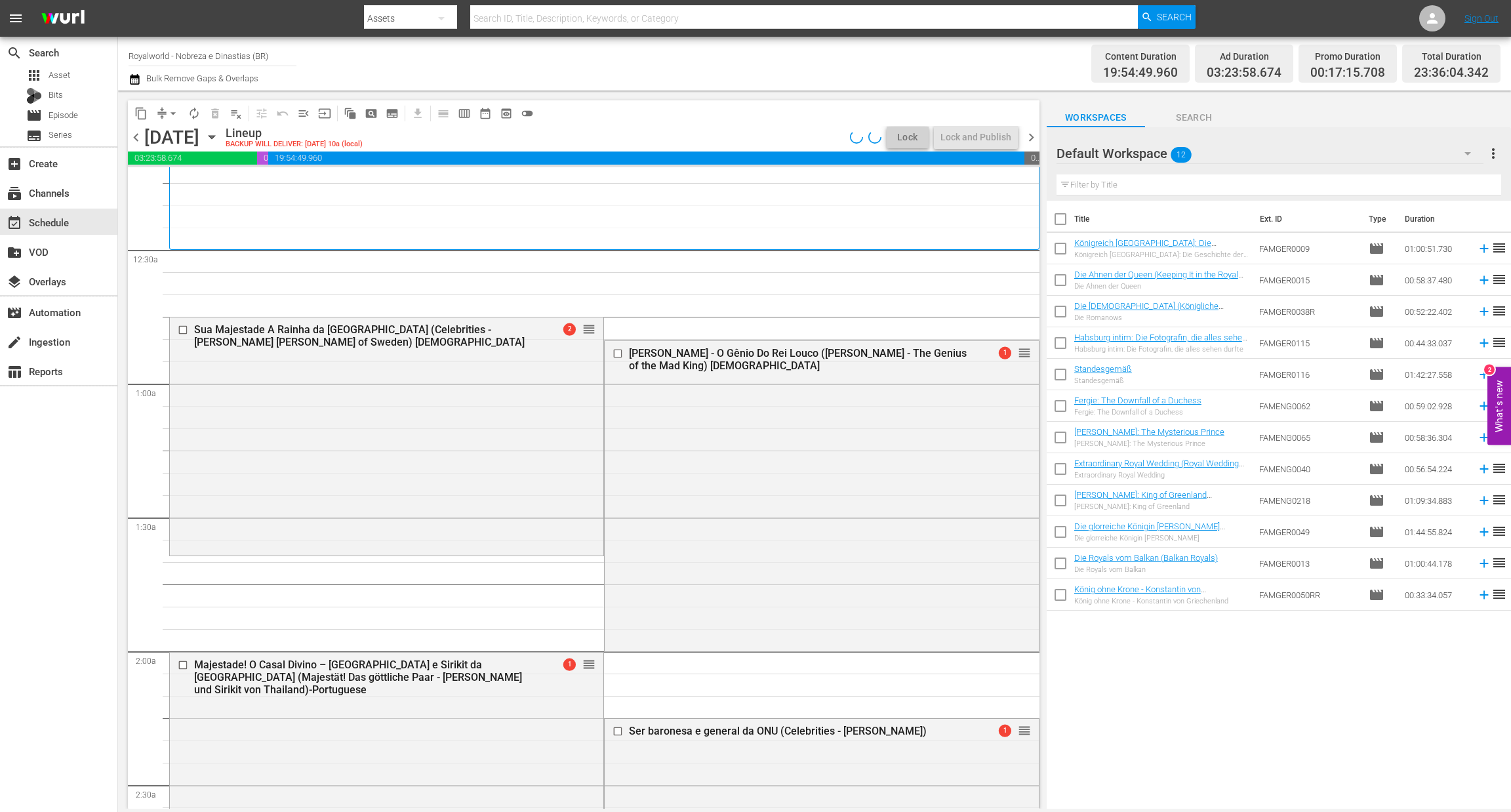
scroll to position [50, 0]
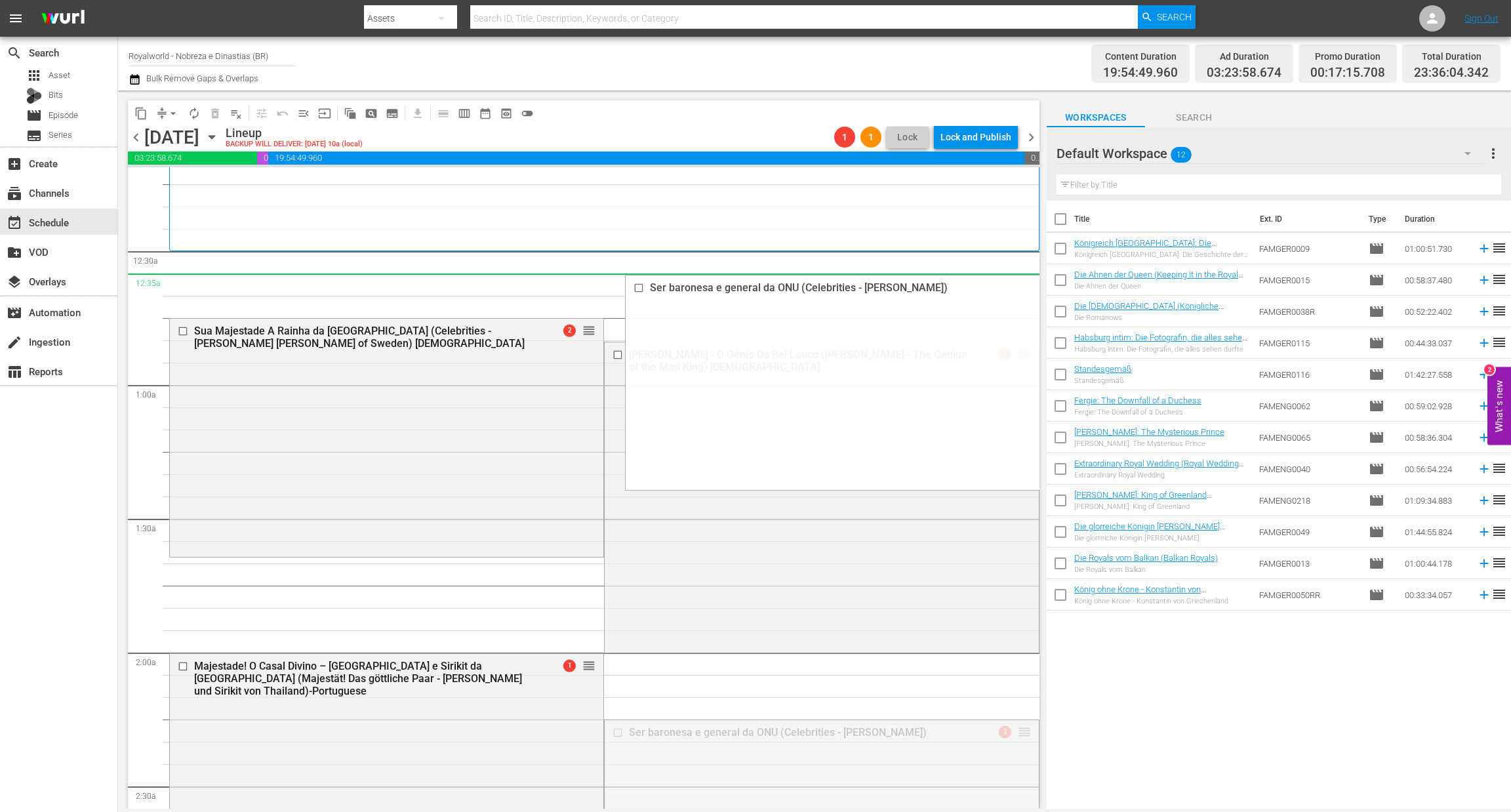
drag, startPoint x: 1007, startPoint y: 733, endPoint x: 933, endPoint y: 277, distance: 462.0
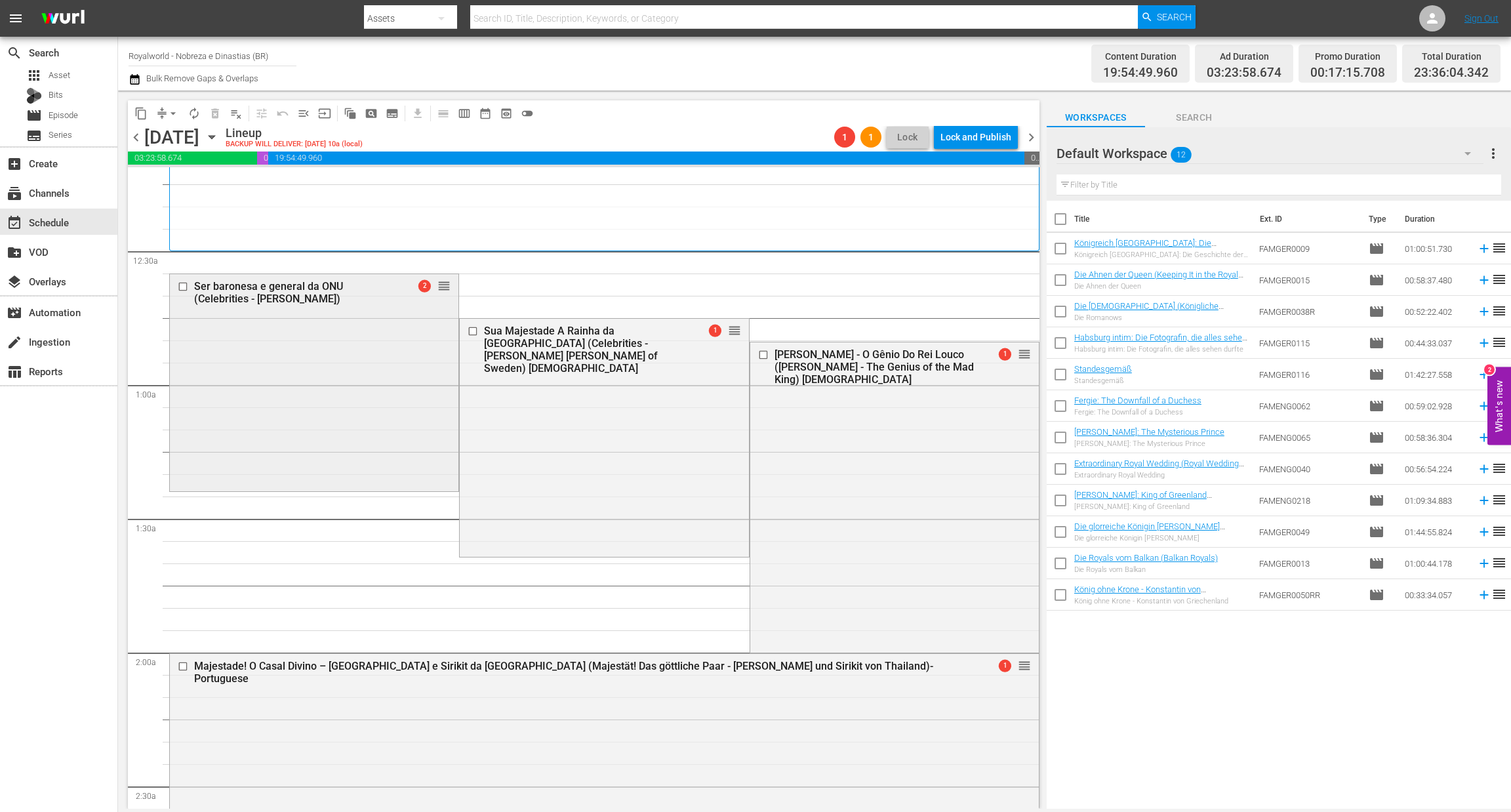
click at [293, 305] on div "Ser baronesa e general da ONU (Celebrities - Baroness Amos) 2 reorder" at bounding box center [314, 291] width 289 height 35
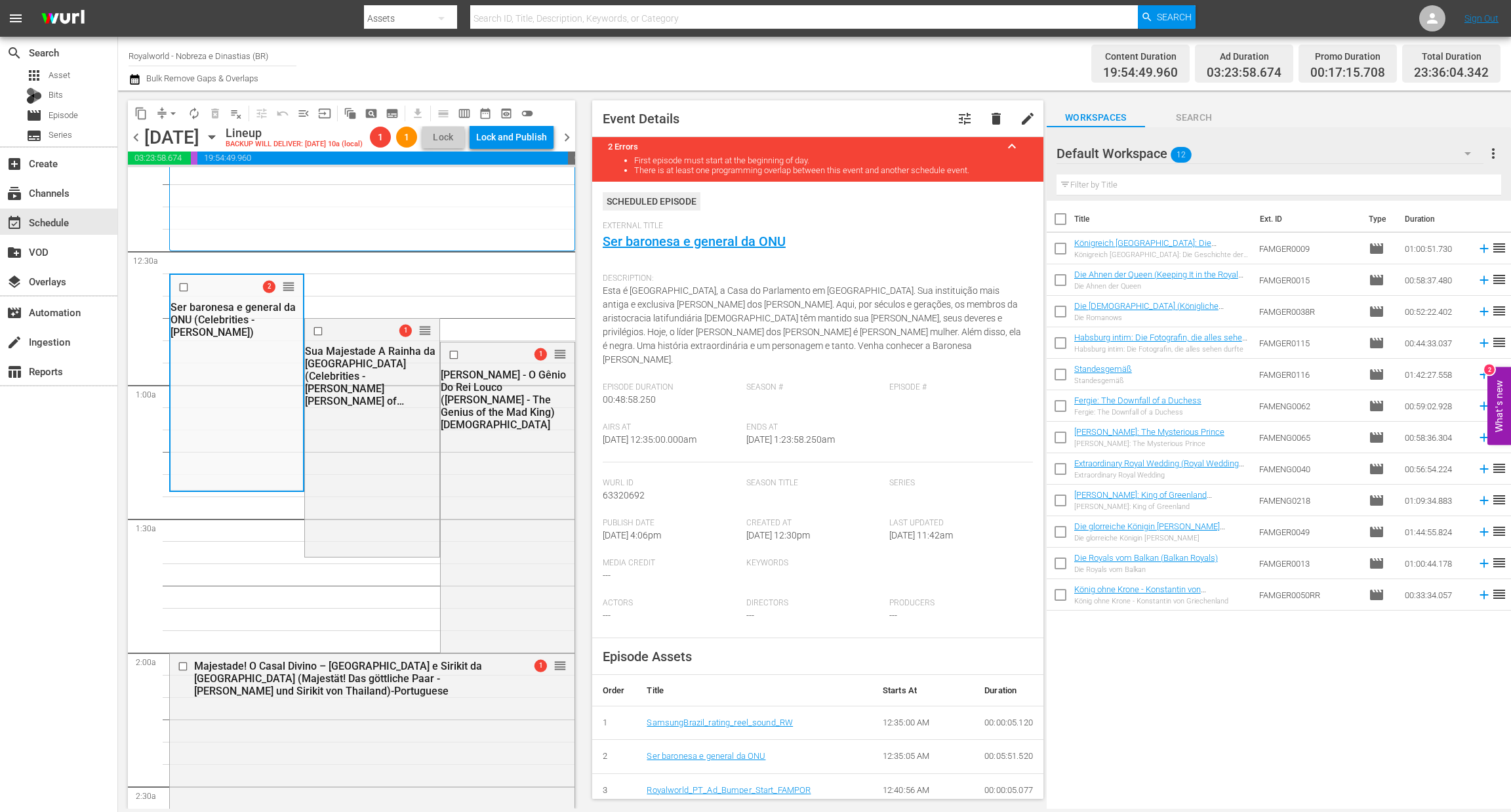
click at [347, 374] on div "Sua Majestade A Rainha da [GEOGRAPHIC_DATA] (Celebrities - [PERSON_NAME] [PERSO…" at bounding box center [370, 376] width 131 height 62
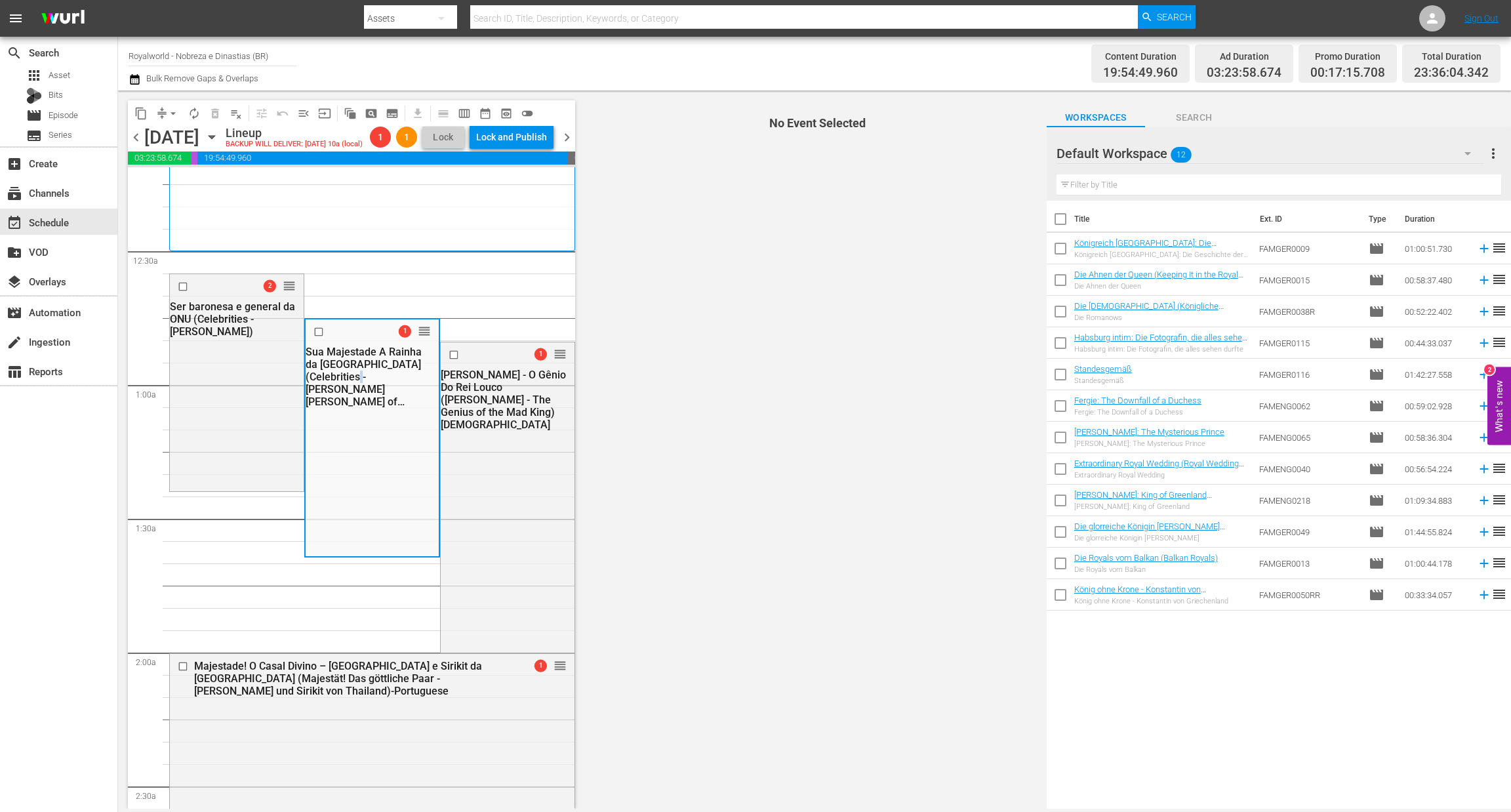
click at [347, 374] on div "Sua Majestade A Rainha da [GEOGRAPHIC_DATA] (Celebrities - [PERSON_NAME] [PERSO…" at bounding box center [370, 377] width 130 height 62
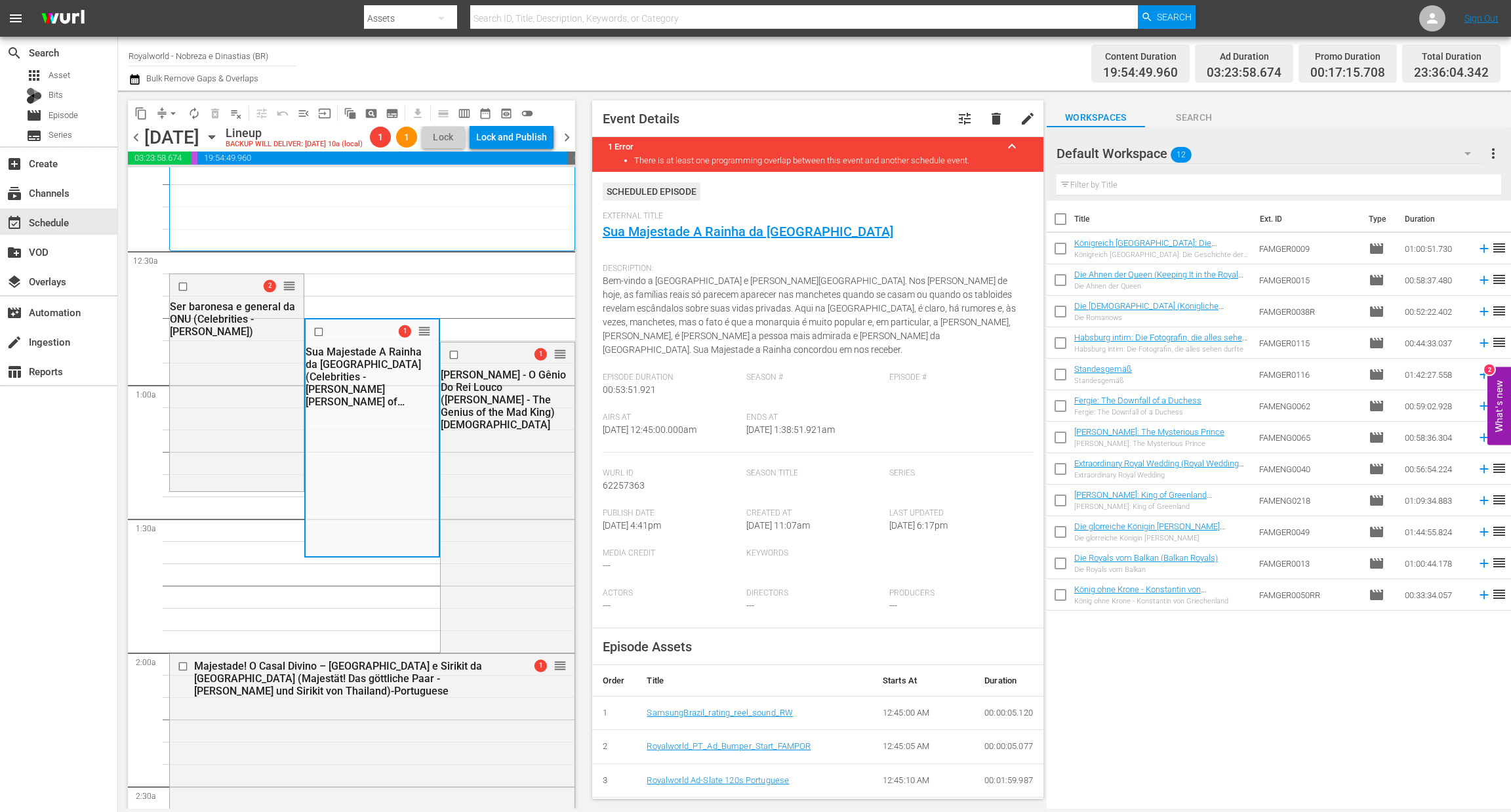
click at [479, 387] on div "[PERSON_NAME] - O Gênio Do Rei Louco ([PERSON_NAME] - The Genius of the Mad Kin…" at bounding box center [506, 400] width 131 height 62
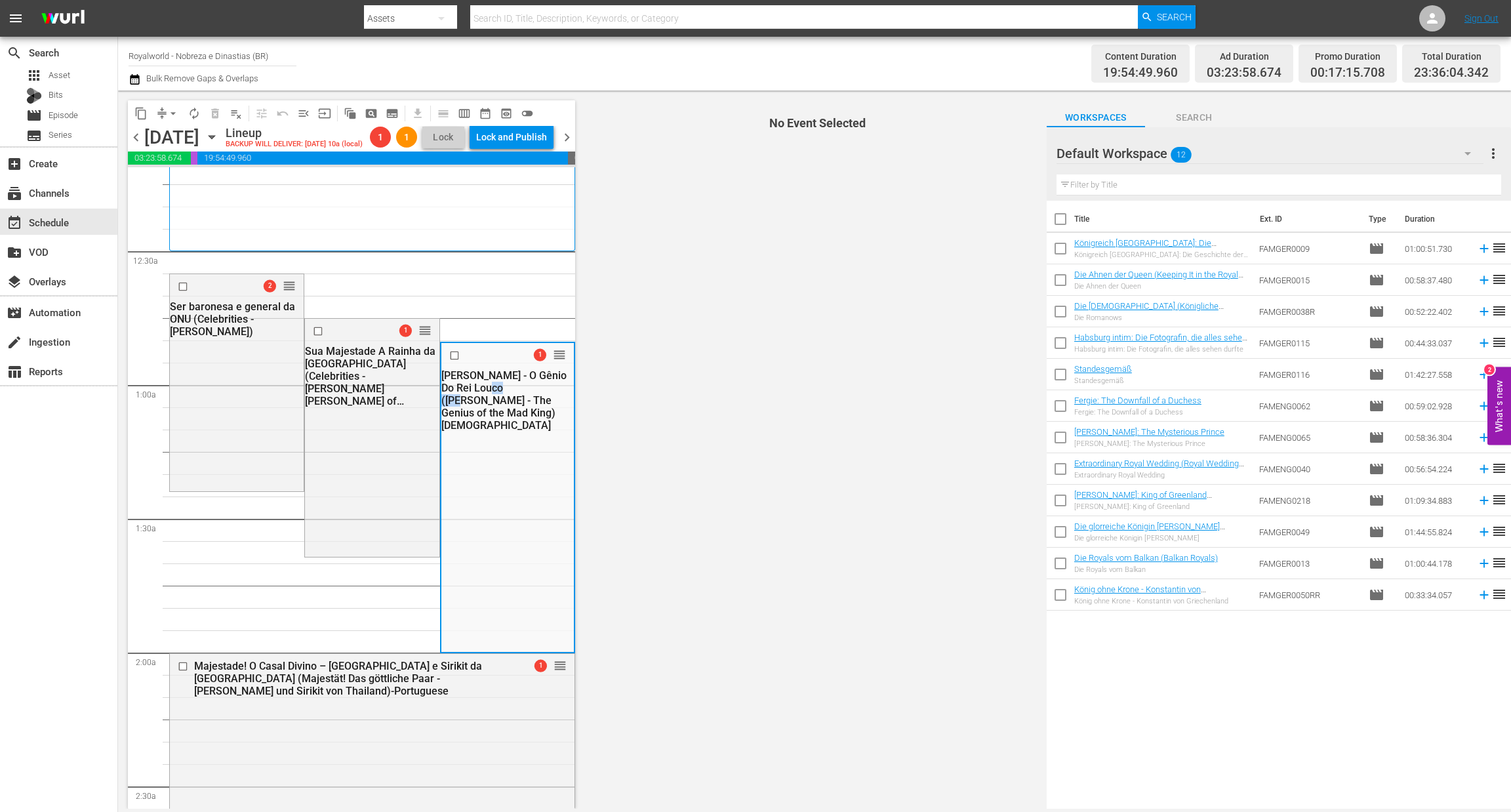
click at [479, 387] on div "[PERSON_NAME] - O Gênio Do Rei Louco ([PERSON_NAME] - The Genius of the Mad Kin…" at bounding box center [506, 401] width 130 height 62
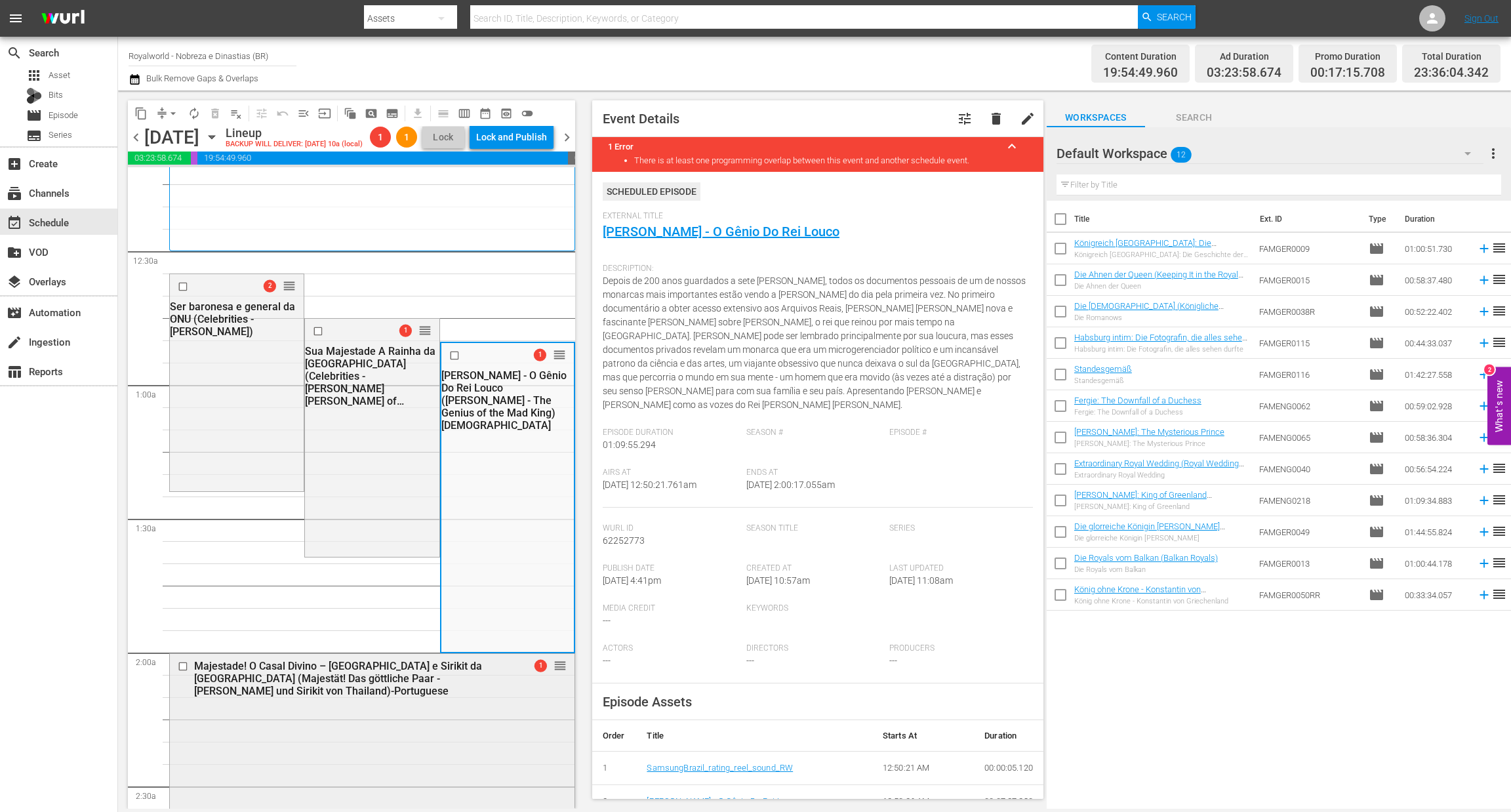
click at [237, 701] on div "Majestade! O Casal Divino – Bhumibol e Sirikit da Tailândia (Majestät! Das gött…" at bounding box center [371, 677] width 405 height 48
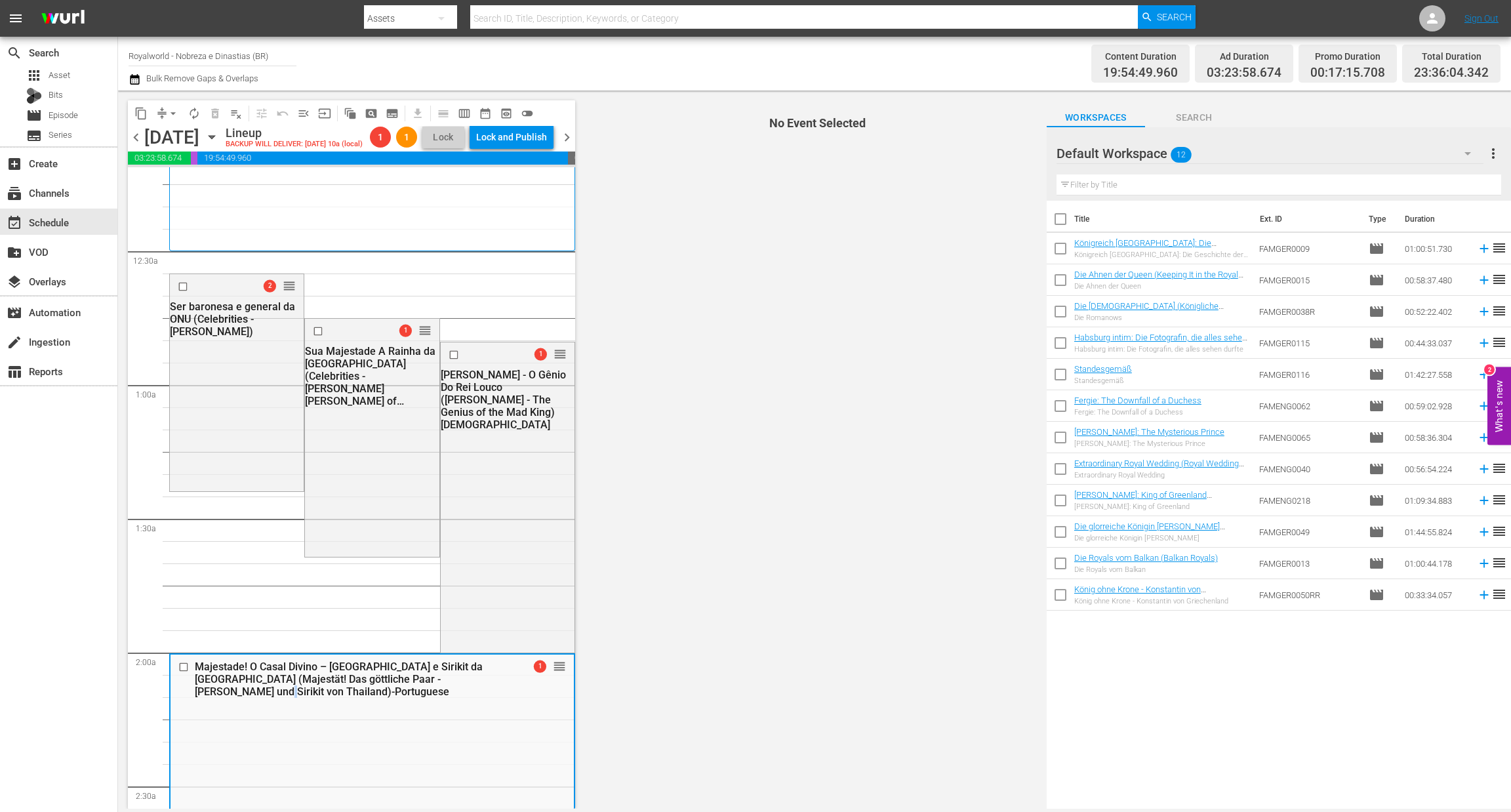
click at [237, 701] on div "Majestade! O Casal Divino – Bhumibol e Sirikit da Tailândia (Majestät! Das gött…" at bounding box center [372, 678] width 404 height 48
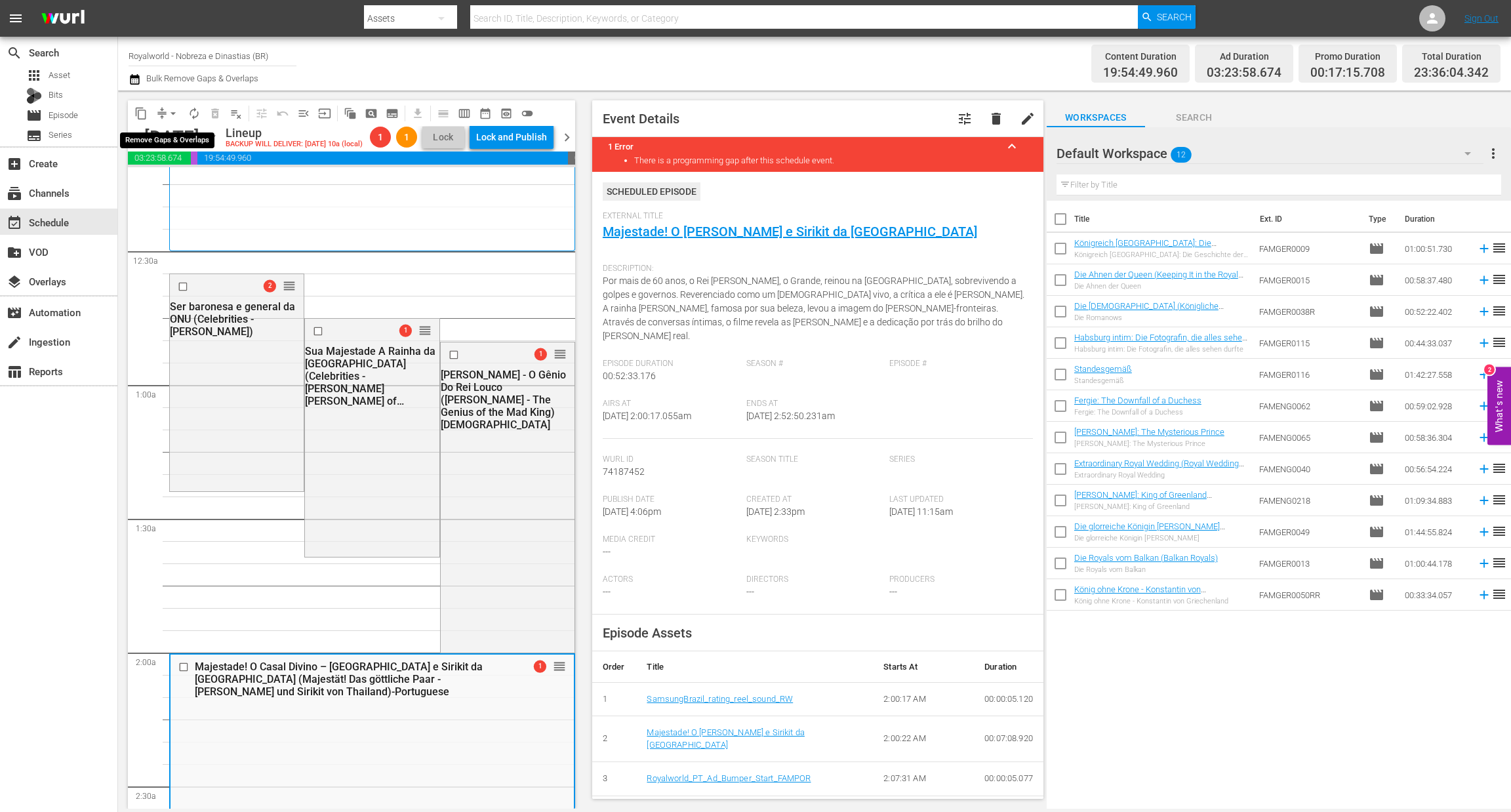
click at [172, 114] on span "arrow_drop_down" at bounding box center [173, 113] width 13 height 13
click at [179, 187] on li "Align to End of Previous Day" at bounding box center [174, 182] width 137 height 21
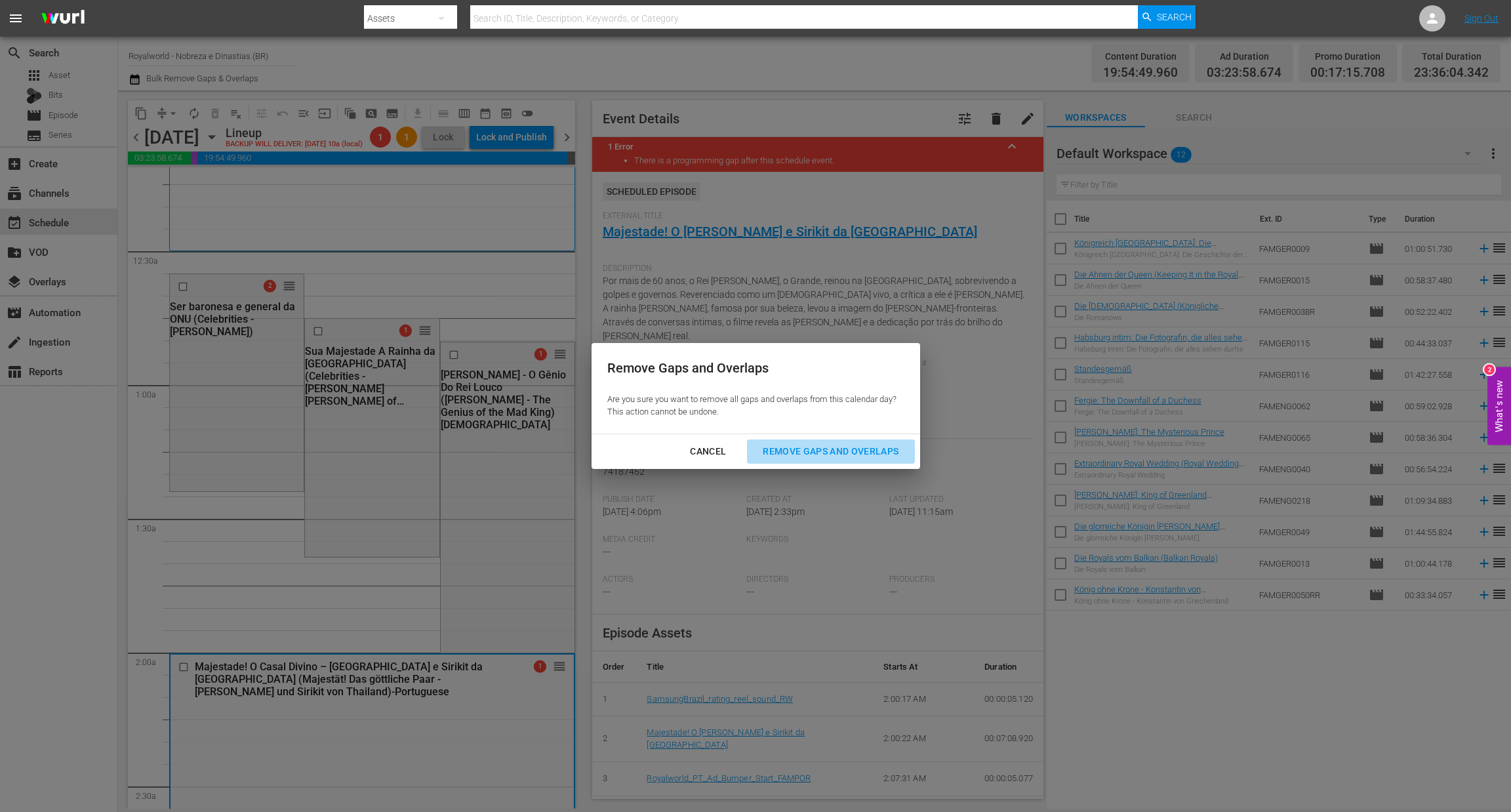
click at [822, 450] on div "Remove Gaps and Overlaps" at bounding box center [831, 451] width 157 height 17
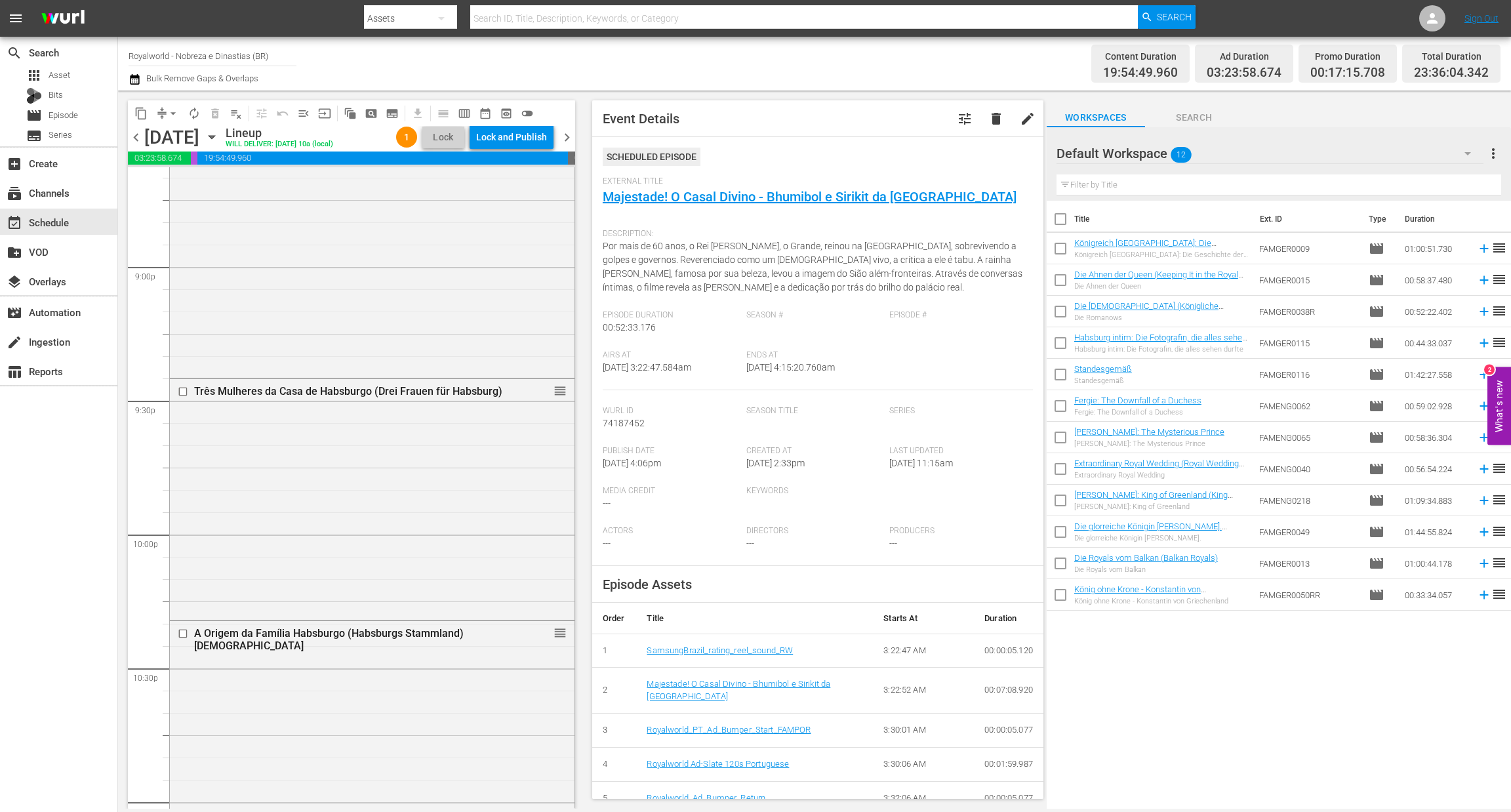
scroll to position [5807, 0]
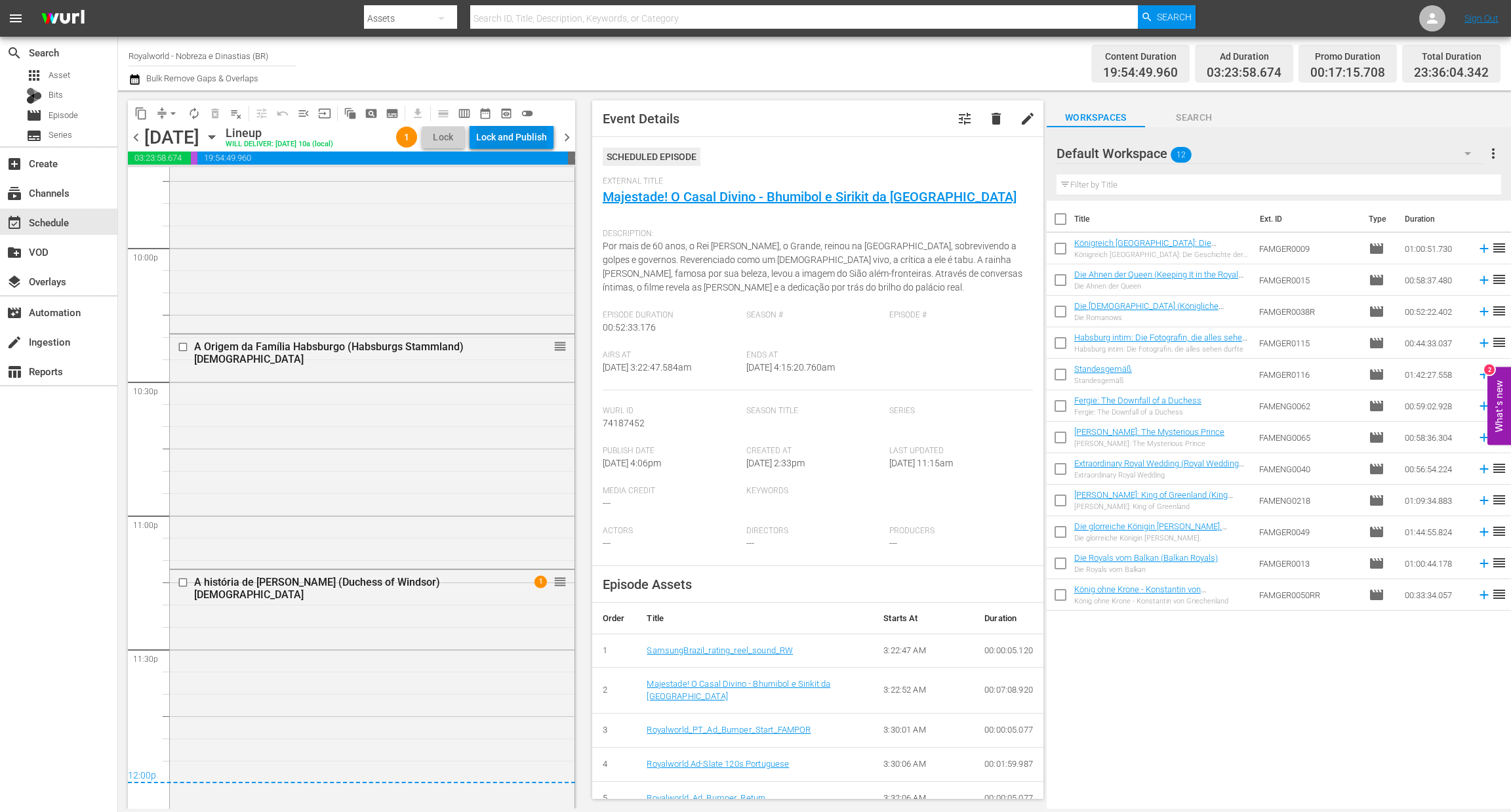
click at [521, 128] on div "Lock and Publish" at bounding box center [511, 137] width 71 height 23
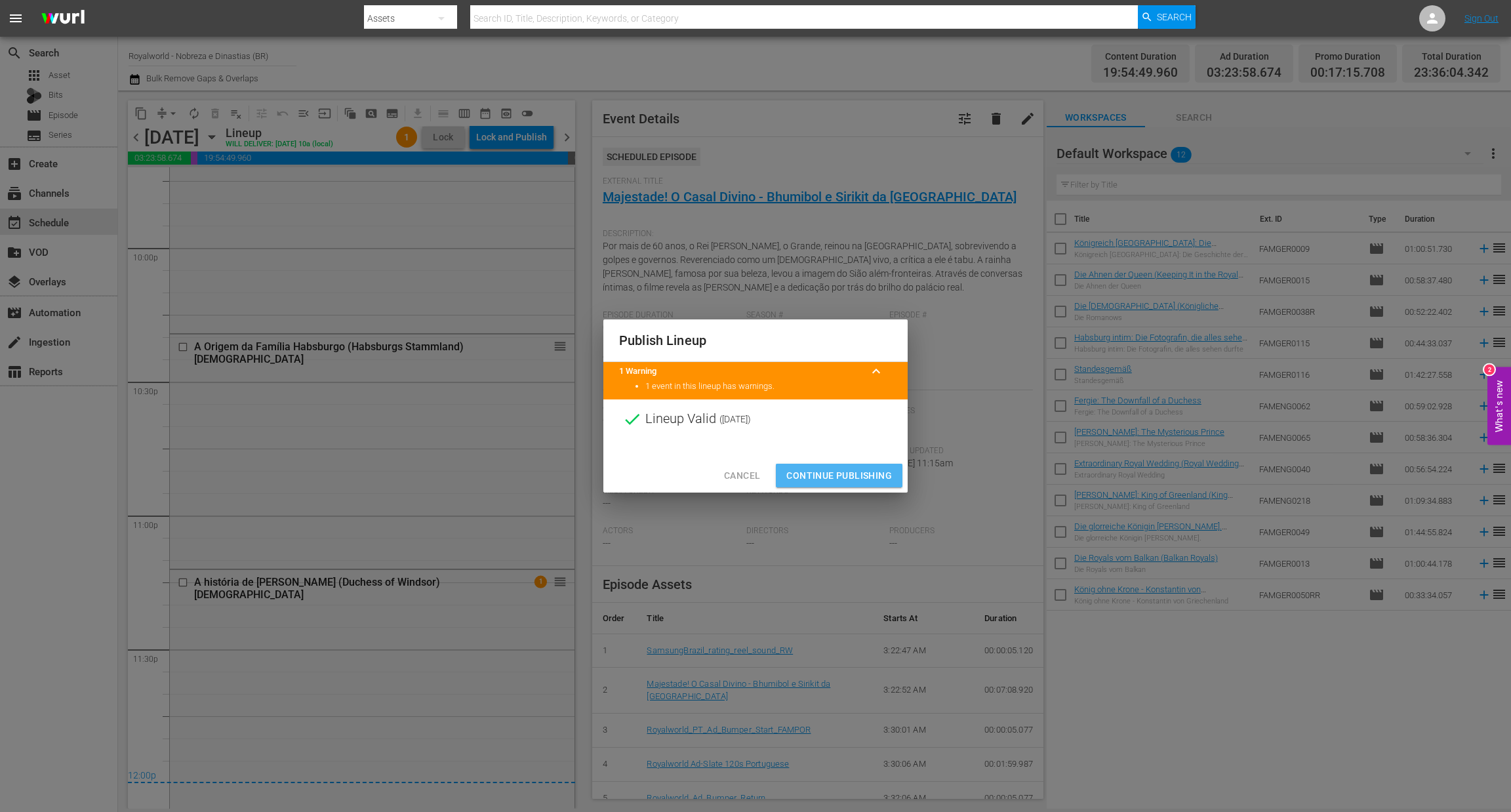
click at [833, 468] on span "Continue Publishing" at bounding box center [839, 476] width 105 height 17
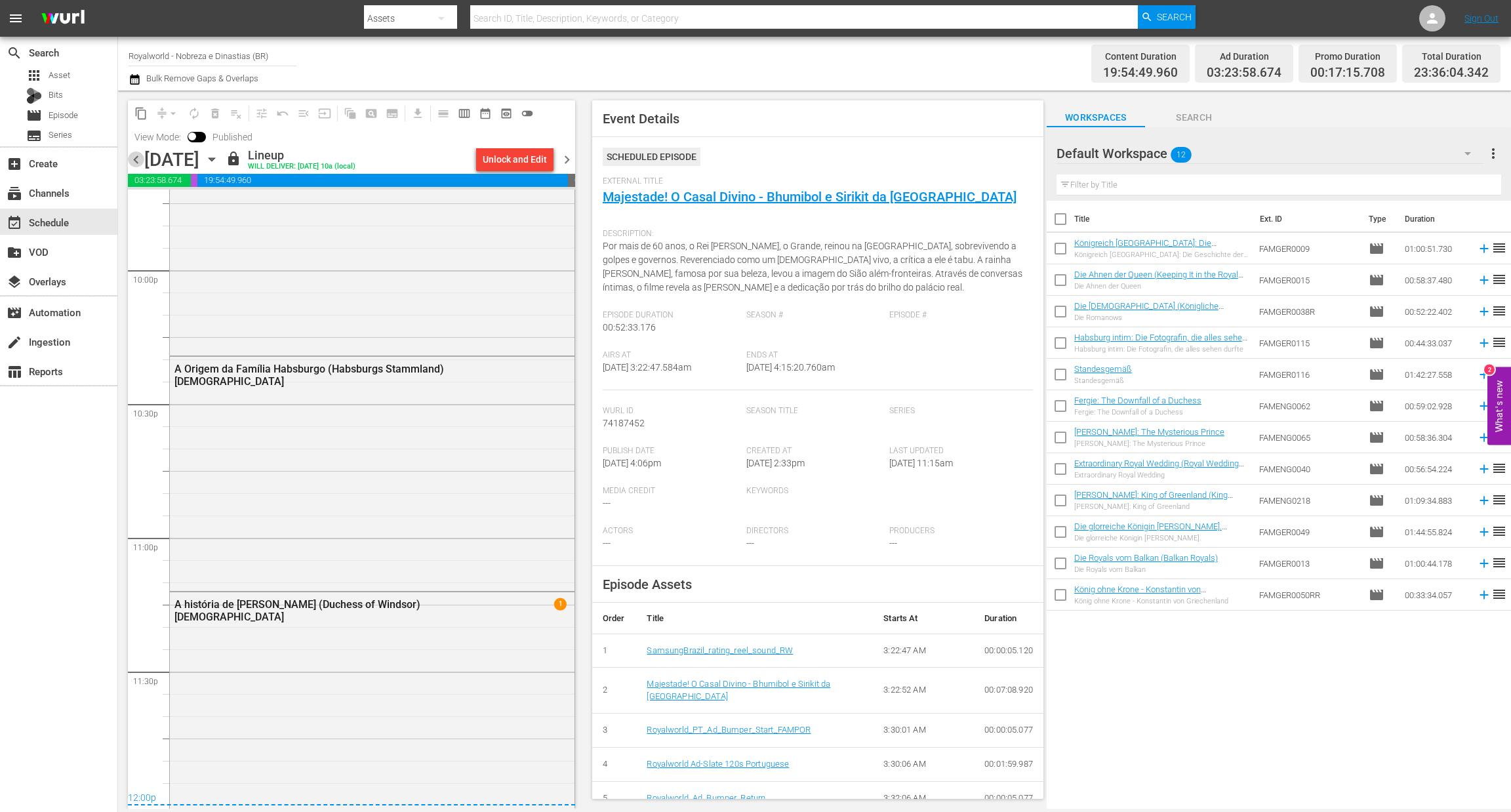
click at [129, 160] on span "chevron_left" at bounding box center [136, 159] width 17 height 17
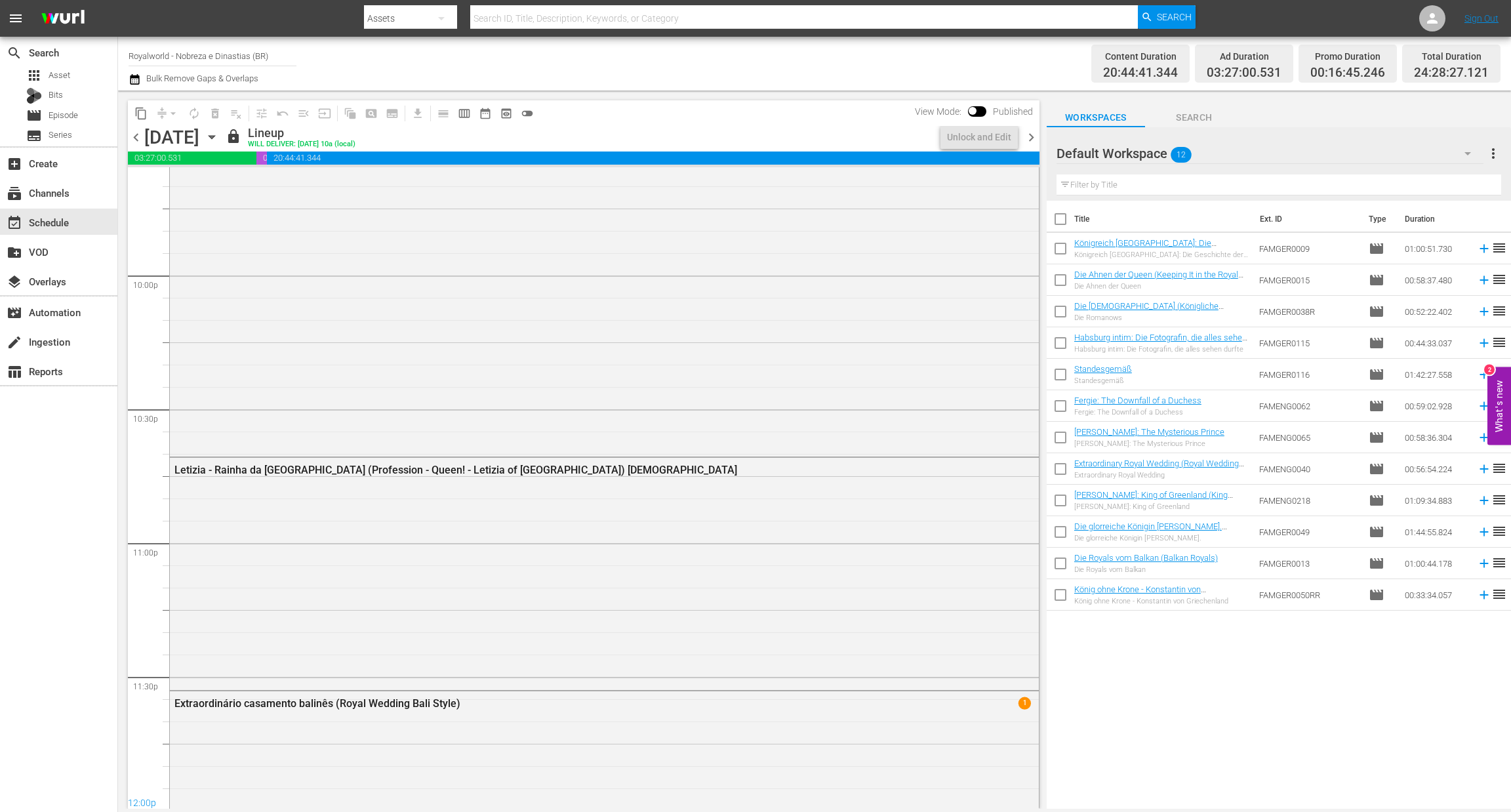
scroll to position [5740, 0]
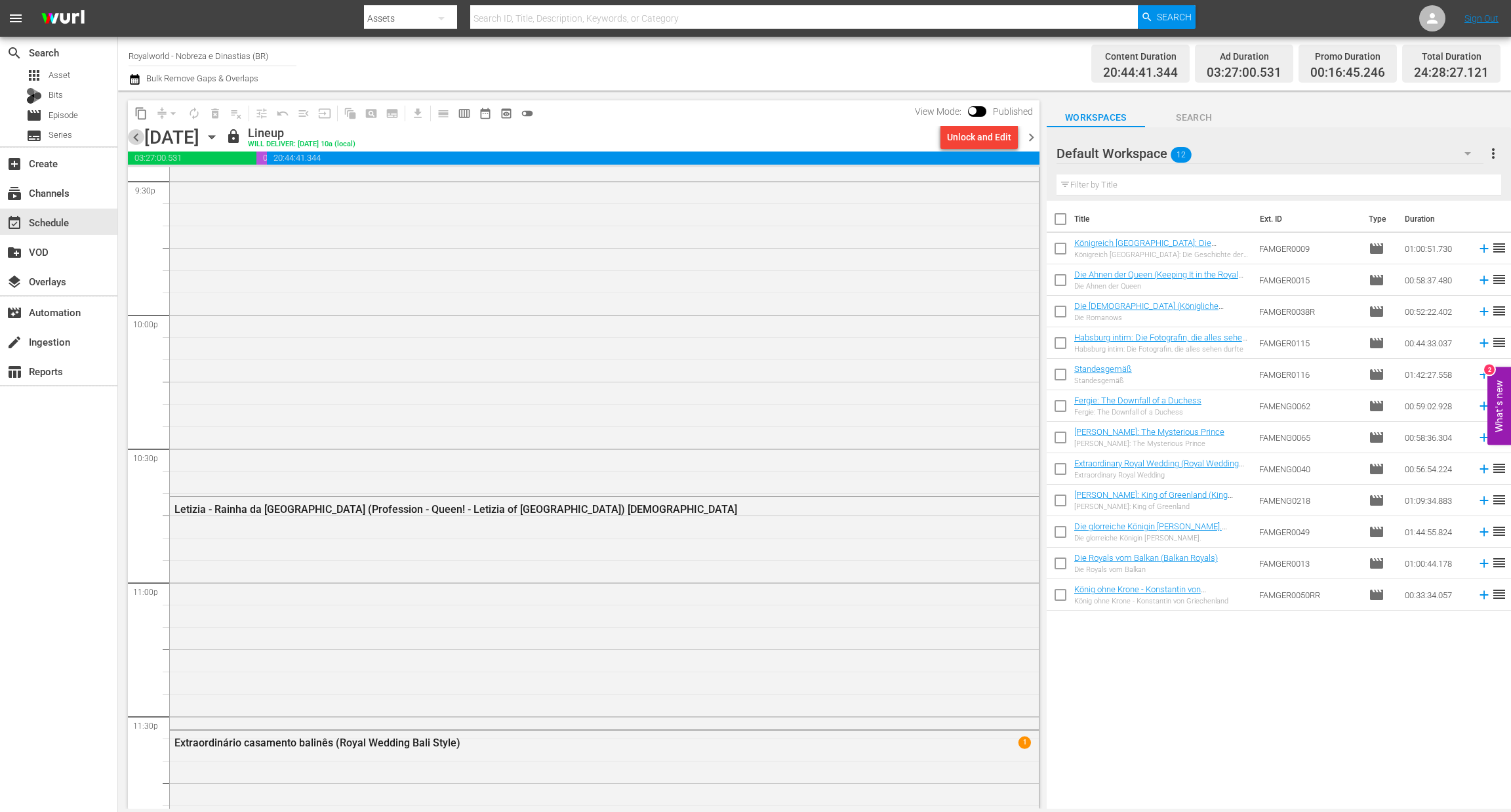
click at [134, 135] on span "chevron_left" at bounding box center [136, 137] width 17 height 17
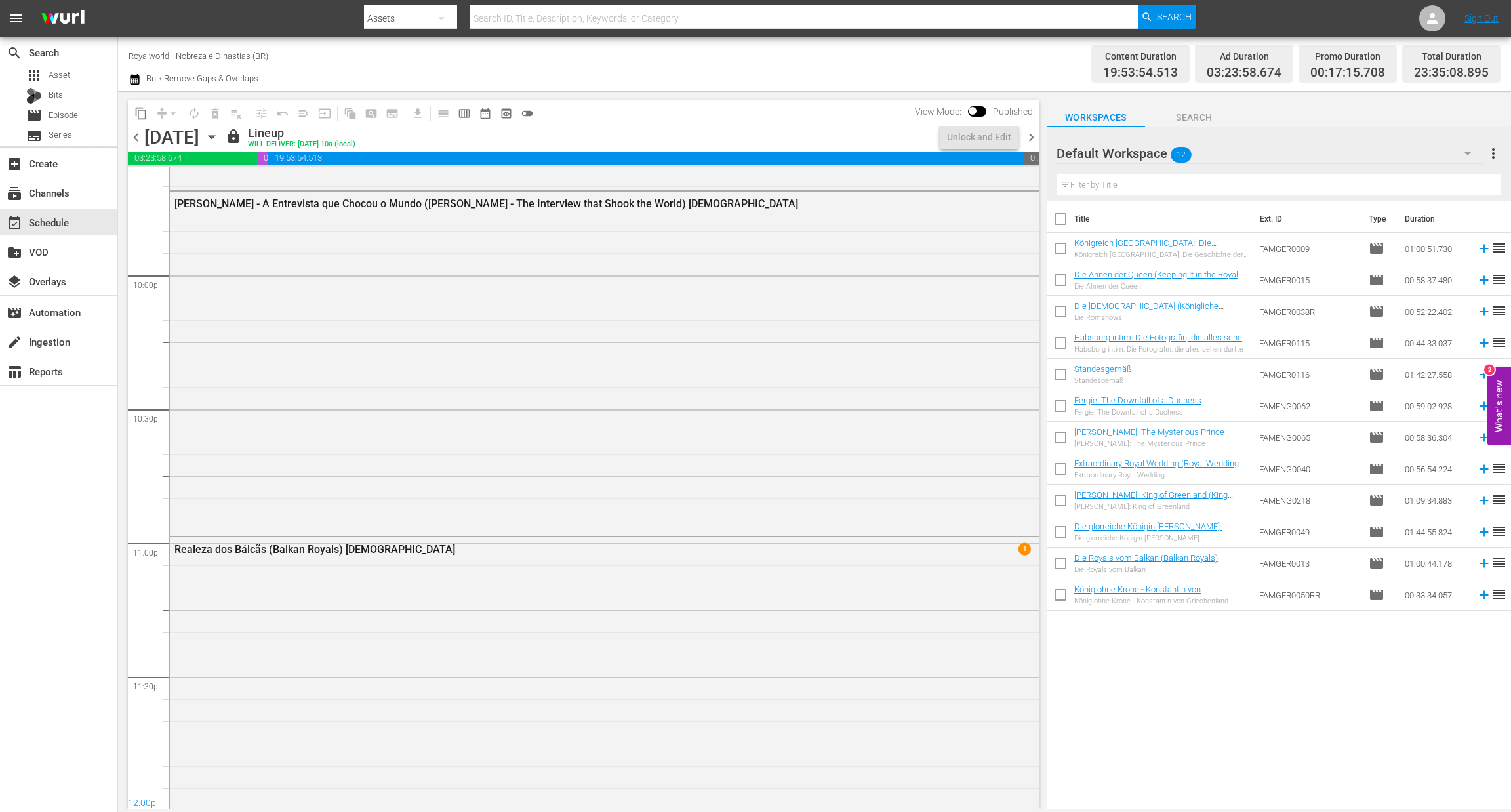
scroll to position [5785, 0]
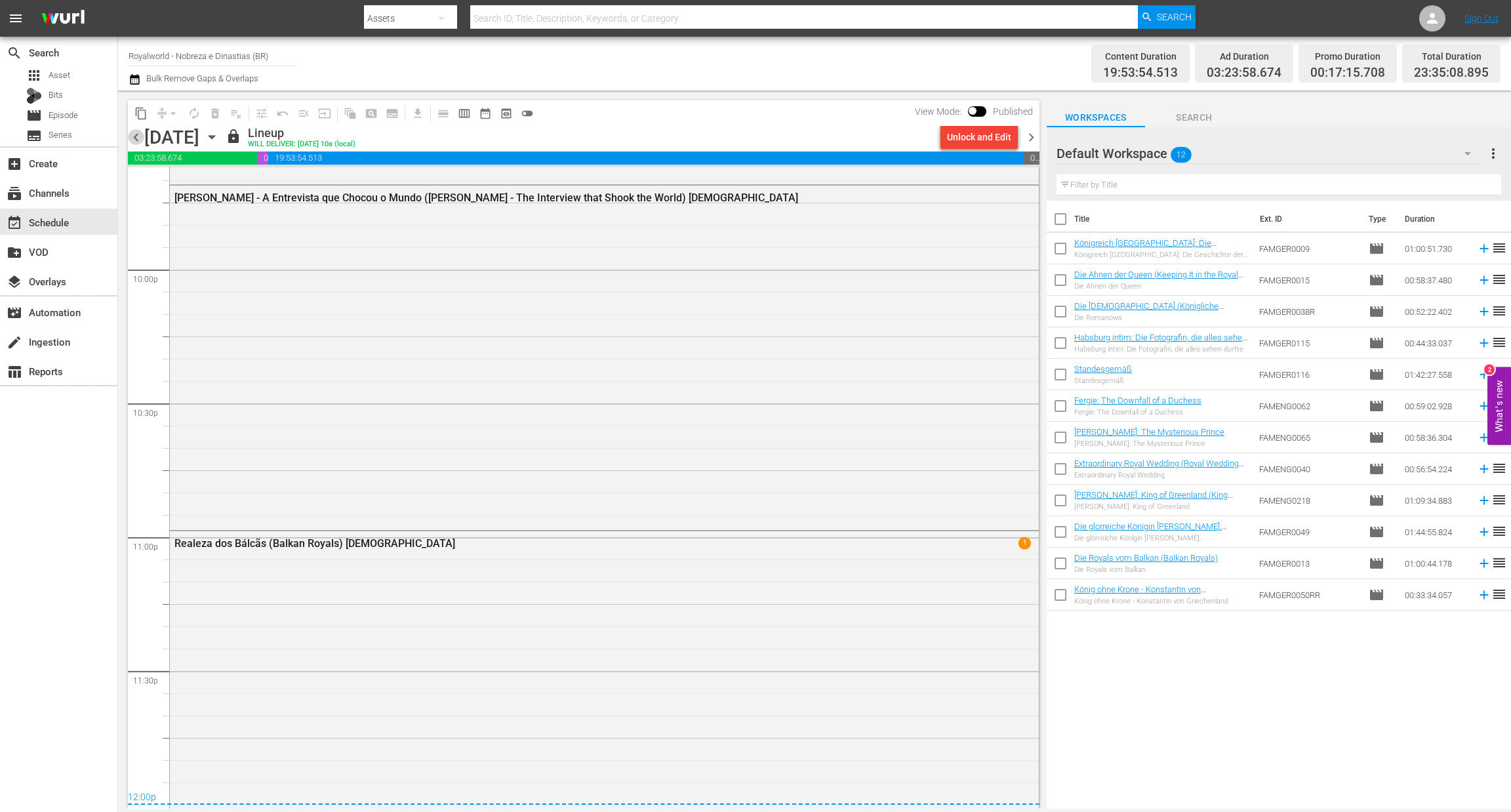
click at [134, 135] on span "chevron_left" at bounding box center [136, 137] width 17 height 17
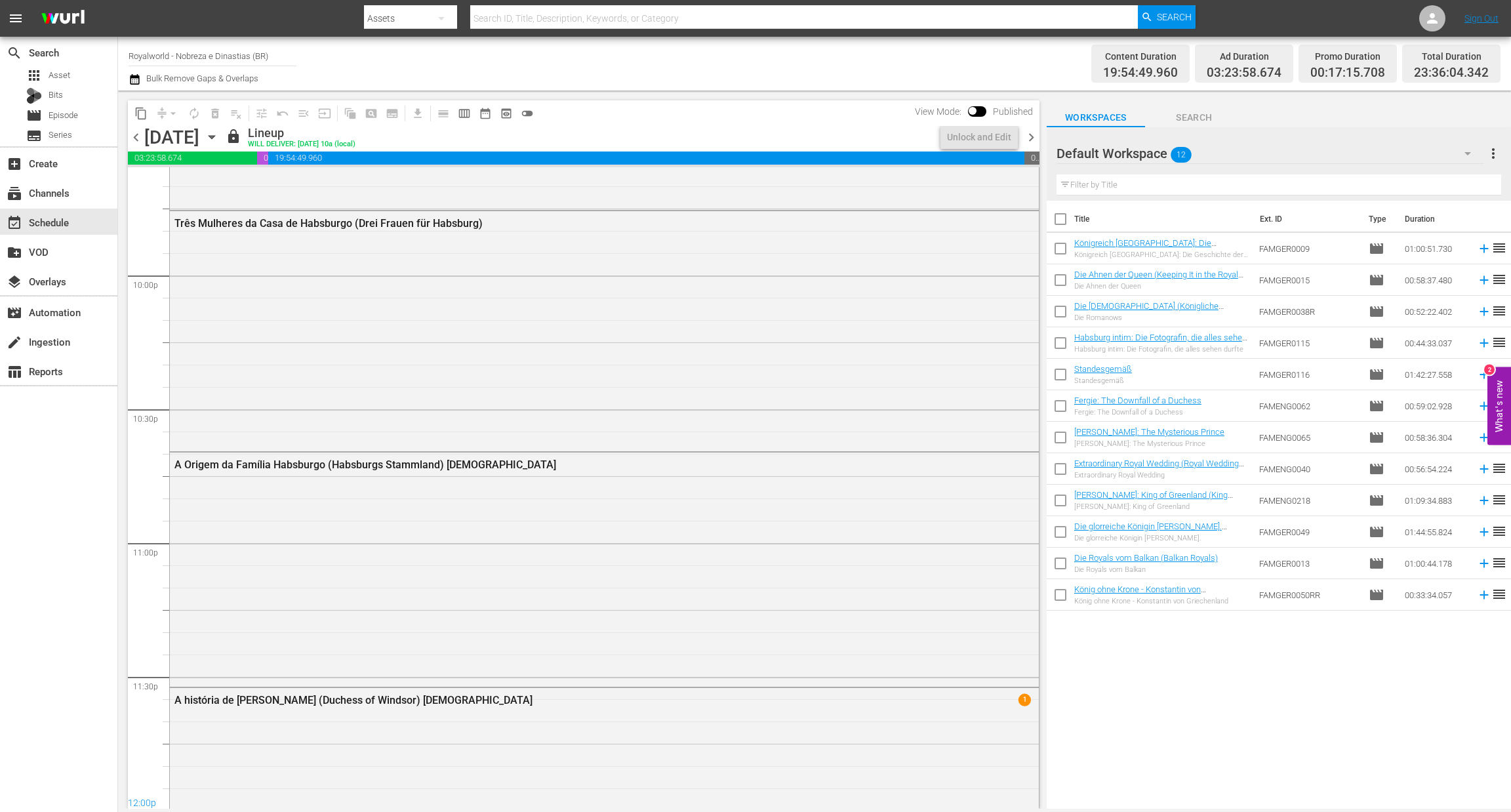
scroll to position [5785, 0]
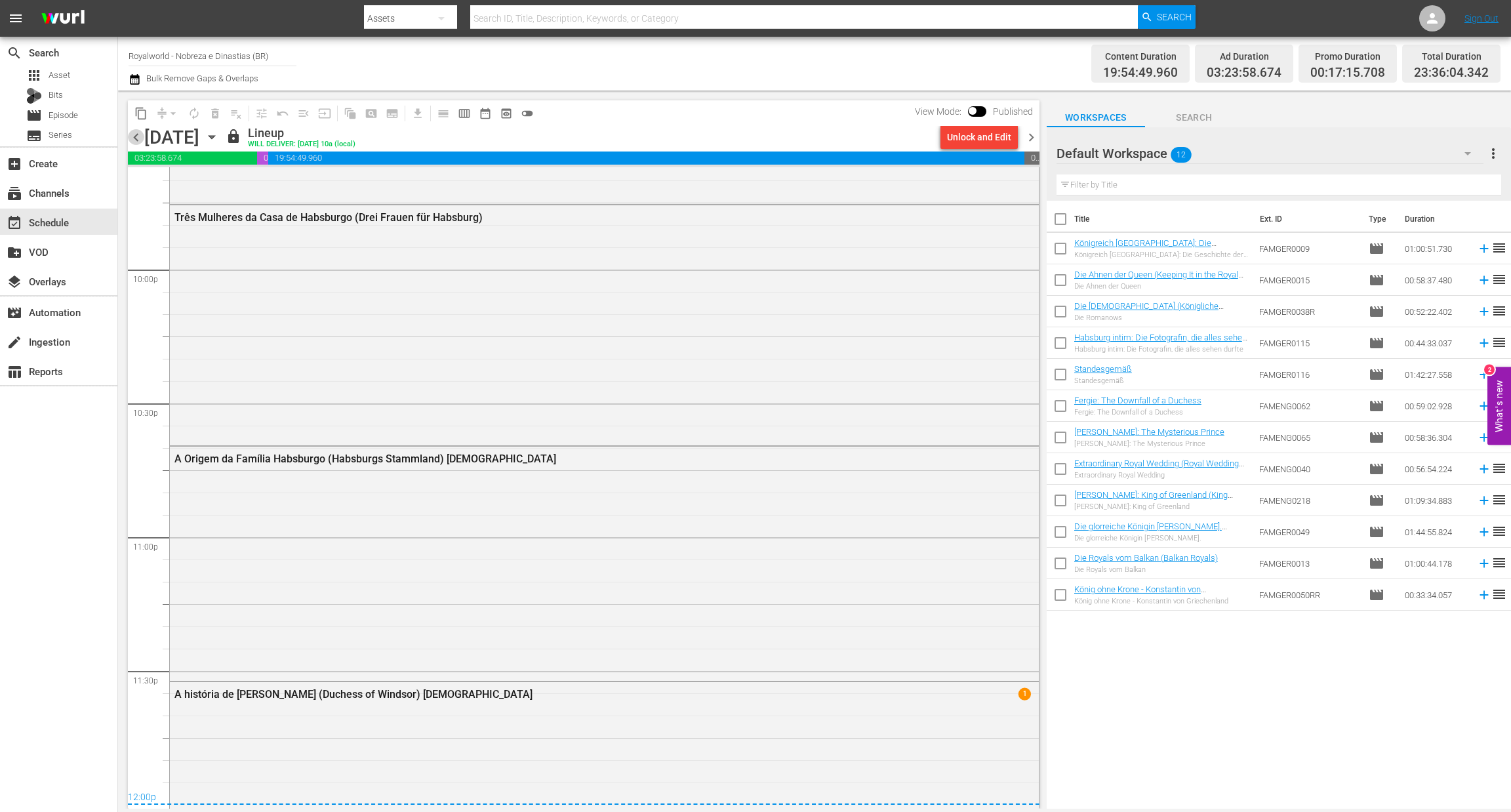
click at [134, 135] on span "chevron_left" at bounding box center [136, 137] width 17 height 17
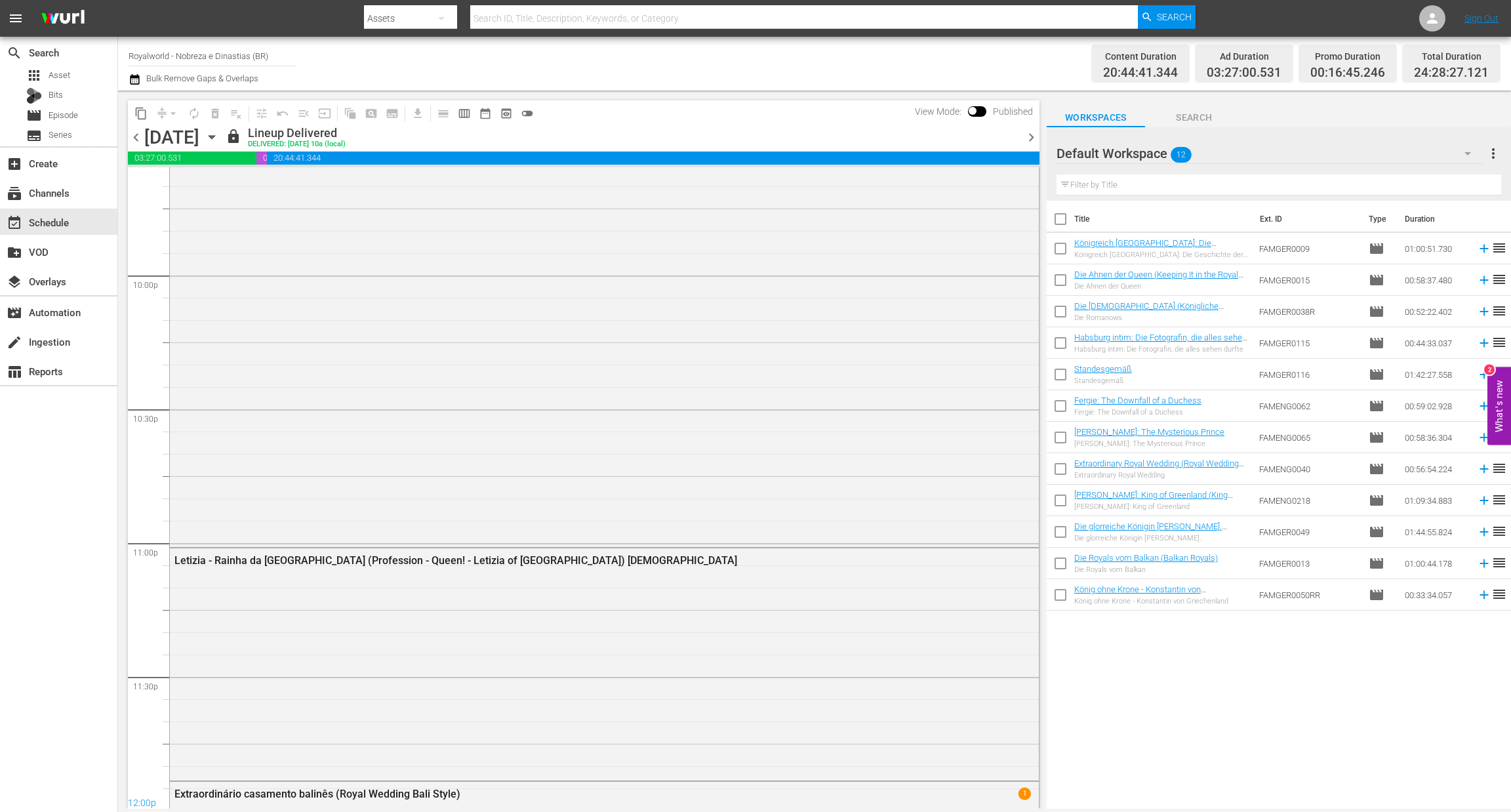
scroll to position [5740, 0]
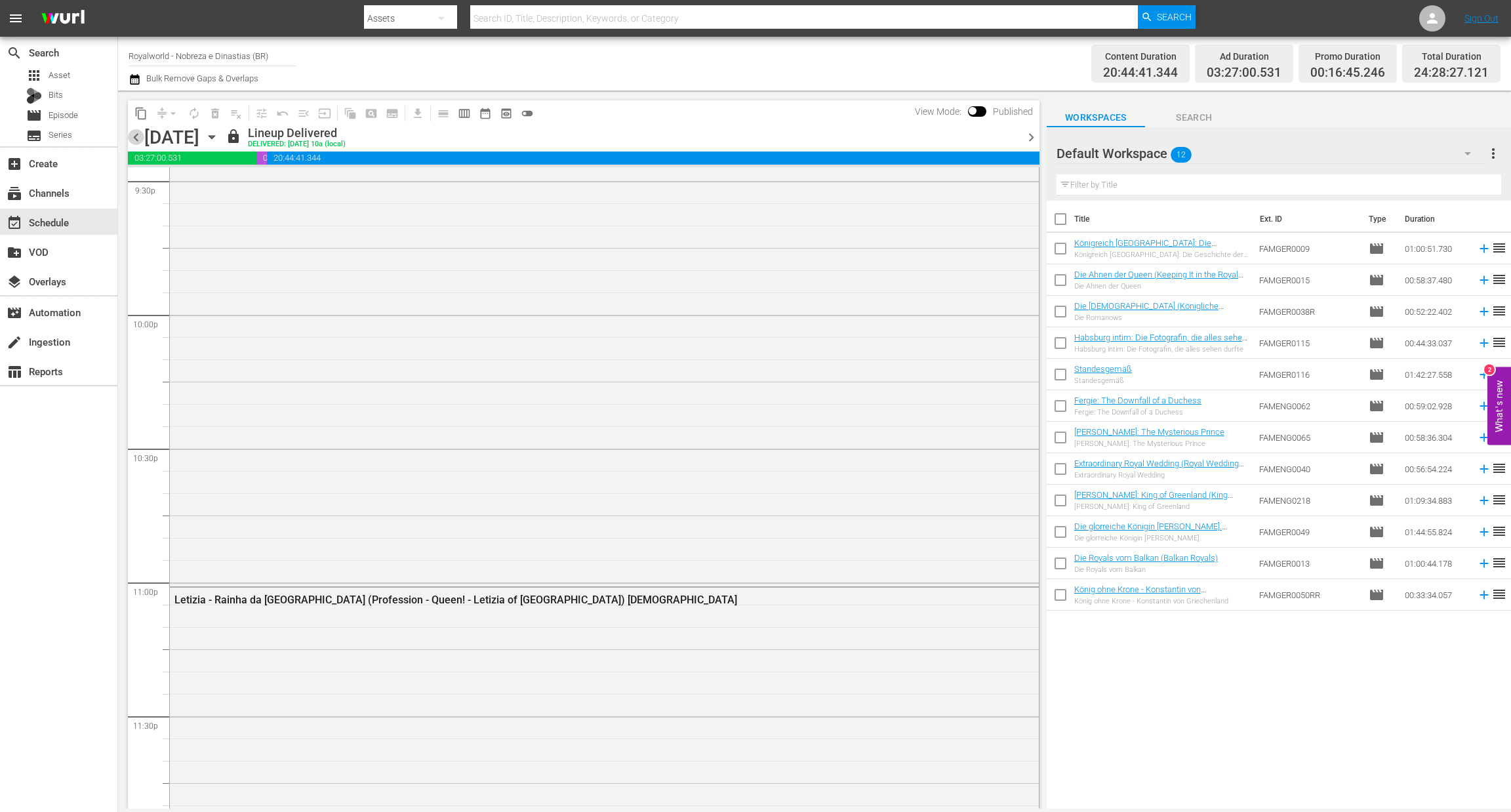
click at [134, 135] on span "chevron_left" at bounding box center [136, 137] width 17 height 17
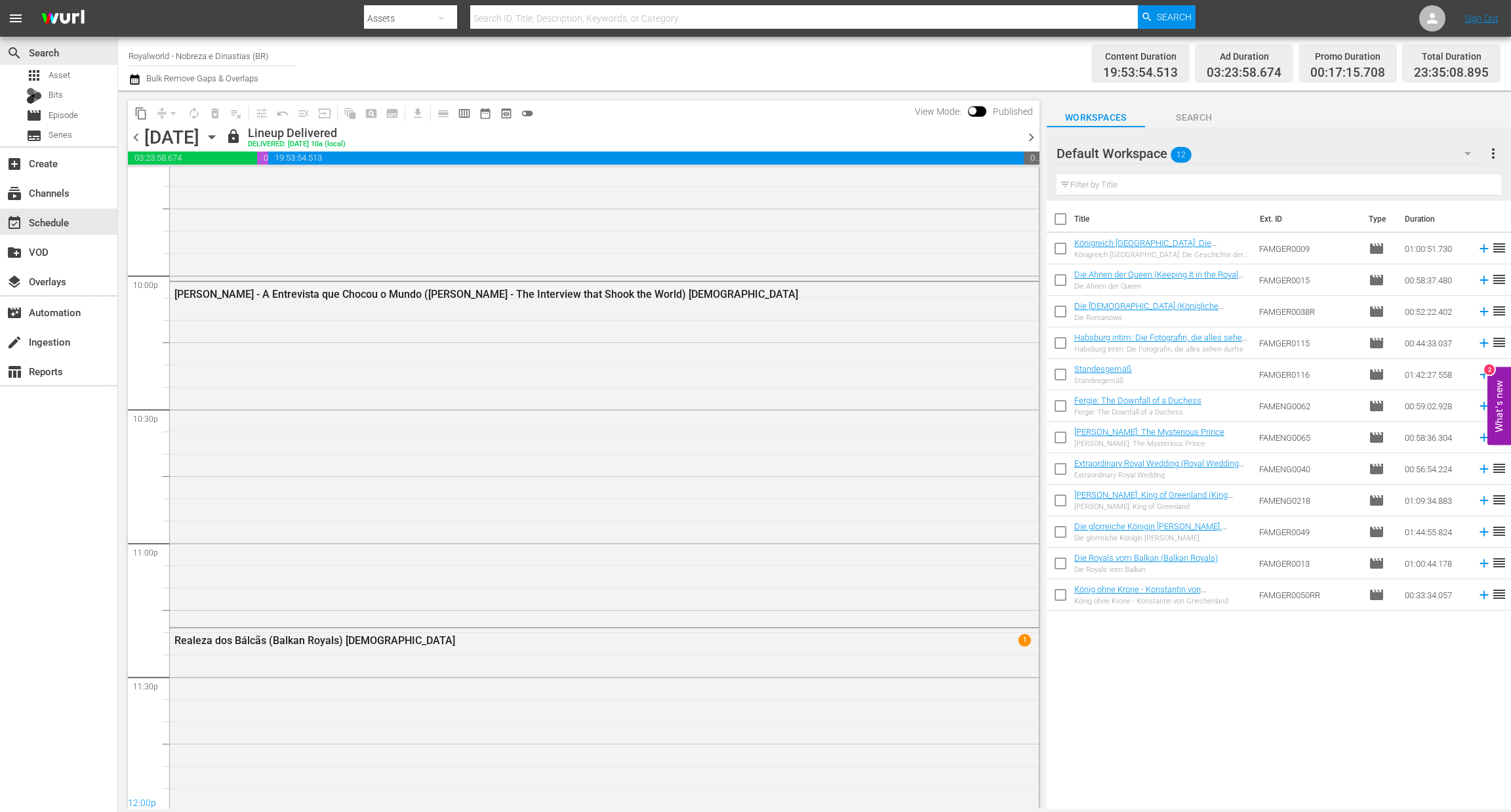
scroll to position [5740, 0]
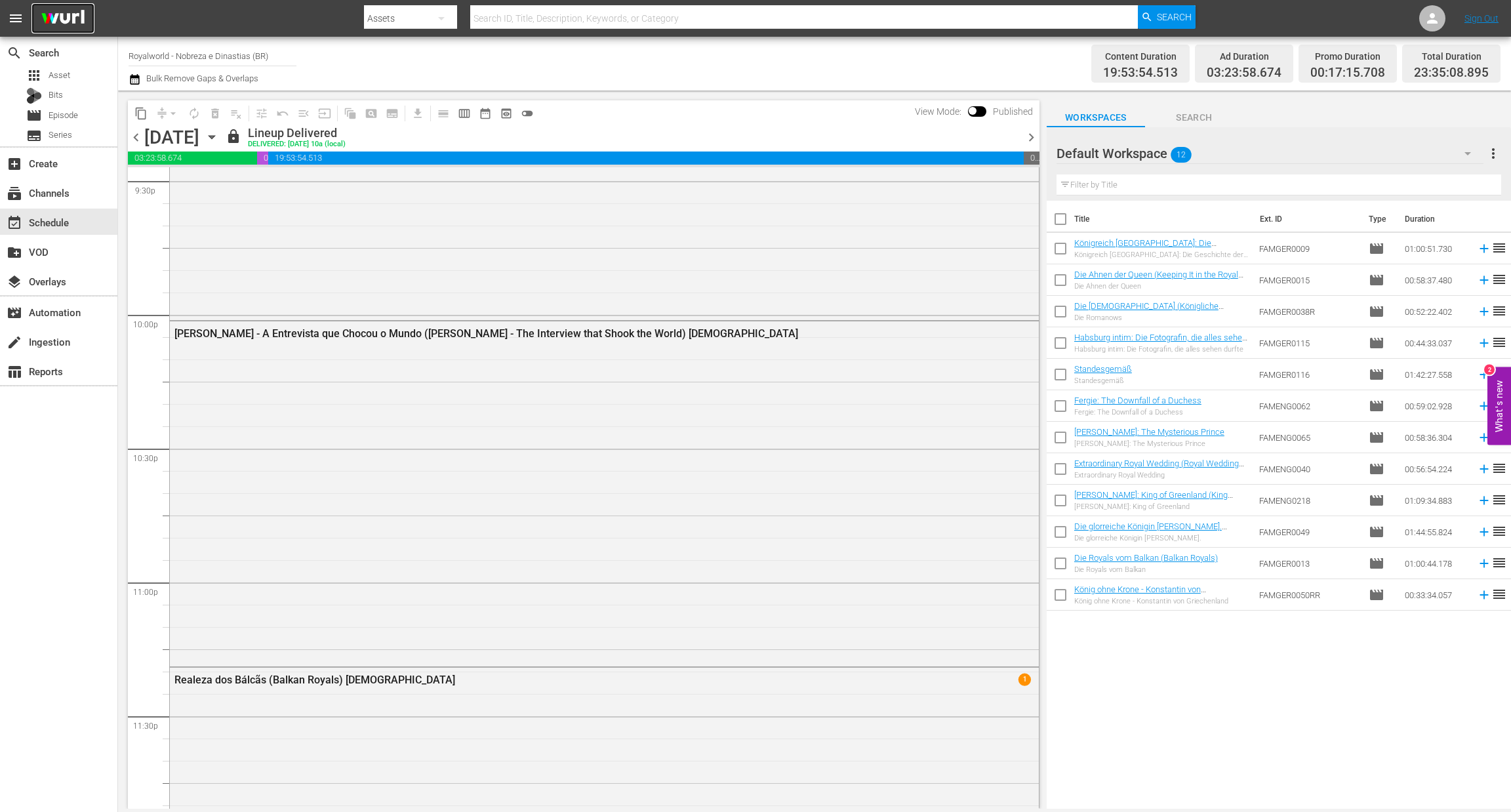
click at [73, 25] on img at bounding box center [62, 19] width 63 height 31
